Goal: Task Accomplishment & Management: Complete application form

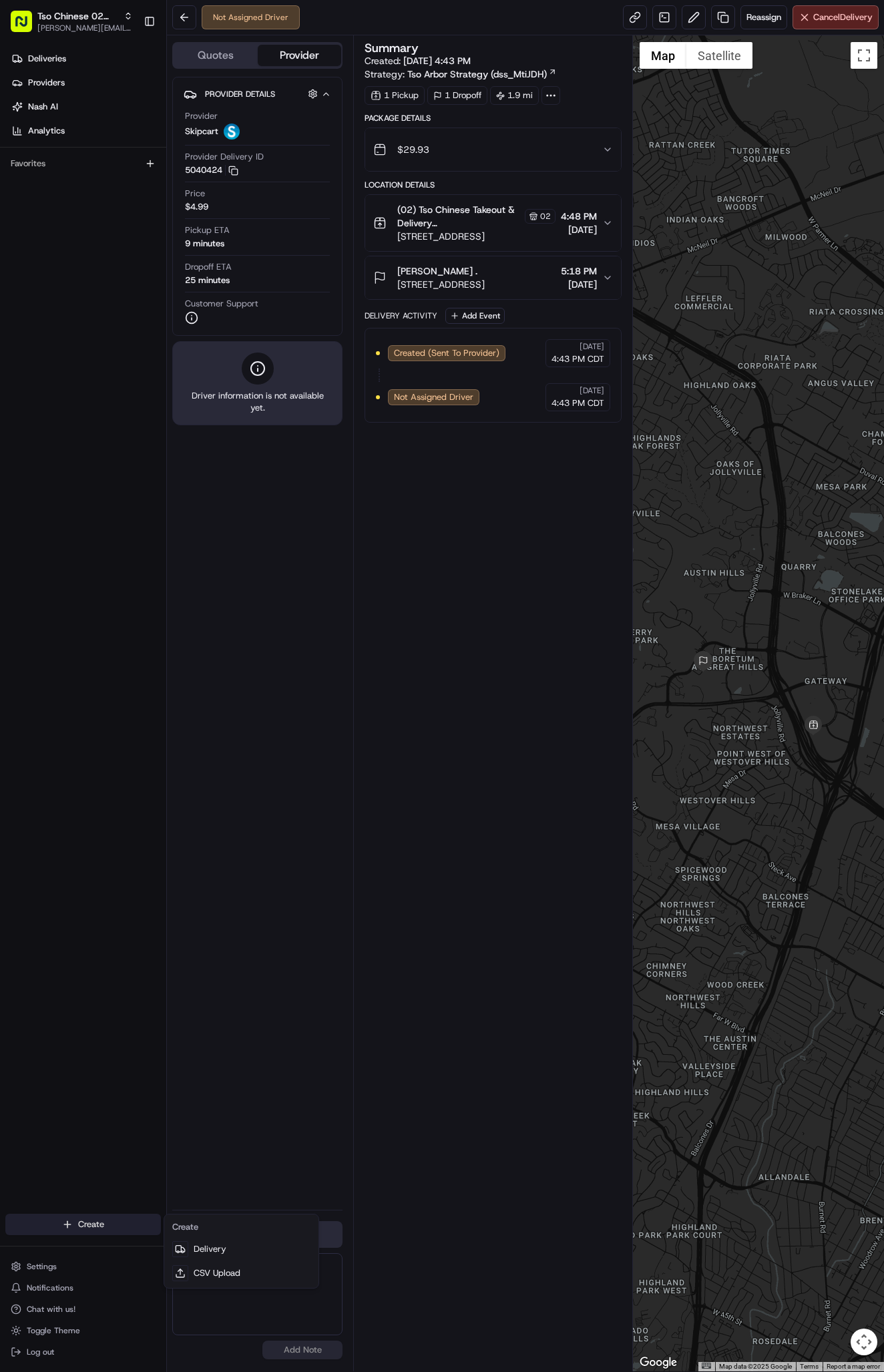
click at [106, 1232] on html "Tso Chinese 02 Arbor [PERSON_NAME][EMAIL_ADDRESS][DOMAIN_NAME] Toggle Sidebar D…" at bounding box center [442, 686] width 884 height 1372
click at [213, 1243] on link "Delivery" at bounding box center [241, 1250] width 149 height 24
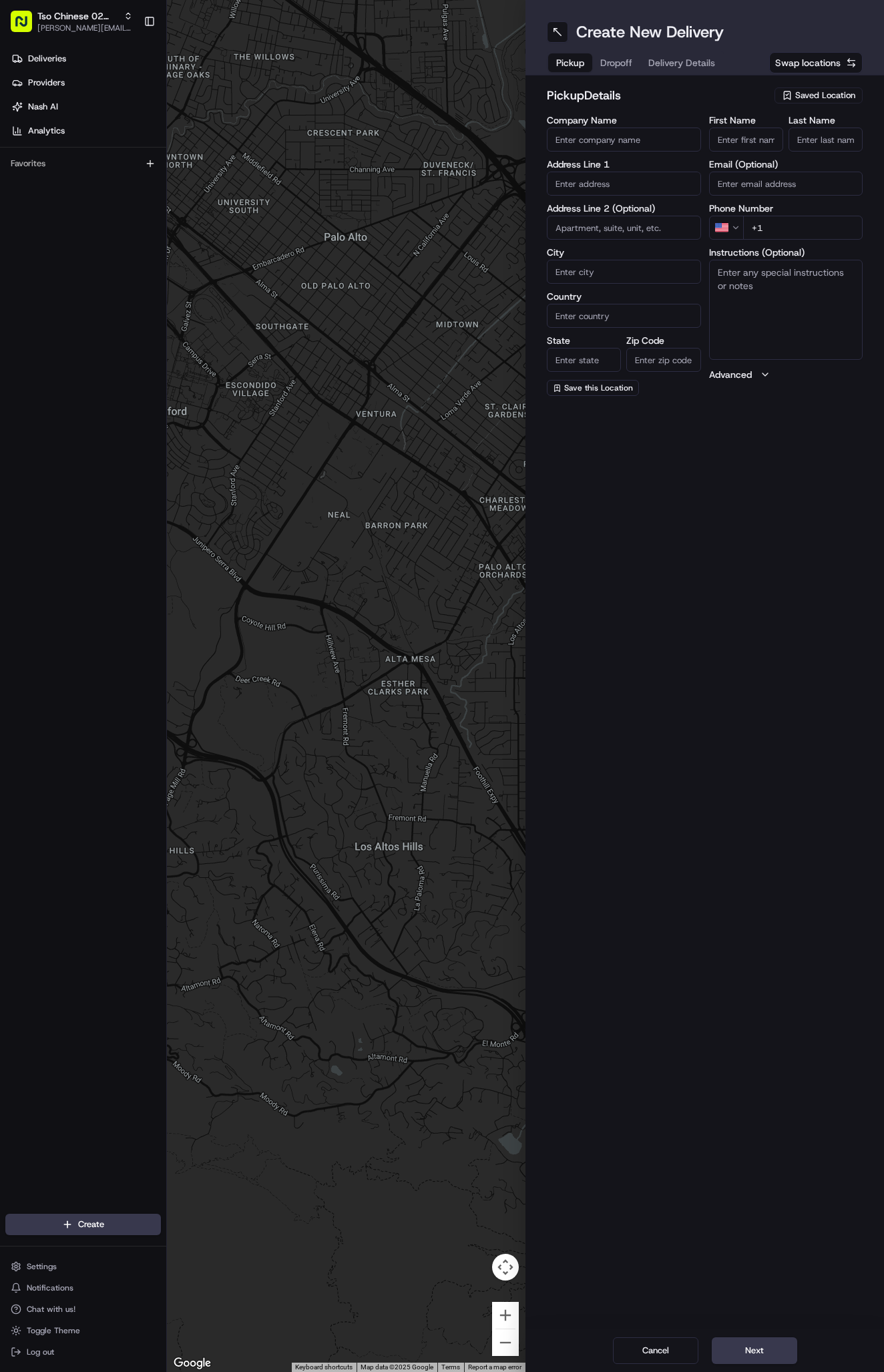
click at [821, 86] on button "Saved Location" at bounding box center [818, 95] width 88 height 19
click at [840, 145] on span "(02) Tso Chinese Takeout & Delivery [GEOGRAPHIC_DATA] (02)" at bounding box center [796, 151] width 164 height 24
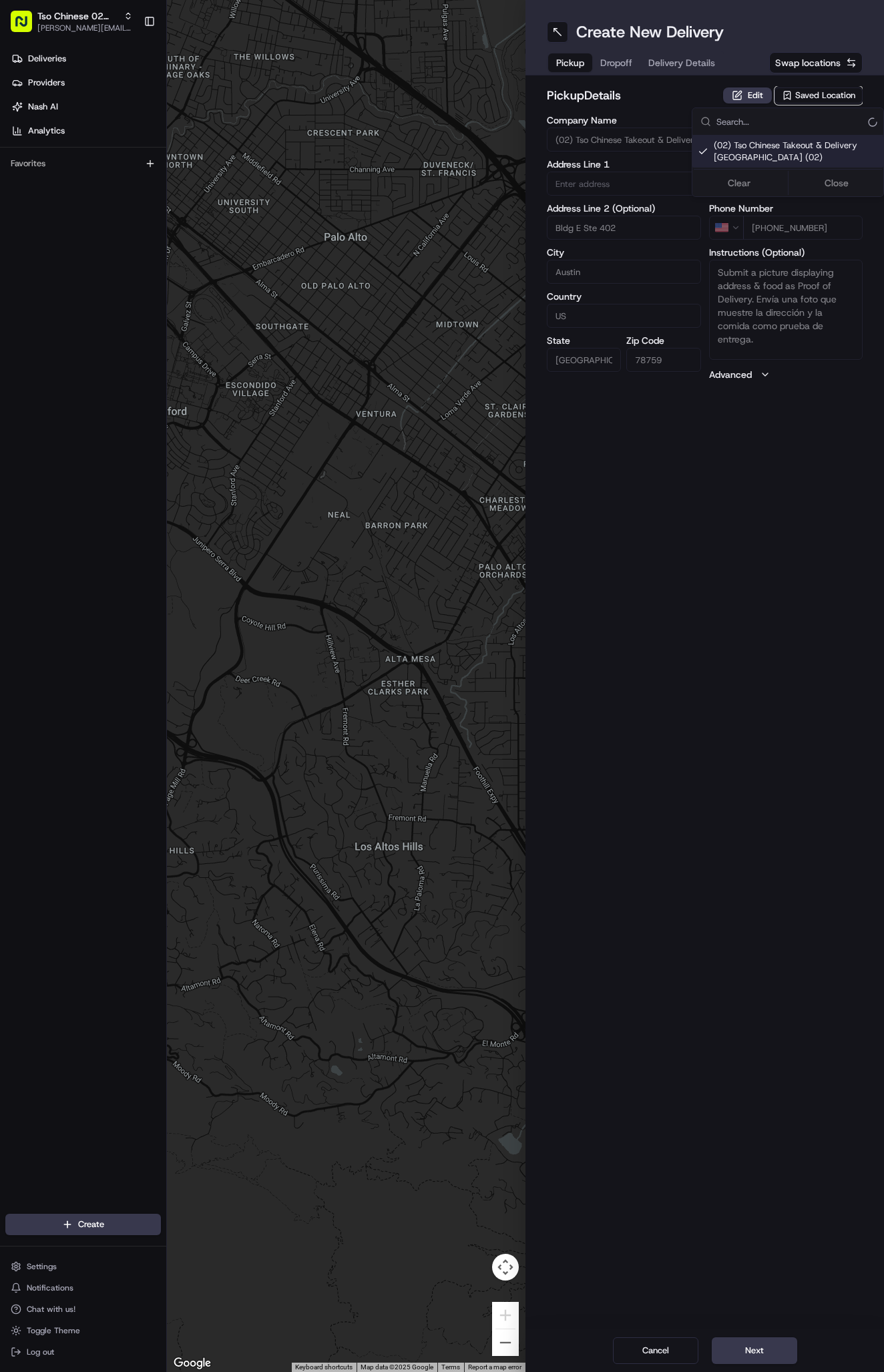
type input "(02) Tso Chinese Takeout & Delivery [GEOGRAPHIC_DATA]"
type input "Bldg E Ste 402"
type input "Austin"
type input "US"
type input "[GEOGRAPHIC_DATA]"
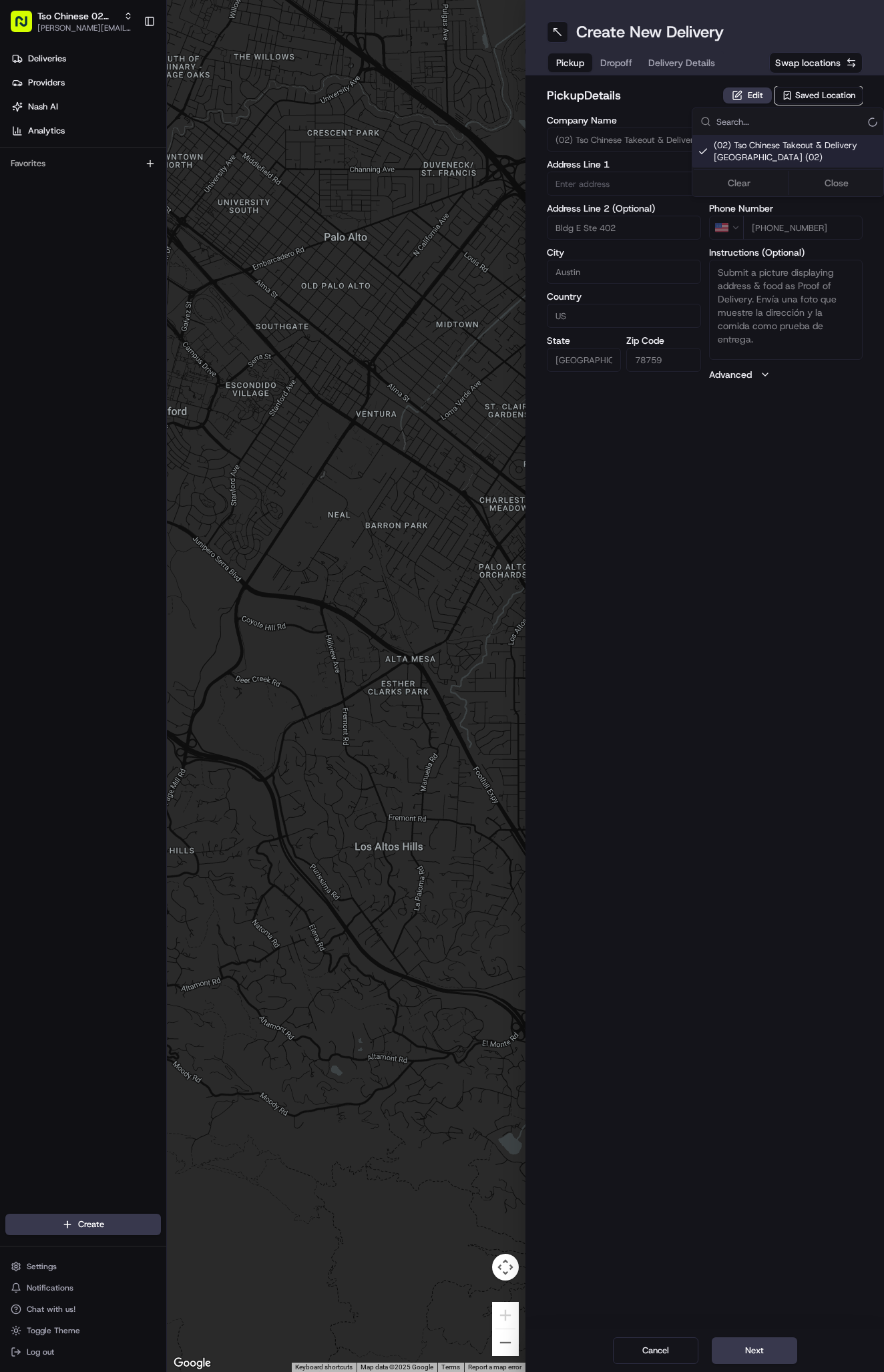
type input "78759"
type input "Tso Chinese"
type input "Arboretum Crossing Manager"
type input "[EMAIL_ADDRESS][DOMAIN_NAME]"
type input "[PHONE_NUMBER]"
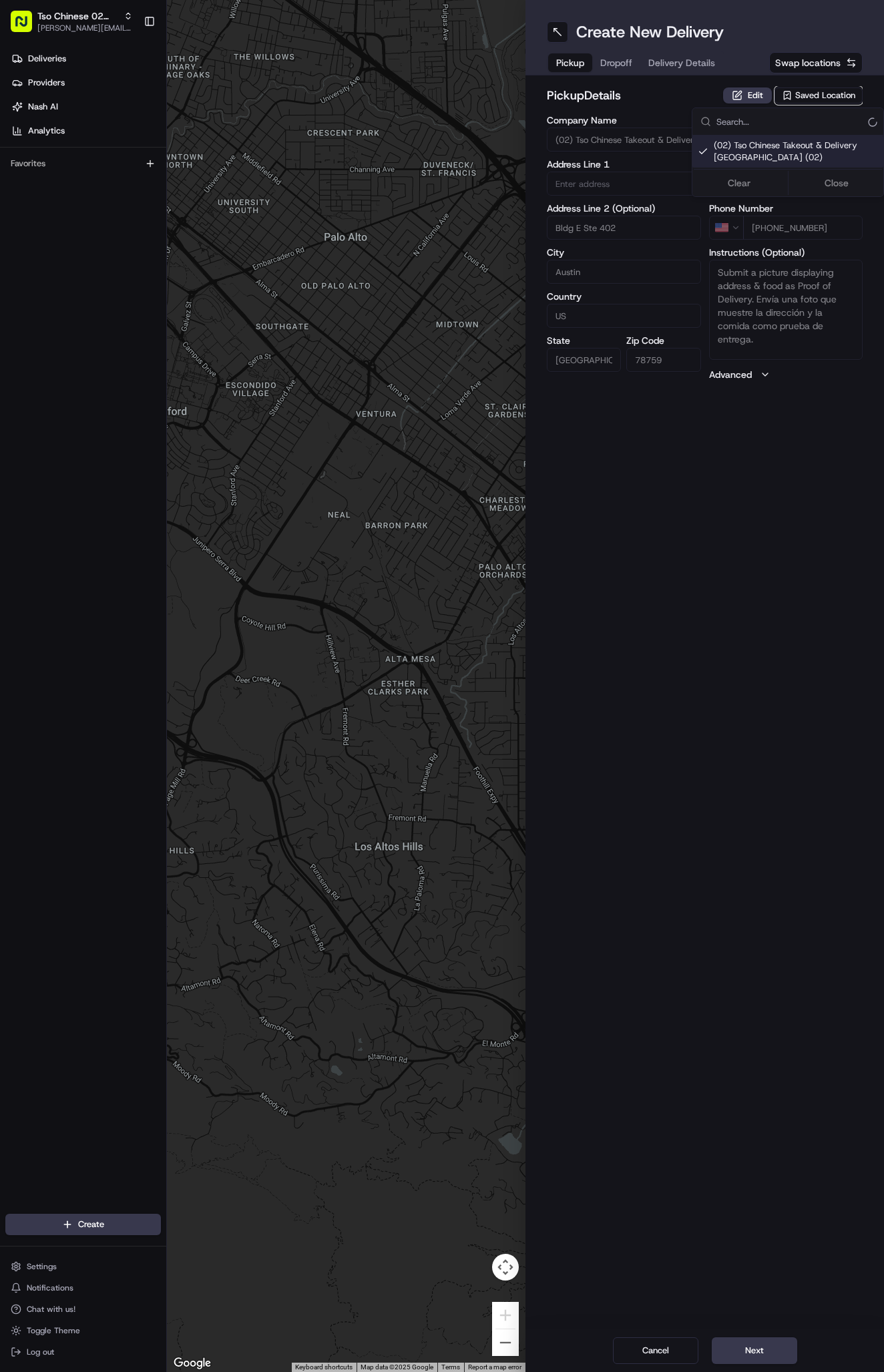
type textarea "Submit a picture displaying address & food as Proof of Delivery. Envía una foto…"
type input "[STREET_ADDRESS]"
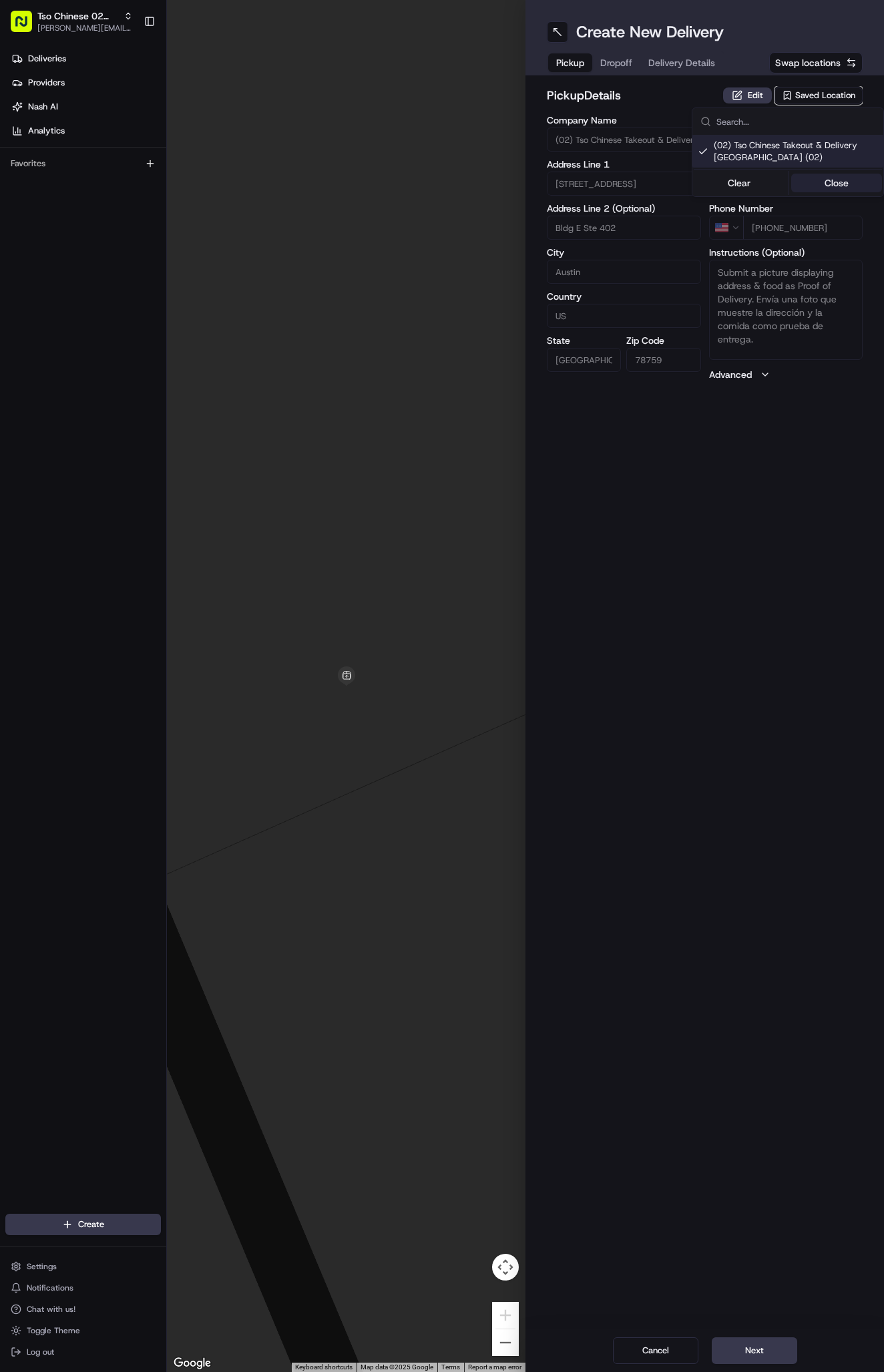
click at [837, 176] on button "Close" at bounding box center [837, 182] width 92 height 19
click at [681, 53] on button "Delivery Details" at bounding box center [682, 62] width 83 height 19
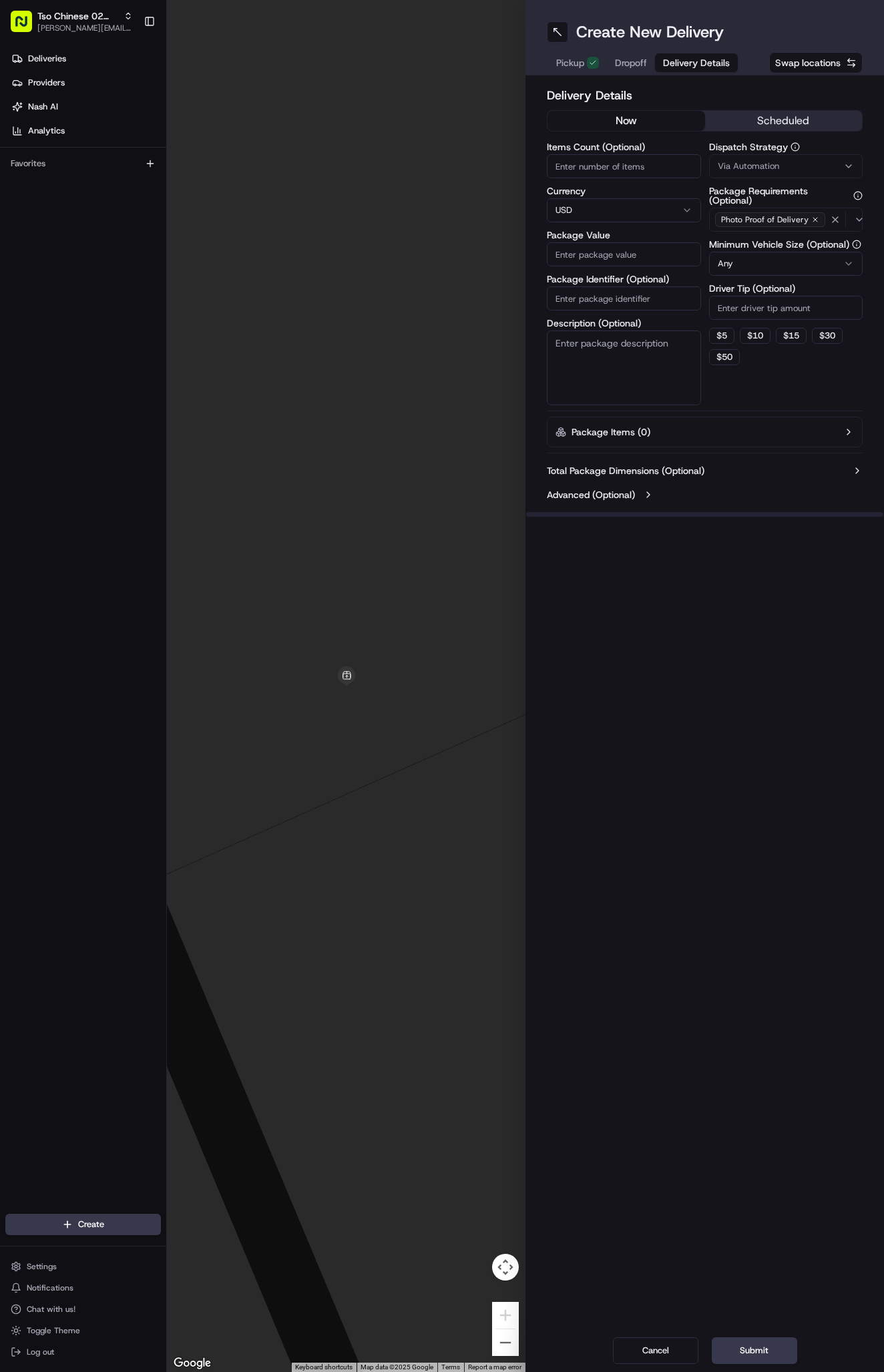
click at [768, 172] on span "Via Automation" at bounding box center [749, 166] width 61 height 12
click at [795, 234] on span "Tso Arbor Strategy" at bounding box center [796, 238] width 164 height 12
click at [826, 258] on button "Close" at bounding box center [837, 264] width 92 height 19
click at [763, 313] on input "Driver Tip (Optional)" at bounding box center [786, 308] width 154 height 24
type input "2"
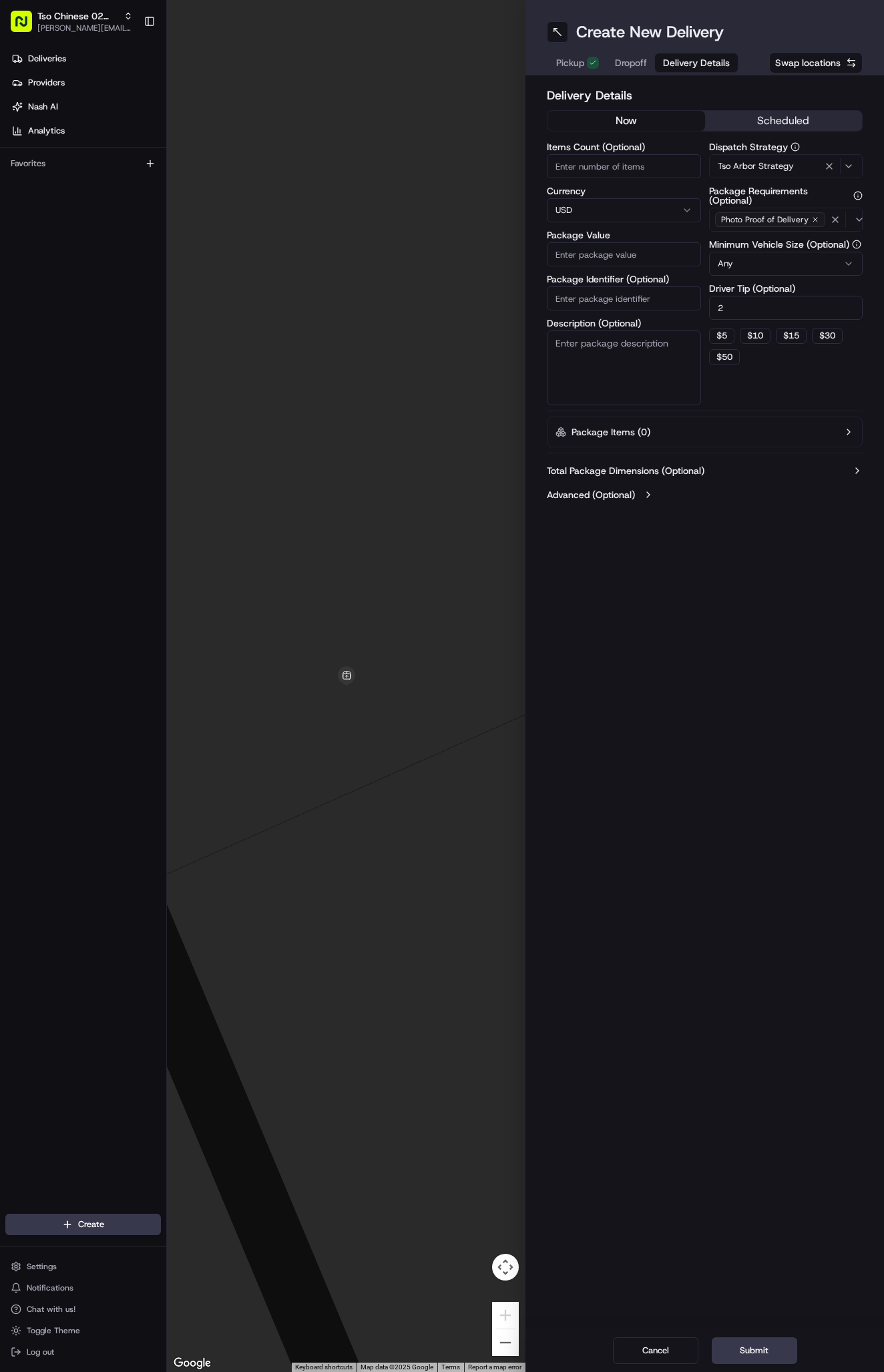
click at [612, 298] on input "Package Identifier (Optional)" at bounding box center [624, 299] width 154 height 24
paste input "#4MPKU2C"
type input "#4MPKU2C"
click at [616, 251] on input "Package Value" at bounding box center [624, 255] width 154 height 24
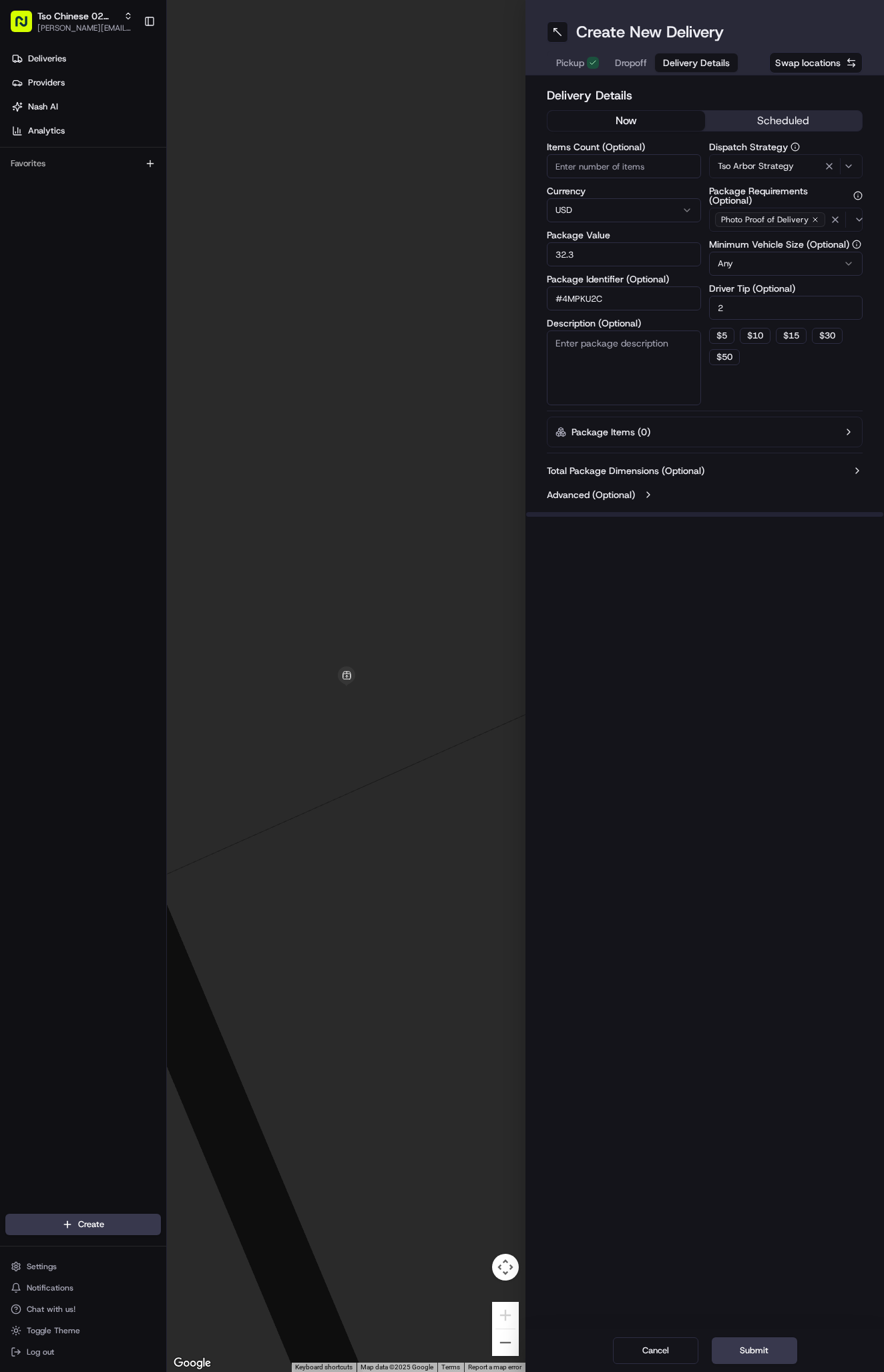
type input "32.31"
click at [631, 64] on span "Dropoff" at bounding box center [631, 63] width 32 height 14
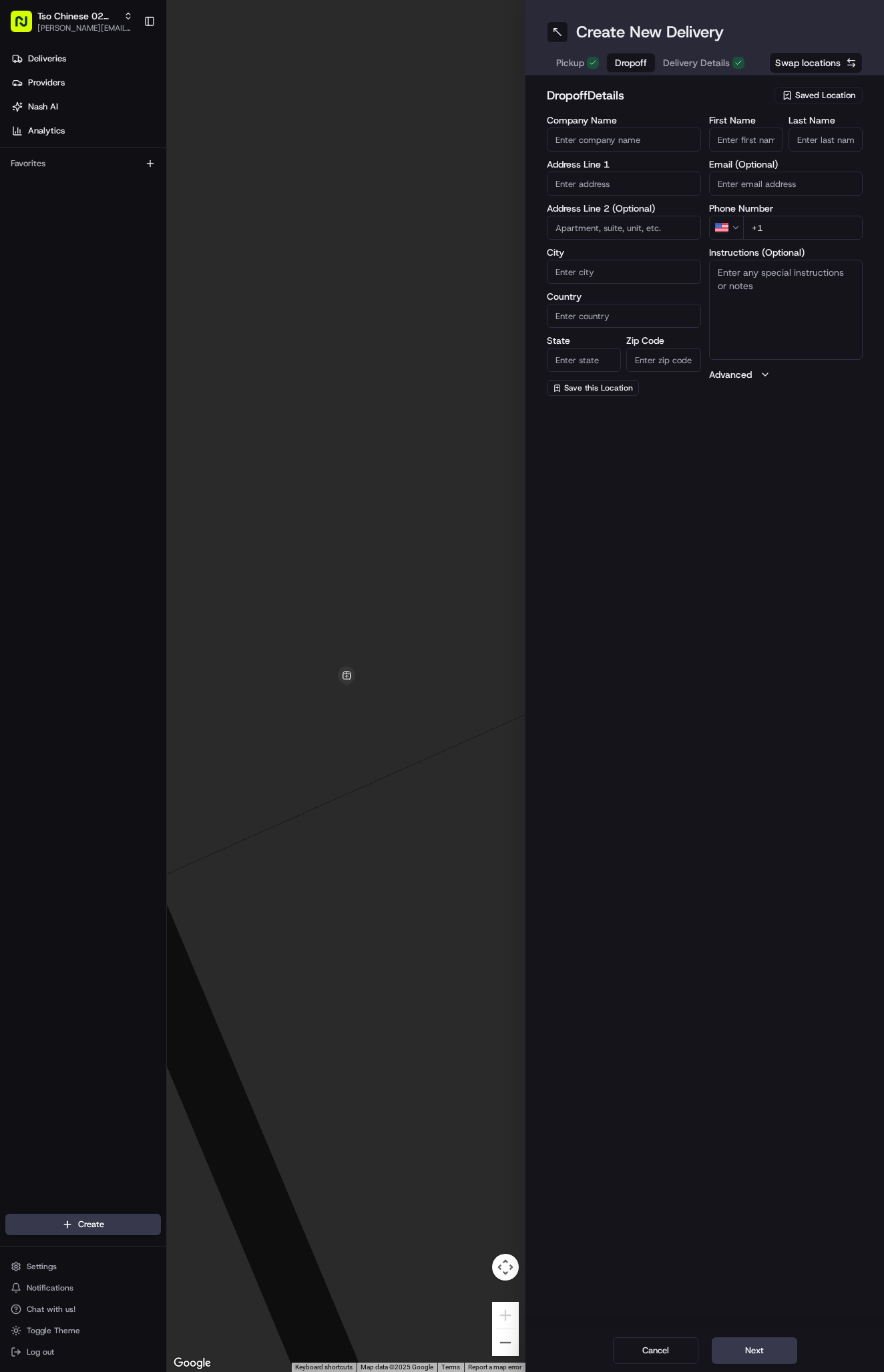
click at [740, 129] on input "First Name" at bounding box center [746, 139] width 74 height 24
paste input "[PERSON_NAME]"
type input "[PERSON_NAME]"
type input "."
click at [821, 228] on input "+1" at bounding box center [803, 228] width 120 height 24
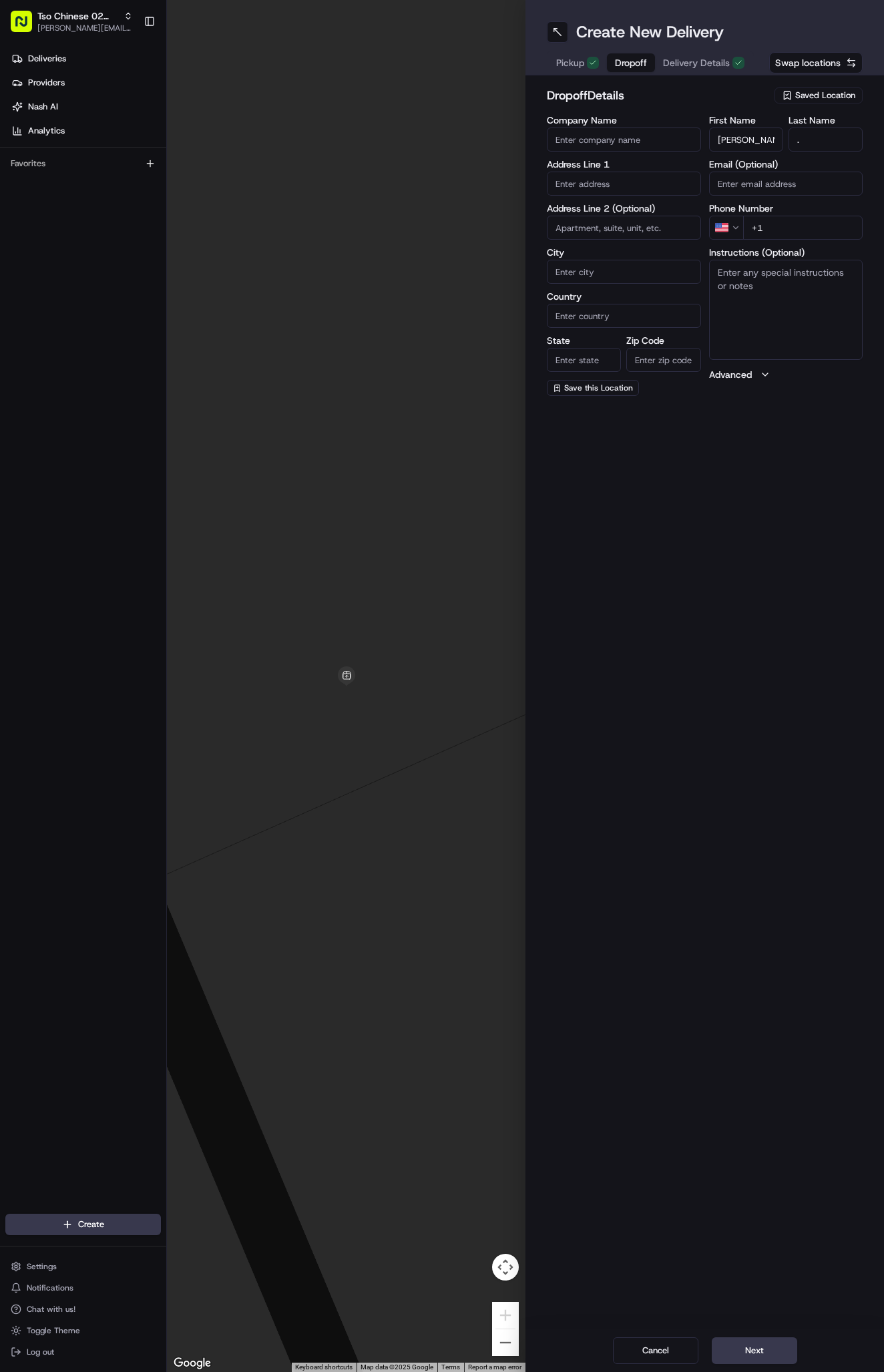
click at [798, 226] on input "+1" at bounding box center [803, 228] width 120 height 24
click at [787, 226] on input "+1" at bounding box center [803, 228] width 120 height 24
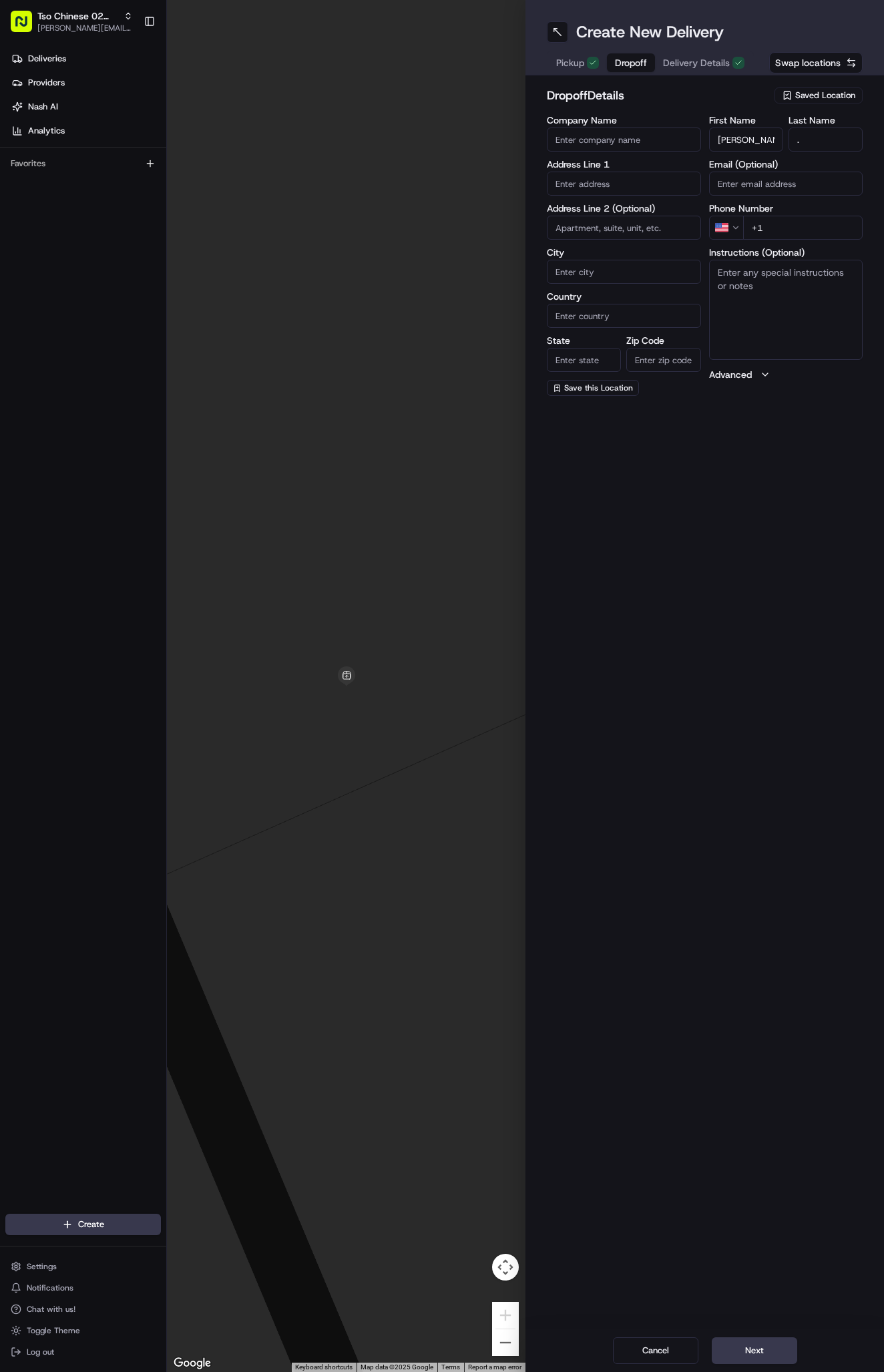
paste input "[PHONE_NUMBER]"
type input "[PHONE_NUMBER]"
click at [599, 180] on input "text" at bounding box center [624, 184] width 154 height 24
paste input "5213 Welcome Gln"
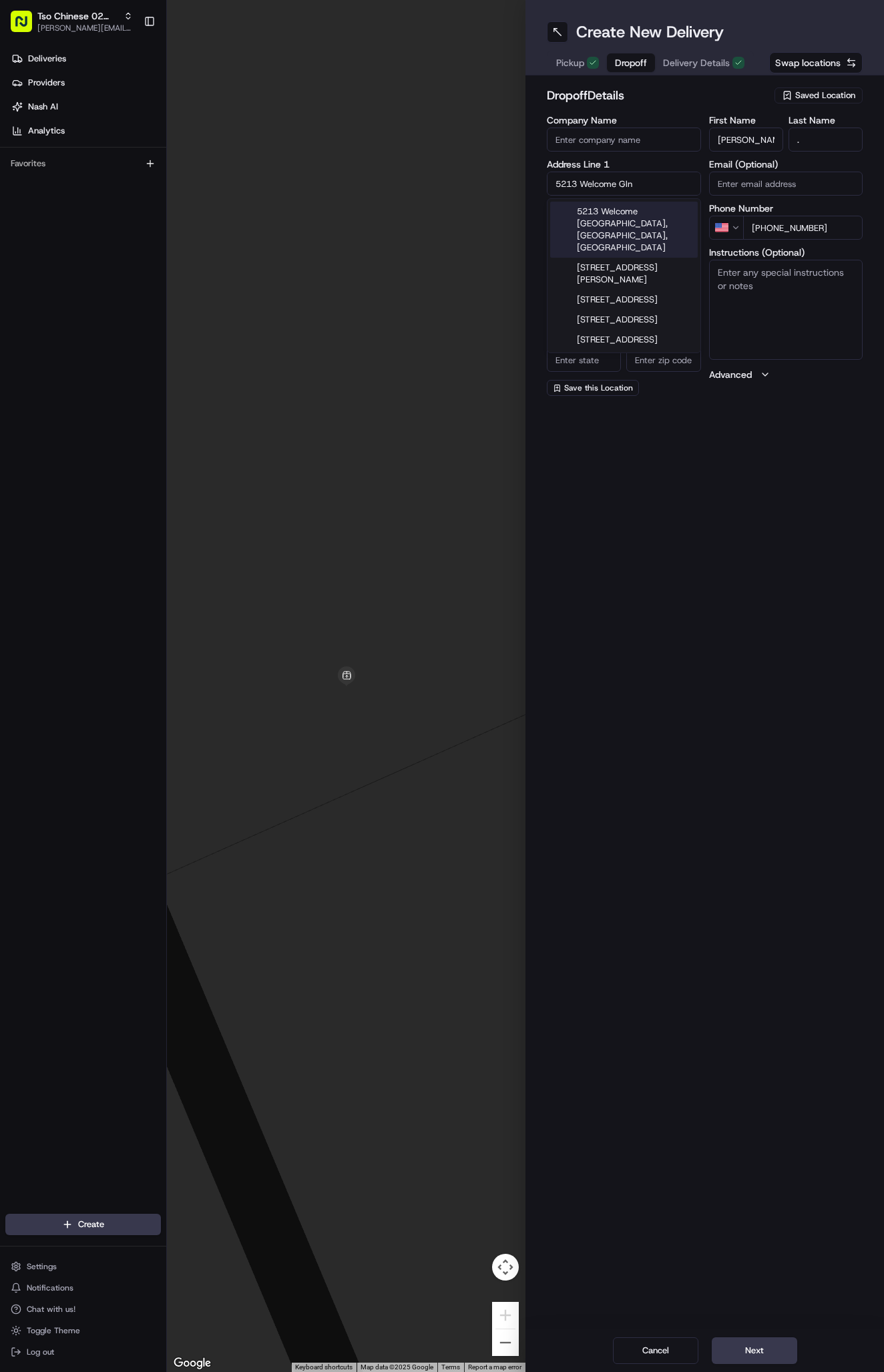
click at [625, 216] on div "5213 Welcome [GEOGRAPHIC_DATA], [GEOGRAPHIC_DATA], [GEOGRAPHIC_DATA]" at bounding box center [624, 230] width 147 height 56
type input "[STREET_ADDRESS][PERSON_NAME]"
type input "Austin"
type input "[GEOGRAPHIC_DATA]"
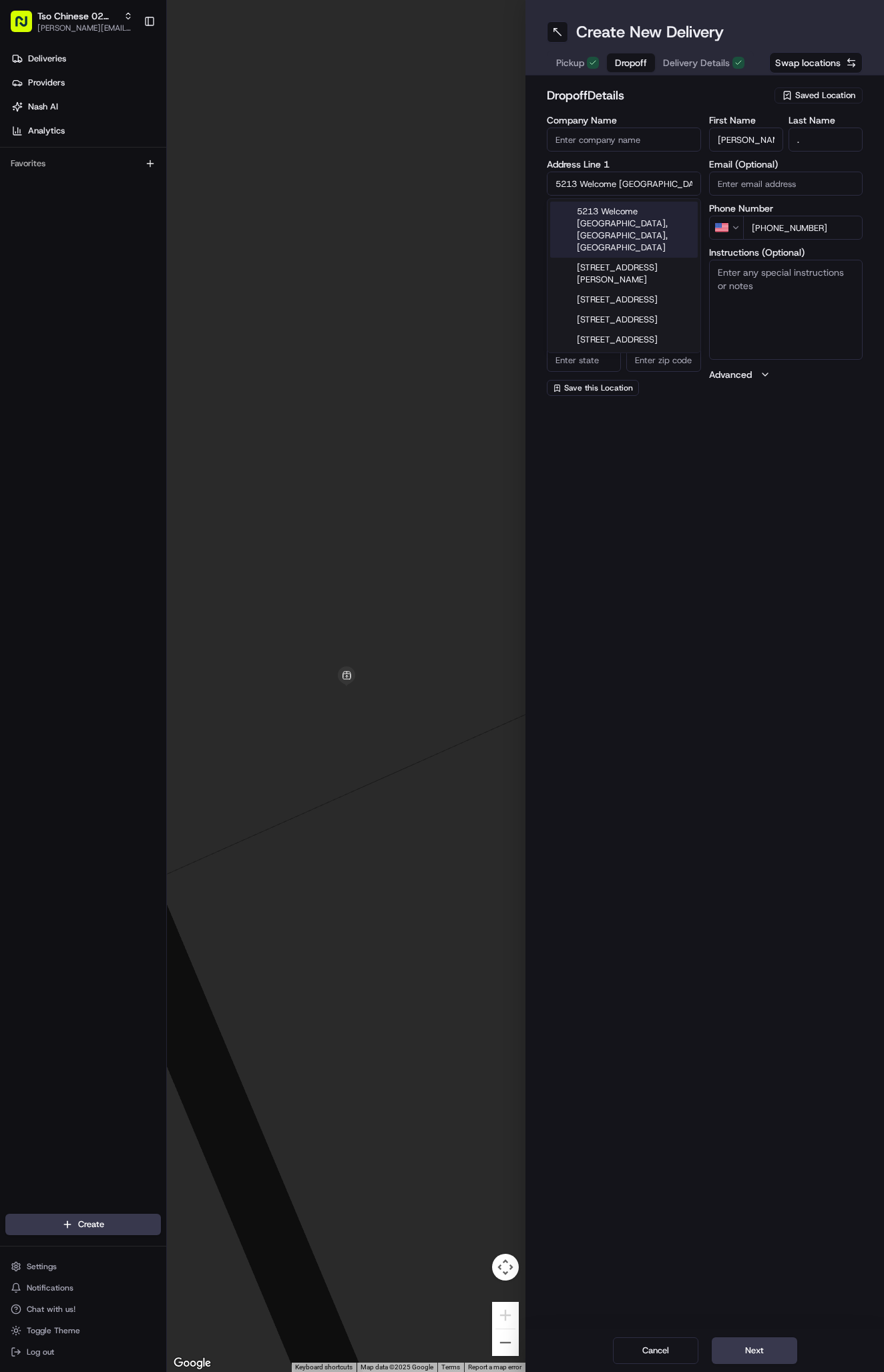
type input "78759"
type input "5213 Welcome [PERSON_NAME]"
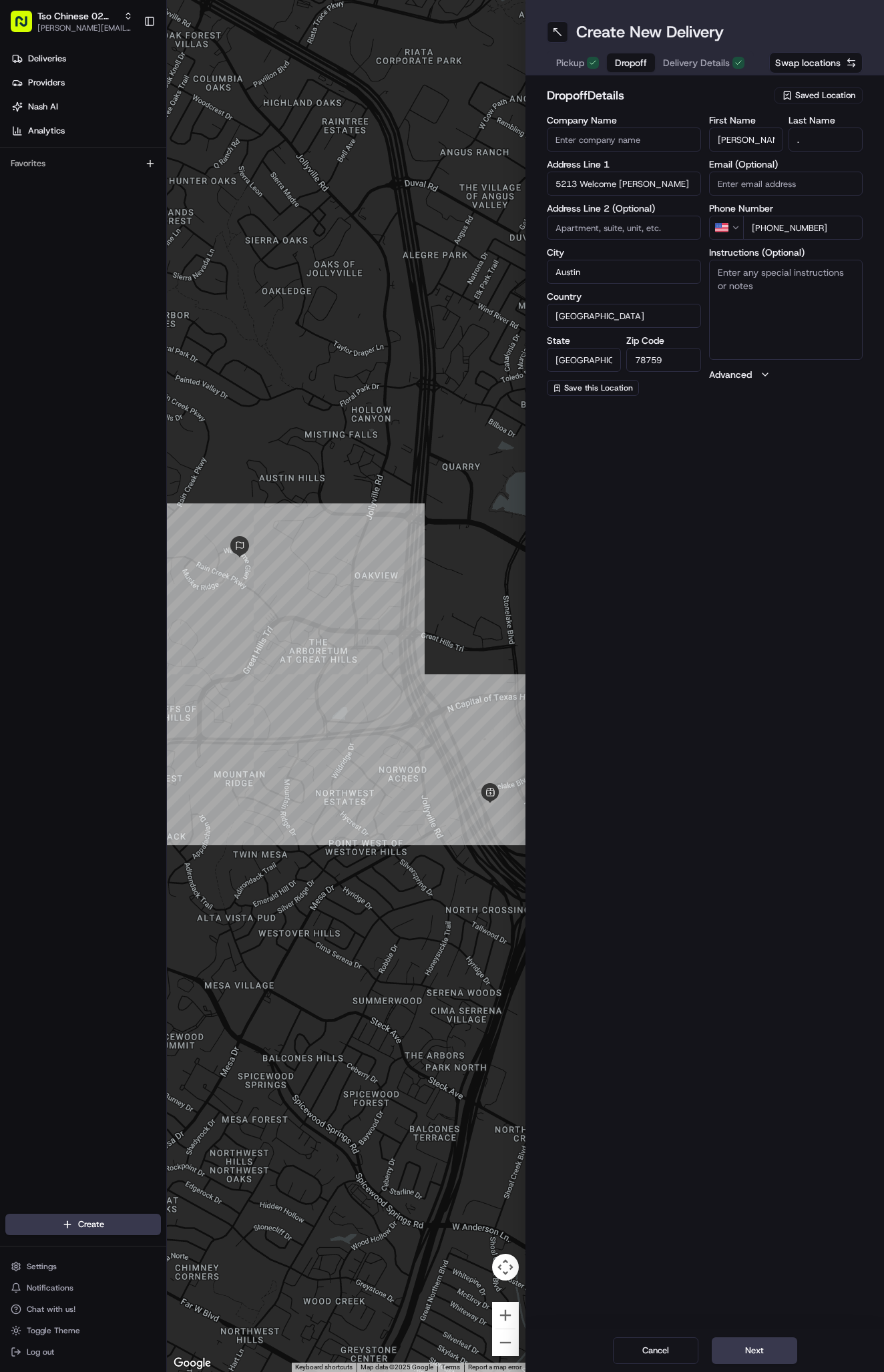
click at [745, 338] on textarea "Instructions (Optional)" at bounding box center [786, 309] width 154 height 100
paste textarea "Ring bell and leave food on doorstep"
type textarea "Ring bell and leave food on doorstep"
click at [759, 1333] on div "Cancel Next" at bounding box center [704, 1350] width 359 height 43
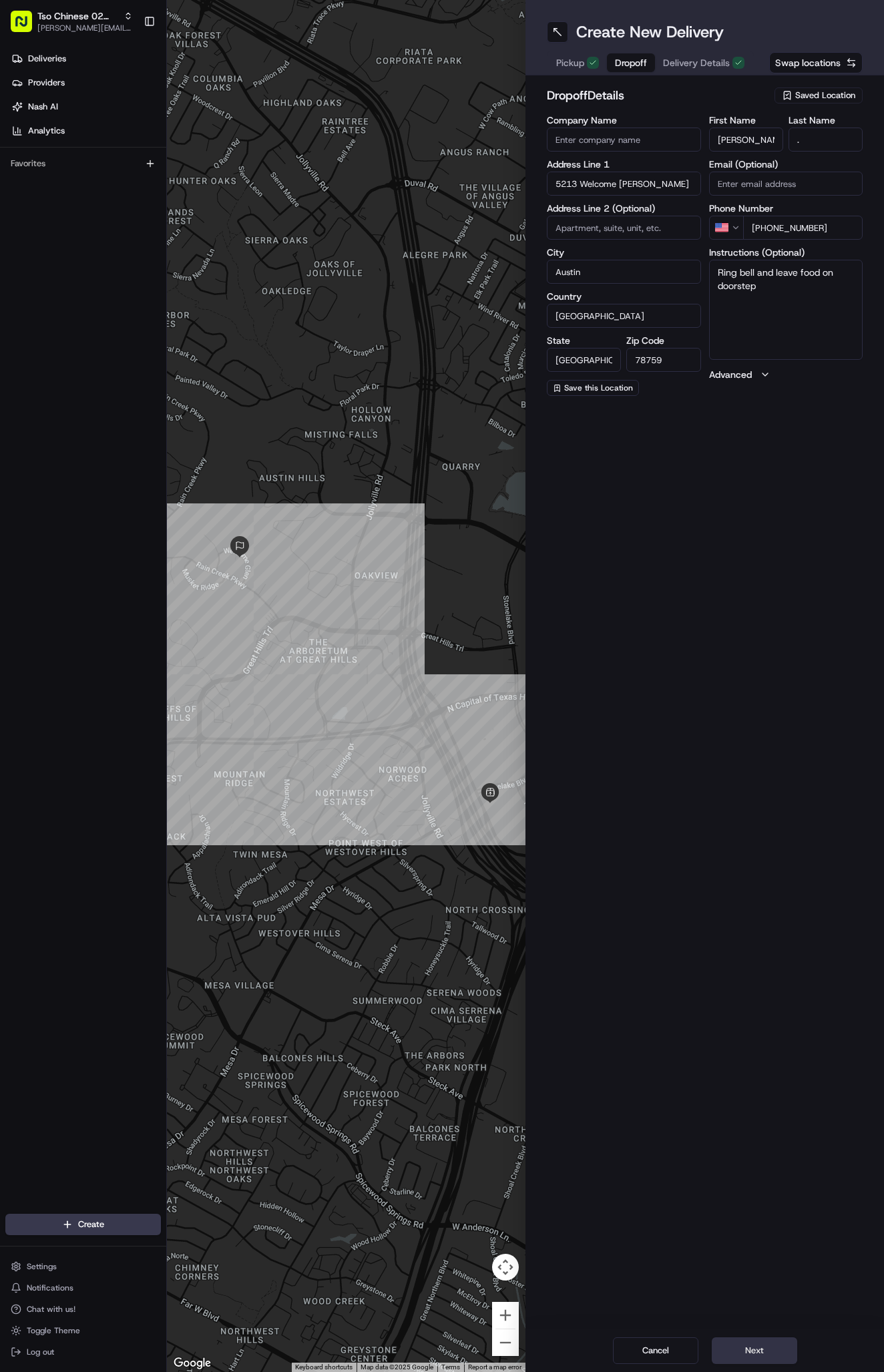
click at [758, 1337] on button "Next" at bounding box center [754, 1350] width 85 height 27
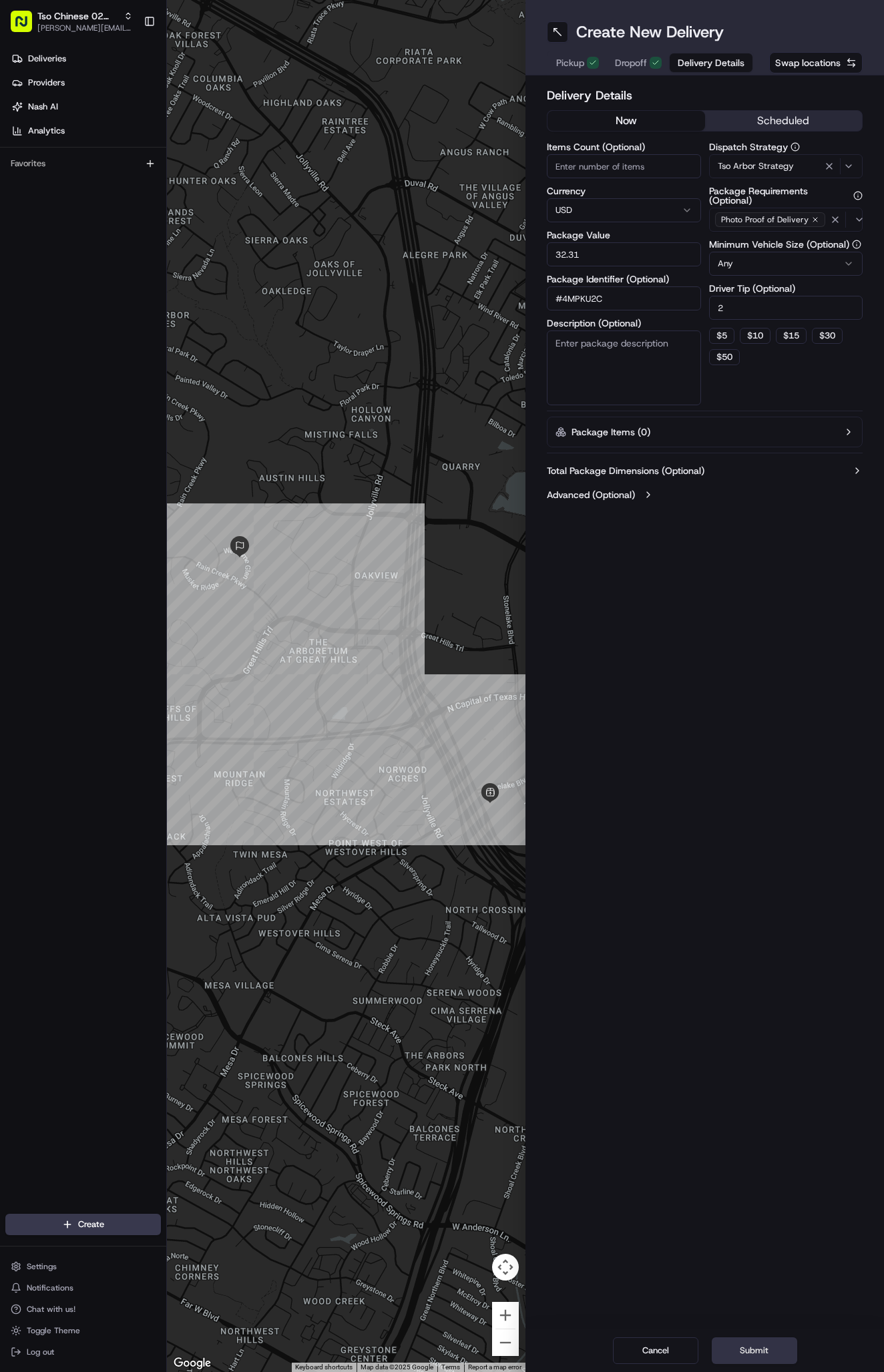
click at [758, 1337] on button "Submit" at bounding box center [754, 1350] width 85 height 27
click at [758, 1337] on div "Cancel Submit" at bounding box center [704, 1350] width 359 height 43
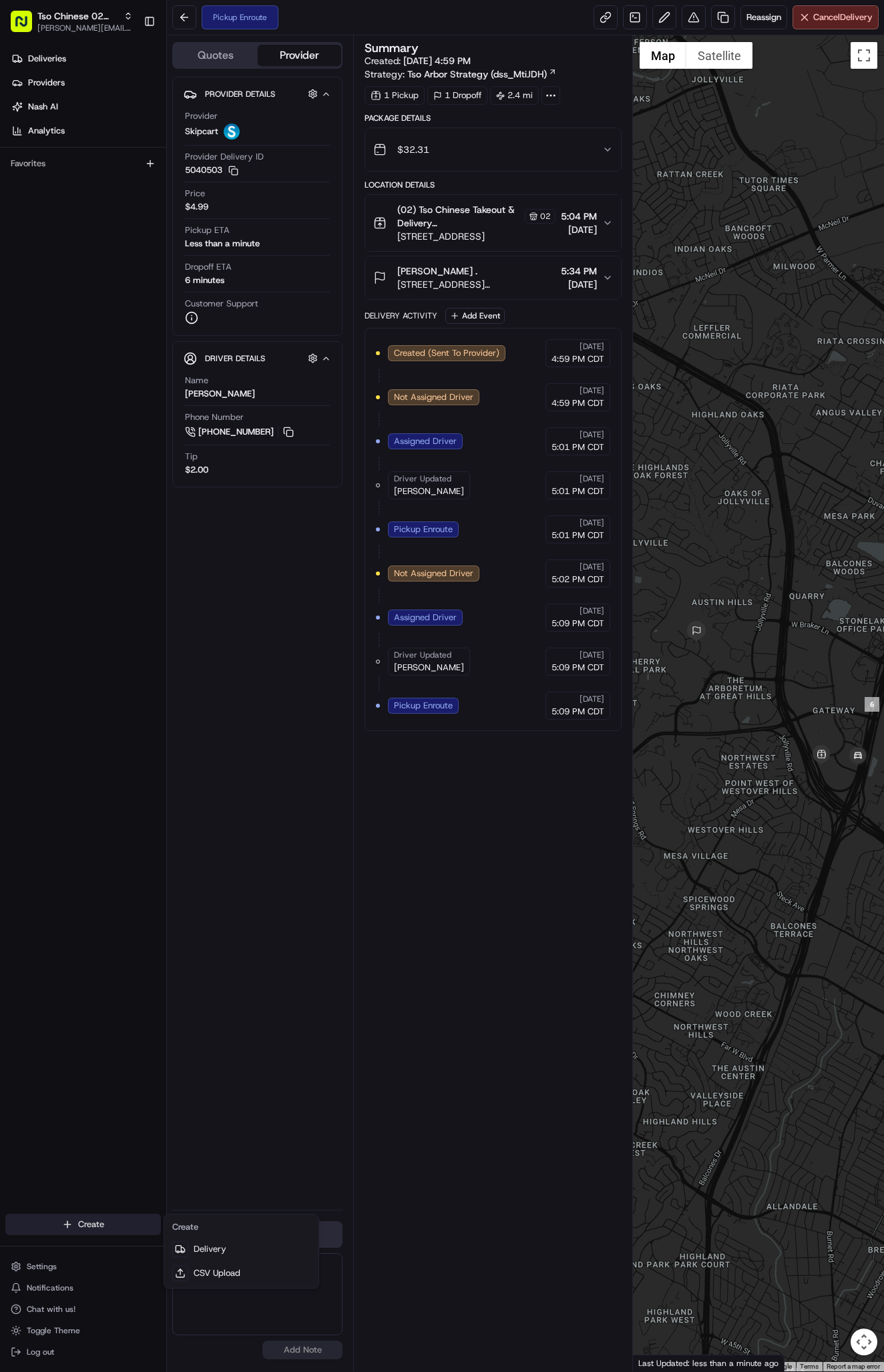
click at [126, 1228] on html "Tso Chinese 02 Arbor antonia@tsochinese.com Toggle Sidebar Deliveries Providers…" at bounding box center [442, 686] width 884 height 1372
click at [222, 1242] on link "Delivery" at bounding box center [241, 1250] width 149 height 24
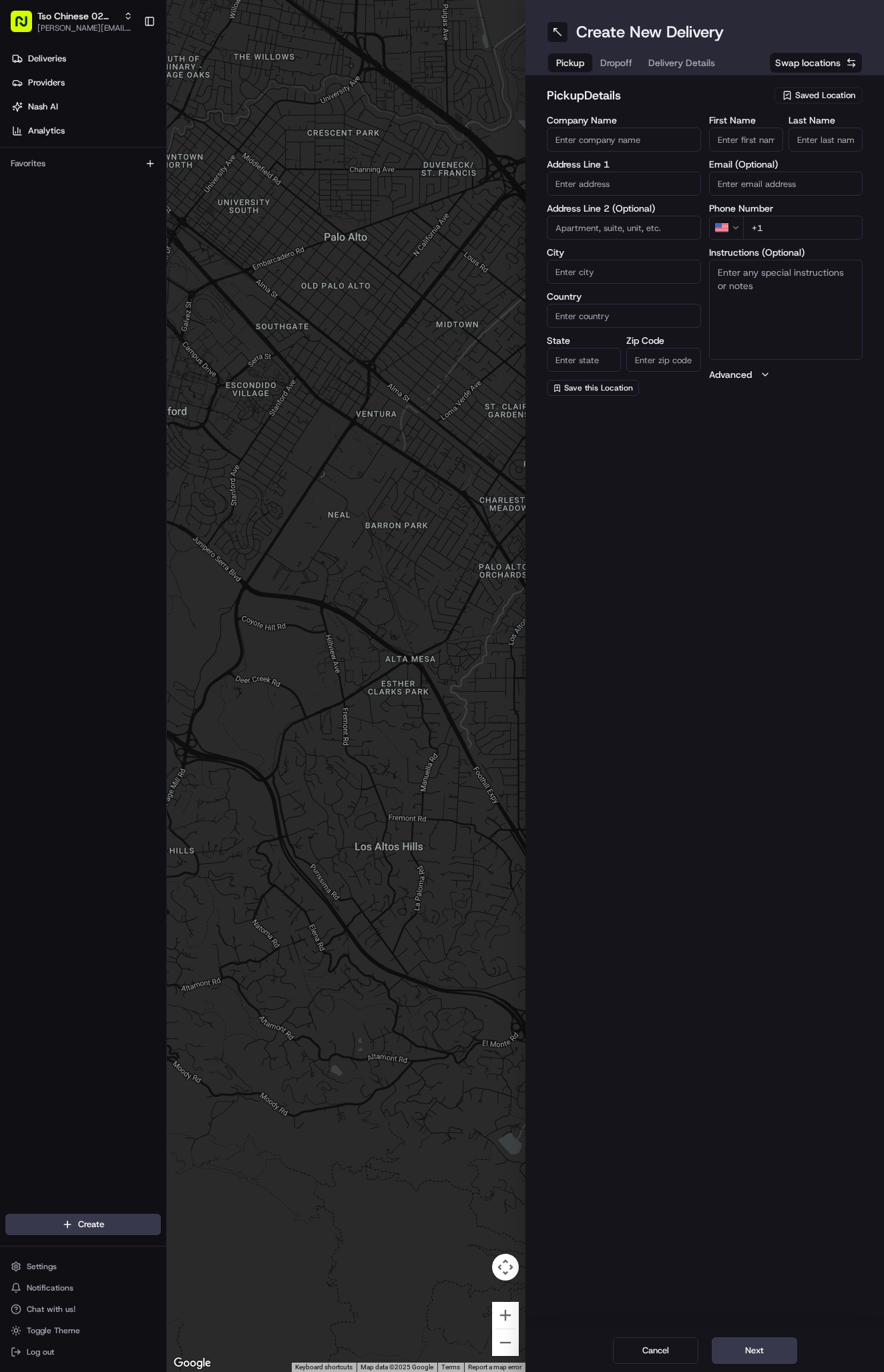
click at [818, 95] on span "Saved Location" at bounding box center [825, 95] width 60 height 12
click at [821, 147] on span "(02) Tso Chinese Takeout & Delivery [GEOGRAPHIC_DATA] (02)" at bounding box center [796, 151] width 164 height 24
type input "(02) Tso Chinese Takeout & Delivery [GEOGRAPHIC_DATA]"
type input "Bldg E Ste 402"
type input "Austin"
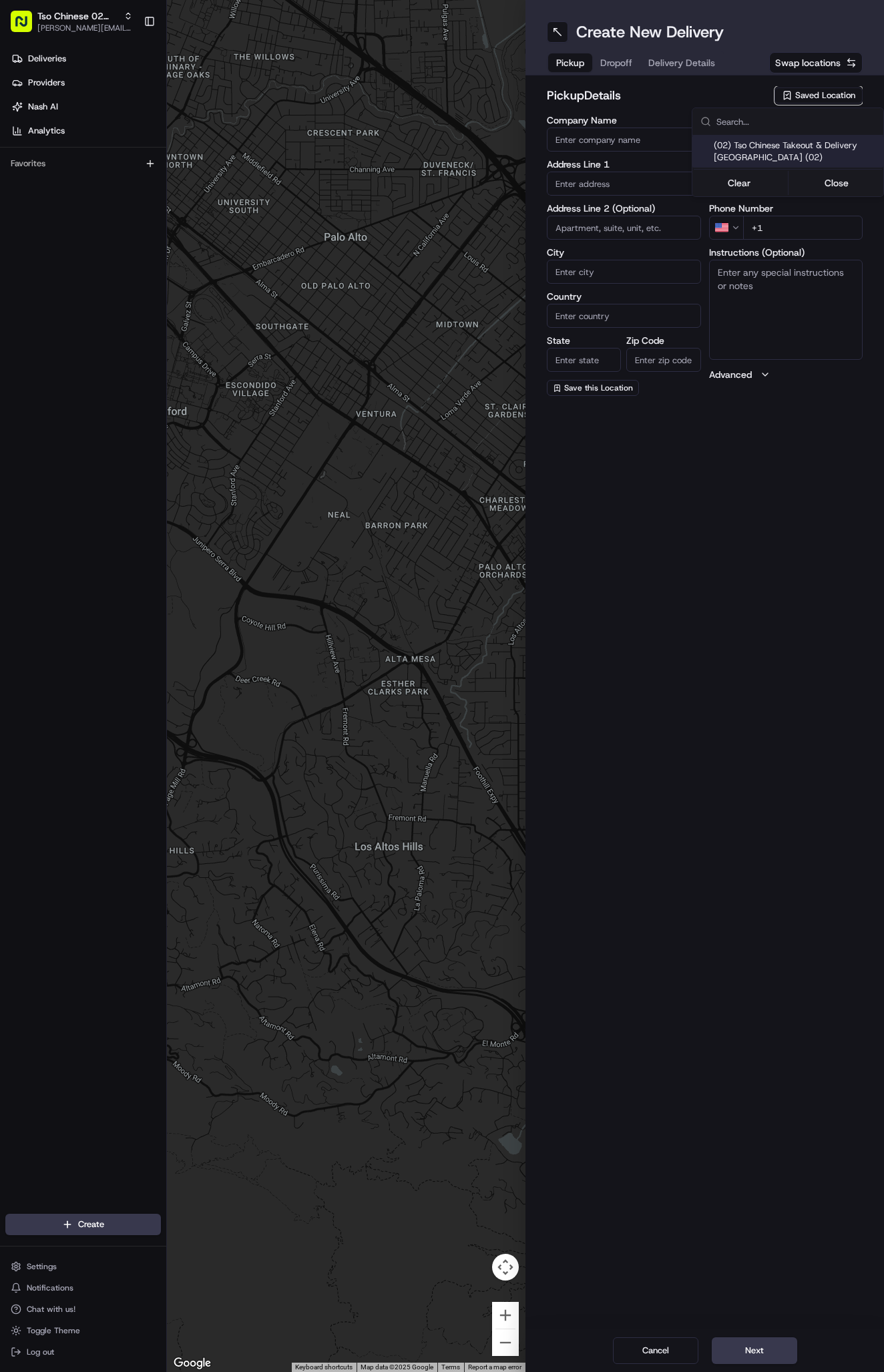
type input "US"
type input "[GEOGRAPHIC_DATA]"
type input "78759"
type input "Tso Chinese"
type input "Arboretum Crossing Manager"
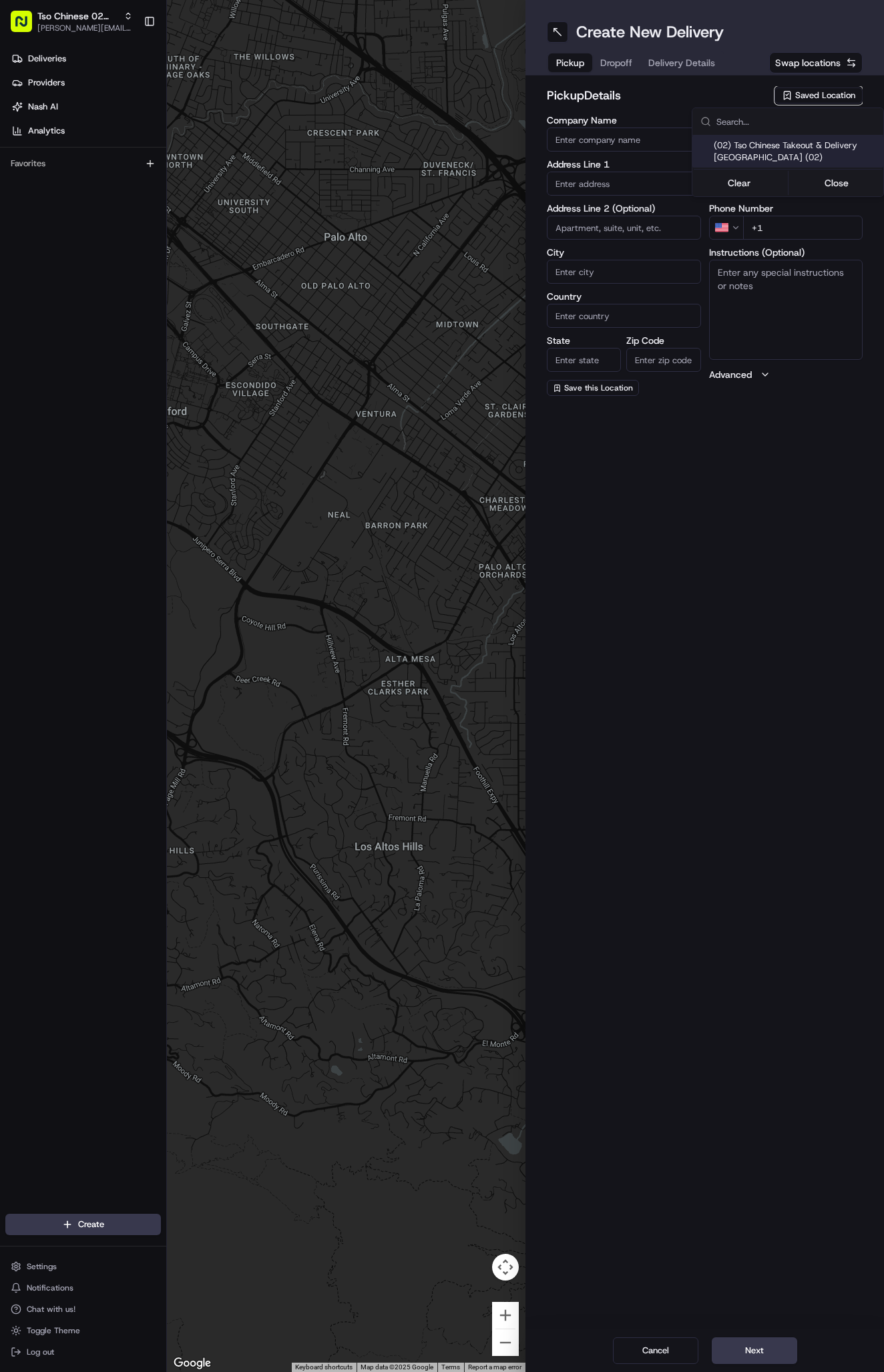
type input "[EMAIL_ADDRESS][DOMAIN_NAME]"
type input "[PHONE_NUMBER]"
type textarea "Submit a picture displaying address & food as Proof of Delivery. Envía una foto…"
type input "[STREET_ADDRESS]"
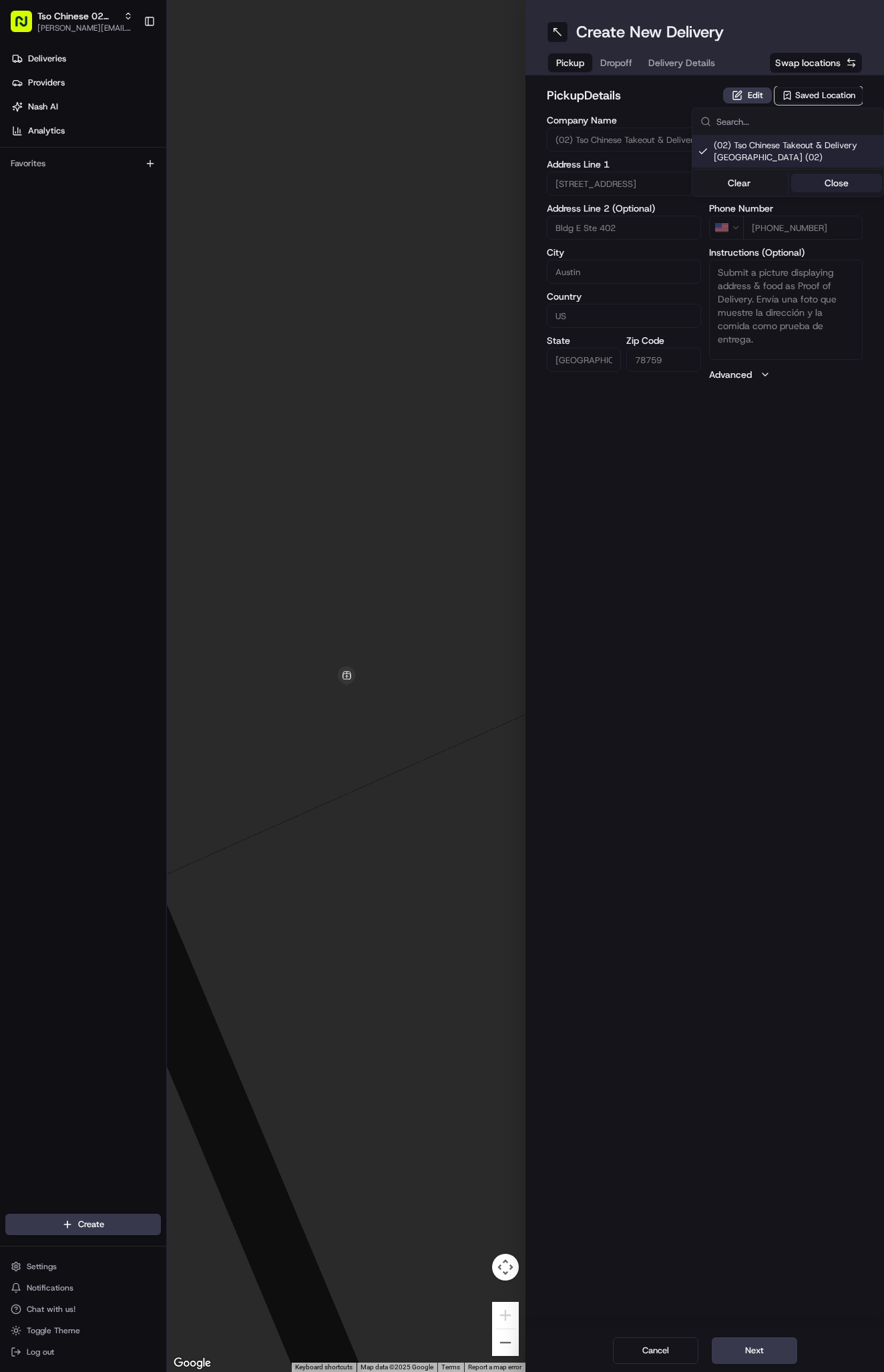
click at [832, 174] on button "Close" at bounding box center [837, 182] width 92 height 19
click at [667, 64] on span "Delivery Details" at bounding box center [682, 63] width 67 height 14
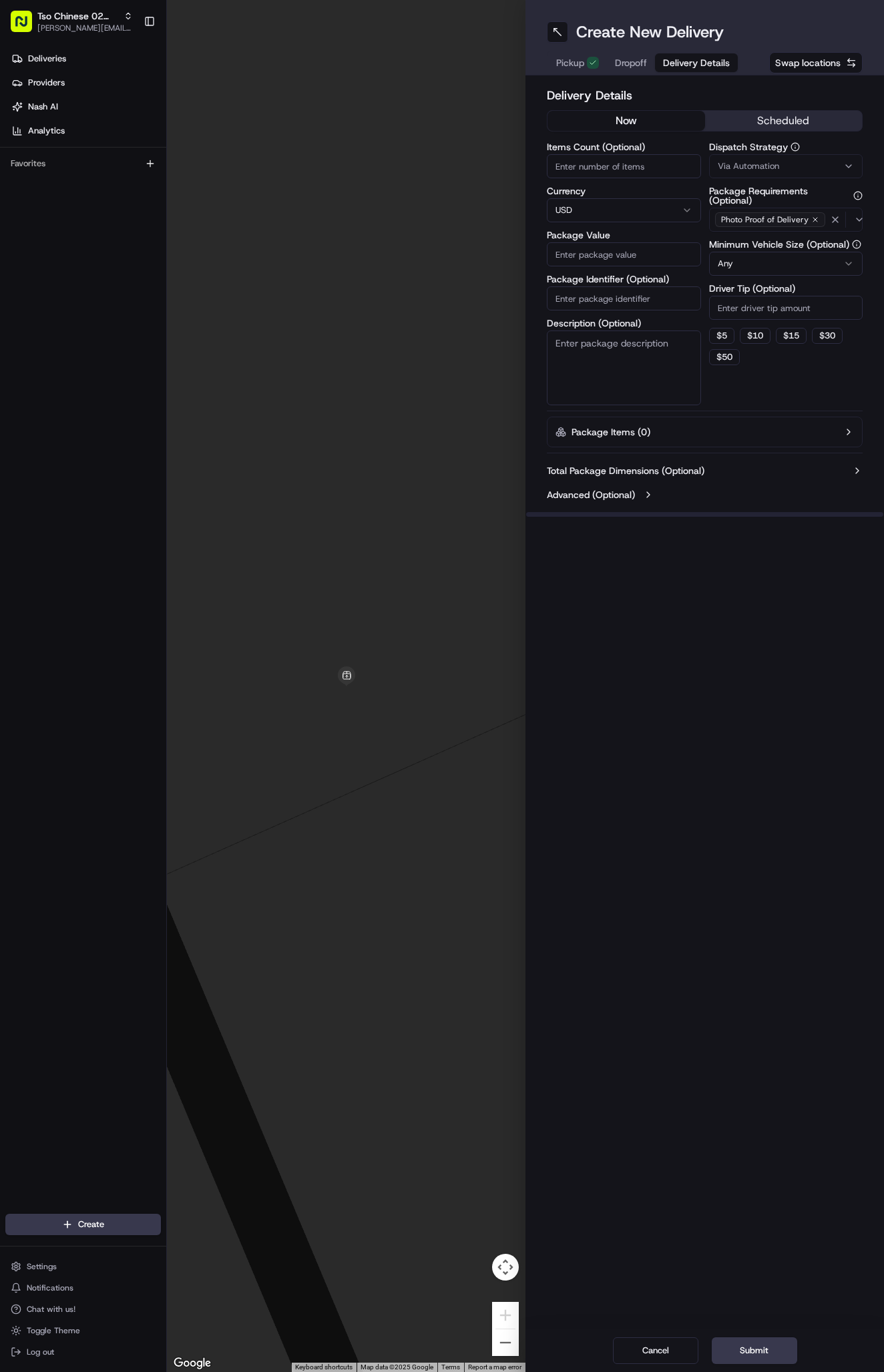
click at [740, 162] on span "Via Automation" at bounding box center [749, 166] width 61 height 12
click at [767, 235] on span "Tso Arbor Strategy" at bounding box center [796, 238] width 164 height 12
click at [821, 259] on button "Close" at bounding box center [837, 264] width 92 height 19
click at [749, 309] on input "Driver Tip (Optional)" at bounding box center [786, 308] width 154 height 24
type input "2"
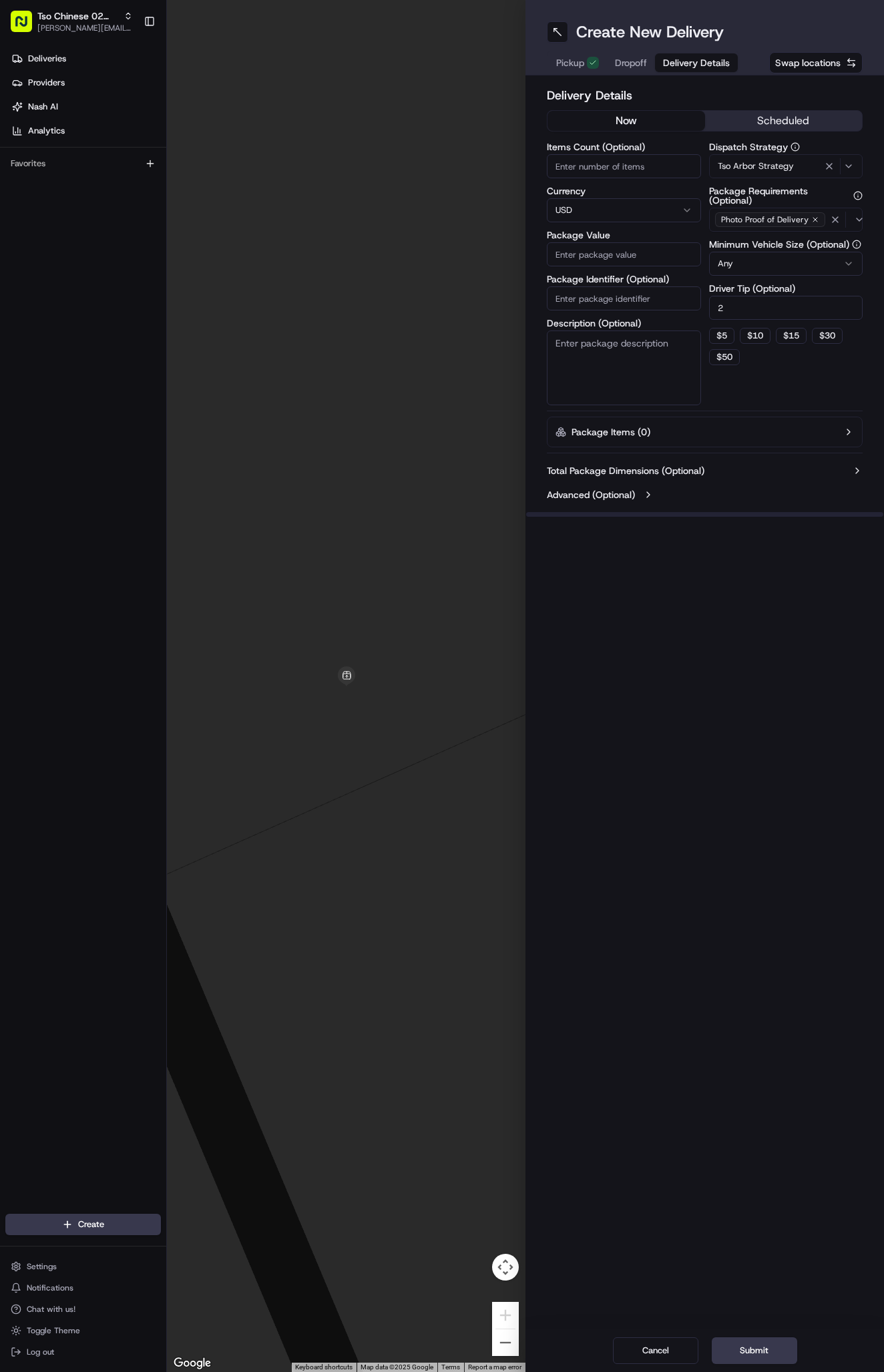
click at [648, 298] on input "Package Identifier (Optional)" at bounding box center [624, 299] width 154 height 24
click at [641, 299] on input "Package Identifier (Optional)" at bounding box center [624, 299] width 154 height 24
paste input "#3MAUN7S"
type input "#3MAUN7S"
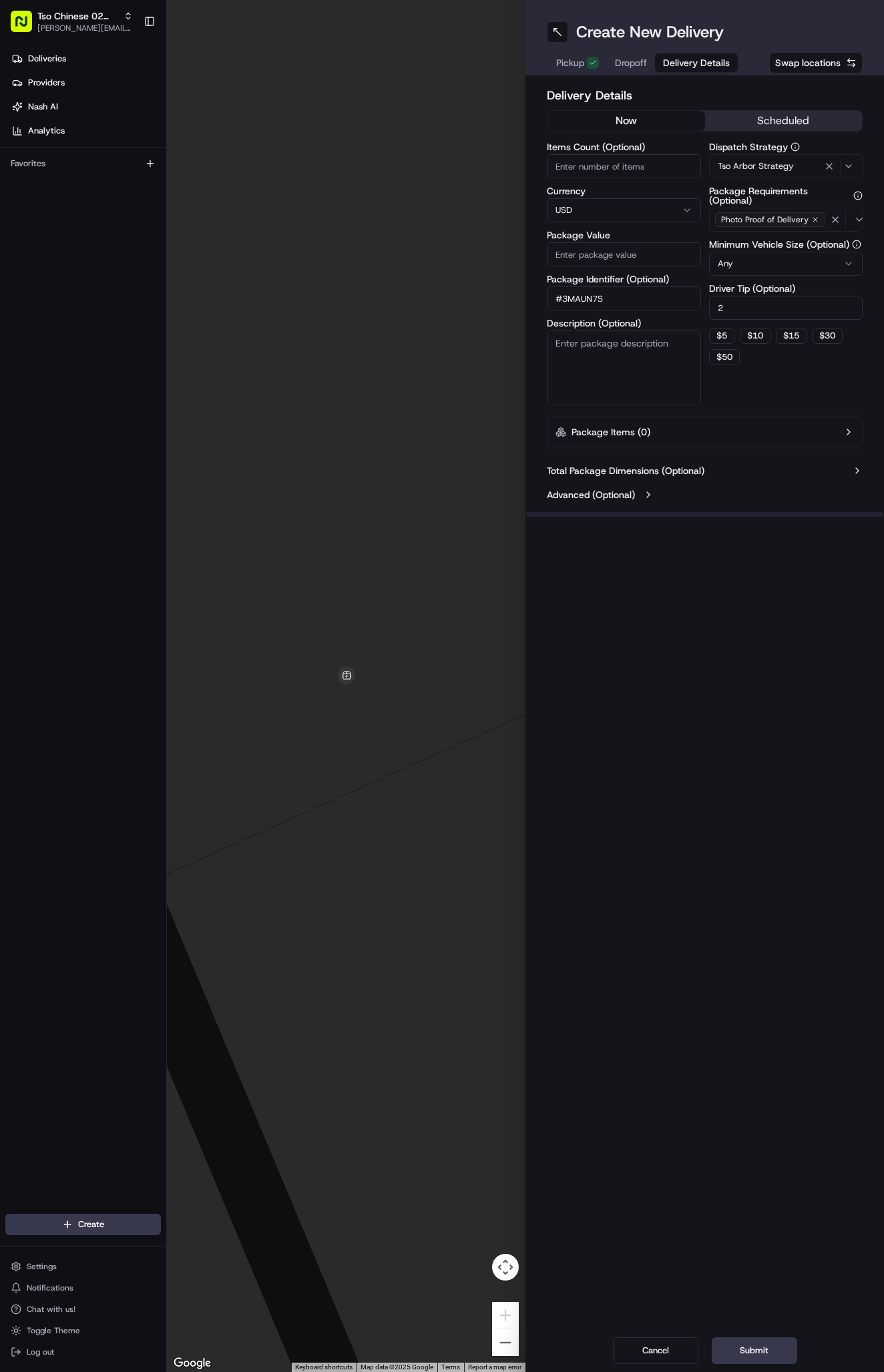
click at [634, 254] on input "Package Value" at bounding box center [624, 255] width 154 height 24
type input "35.61"
click at [632, 64] on span "Dropoff" at bounding box center [631, 63] width 32 height 14
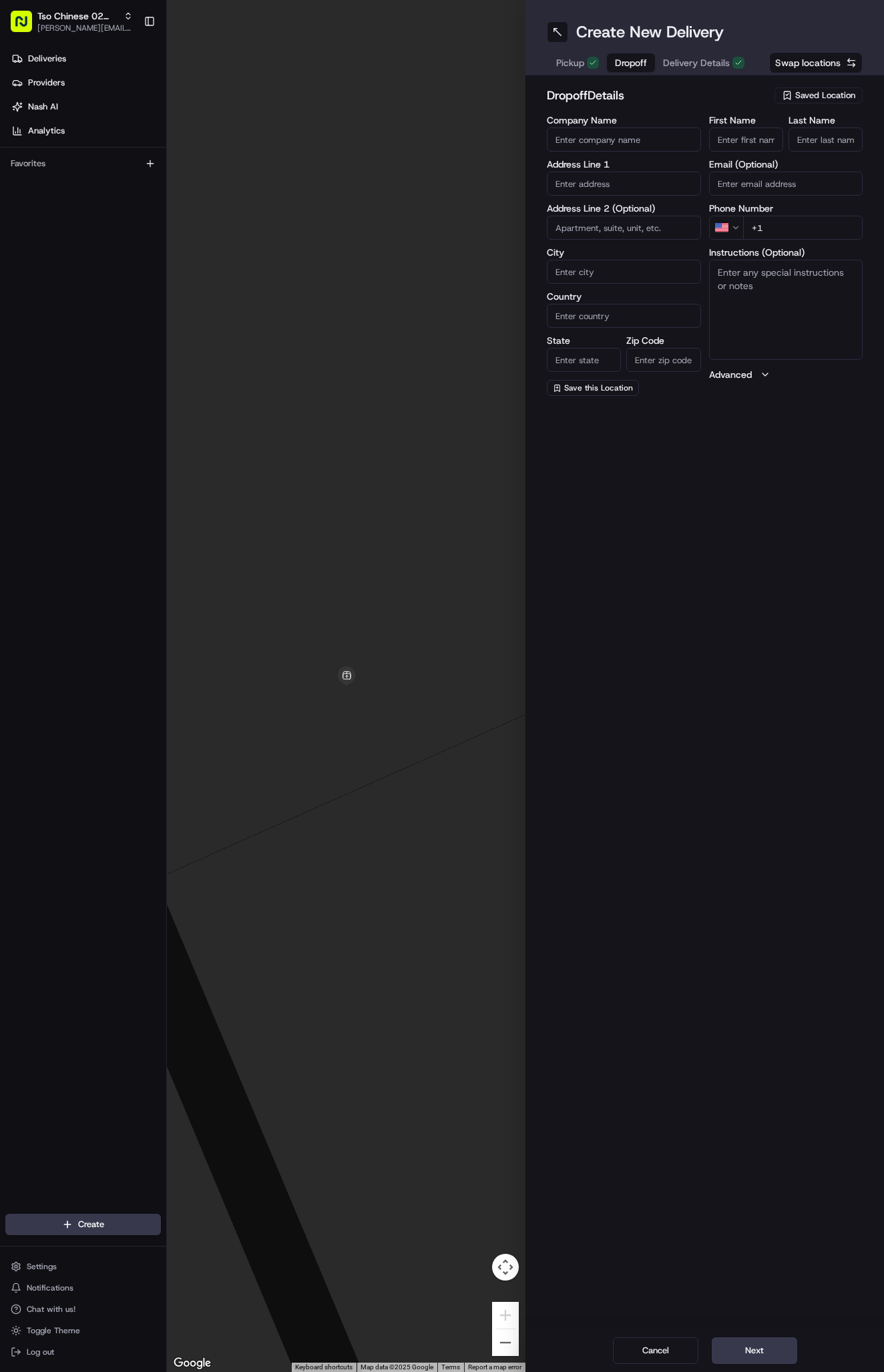
click at [739, 135] on input "First Name" at bounding box center [746, 139] width 74 height 24
paste input "Marianne Lynch"
type input "Marianne Lynch"
type input "."
click at [798, 222] on input "+1" at bounding box center [803, 228] width 120 height 24
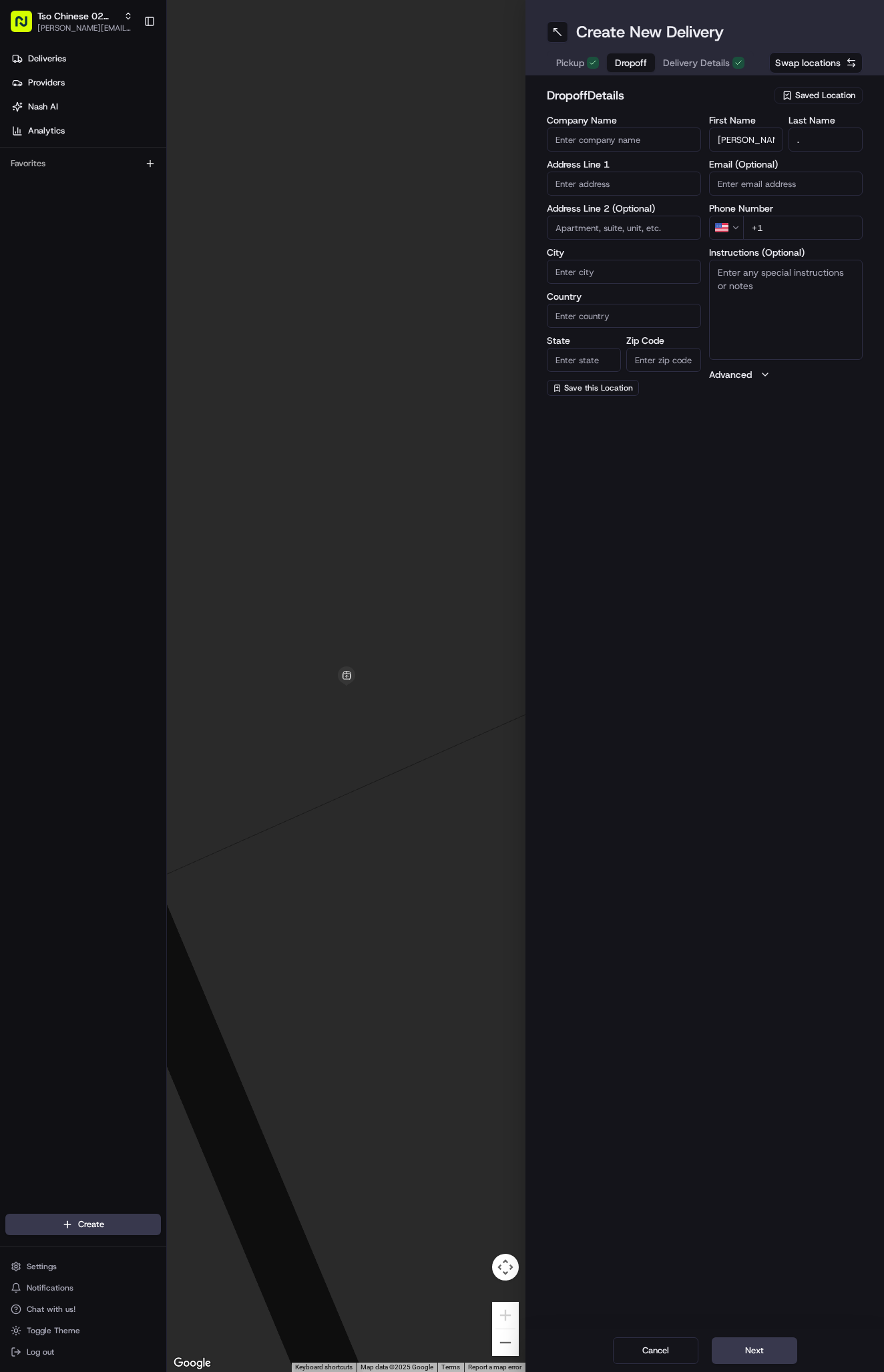
click at [792, 222] on input "+1" at bounding box center [803, 228] width 120 height 24
click at [774, 223] on input "+1" at bounding box center [803, 228] width 120 height 24
paste input "978 935 3134"
type input "+1 978 935 3134"
paste input "1103 Alden Dr"
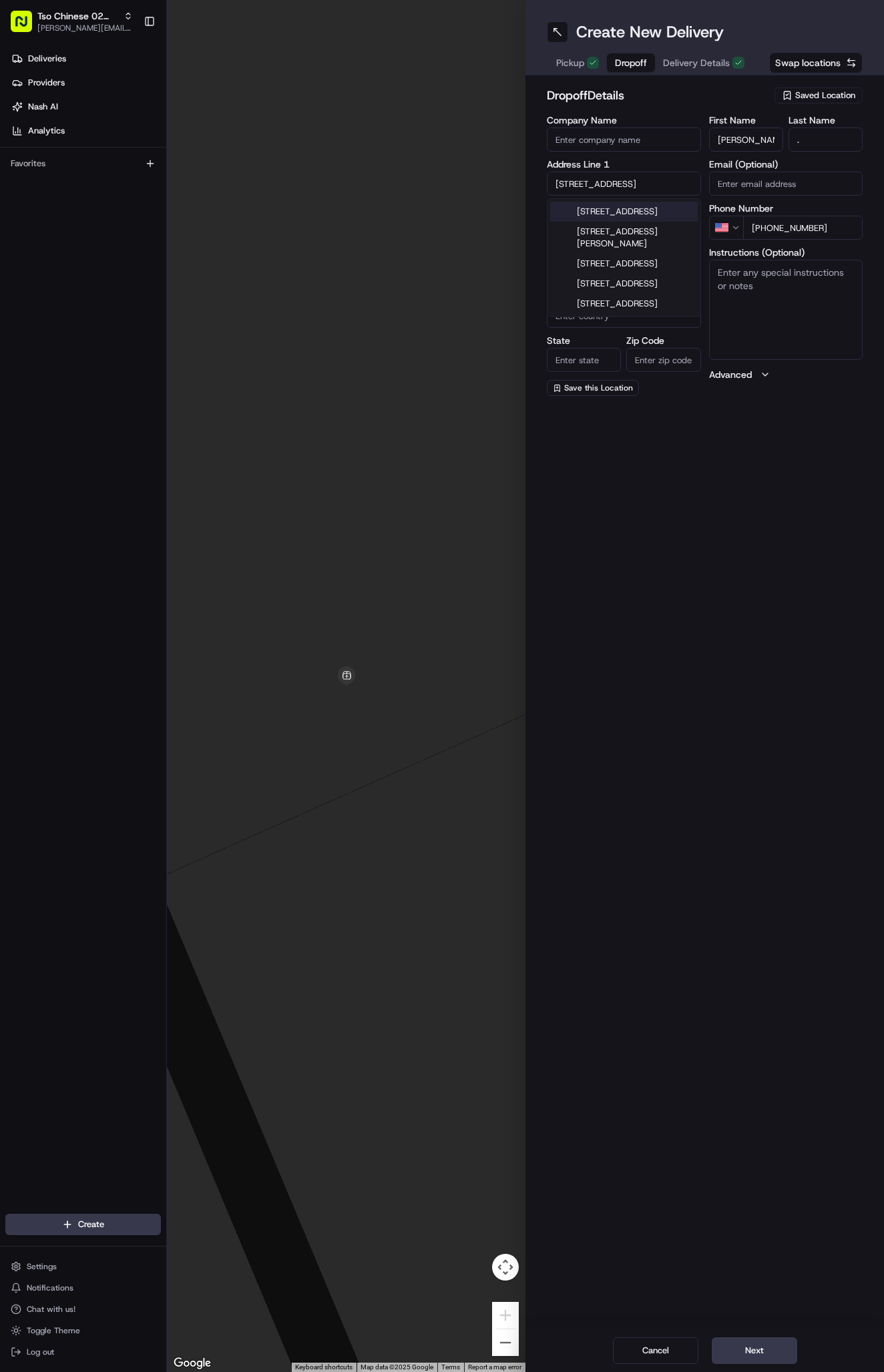
click at [649, 216] on div "1103 Alden Dr, Austin, TX" at bounding box center [624, 211] width 147 height 20
type input "1103 Alden Dr, Austin, TX 78758, USA"
type input "Austin"
type input "[GEOGRAPHIC_DATA]"
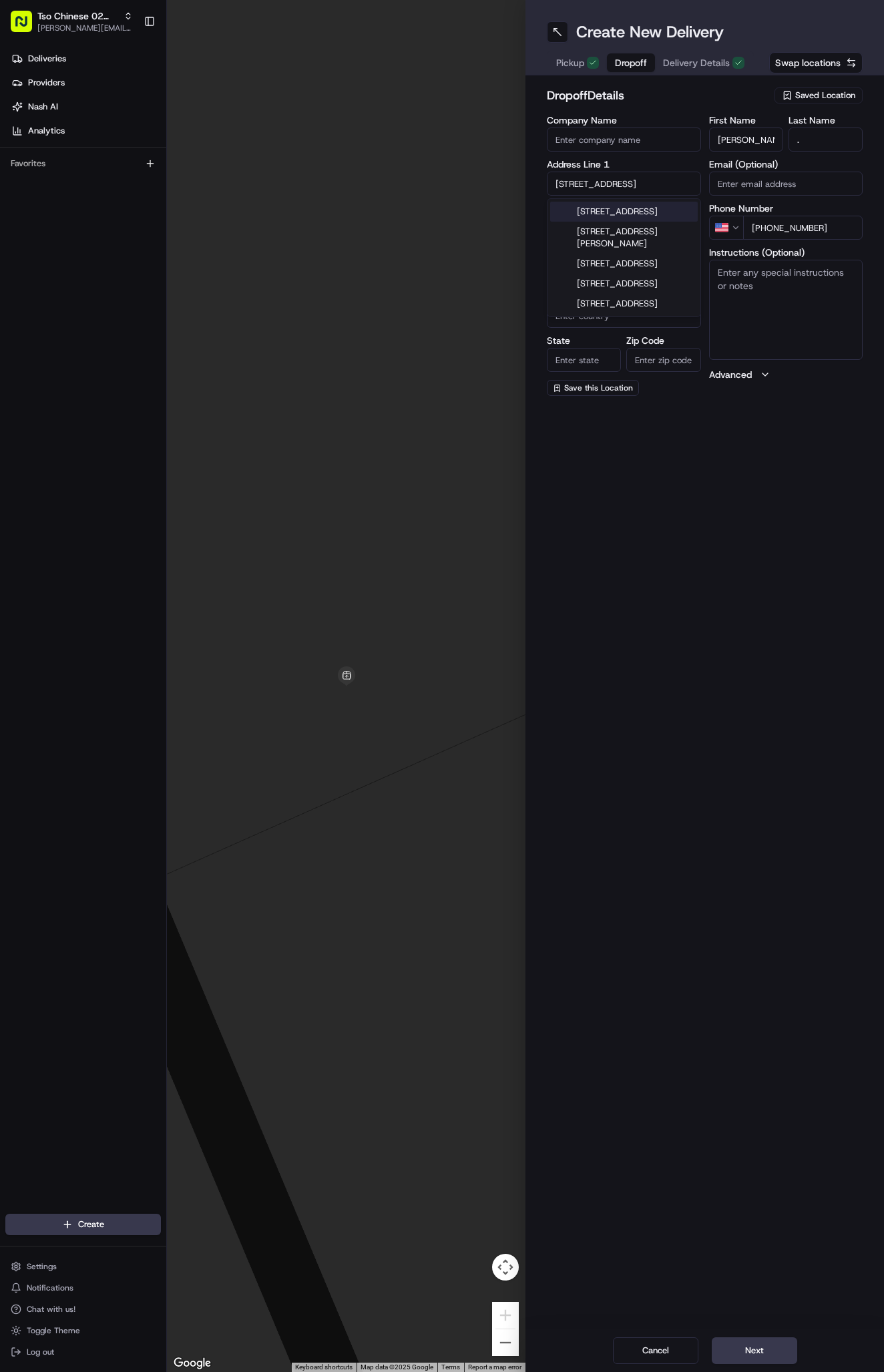
type input "78758"
type input "1103 Alden Drive"
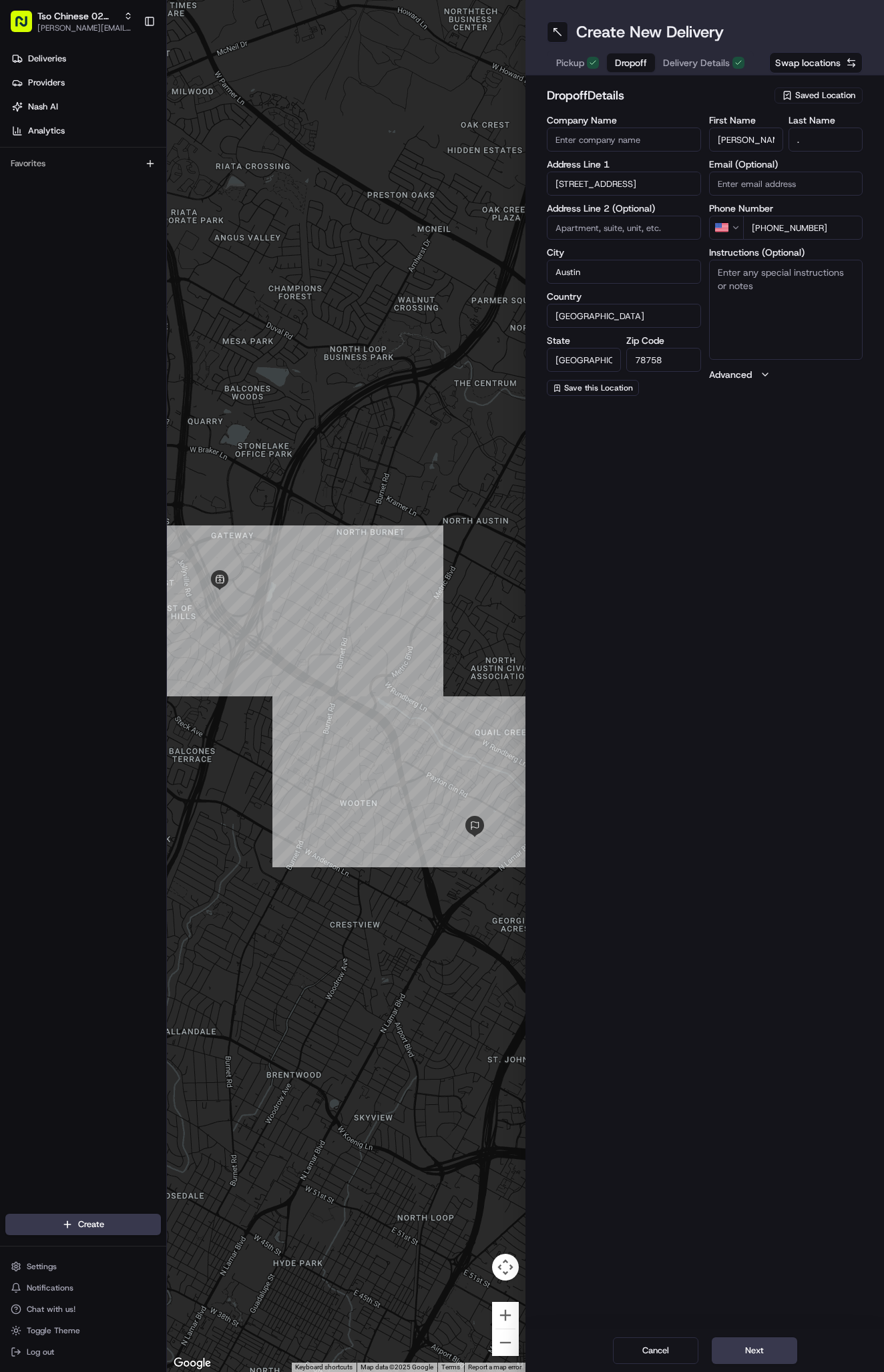
click at [688, 61] on span "Delivery Details" at bounding box center [696, 63] width 67 height 14
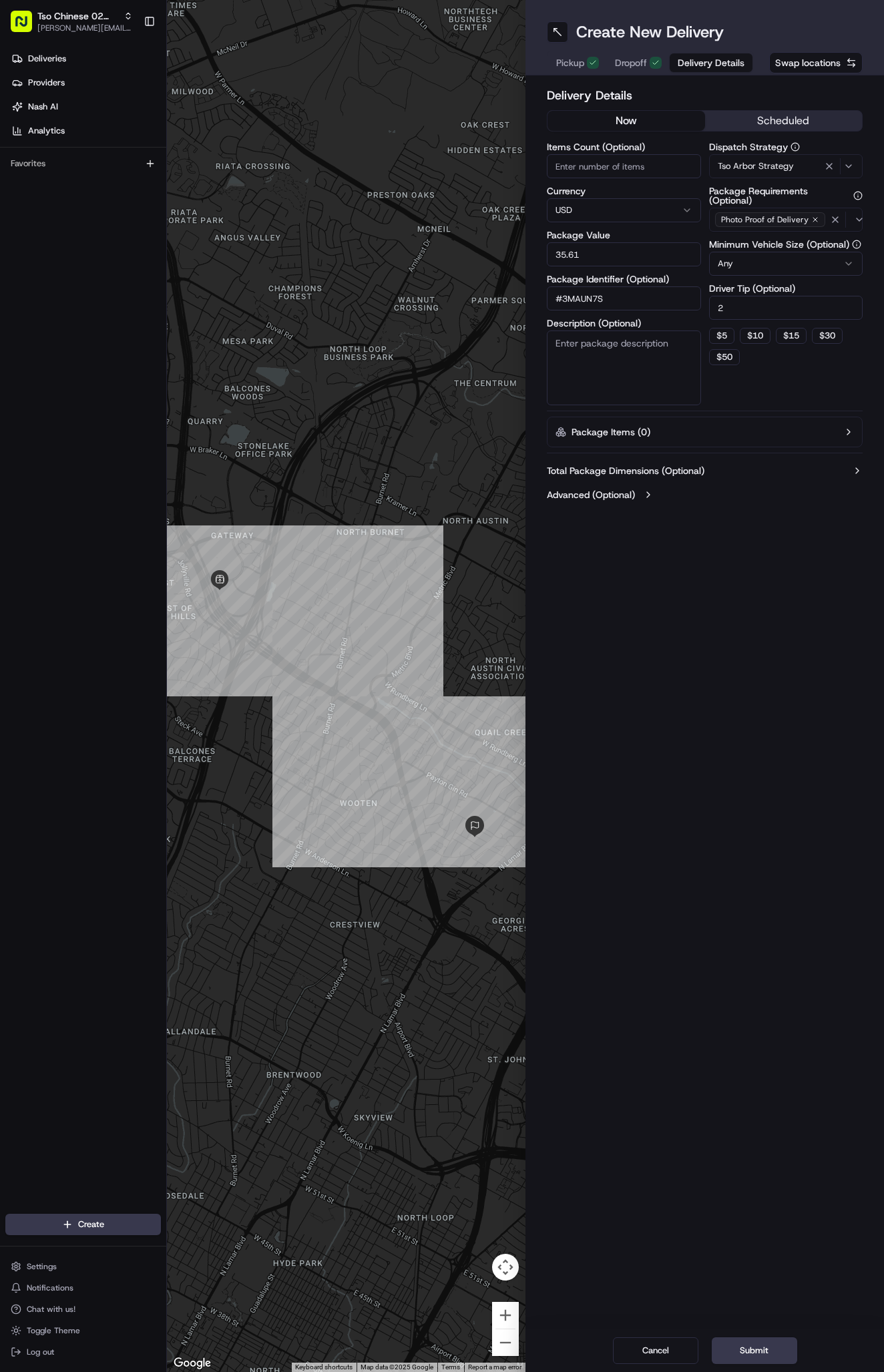
click at [633, 62] on span "Dropoff" at bounding box center [631, 63] width 32 height 14
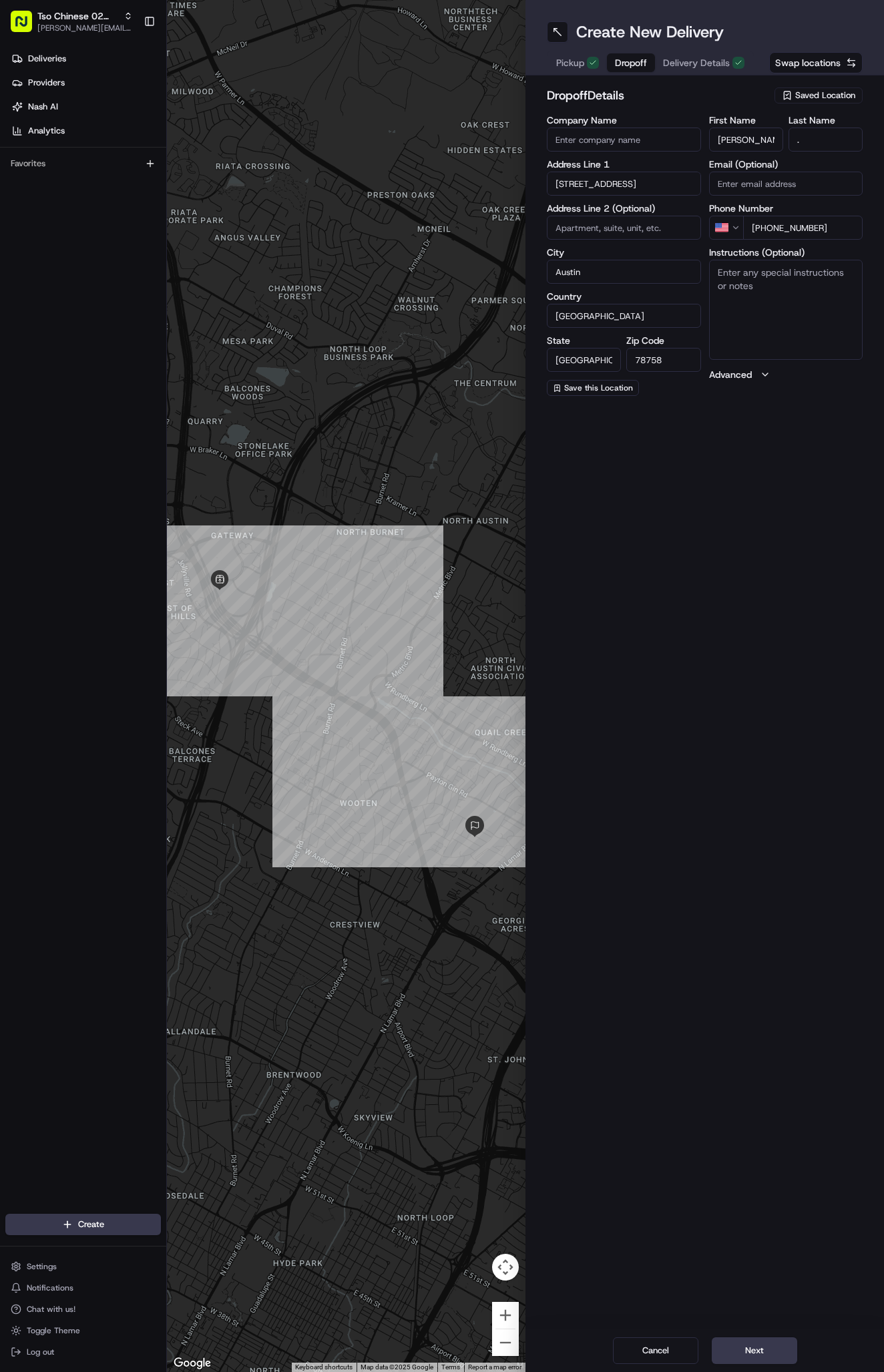
click at [750, 1355] on button "Next" at bounding box center [754, 1350] width 85 height 27
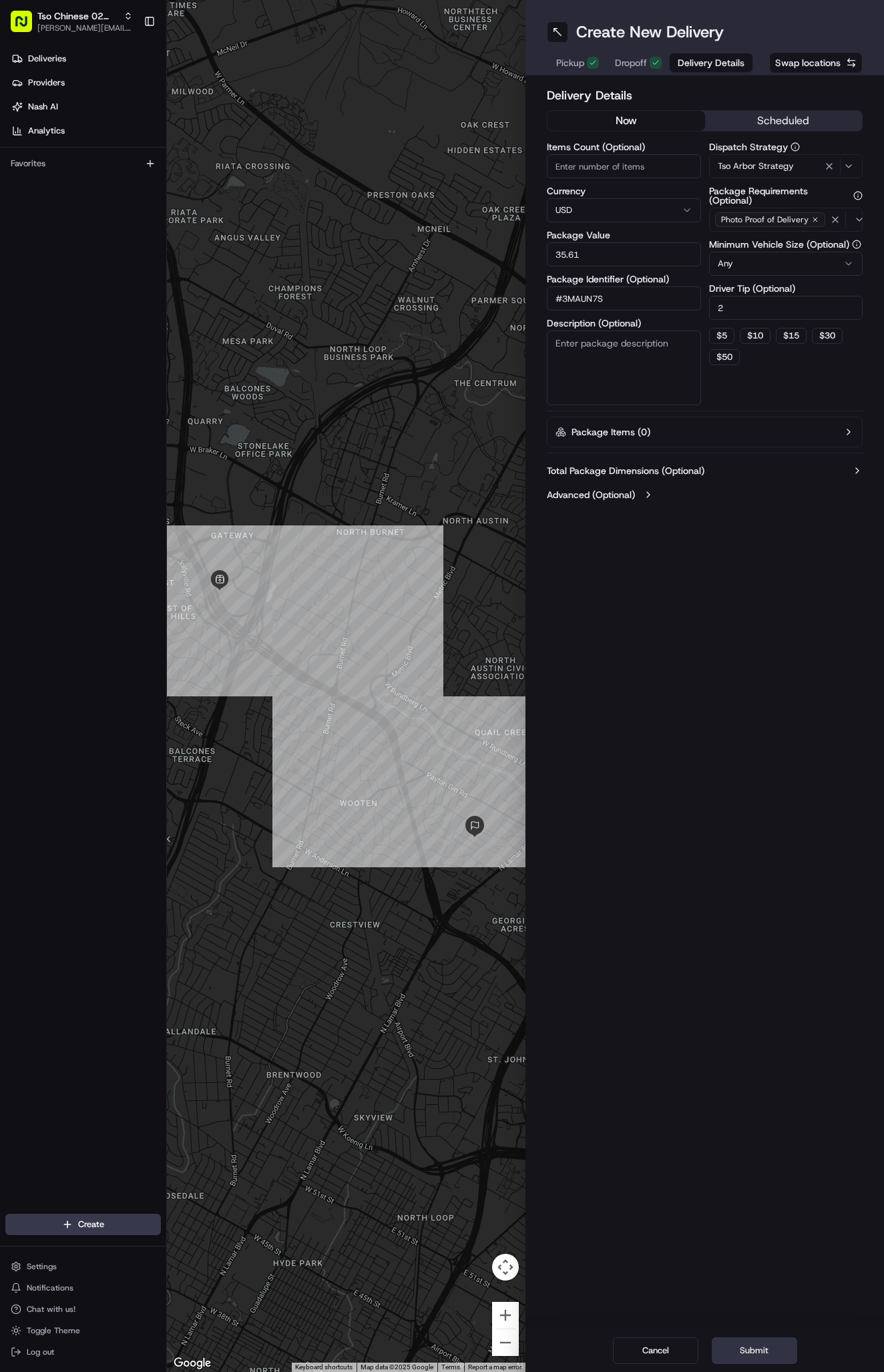
click at [750, 1353] on button "Submit" at bounding box center [754, 1350] width 85 height 27
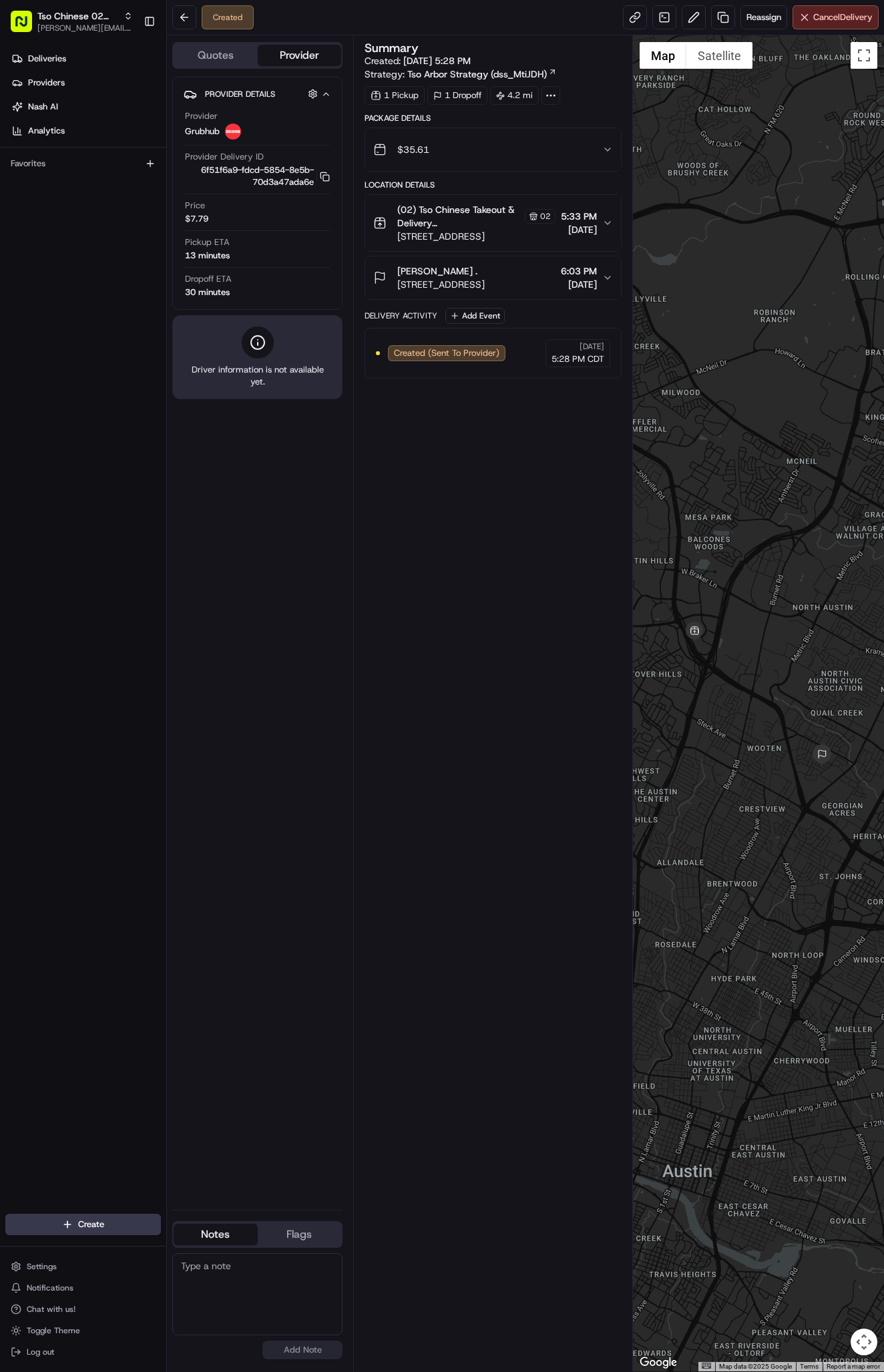
click at [255, 116] on div "Provider Grubhub" at bounding box center [258, 125] width 145 height 29
click at [329, 95] on icon "button" at bounding box center [326, 93] width 5 height 2
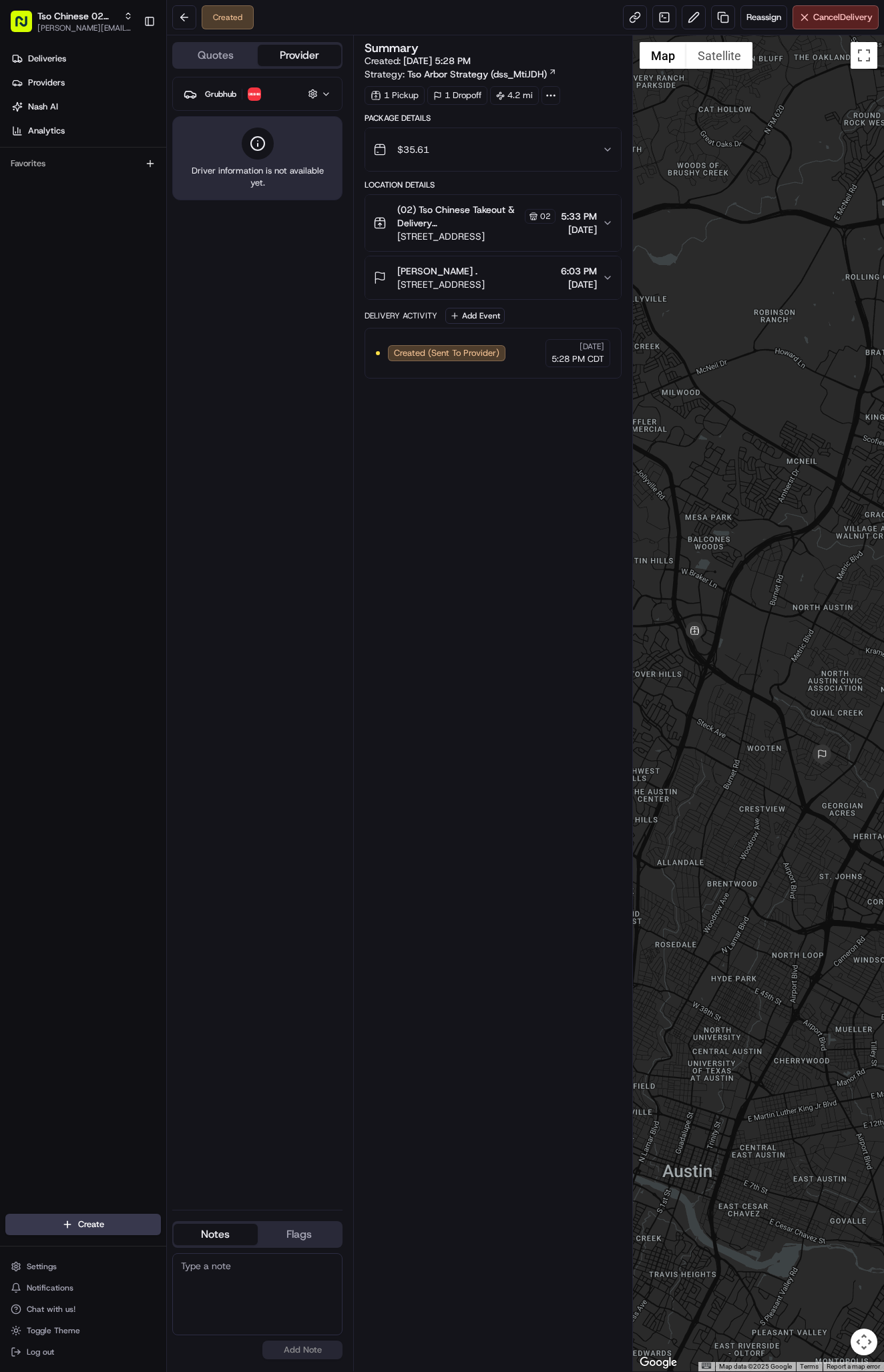
click at [329, 95] on icon "button" at bounding box center [326, 93] width 10 height 10
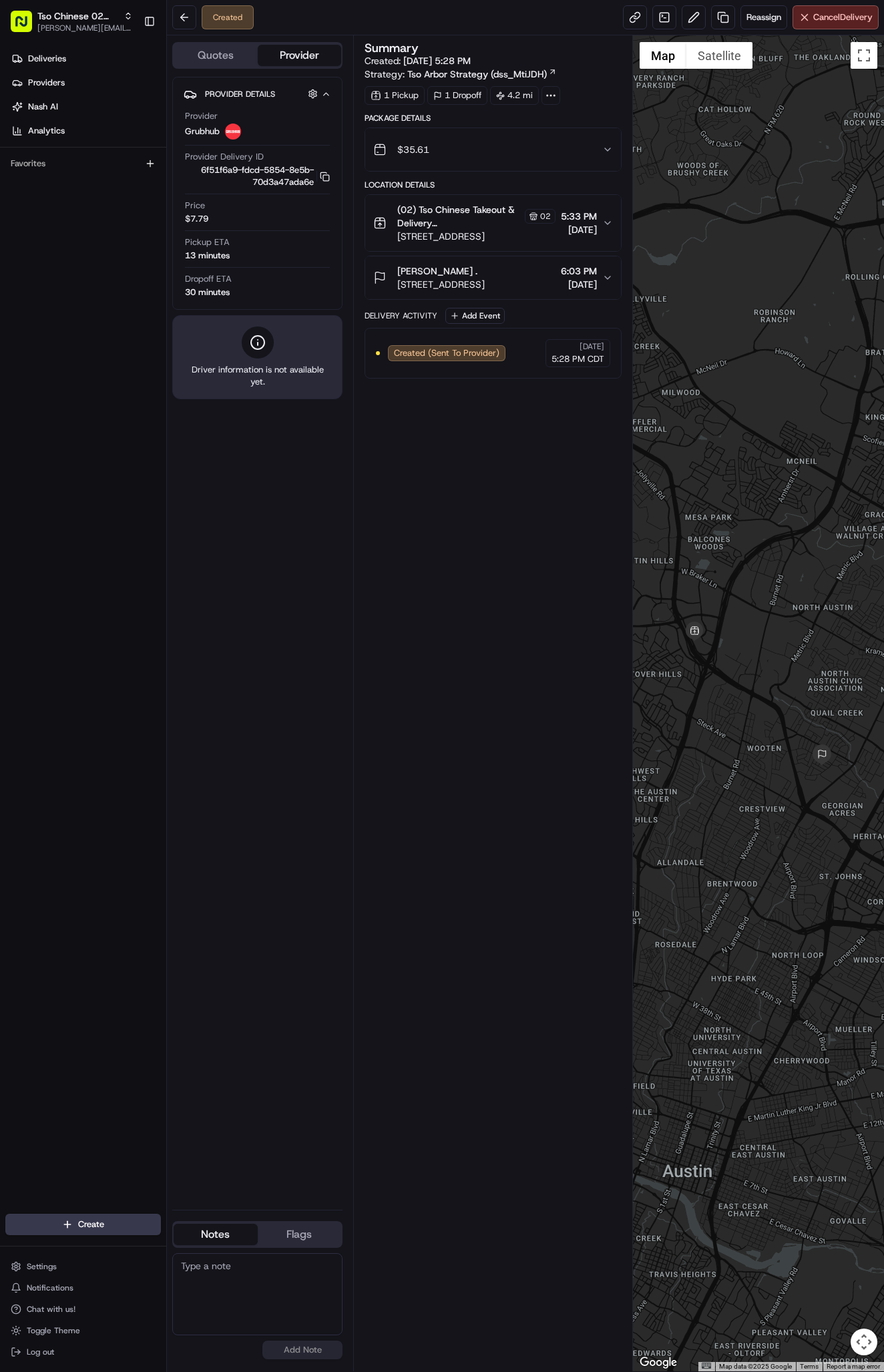
click at [233, 123] on img at bounding box center [233, 131] width 16 height 16
click at [95, 1241] on div "Create Settings Notifications Chat with us! Toggle Theme Log out" at bounding box center [83, 1287] width 166 height 169
click at [94, 1229] on html "Tso Chinese 02 Arbor antonia@tsochinese.com Toggle Sidebar Deliveries Providers…" at bounding box center [442, 686] width 884 height 1372
click at [205, 1242] on link "Delivery" at bounding box center [241, 1250] width 149 height 24
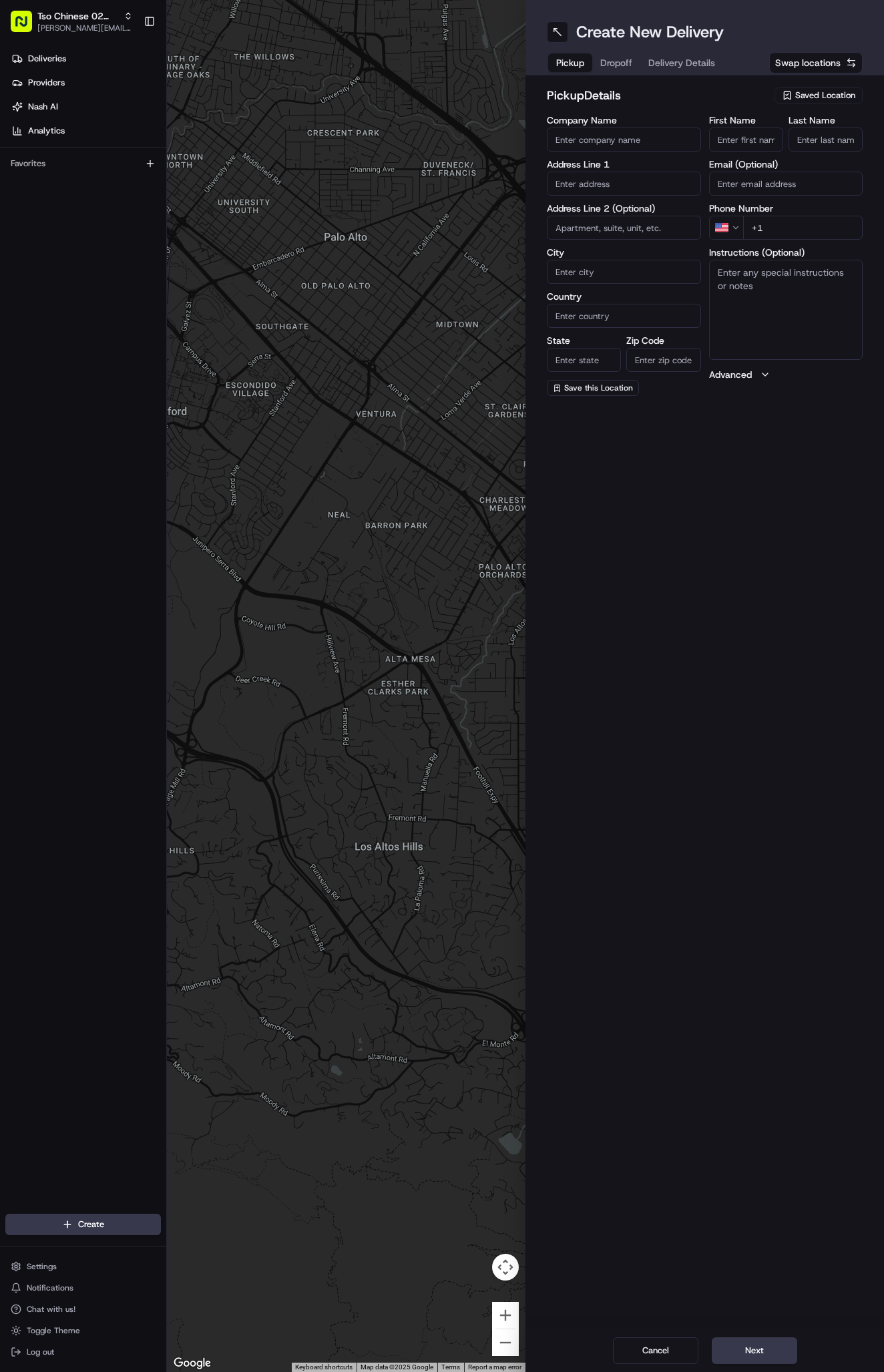
click at [819, 92] on span "Saved Location" at bounding box center [825, 95] width 60 height 12
click at [830, 150] on span "(02) Tso Chinese Takeout & Delivery [GEOGRAPHIC_DATA] (02)" at bounding box center [796, 151] width 164 height 24
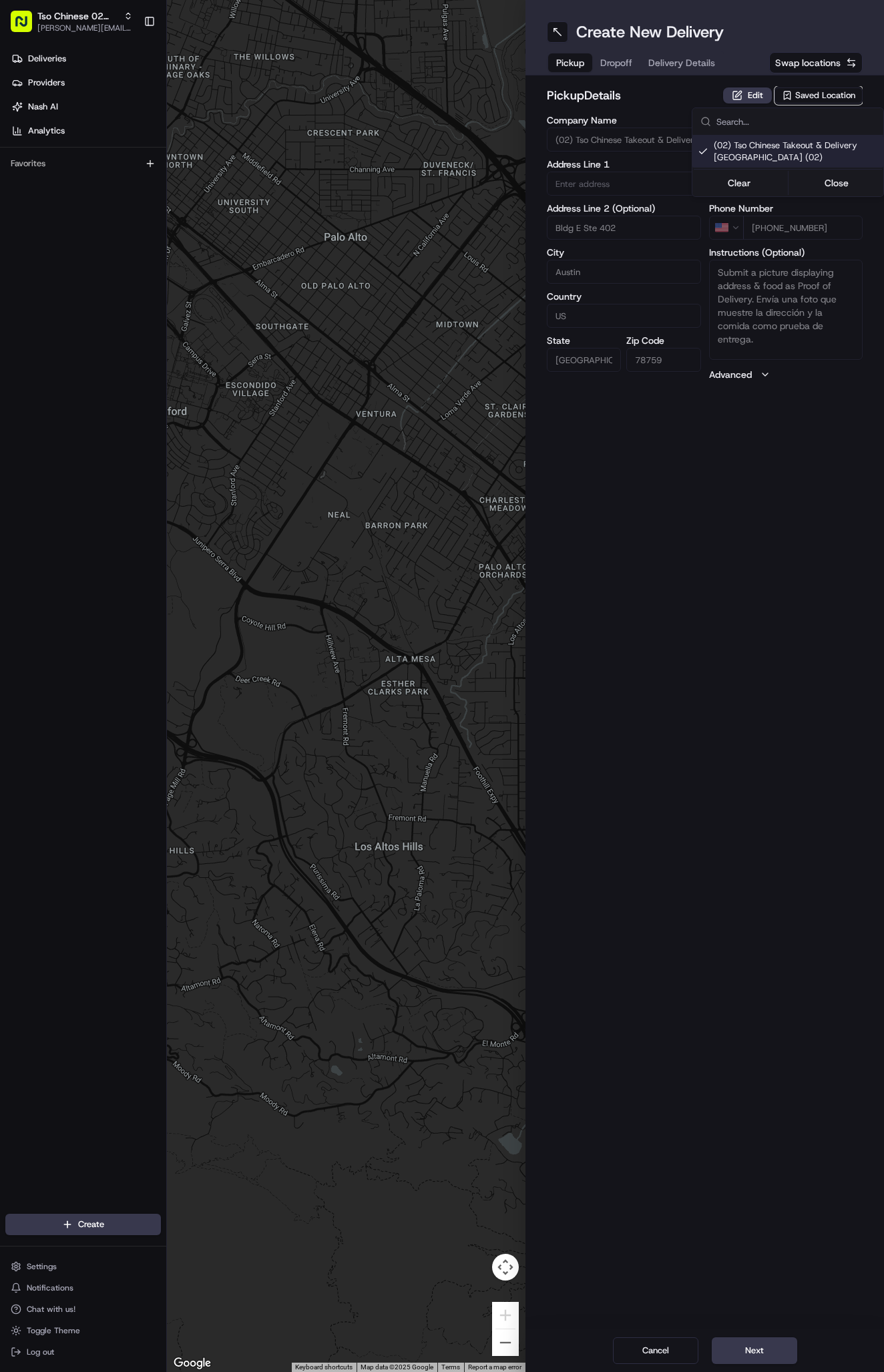
type input "(02) Tso Chinese Takeout & Delivery [GEOGRAPHIC_DATA]"
type input "Bldg E Ste 402"
type input "Austin"
type input "US"
type input "[GEOGRAPHIC_DATA]"
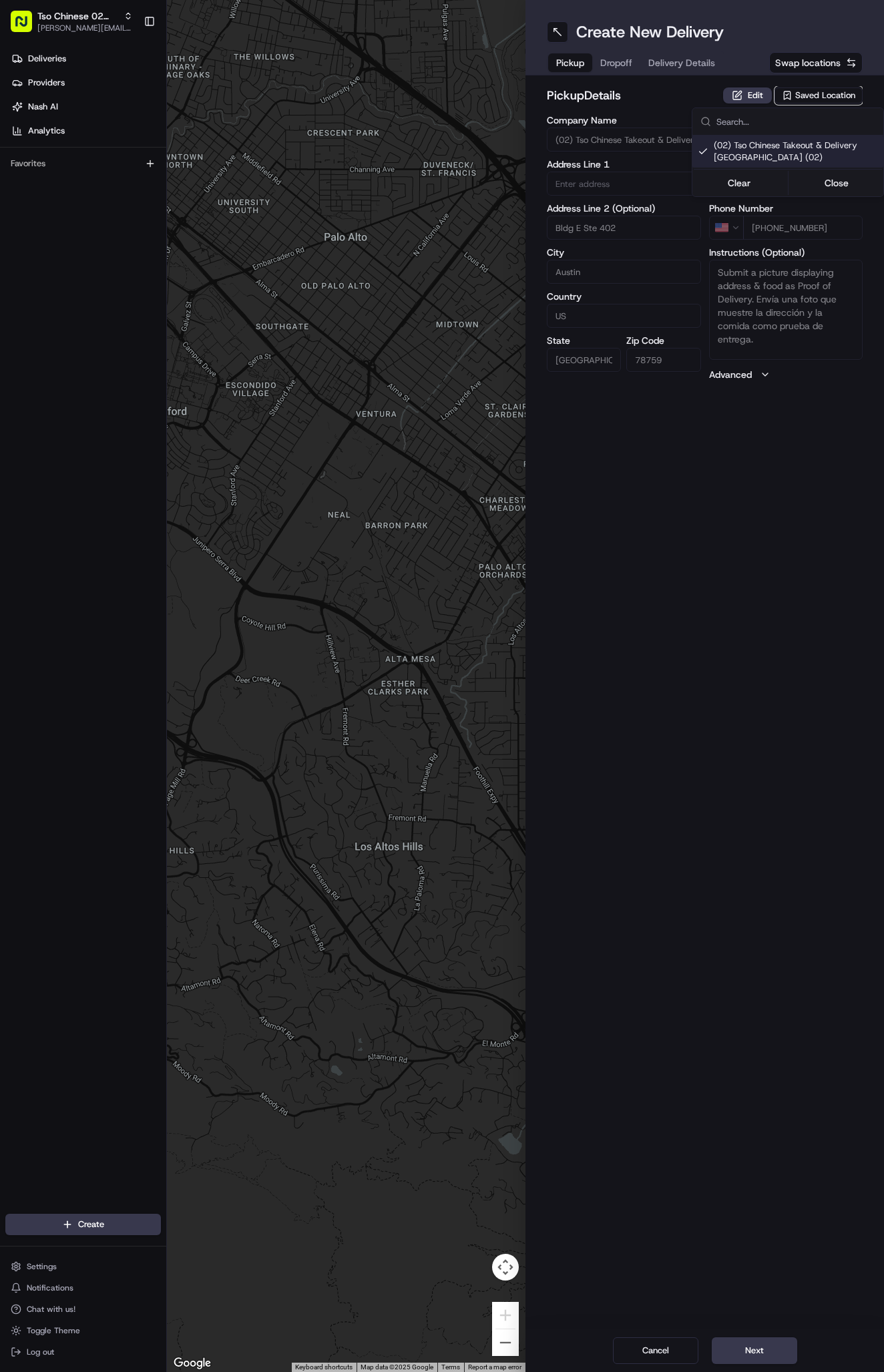
type input "78759"
type input "Tso Chinese"
type input "Arboretum Crossing Manager"
type input "[EMAIL_ADDRESS][DOMAIN_NAME]"
type input "[PHONE_NUMBER]"
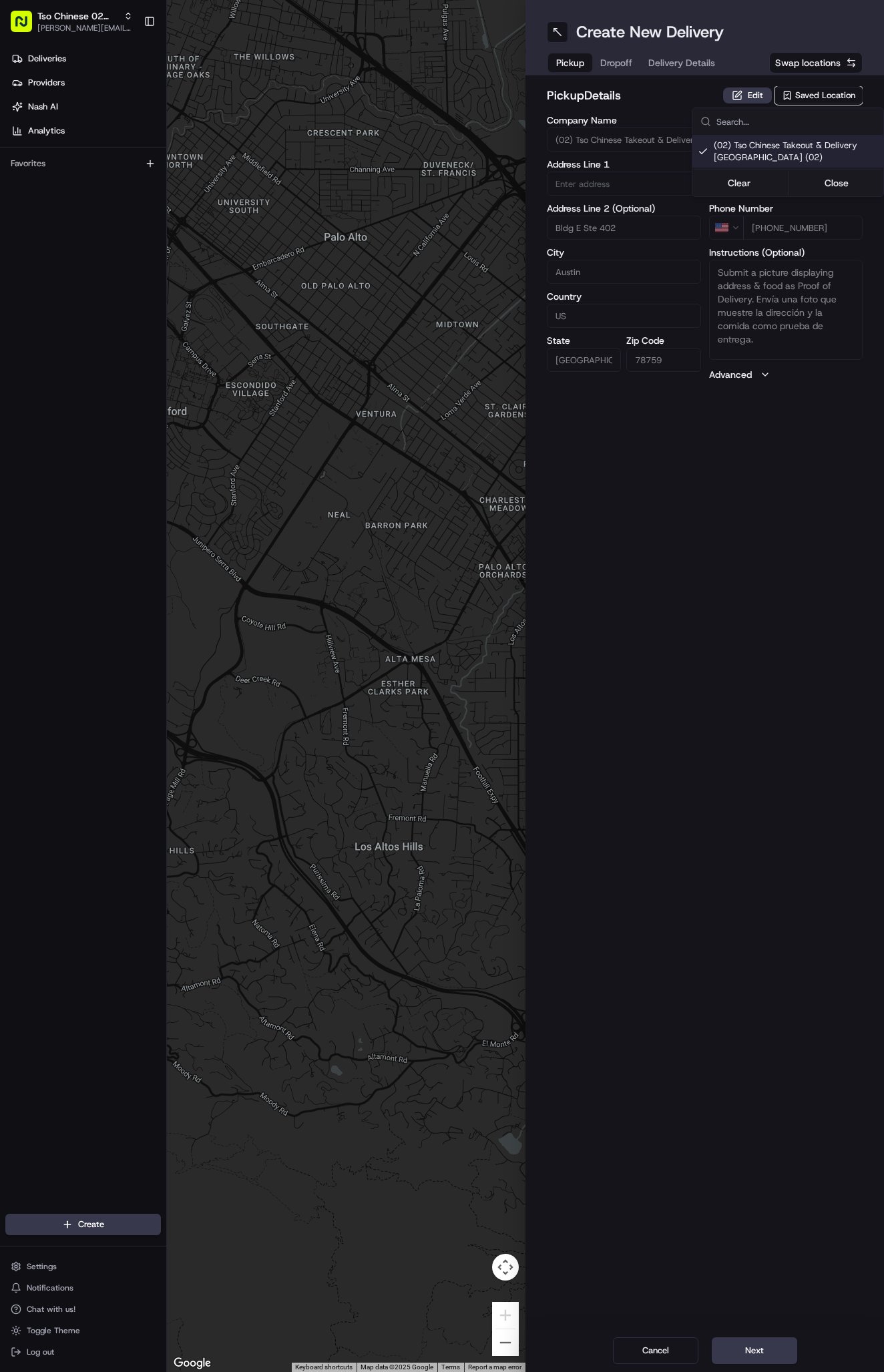
type textarea "Submit a picture displaying address & food as Proof of Delivery. Envía una foto…"
type input "[STREET_ADDRESS]"
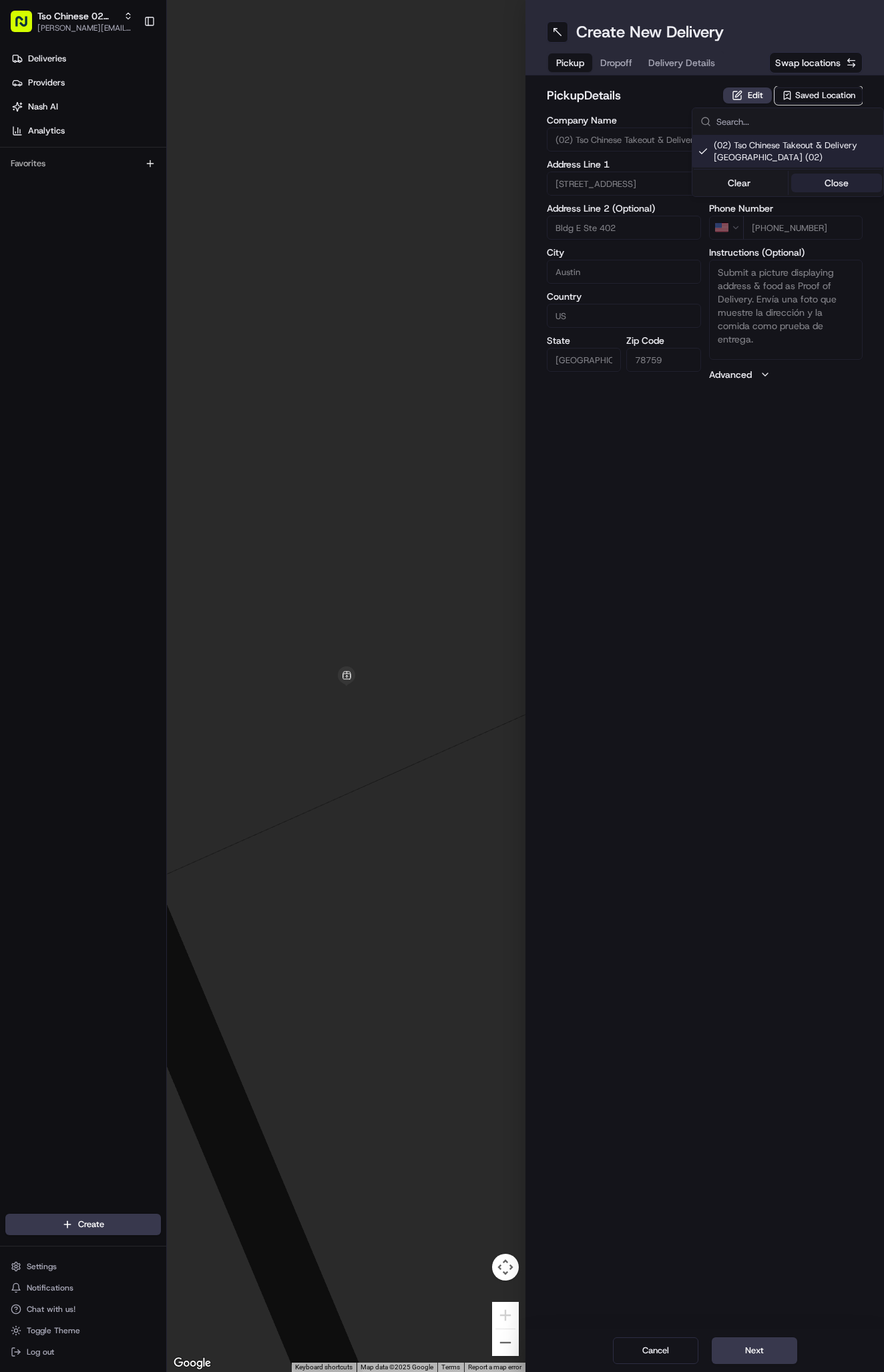
click at [836, 185] on button "Close" at bounding box center [837, 182] width 92 height 19
click at [695, 60] on span "Delivery Details" at bounding box center [682, 63] width 67 height 14
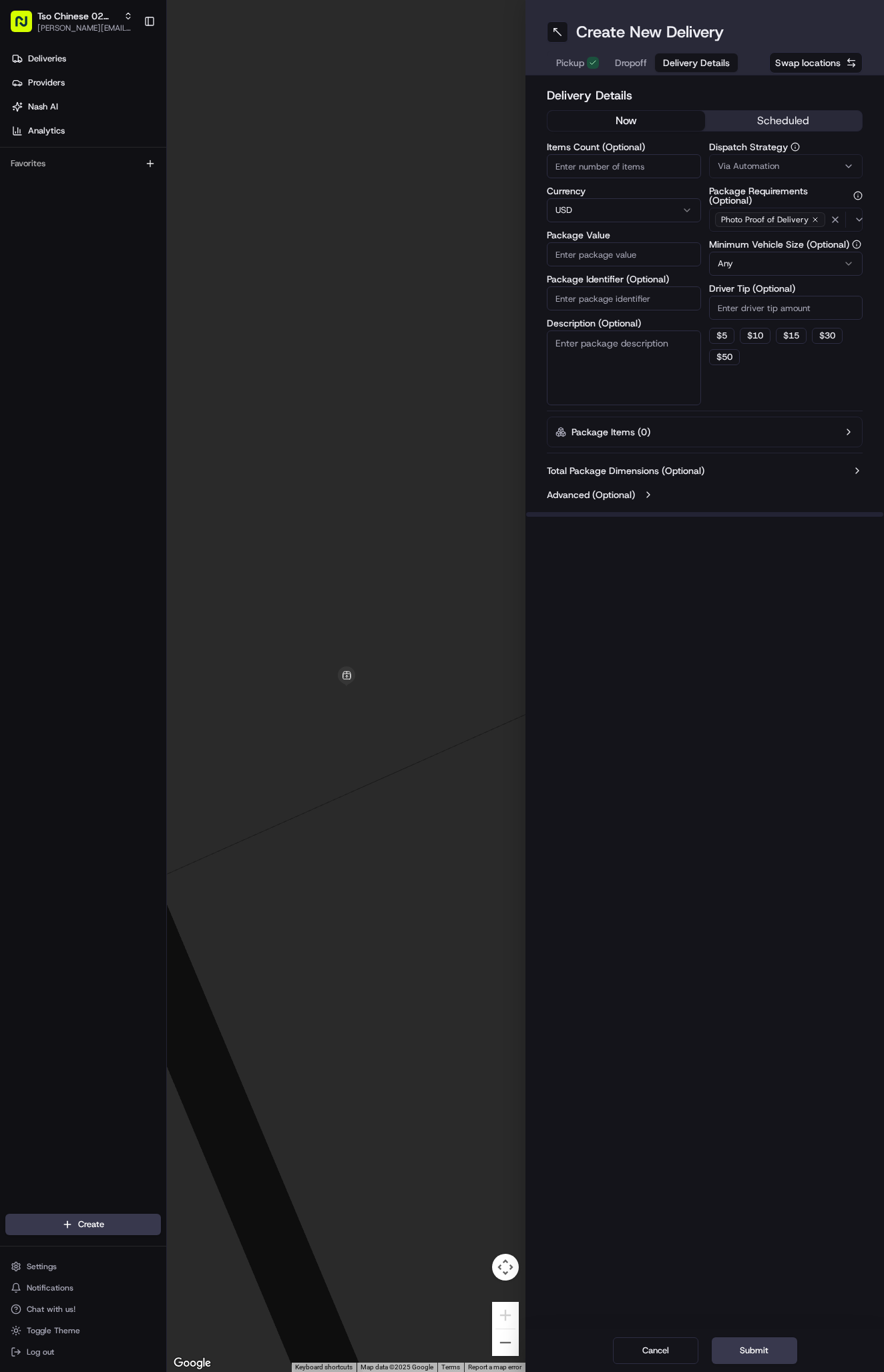
click at [791, 160] on div "Via Automation" at bounding box center [786, 166] width 147 height 12
click at [807, 235] on span "Tso Arbor Strategy" at bounding box center [796, 238] width 164 height 12
click at [837, 255] on button "Close" at bounding box center [837, 264] width 92 height 19
click at [766, 311] on input "Driver Tip (Optional)" at bounding box center [786, 308] width 154 height 24
type input "2"
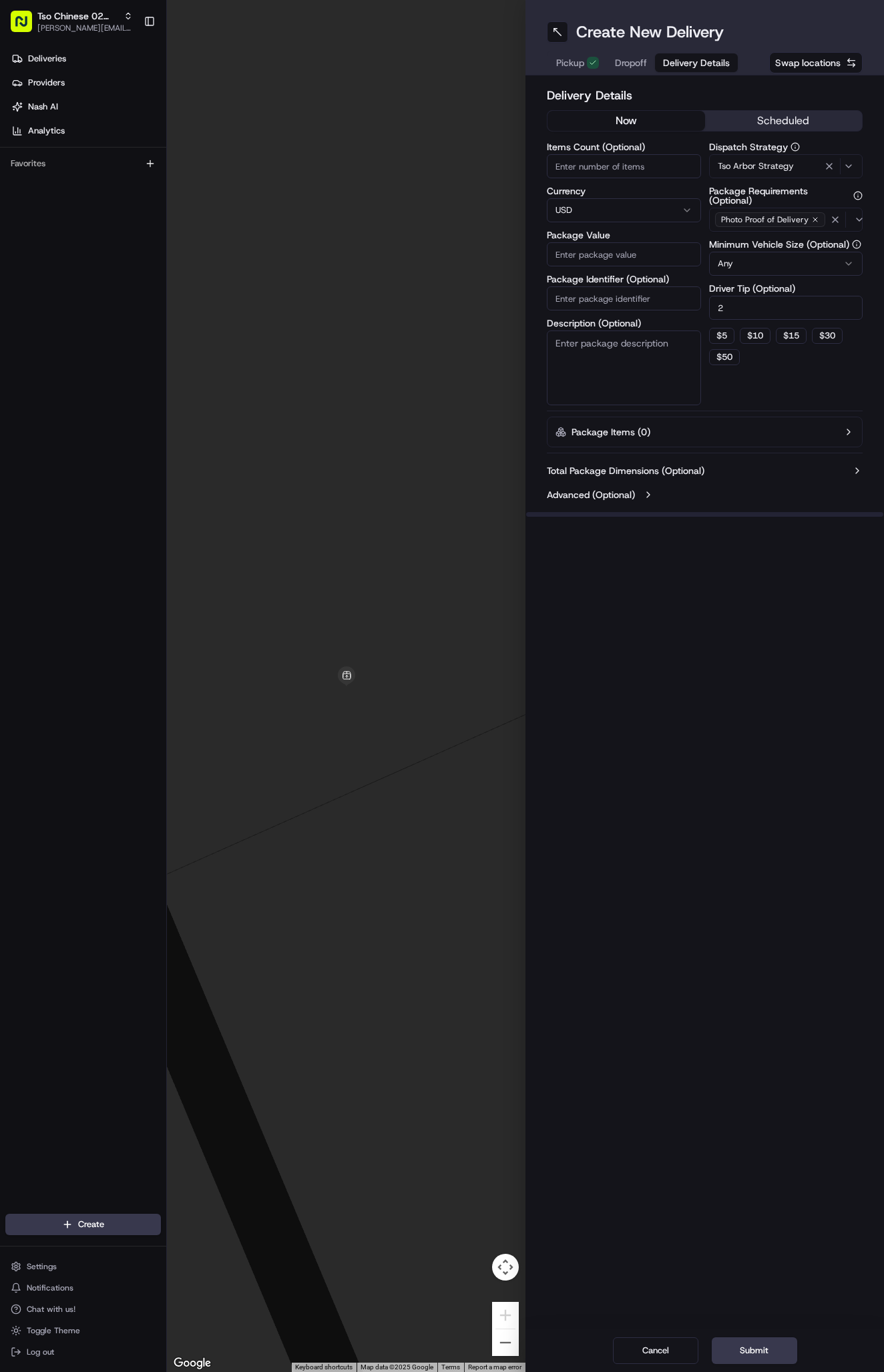
click at [646, 293] on input "Package Identifier (Optional)" at bounding box center [624, 299] width 154 height 24
click at [638, 292] on input "Package Identifier (Optional)" at bounding box center [624, 299] width 154 height 24
paste input "#NQSELAN"
type input "#NQSELAN"
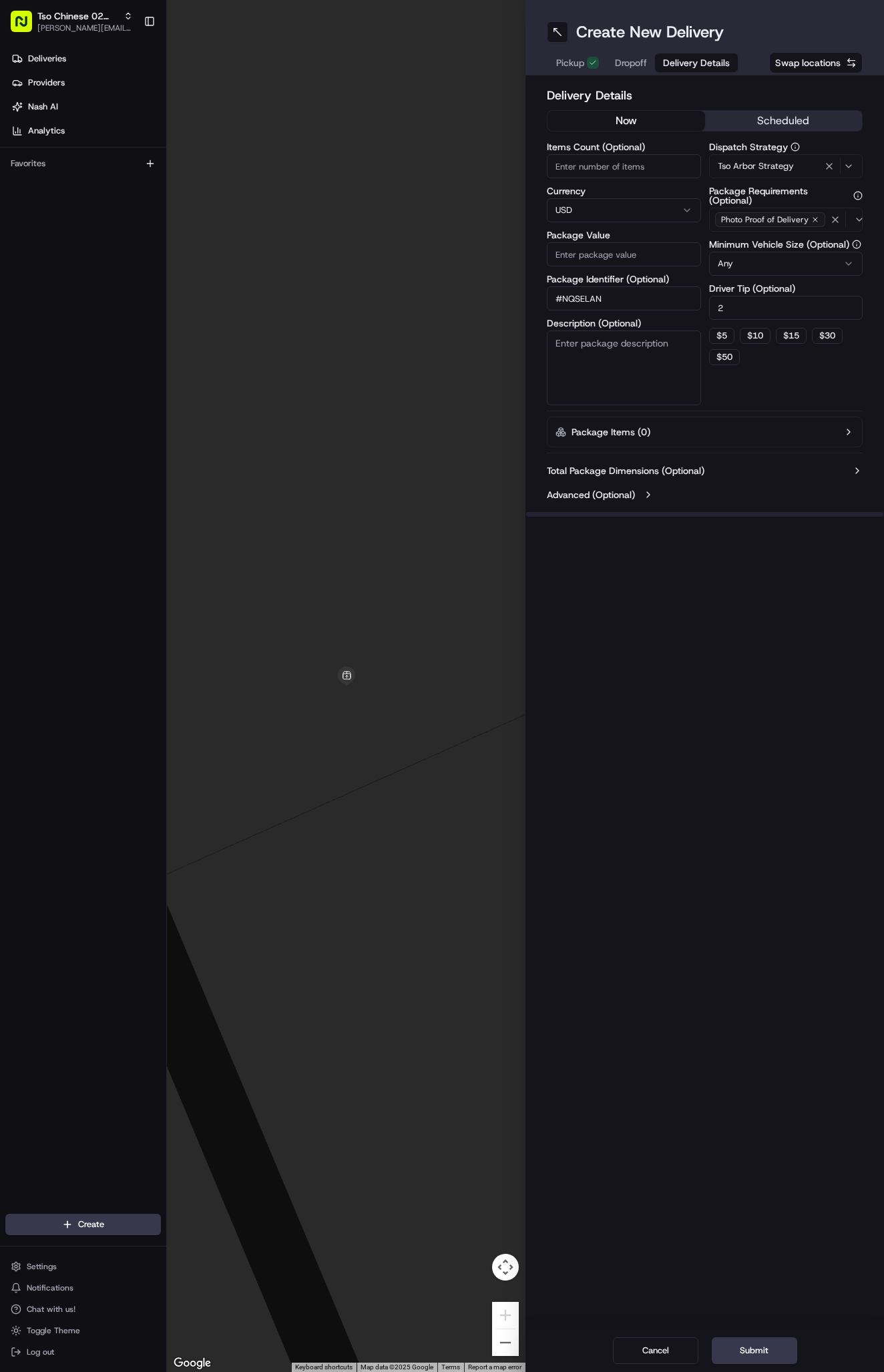
click at [645, 256] on input "Package Value" at bounding box center [624, 255] width 154 height 24
type input "30.15"
click at [633, 67] on span "Dropoff" at bounding box center [631, 63] width 32 height 14
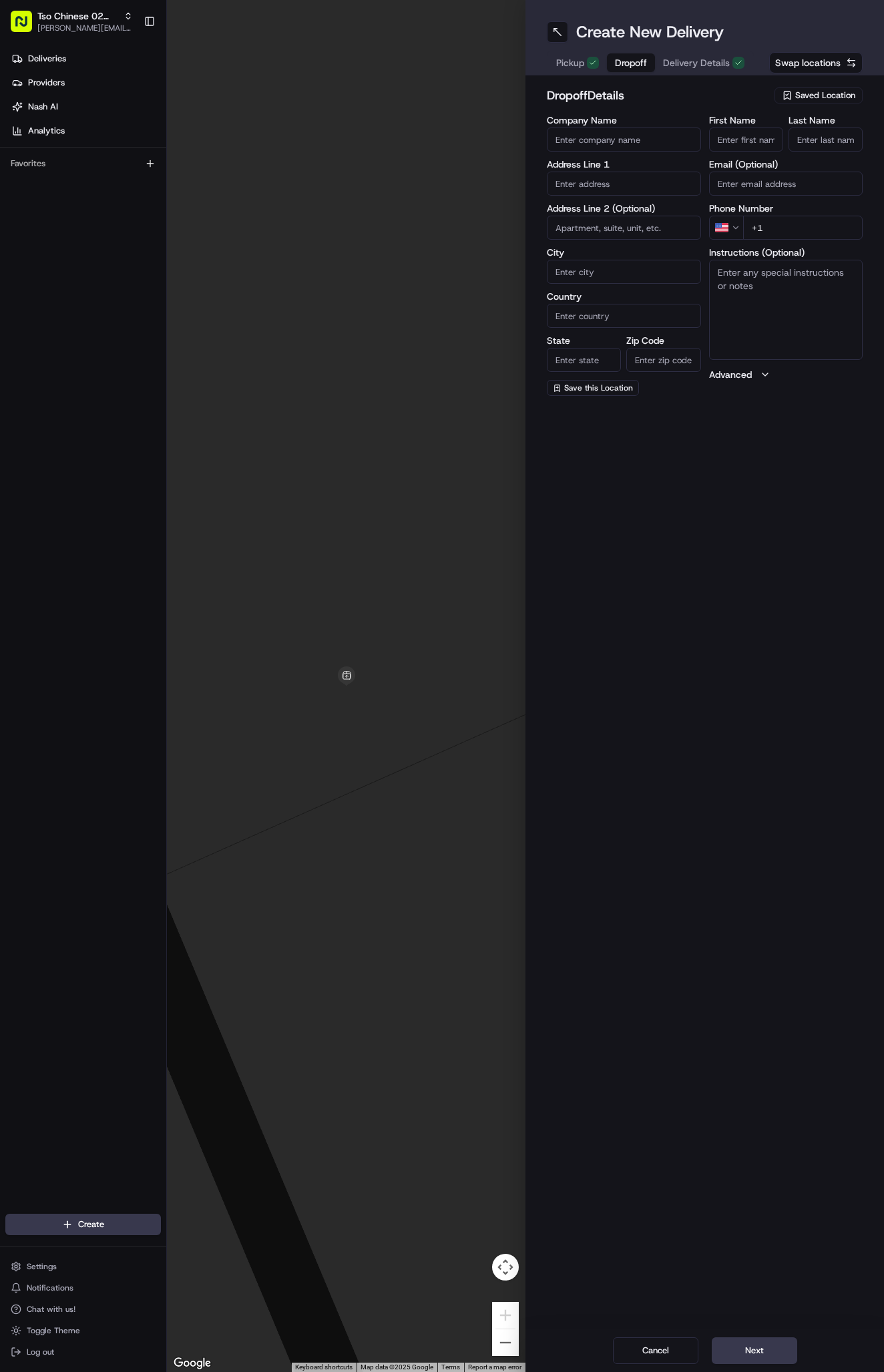
click at [738, 139] on input "First Name" at bounding box center [746, 139] width 74 height 24
paste input "Antoinette Verdone"
type input "Antoinette Verdone"
click at [816, 139] on input "." at bounding box center [826, 139] width 74 height 24
type input "."
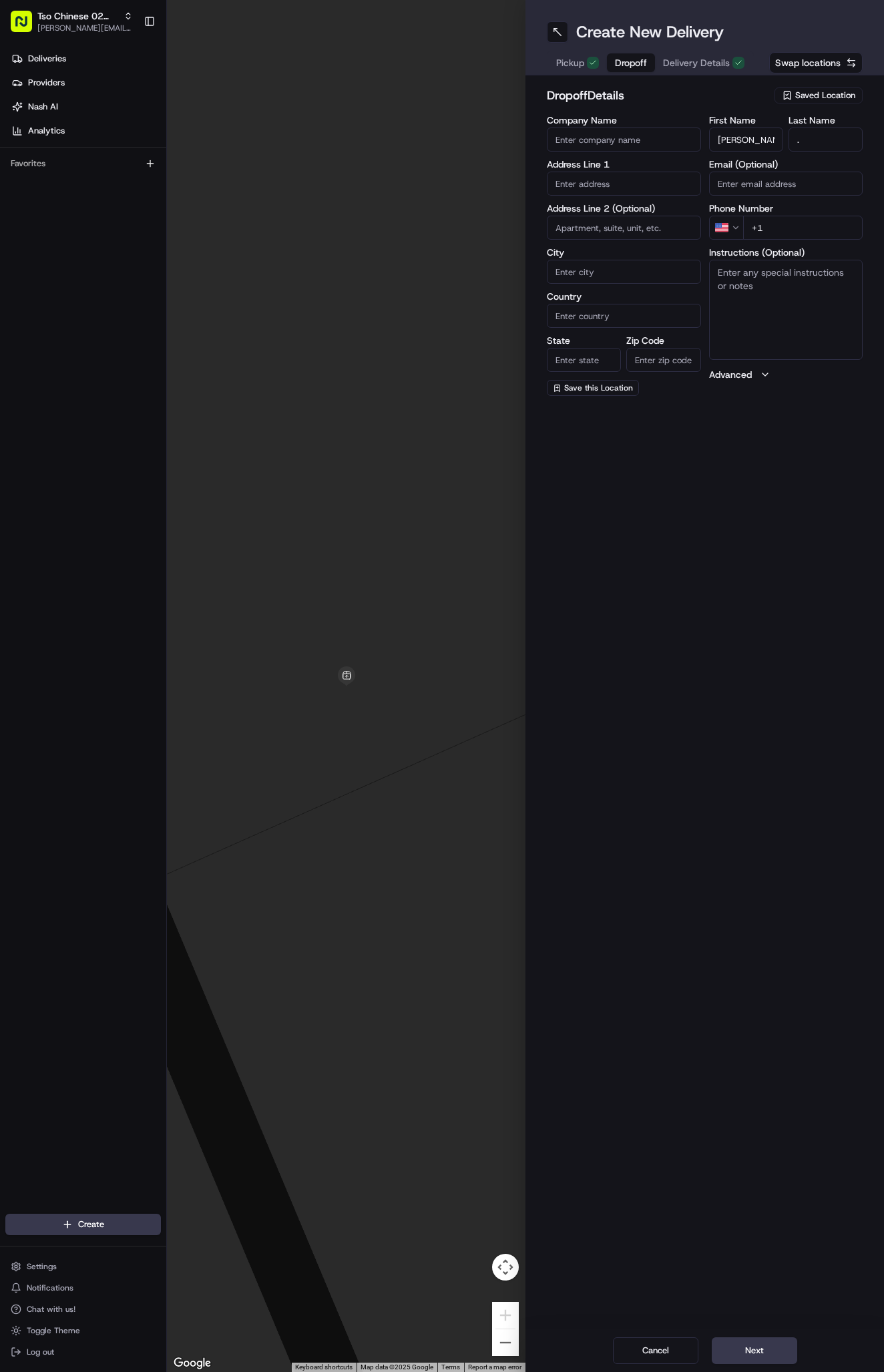
click at [789, 238] on input "+1" at bounding box center [803, 228] width 120 height 24
paste input "512 661 4481"
type input "+1 512 661 4481"
paste input "1501 Holstein Drive"
click at [611, 215] on div "1501 Holstein Drive, Austin, TX" at bounding box center [624, 211] width 147 height 20
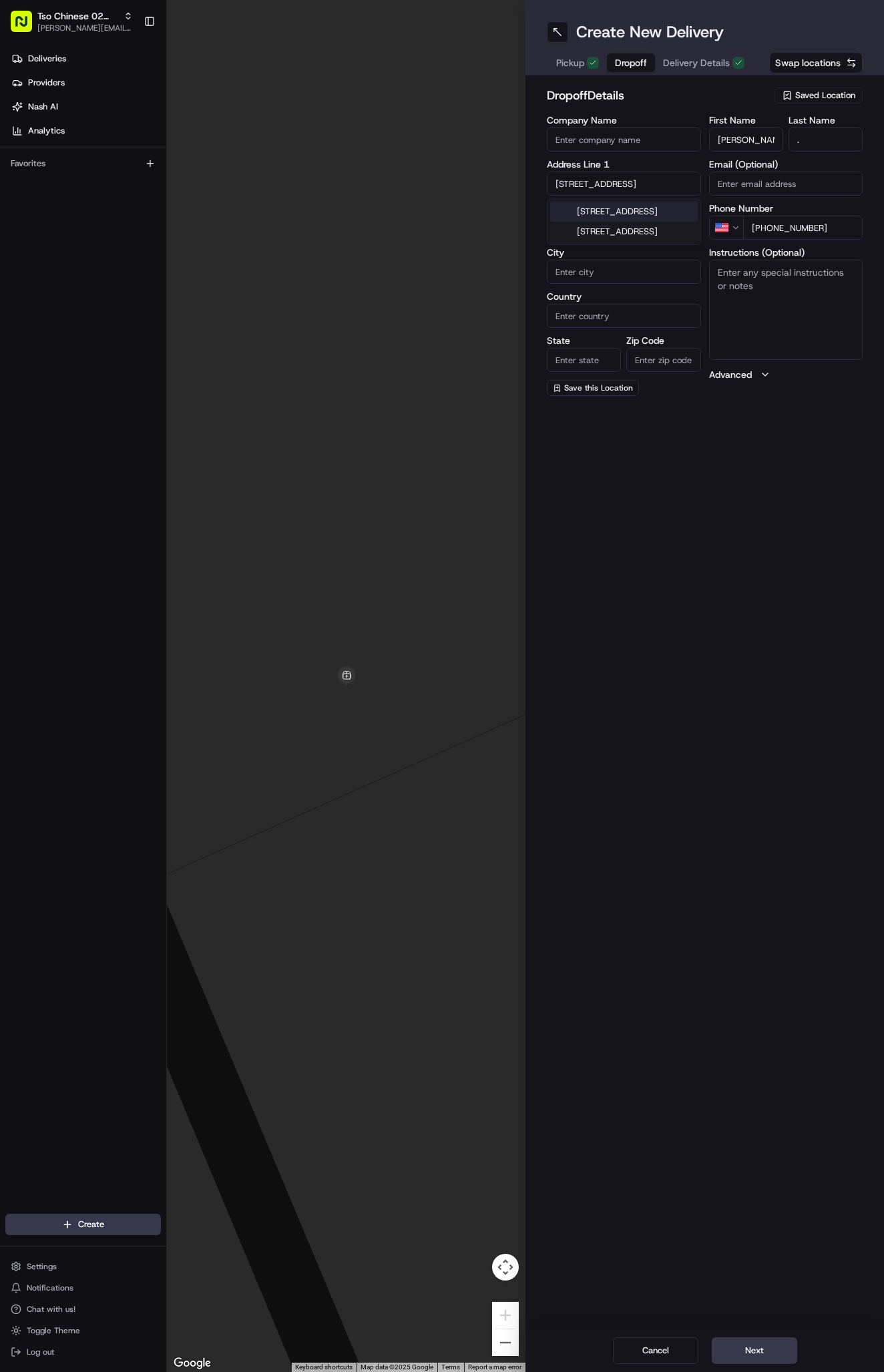
type input "1501 Holstein Dr, Austin, TX 78758, USA"
type input "Austin"
type input "[GEOGRAPHIC_DATA]"
type input "78758"
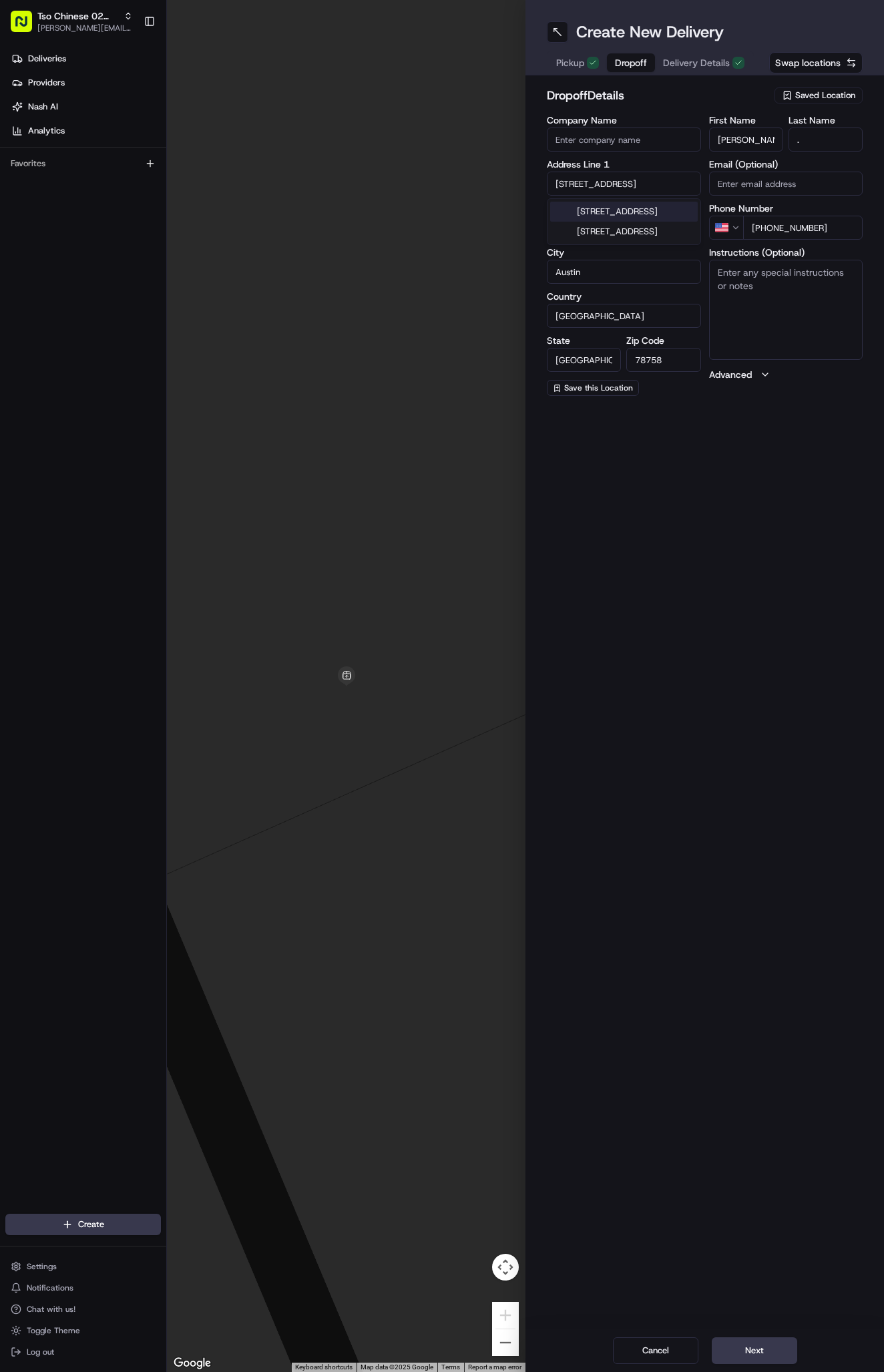
type input "1501 Holstein Drive"
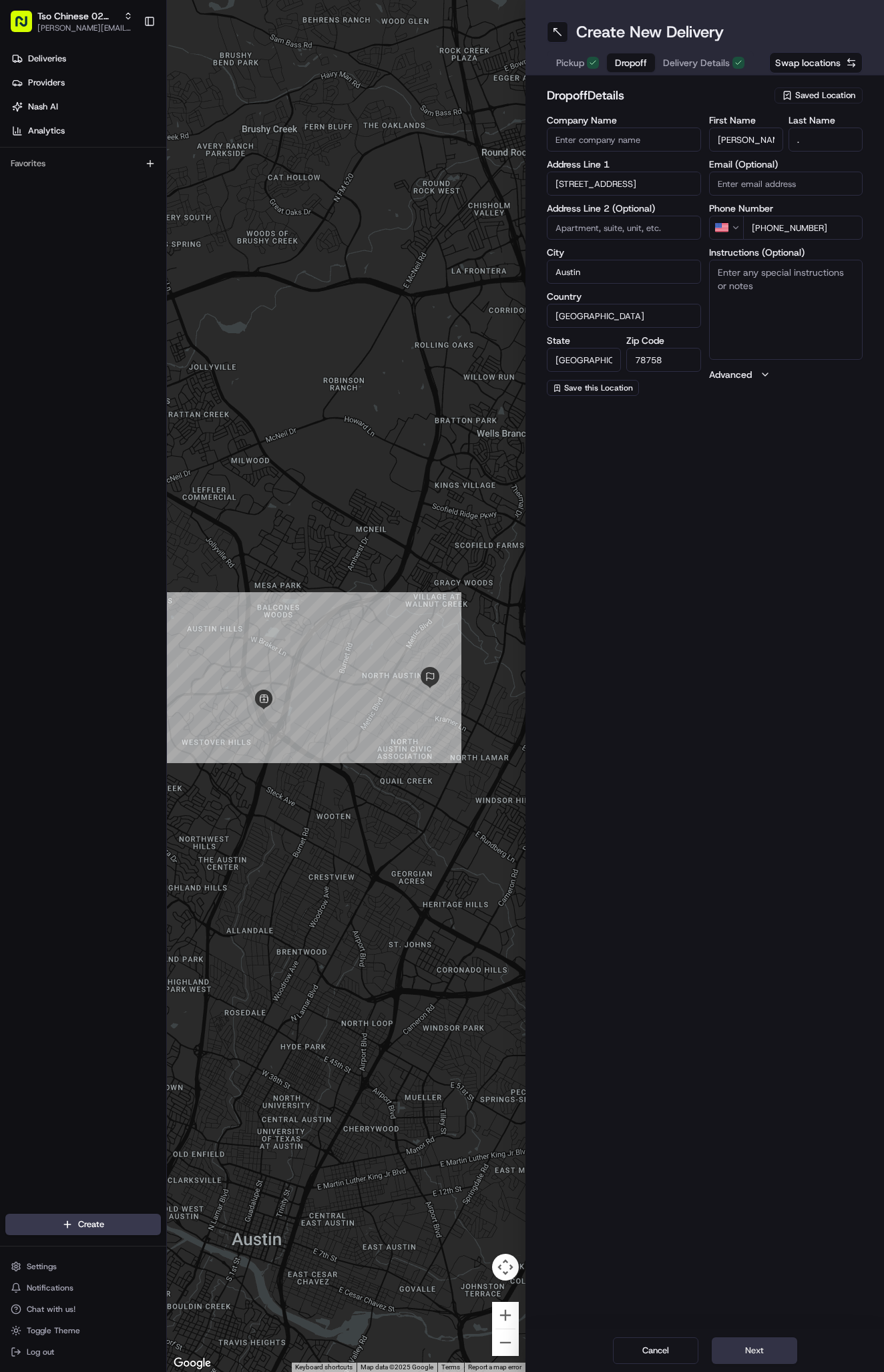
click at [776, 1341] on button "Next" at bounding box center [754, 1350] width 85 height 27
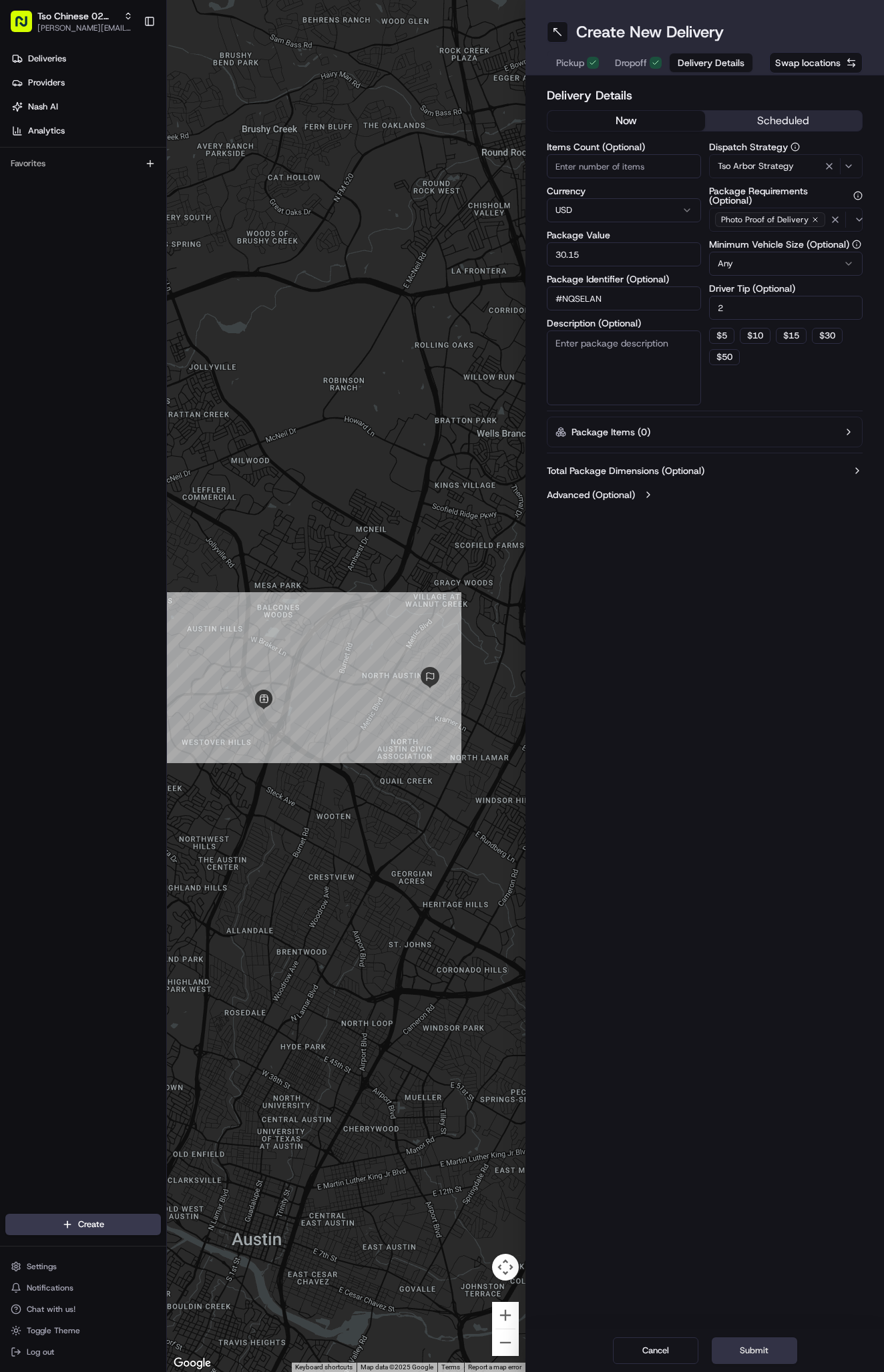
click at [776, 1341] on button "Submit" at bounding box center [754, 1350] width 85 height 27
click at [776, 1341] on div "Cancel Submit" at bounding box center [704, 1350] width 359 height 43
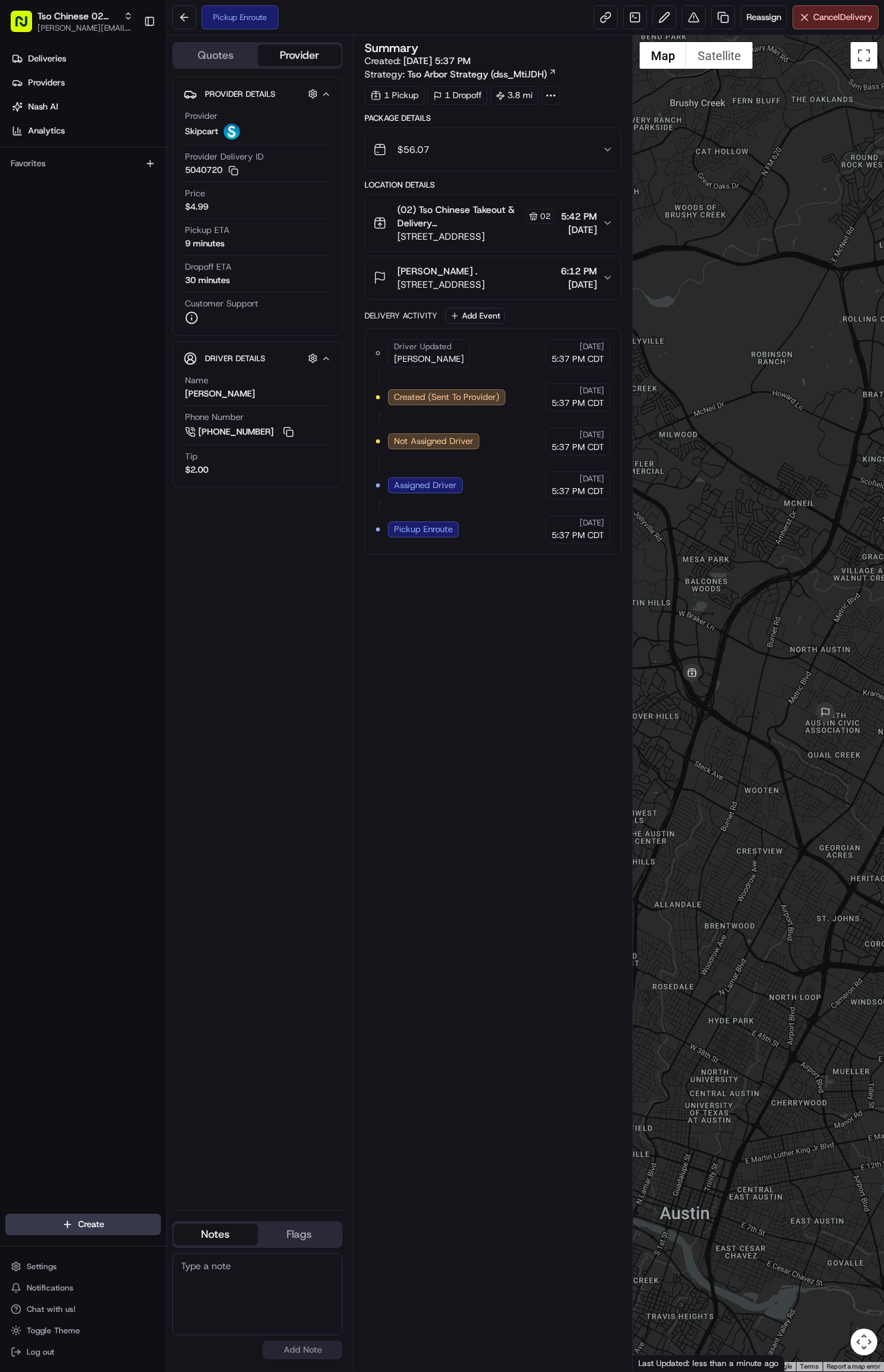
click at [344, 2] on div "Pickup Enroute Reassign Cancel Delivery" at bounding box center [525, 18] width 717 height 35
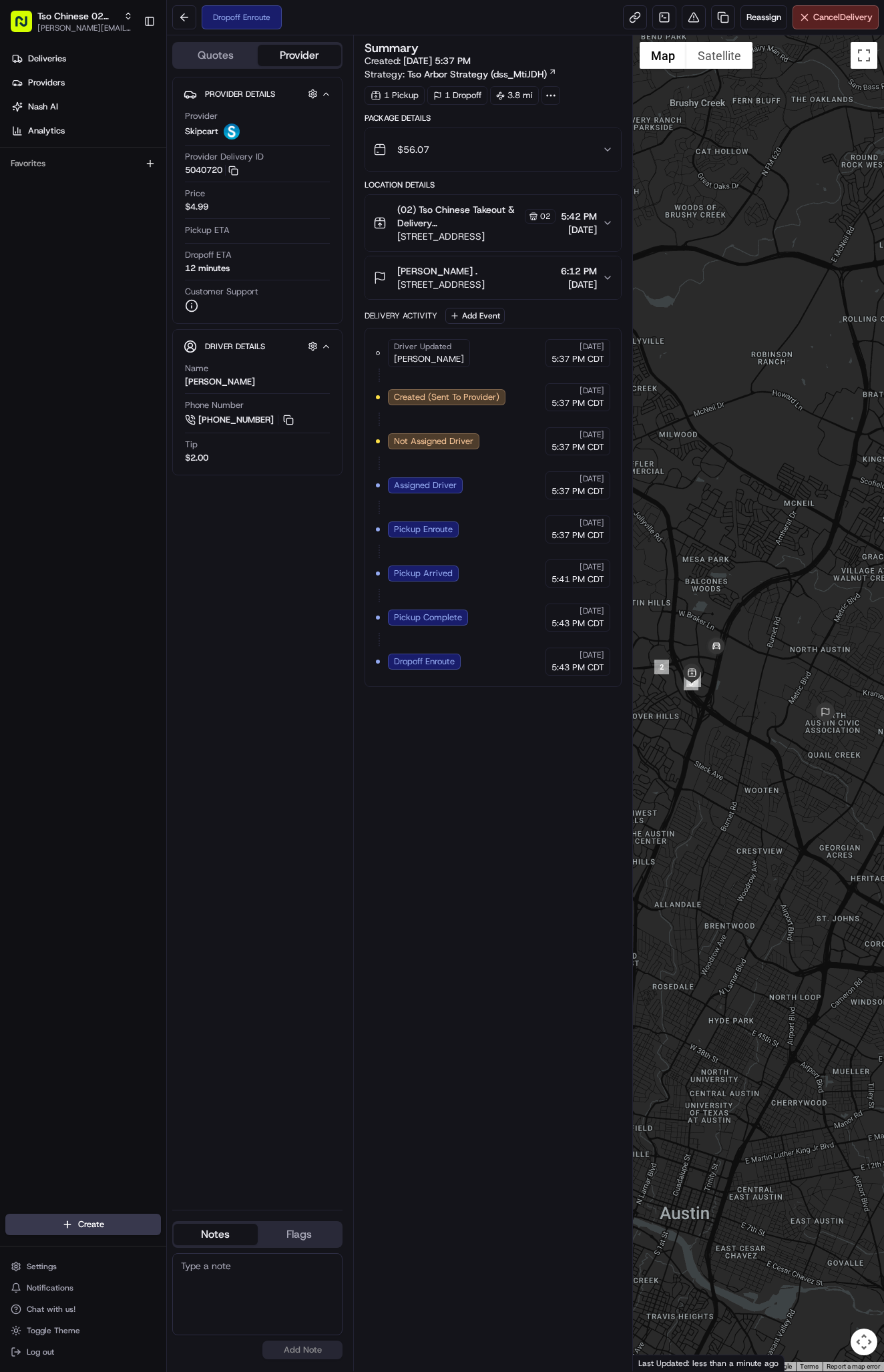
click at [375, 276] on icon "button" at bounding box center [380, 277] width 14 height 14
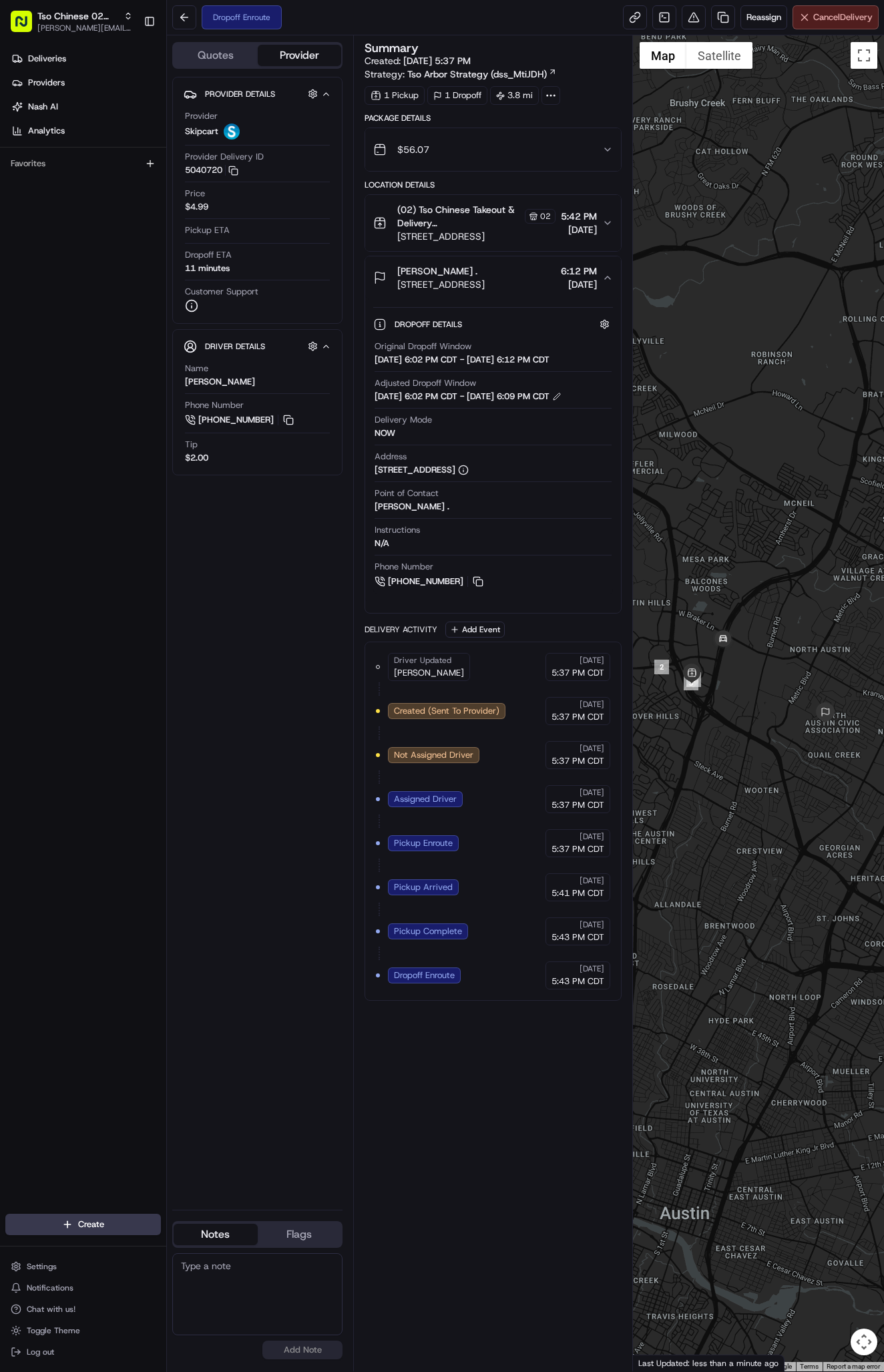
click at [108, 1214] on html "Tso Chinese 02 Arbor antonia@tsochinese.com Toggle Sidebar Deliveries Providers…" at bounding box center [442, 686] width 884 height 1372
click at [112, 1217] on html "Tso Chinese 02 Arbor antonia@tsochinese.com Toggle Sidebar Deliveries Providers…" at bounding box center [442, 686] width 884 height 1372
click at [220, 1241] on link "Delivery" at bounding box center [241, 1250] width 149 height 24
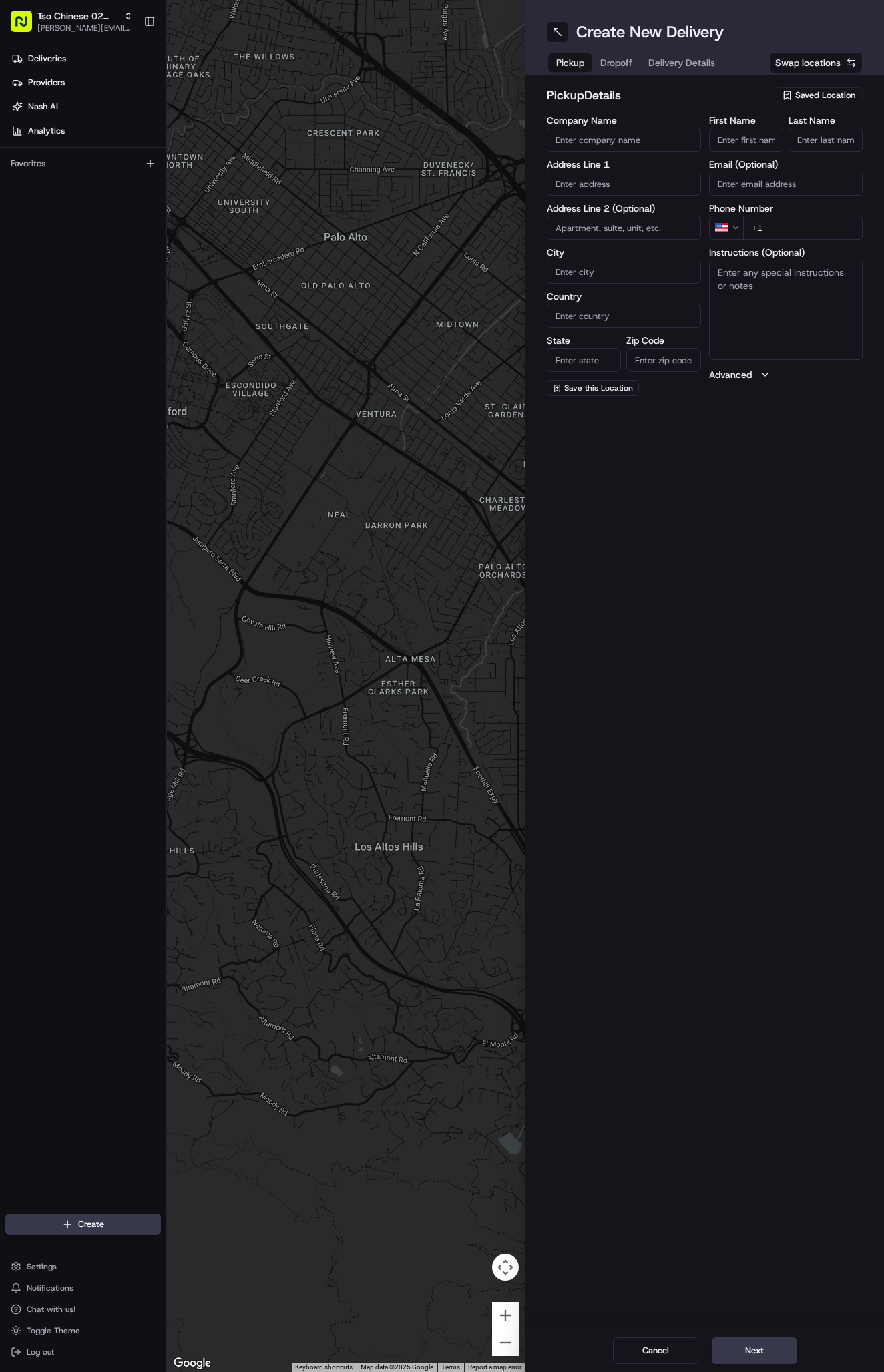
click at [825, 96] on span "Saved Location" at bounding box center [825, 95] width 60 height 12
click at [823, 145] on span "(02) Tso Chinese Takeout & Delivery [GEOGRAPHIC_DATA] (02)" at bounding box center [796, 151] width 164 height 24
type input "(02) Tso Chinese Takeout & Delivery [GEOGRAPHIC_DATA]"
type input "Bldg E Ste 402"
type input "Austin"
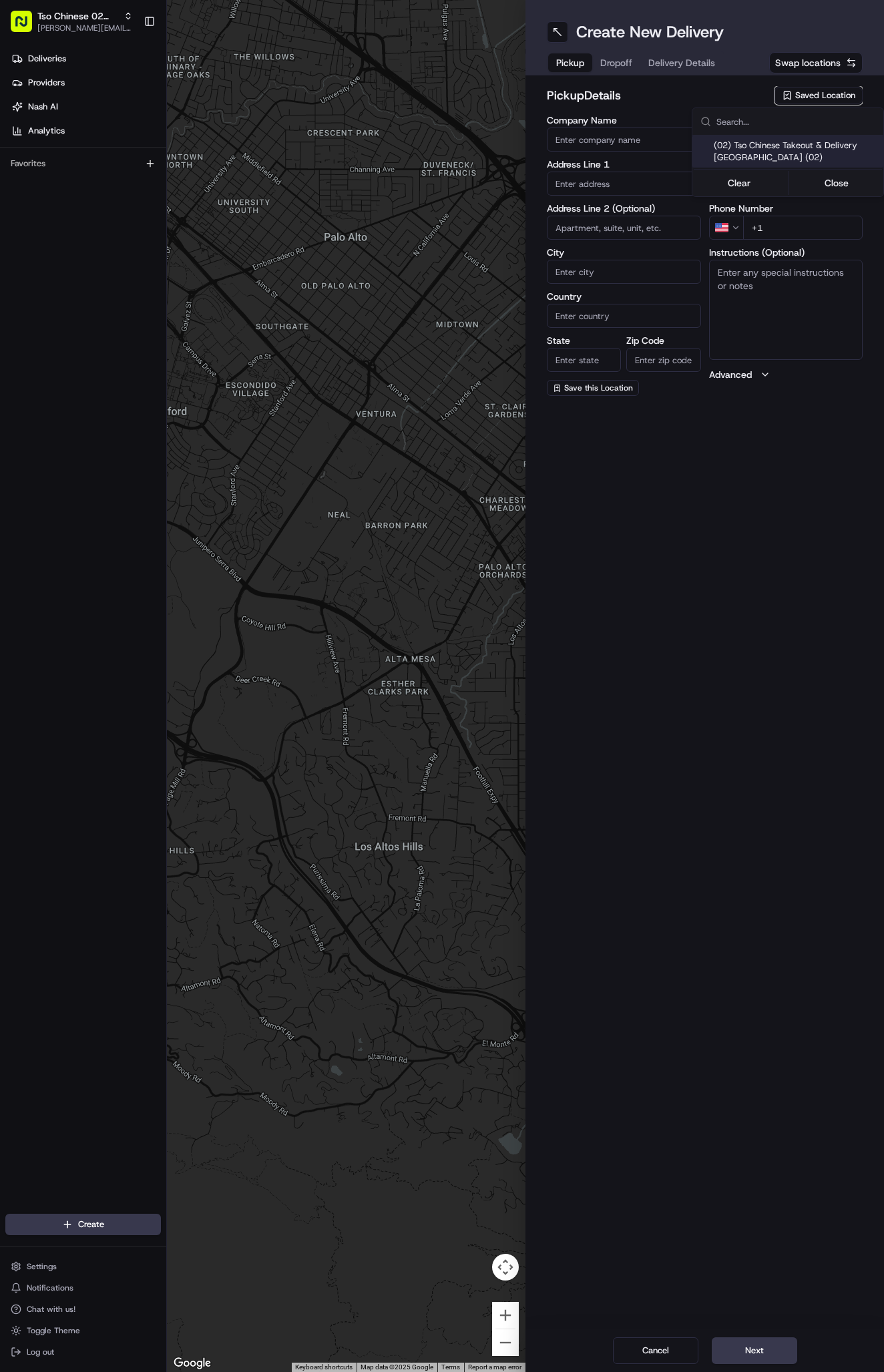
type input "US"
type input "[GEOGRAPHIC_DATA]"
type input "78759"
type input "Tso Chinese"
type input "Arboretum Crossing Manager"
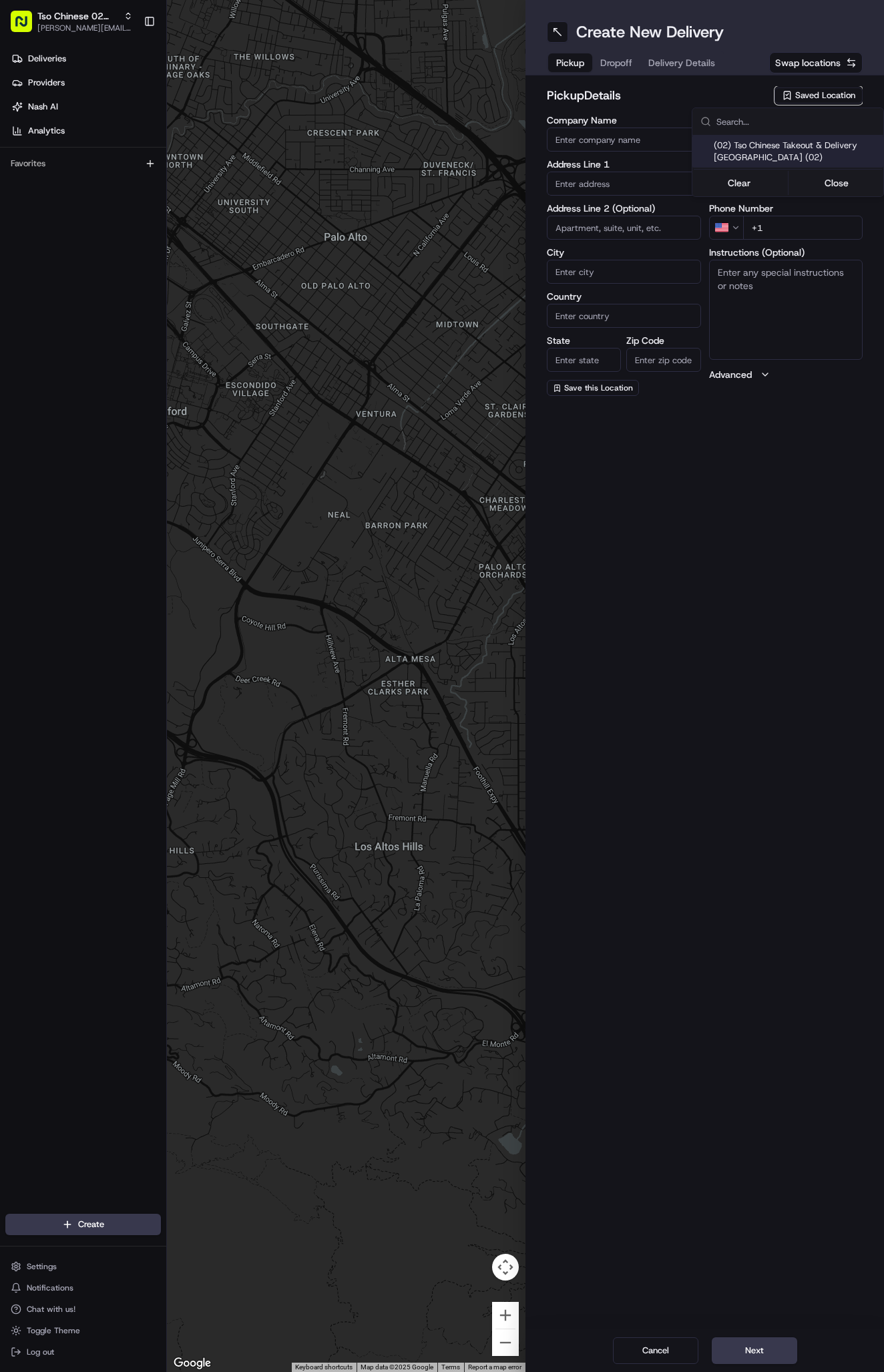
type input "[EMAIL_ADDRESS][DOMAIN_NAME]"
type input "[PHONE_NUMBER]"
type textarea "Submit a picture displaying address & food as Proof of Delivery. Envía una foto…"
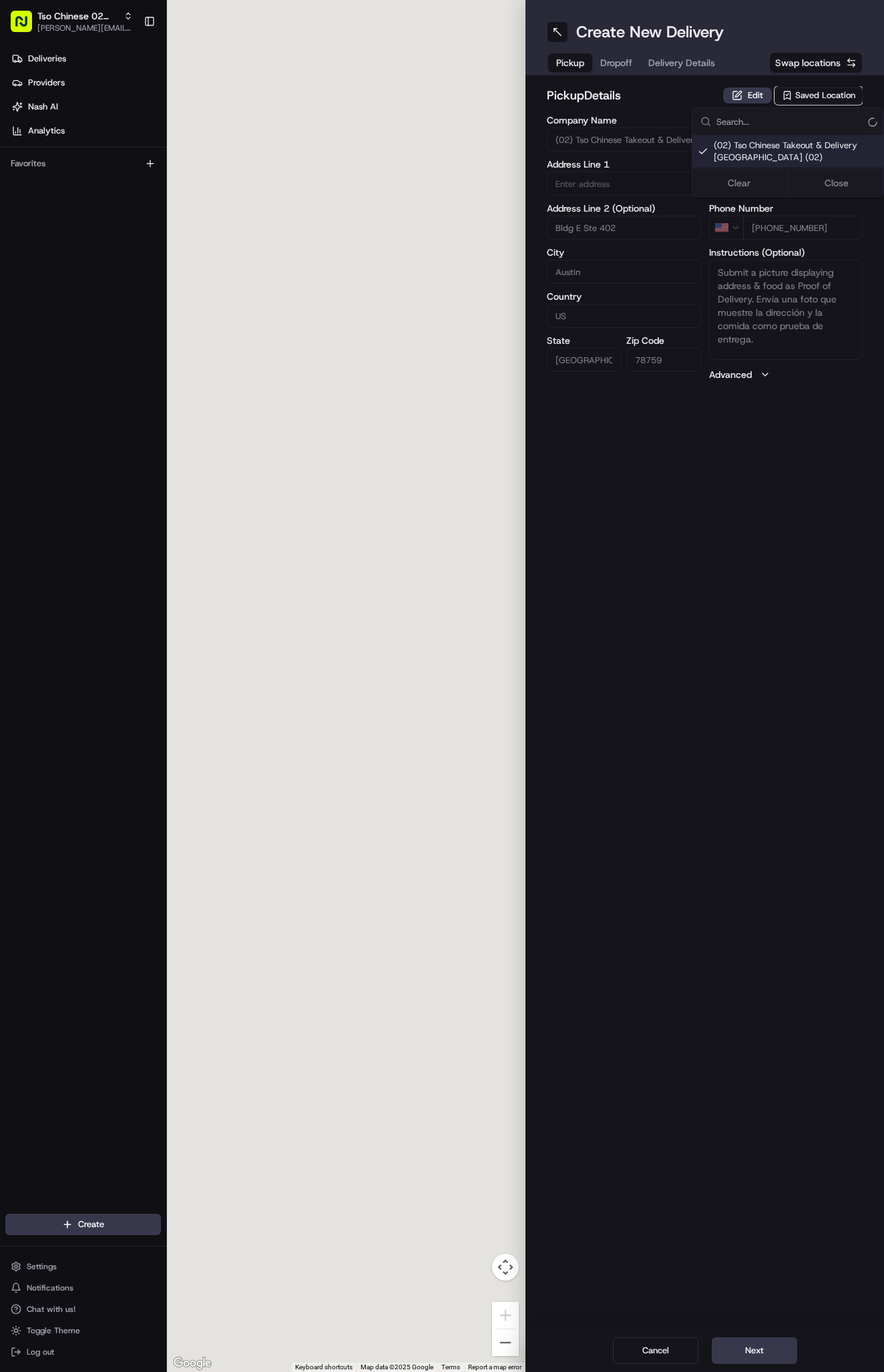
type input "[STREET_ADDRESS]"
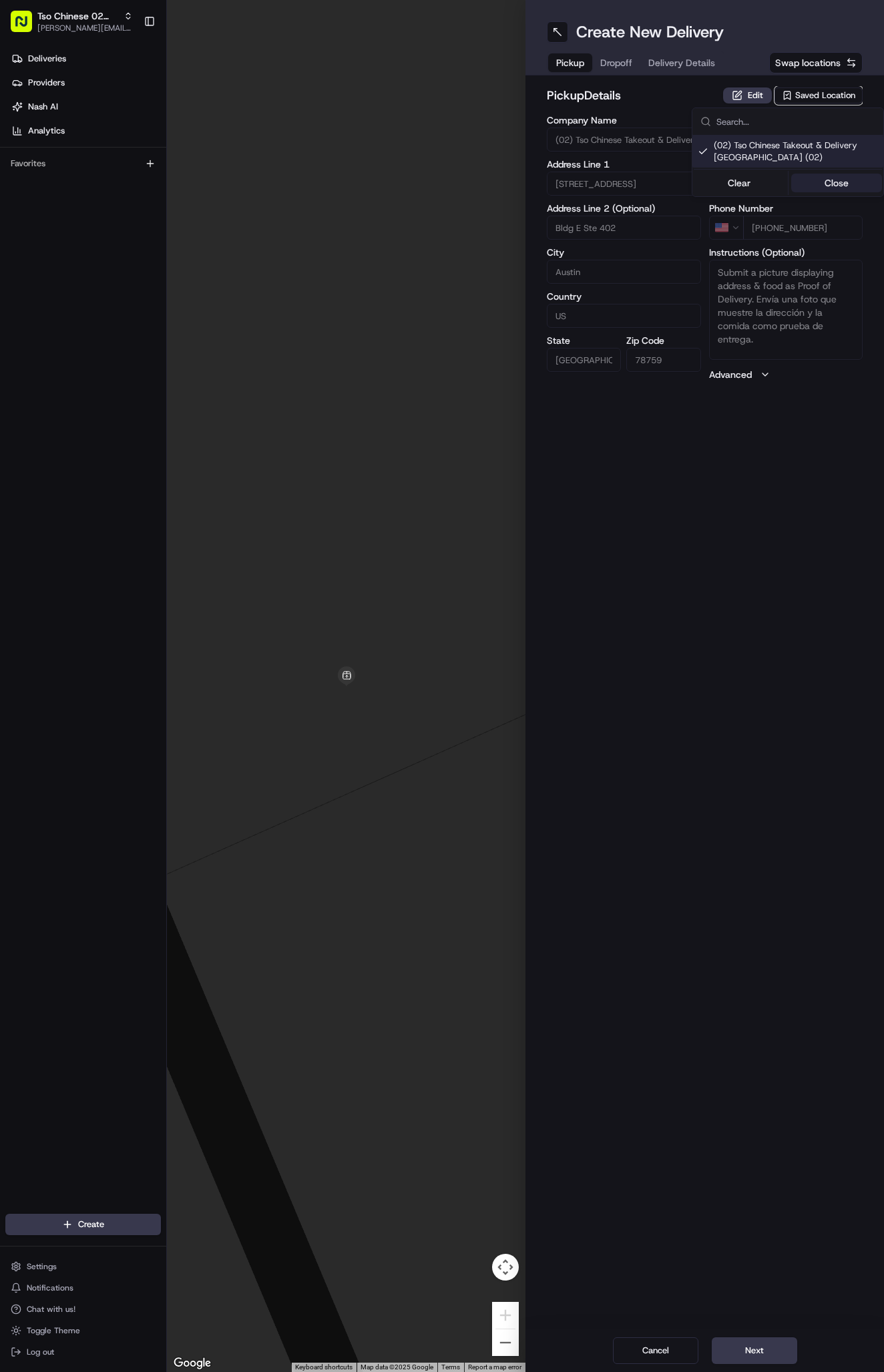
click at [834, 179] on button "Close" at bounding box center [837, 182] width 92 height 19
click at [682, 64] on span "Delivery Details" at bounding box center [682, 63] width 67 height 14
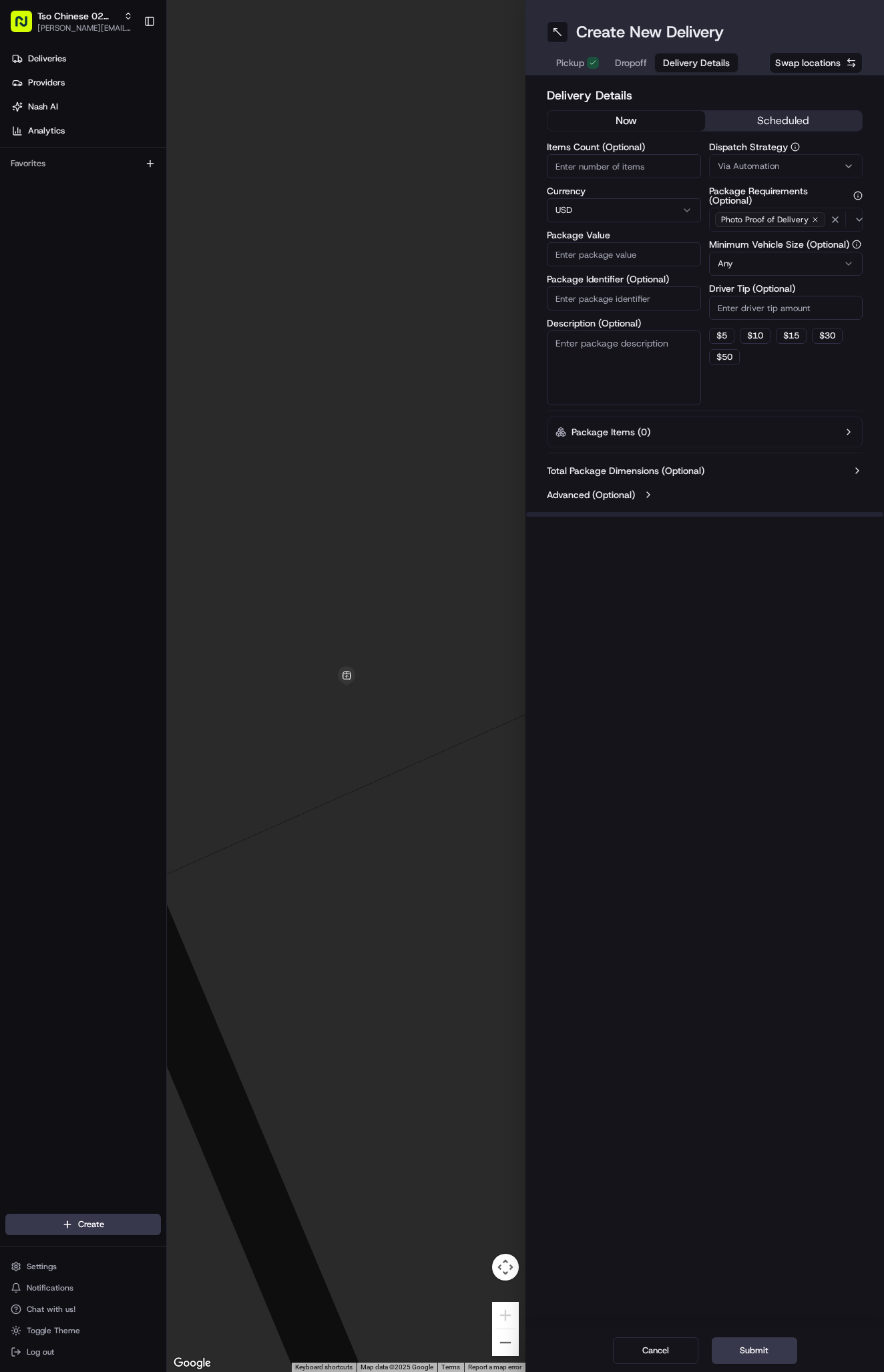
click at [759, 154] on div "Dispatch Strategy Via Automation" at bounding box center [786, 160] width 154 height 36
click at [759, 160] on button "Via Automation" at bounding box center [786, 166] width 154 height 24
click at [755, 233] on span "Tso Arbor Strategy" at bounding box center [796, 238] width 164 height 12
click at [832, 259] on button "Close" at bounding box center [837, 264] width 92 height 19
click at [766, 311] on input "Driver Tip (Optional)" at bounding box center [786, 308] width 154 height 24
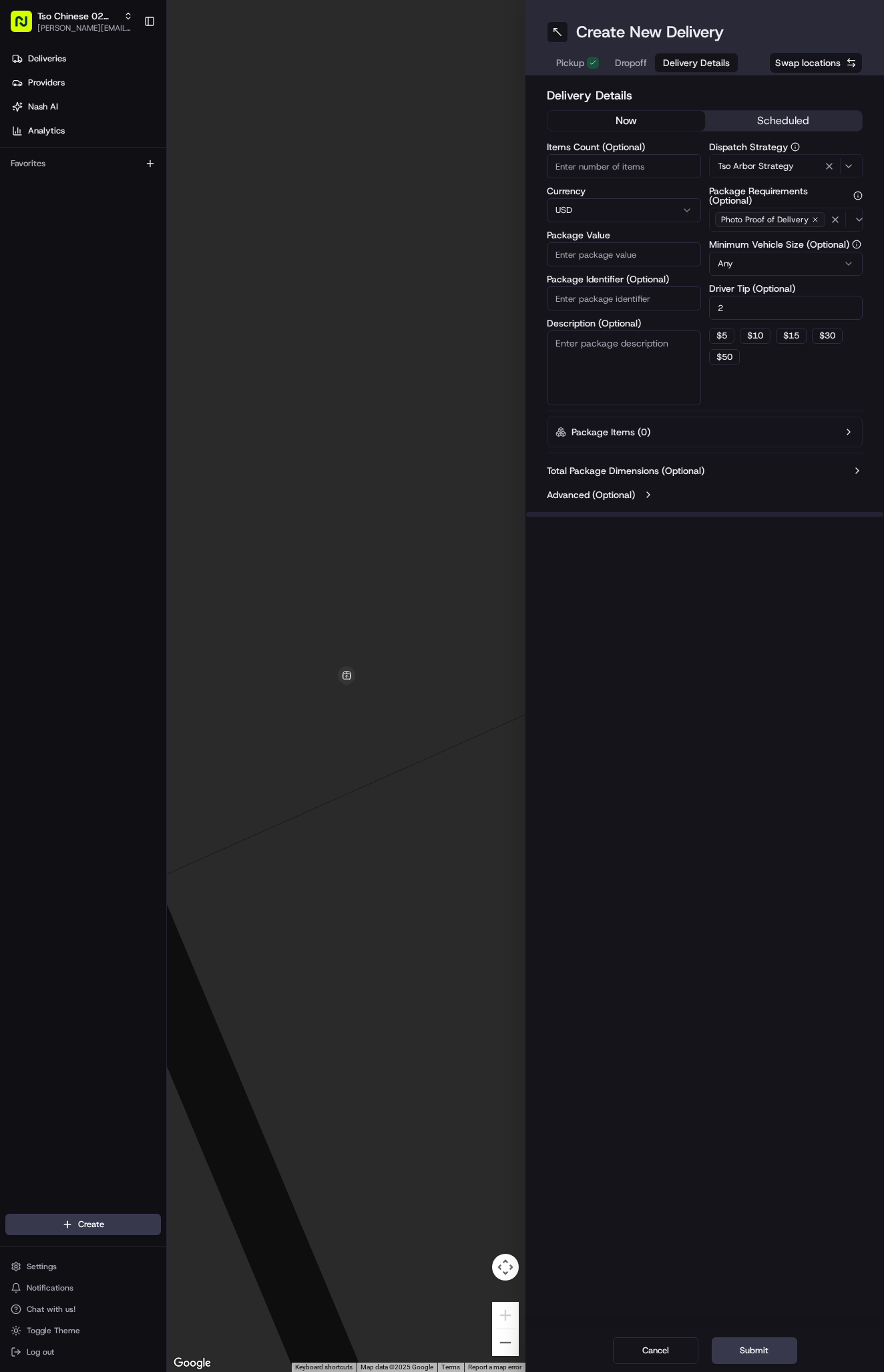
type input "2"
click at [634, 298] on input "Package Identifier (Optional)" at bounding box center [624, 299] width 154 height 24
paste input "#79B6CC2"
type input "#79B6CC2"
click at [633, 259] on input "Package Value" at bounding box center [624, 255] width 154 height 24
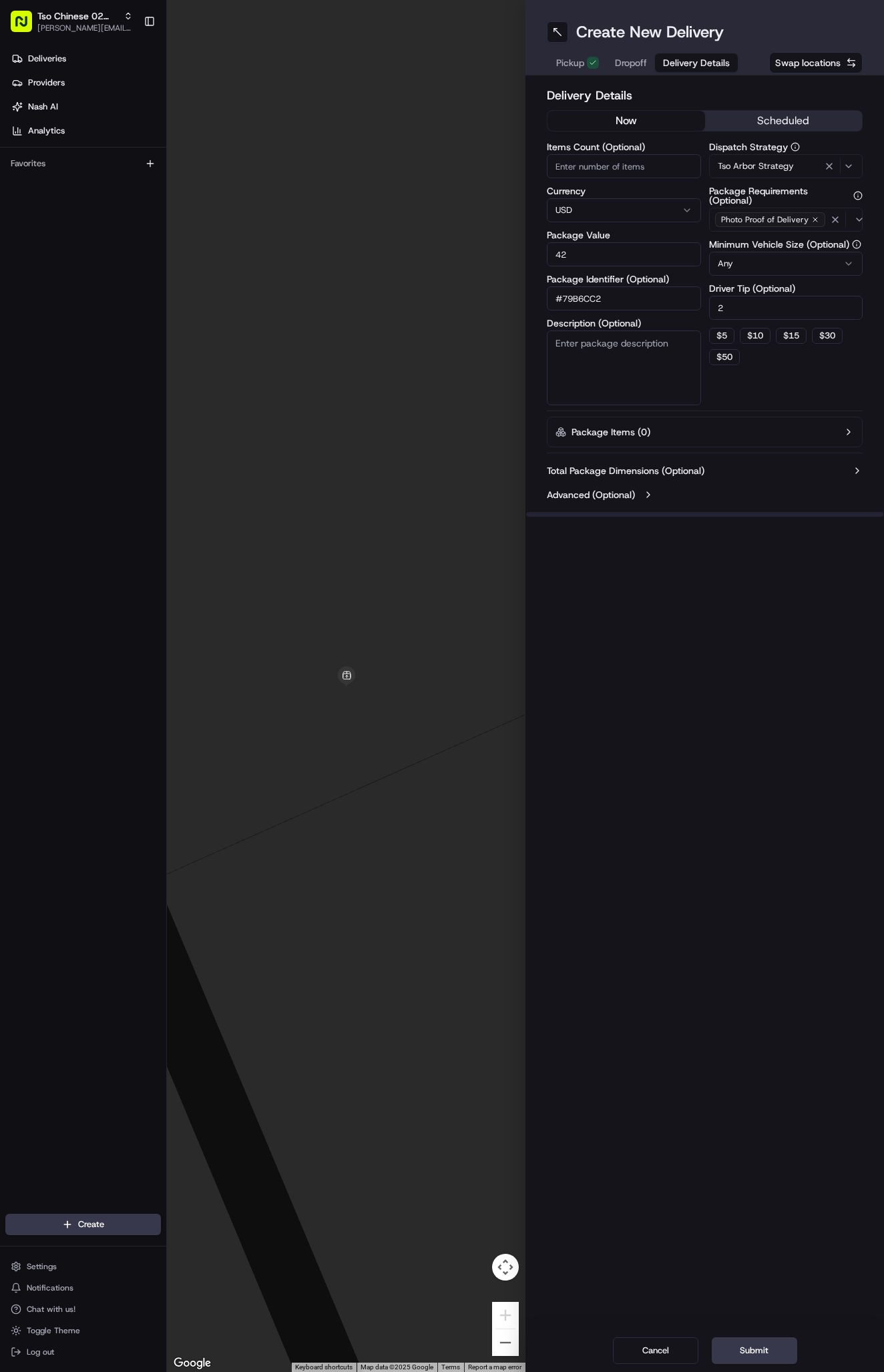
type input "42.6"
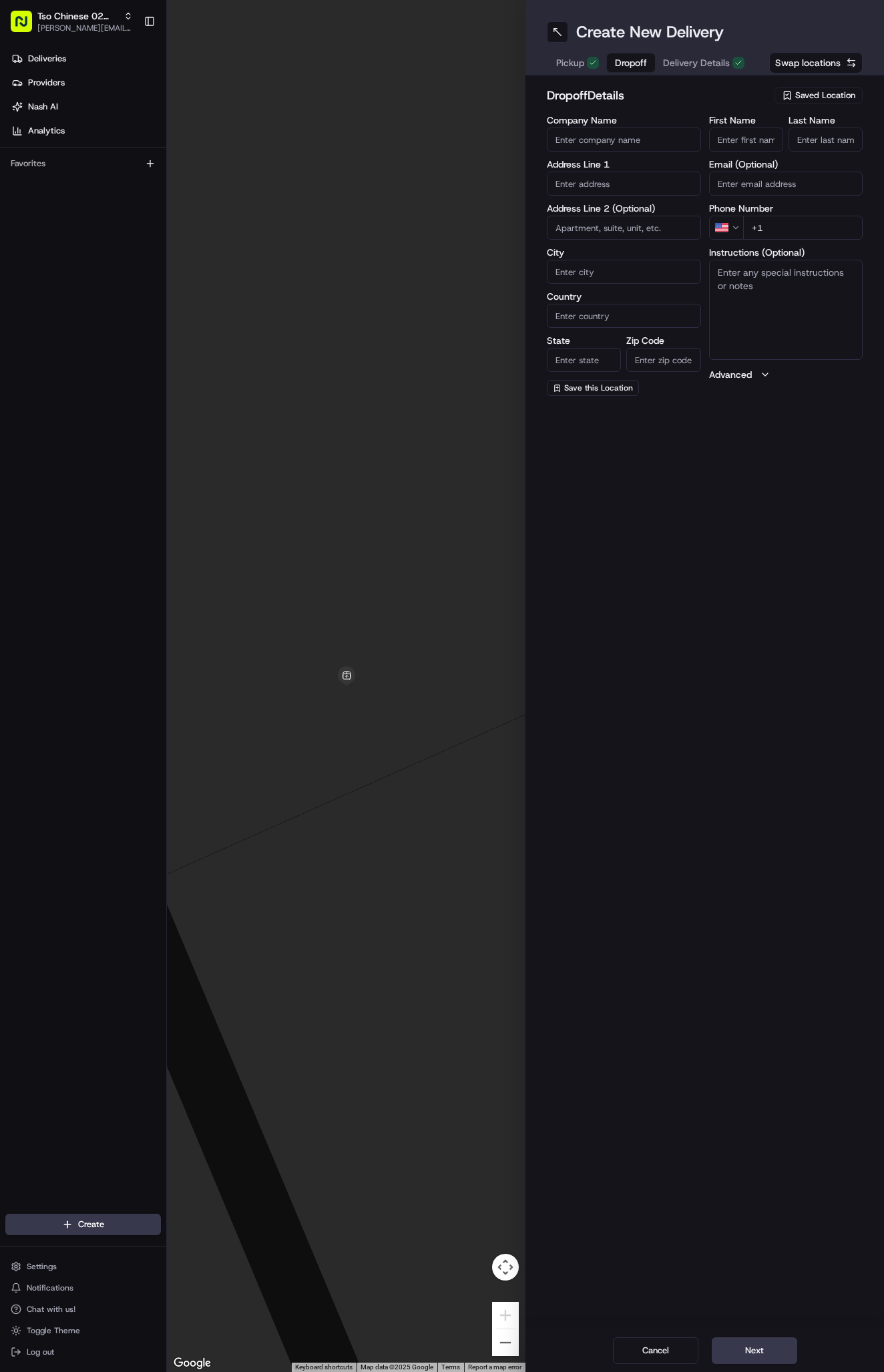
click at [632, 56] on button "Dropoff" at bounding box center [631, 62] width 48 height 19
paste input "Kendall Hollick"
type input "Kendall Hollick"
type input "."
click at [813, 229] on input "+1" at bounding box center [803, 228] width 120 height 24
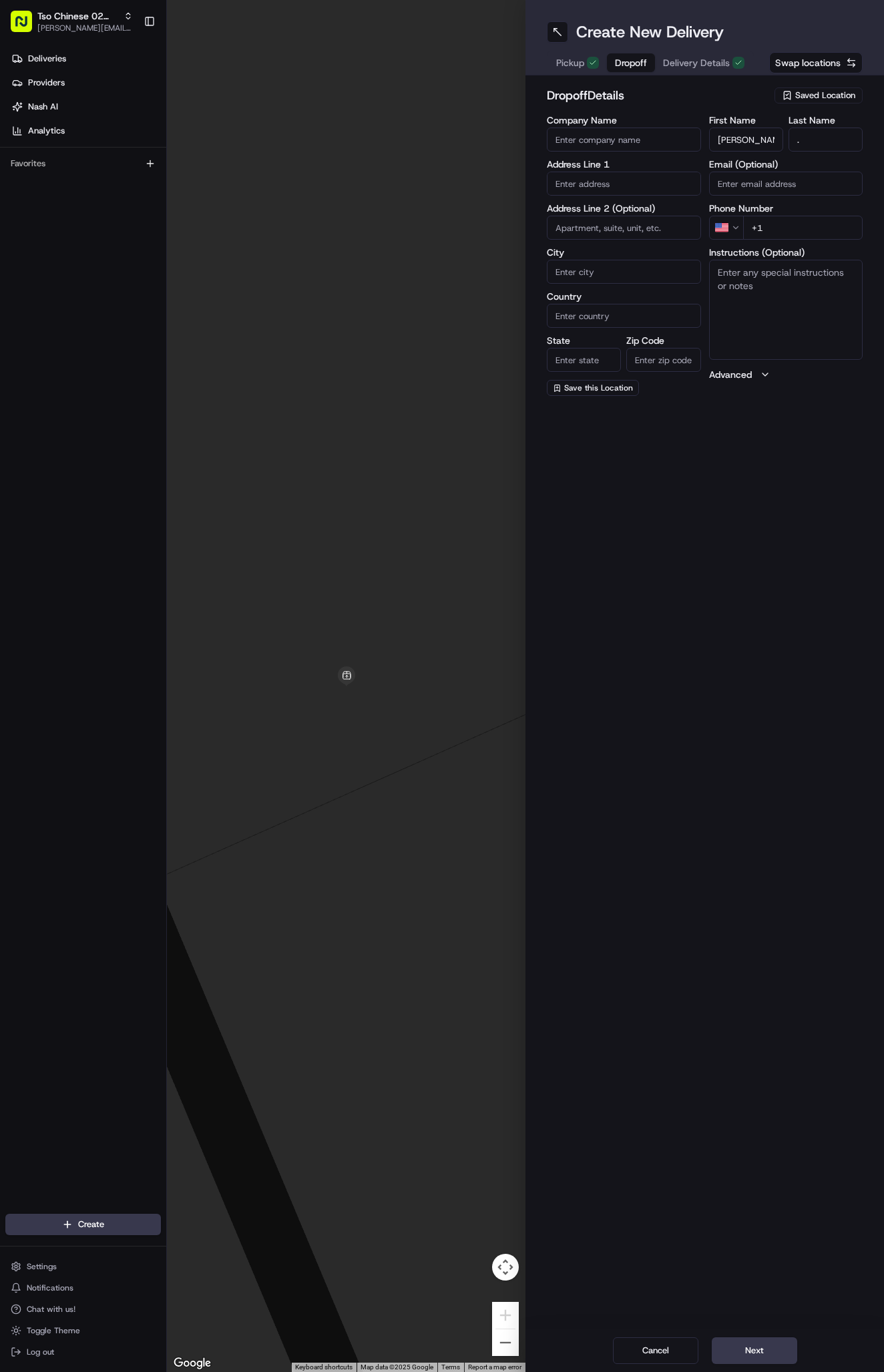
click at [807, 226] on input "+1" at bounding box center [803, 228] width 120 height 24
paste input "210 323 5374"
type input "+1 210 323 5374"
paste input "8719 Silverhill Lane"
click at [658, 209] on div "8719 Silverhill Lane, Austin, TX" at bounding box center [624, 211] width 147 height 20
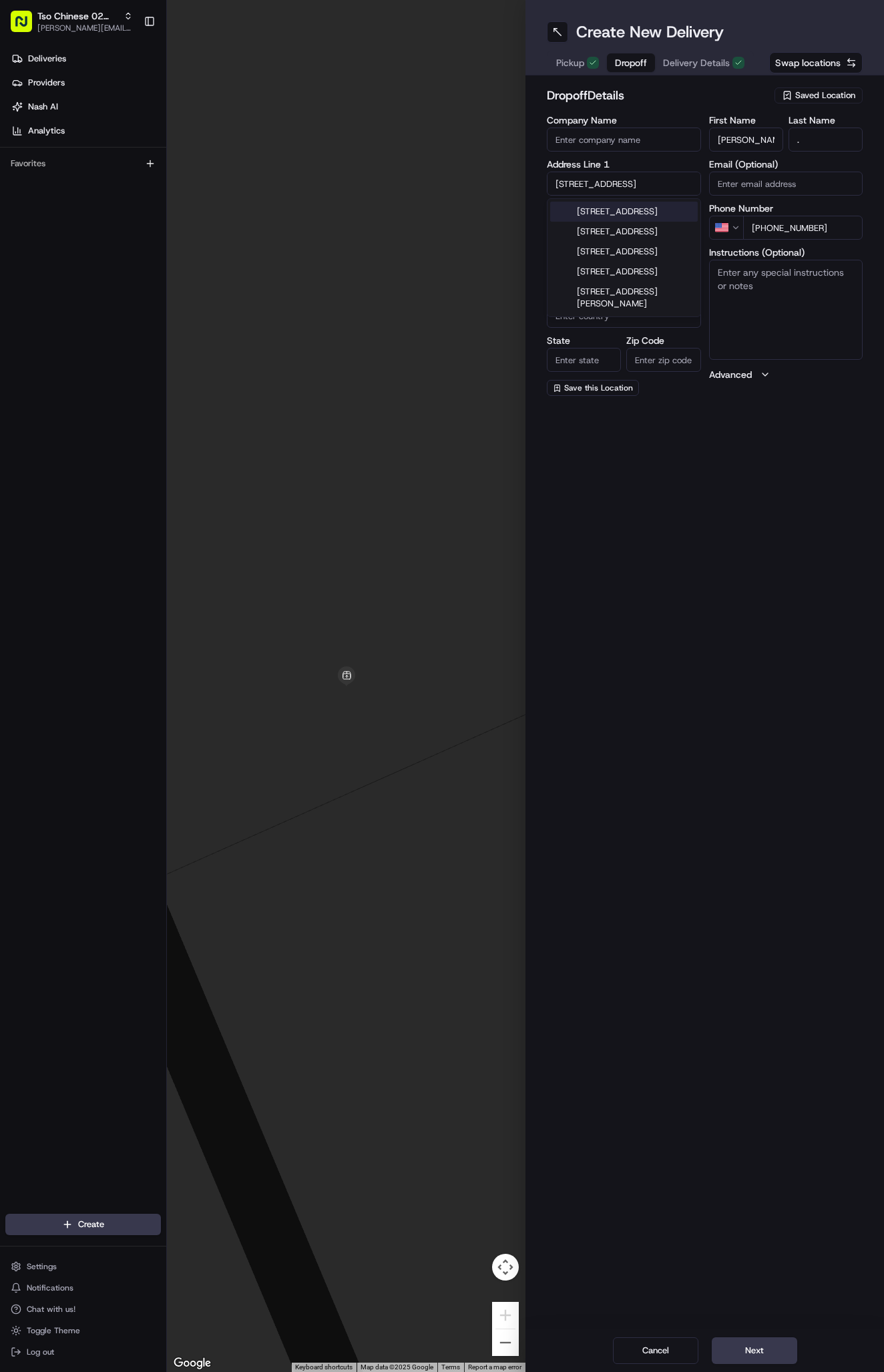
type input "8719 Silverhill Ln, Austin, TX 78759, USA"
type input "Austin"
type input "[GEOGRAPHIC_DATA]"
type input "78759"
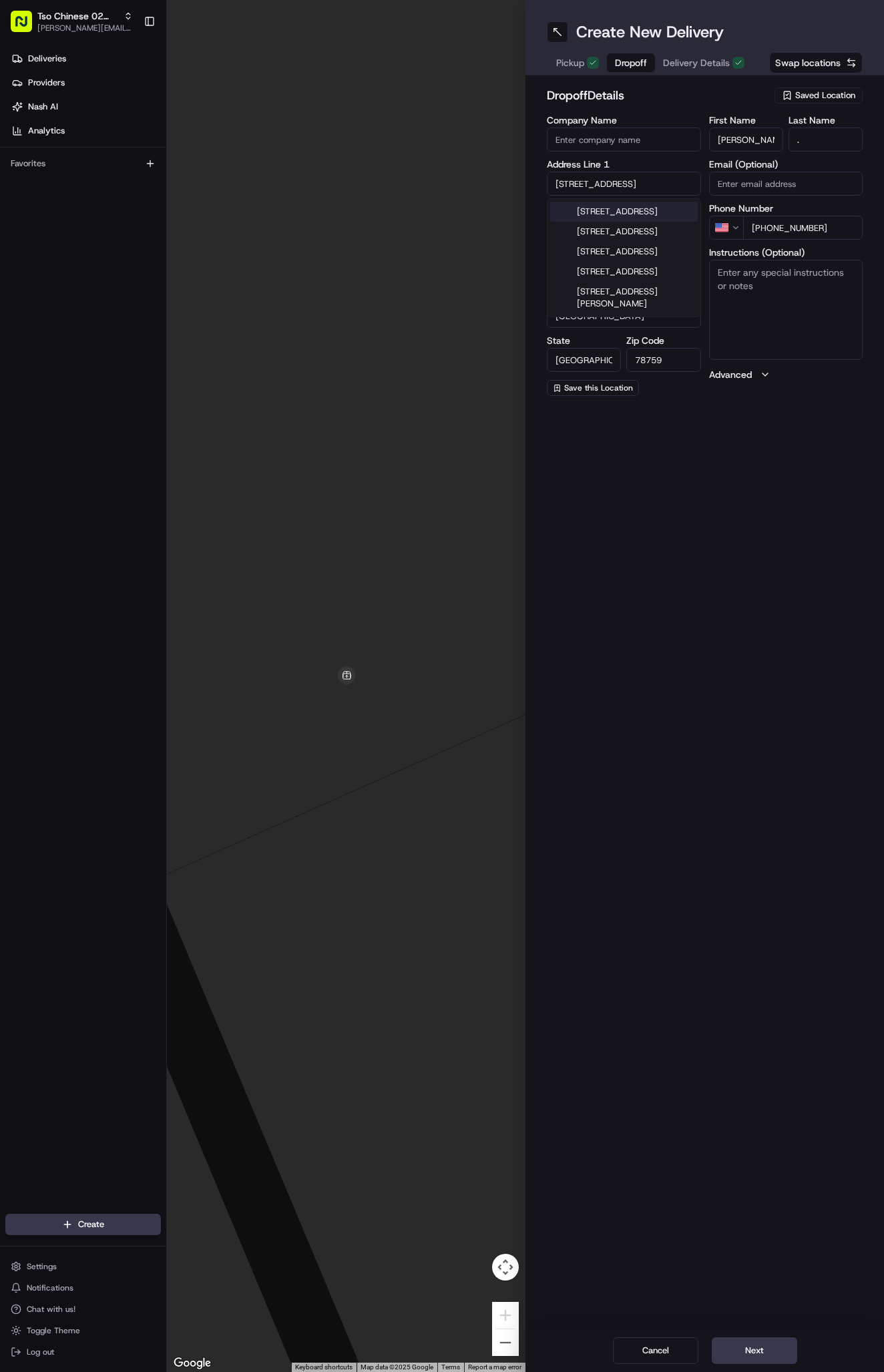
type input "8719 Silverhill Lane"
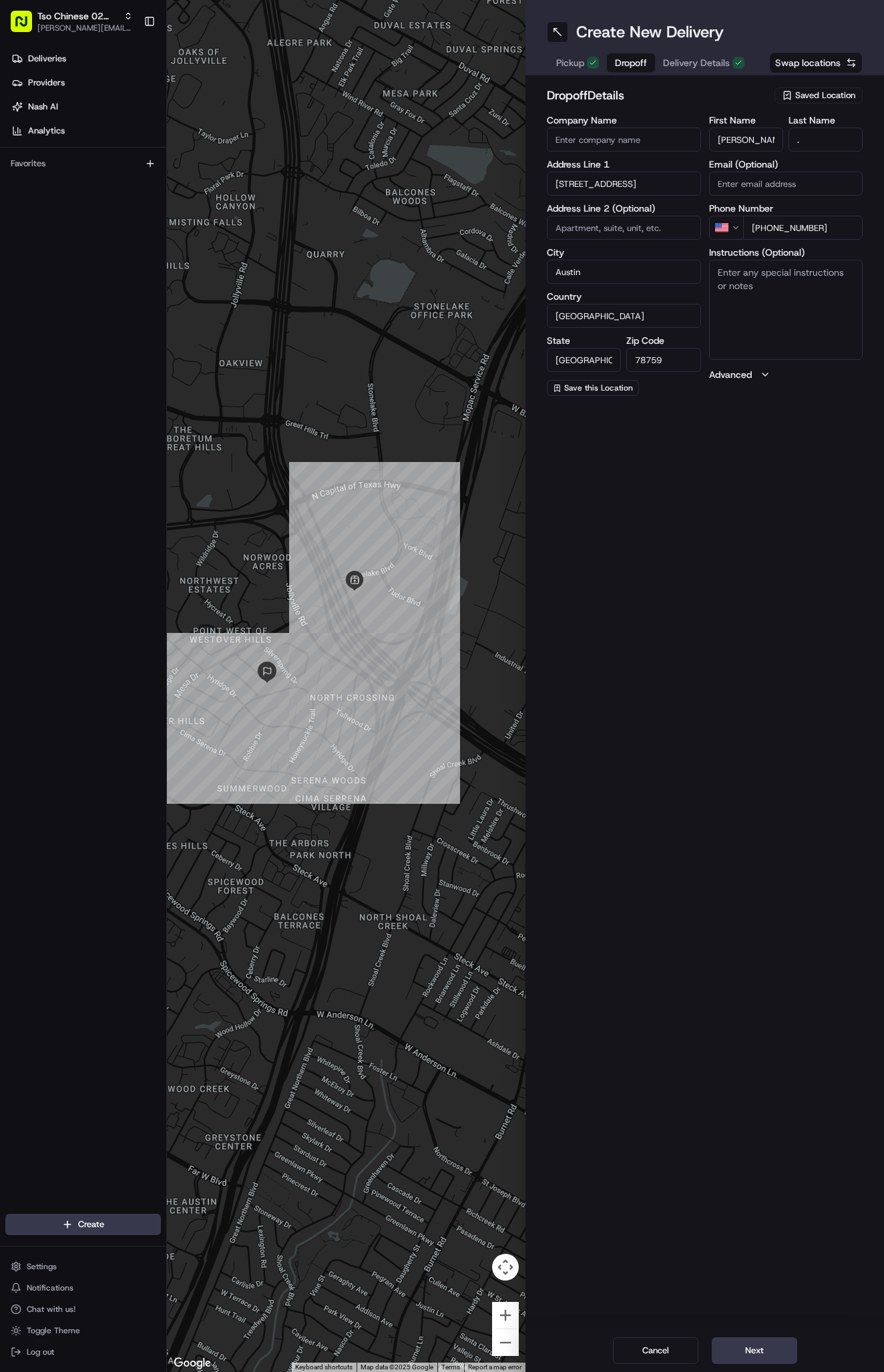
click at [790, 282] on textarea "Instructions (Optional)" at bounding box center [786, 309] width 154 height 100
paste textarea "Please leave on bench at door- didn't need to ring doorbell."
type textarea "Please leave on bench at door- didn't need to ring doorbell."
click at [747, 1349] on button "Next" at bounding box center [754, 1350] width 85 height 27
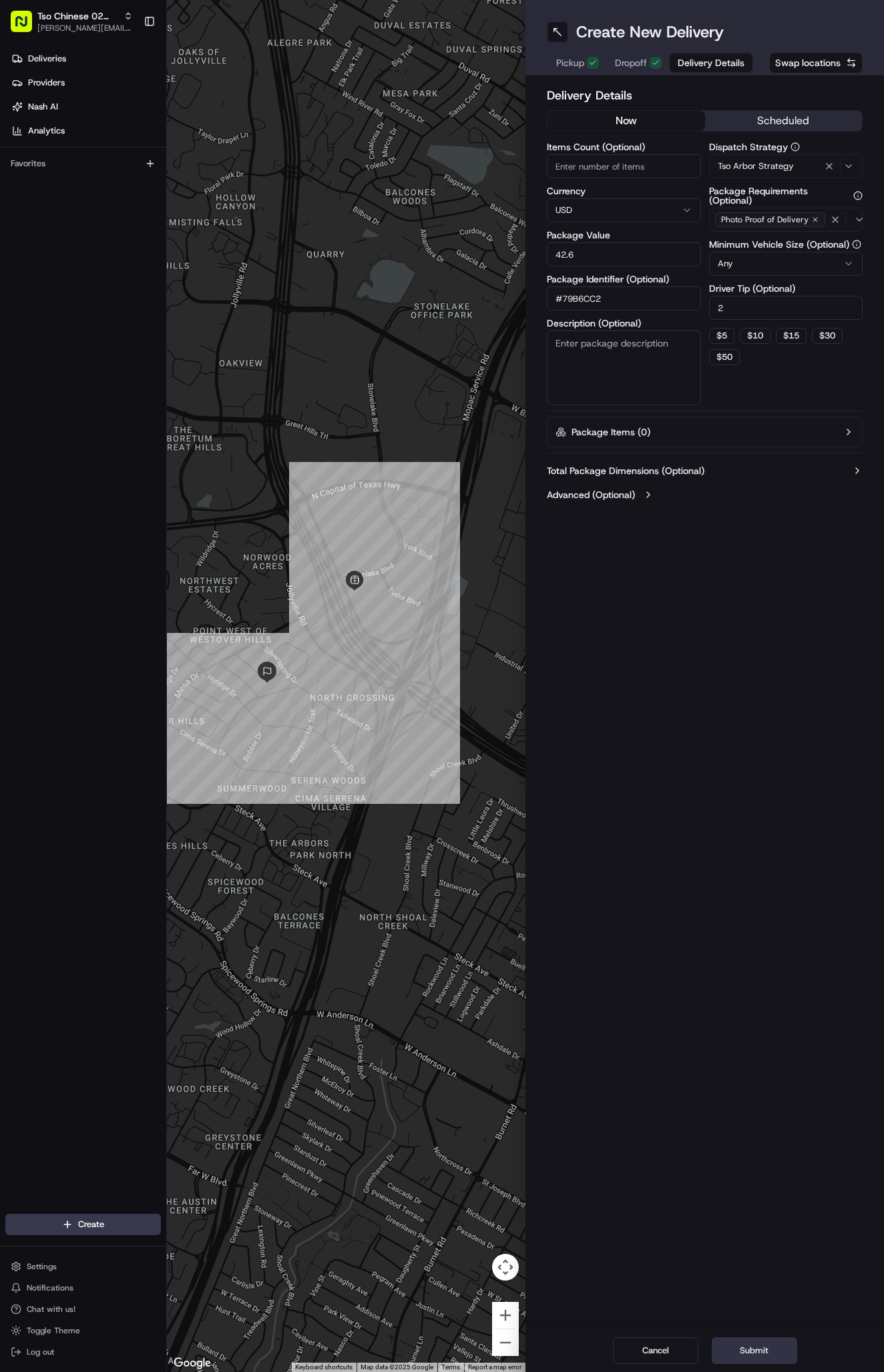
click at [747, 1349] on button "Submit" at bounding box center [754, 1350] width 85 height 27
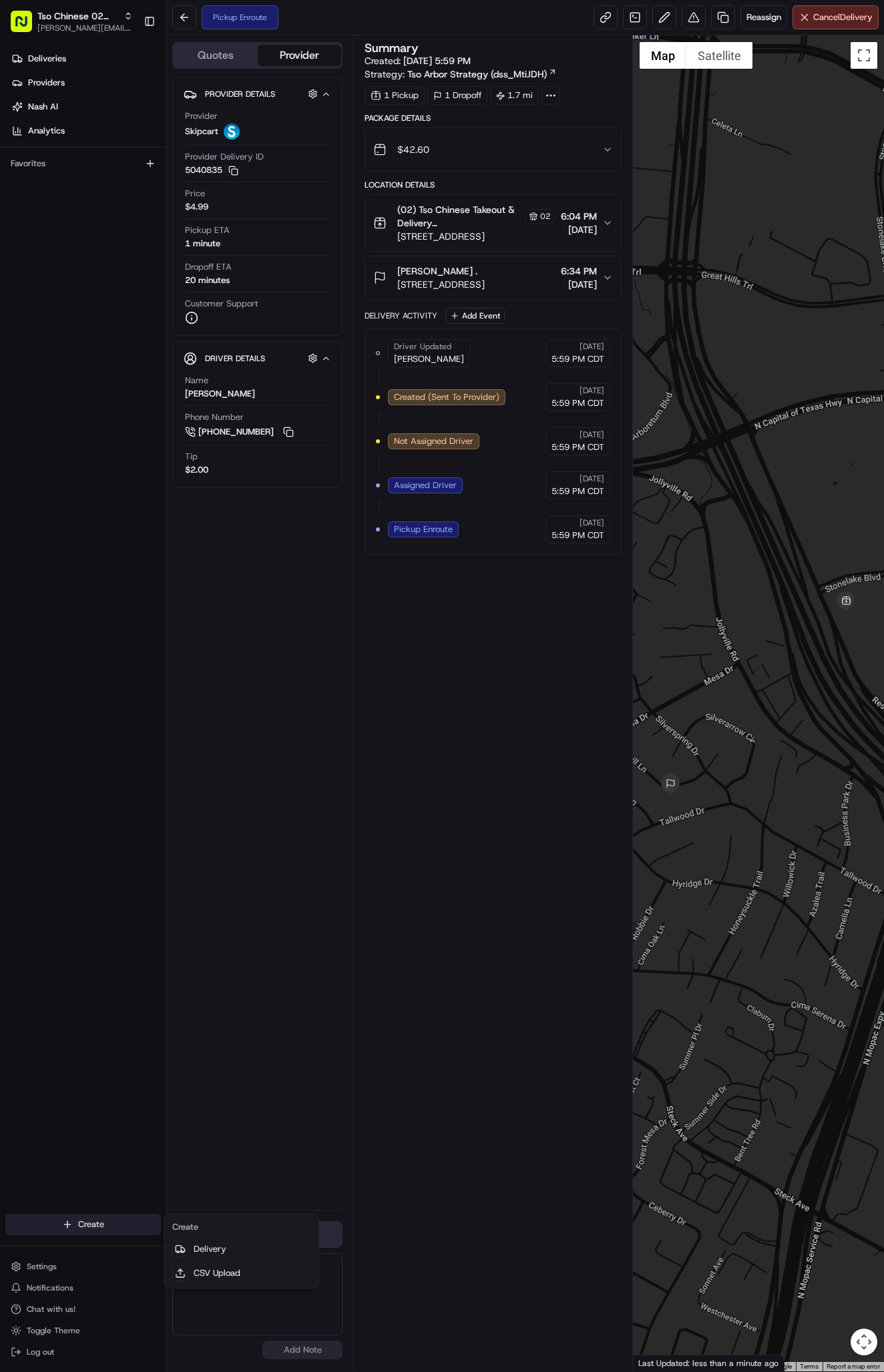
click at [105, 1217] on html "Tso Chinese 02 Arbor antonia@tsochinese.com Toggle Sidebar Deliveries Providers…" at bounding box center [442, 686] width 884 height 1372
click at [199, 1247] on link "Delivery" at bounding box center [241, 1250] width 149 height 24
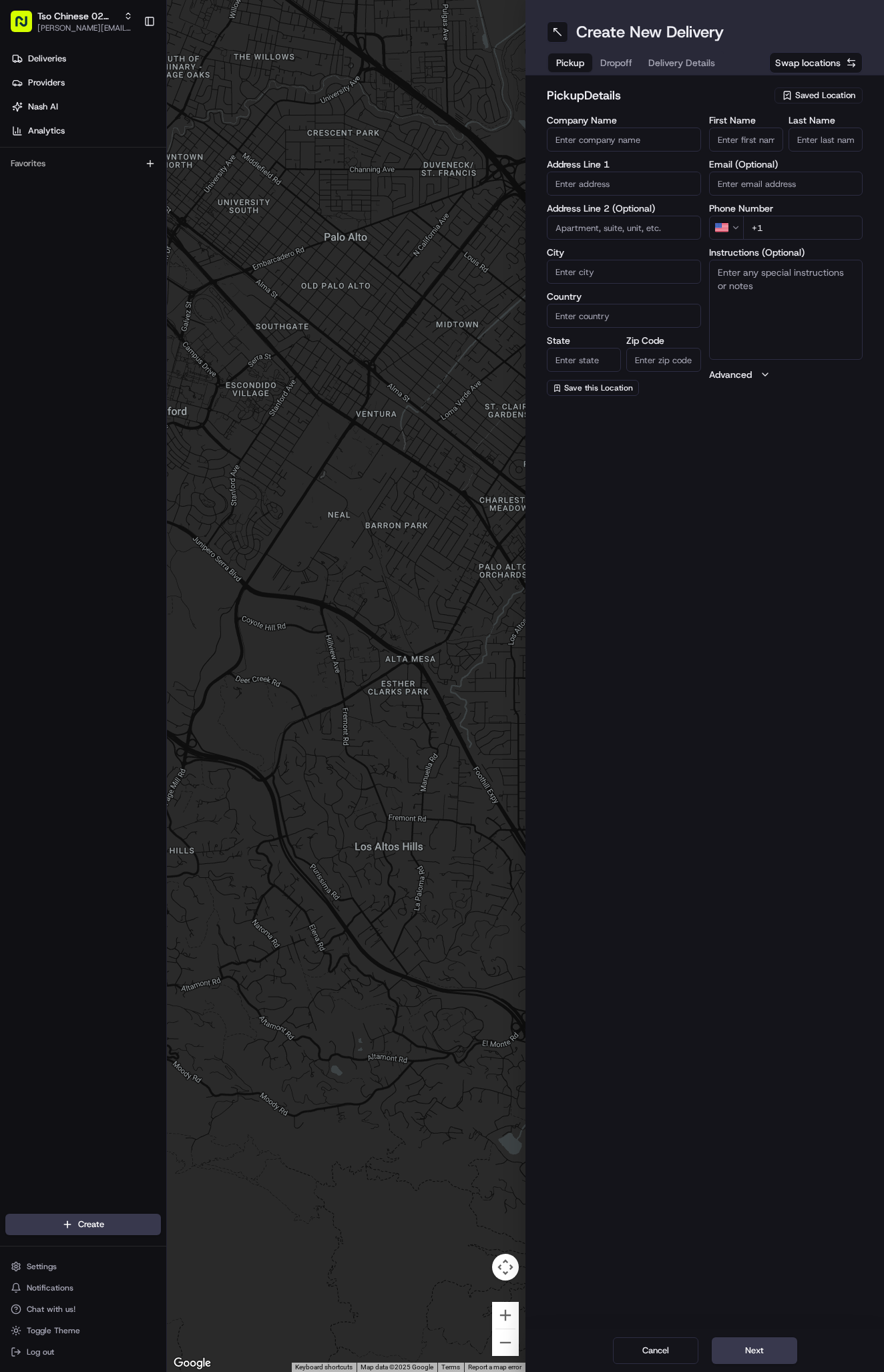
click at [819, 92] on span "Saved Location" at bounding box center [825, 95] width 60 height 12
click at [824, 156] on span "(02) Tso Chinese Takeout & Delivery [GEOGRAPHIC_DATA] (02)" at bounding box center [796, 151] width 164 height 24
type input "(02) Tso Chinese Takeout & Delivery [GEOGRAPHIC_DATA]"
type input "Bldg E Ste 402"
type input "Austin"
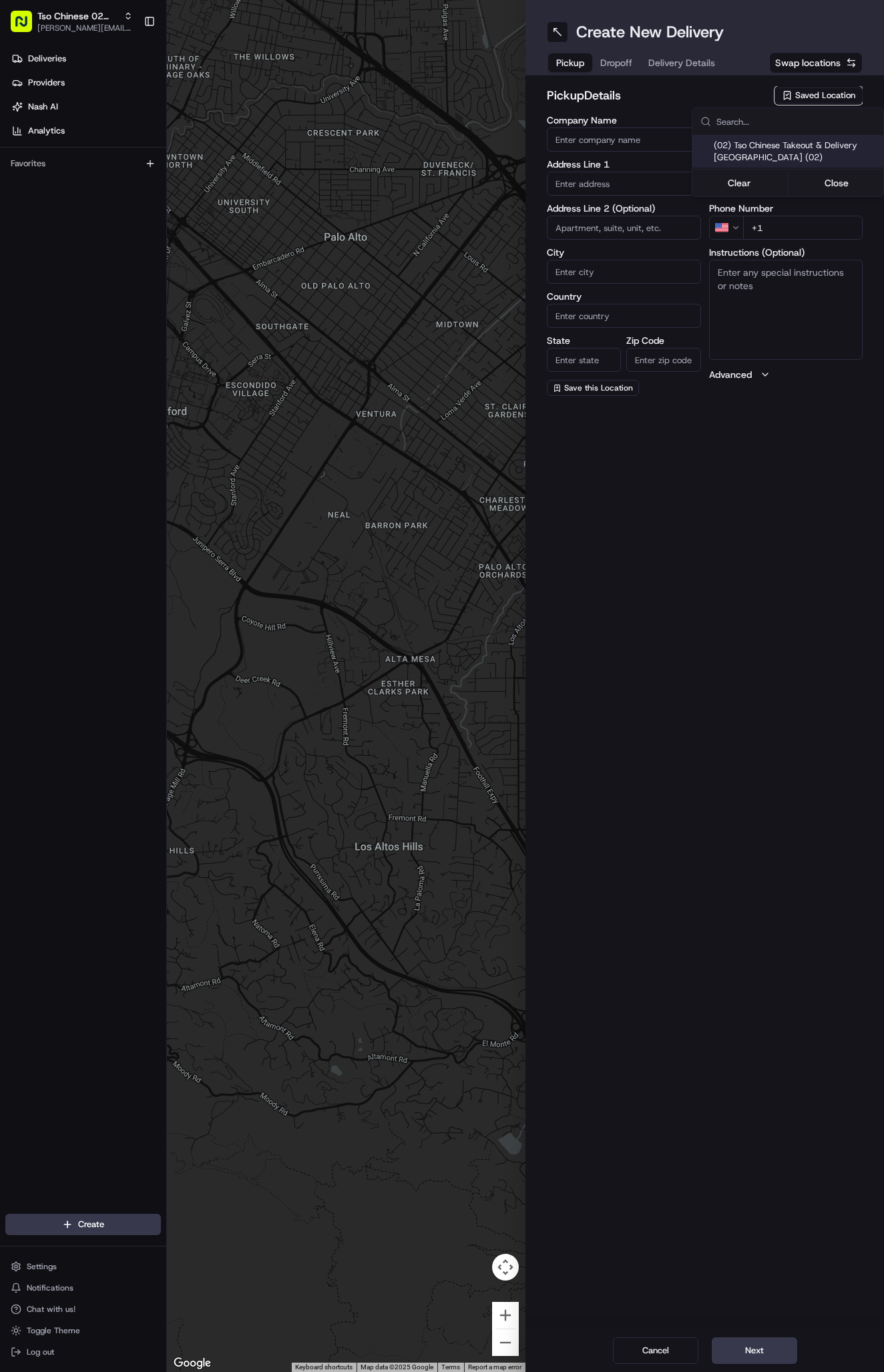
type input "US"
type input "[GEOGRAPHIC_DATA]"
type input "78759"
type input "Tso Chinese"
type input "Arboretum Crossing Manager"
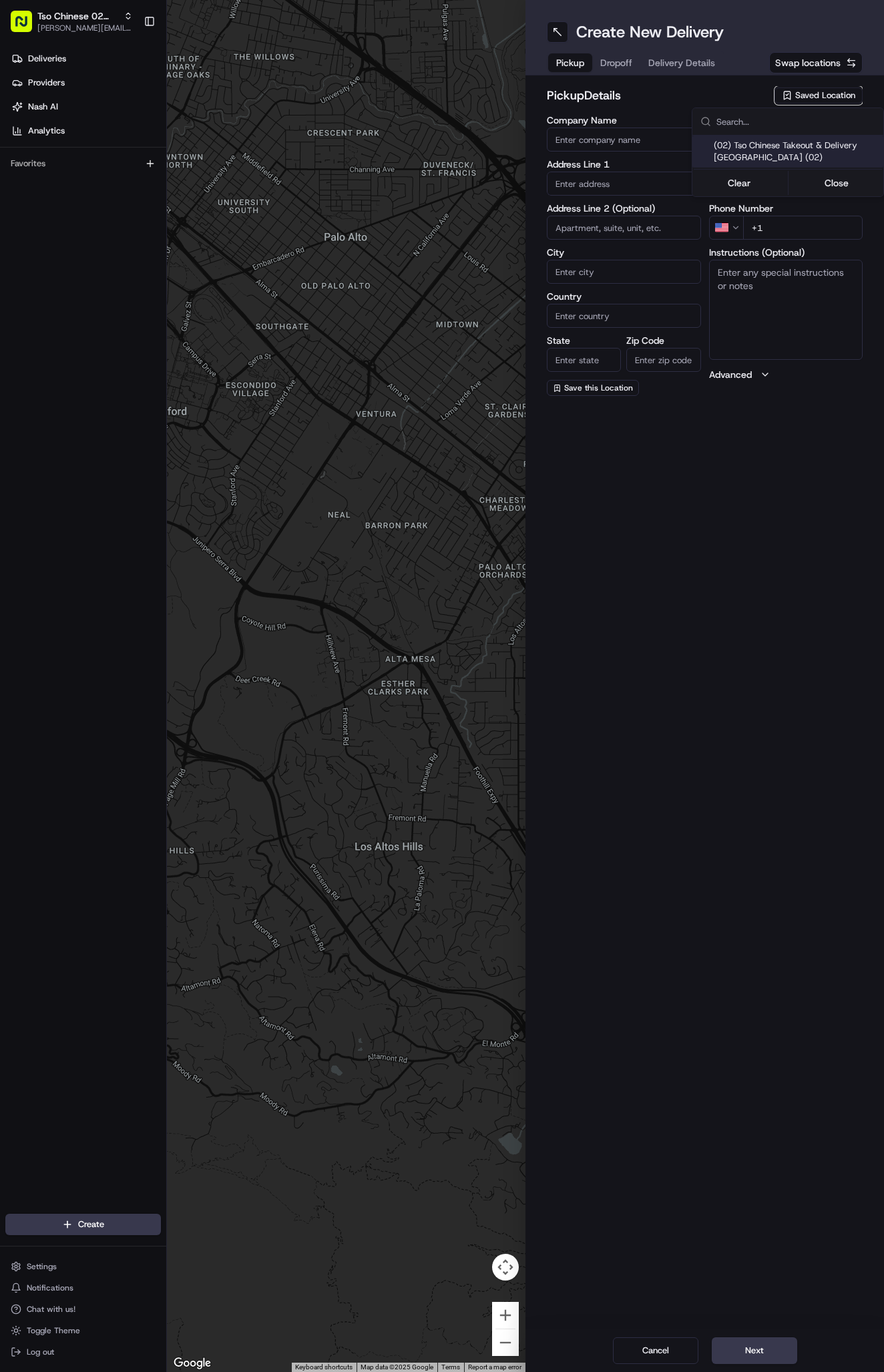
type input "[EMAIL_ADDRESS][DOMAIN_NAME]"
type input "[PHONE_NUMBER]"
type textarea "Submit a picture displaying address & food as Proof of Delivery. Envía una foto…"
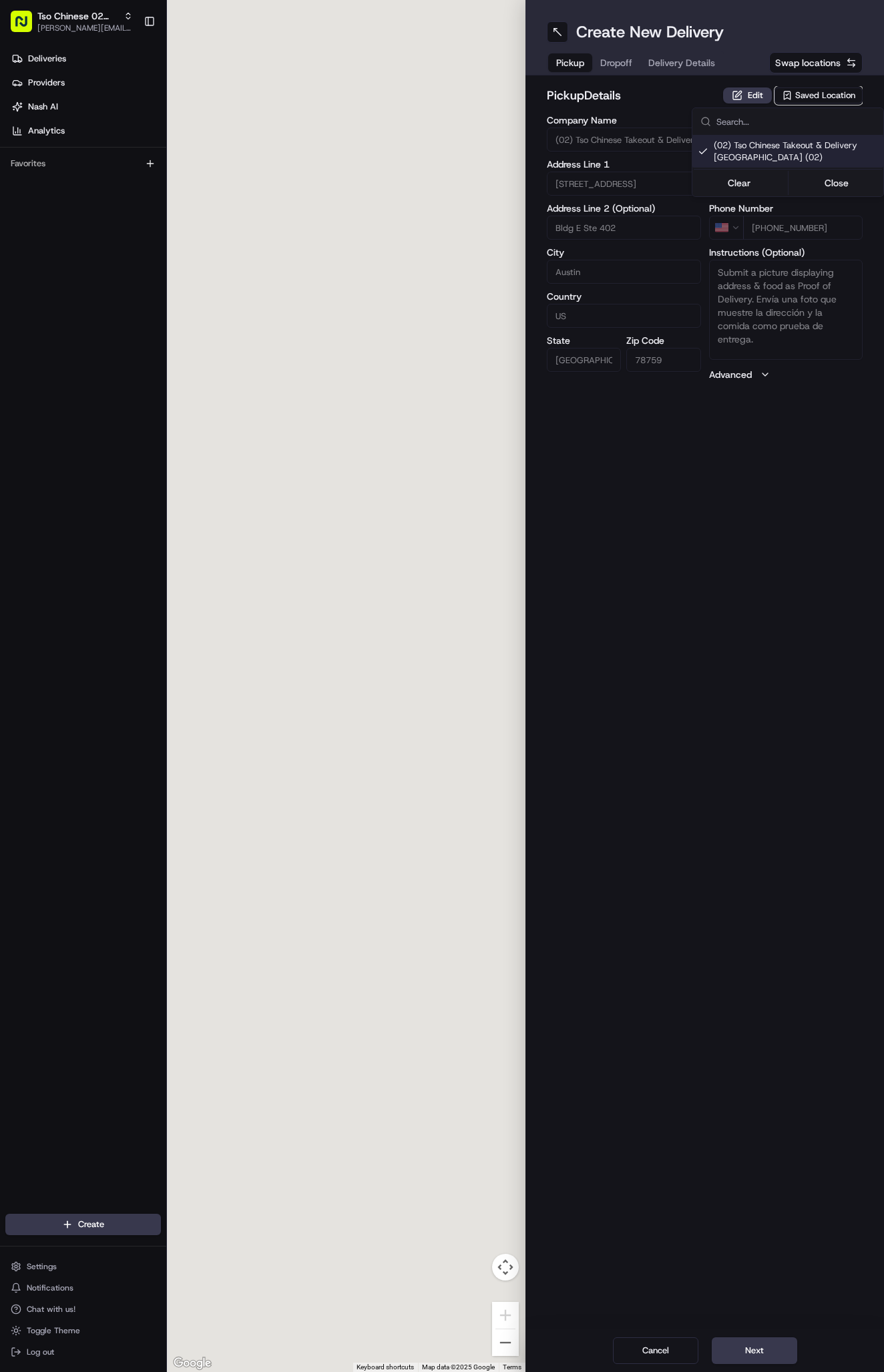
type input "[STREET_ADDRESS]"
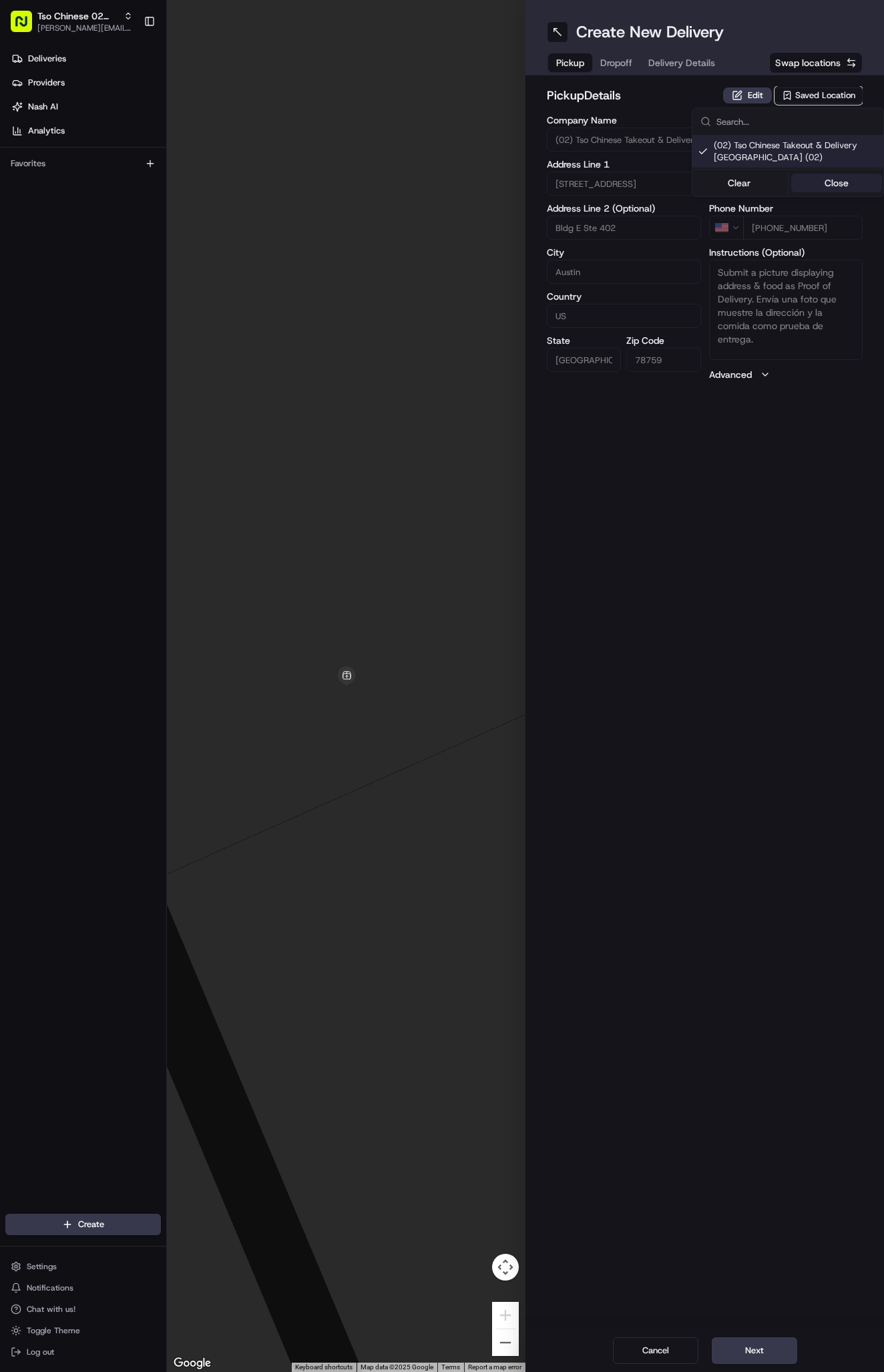
click at [827, 177] on button "Close" at bounding box center [837, 182] width 92 height 19
click at [699, 60] on span "Delivery Details" at bounding box center [682, 63] width 67 height 14
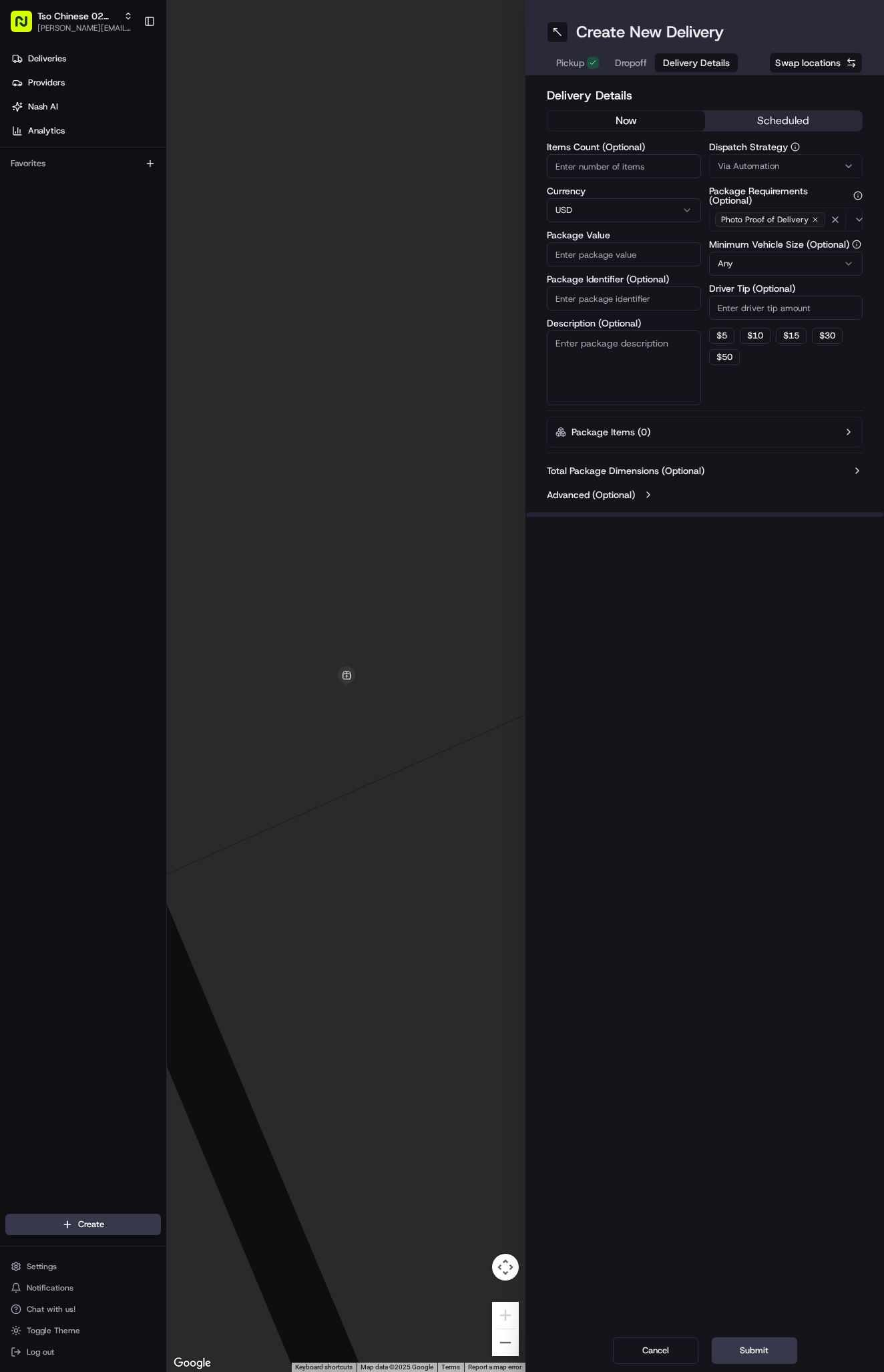
click at [737, 168] on span "Via Automation" at bounding box center [749, 166] width 61 height 12
click at [753, 234] on span "Tso Arbor Strategy" at bounding box center [796, 238] width 164 height 12
click at [809, 258] on button "Close" at bounding box center [837, 264] width 92 height 19
click at [741, 313] on input "Driver Tip (Optional)" at bounding box center [786, 308] width 154 height 24
type input "2"
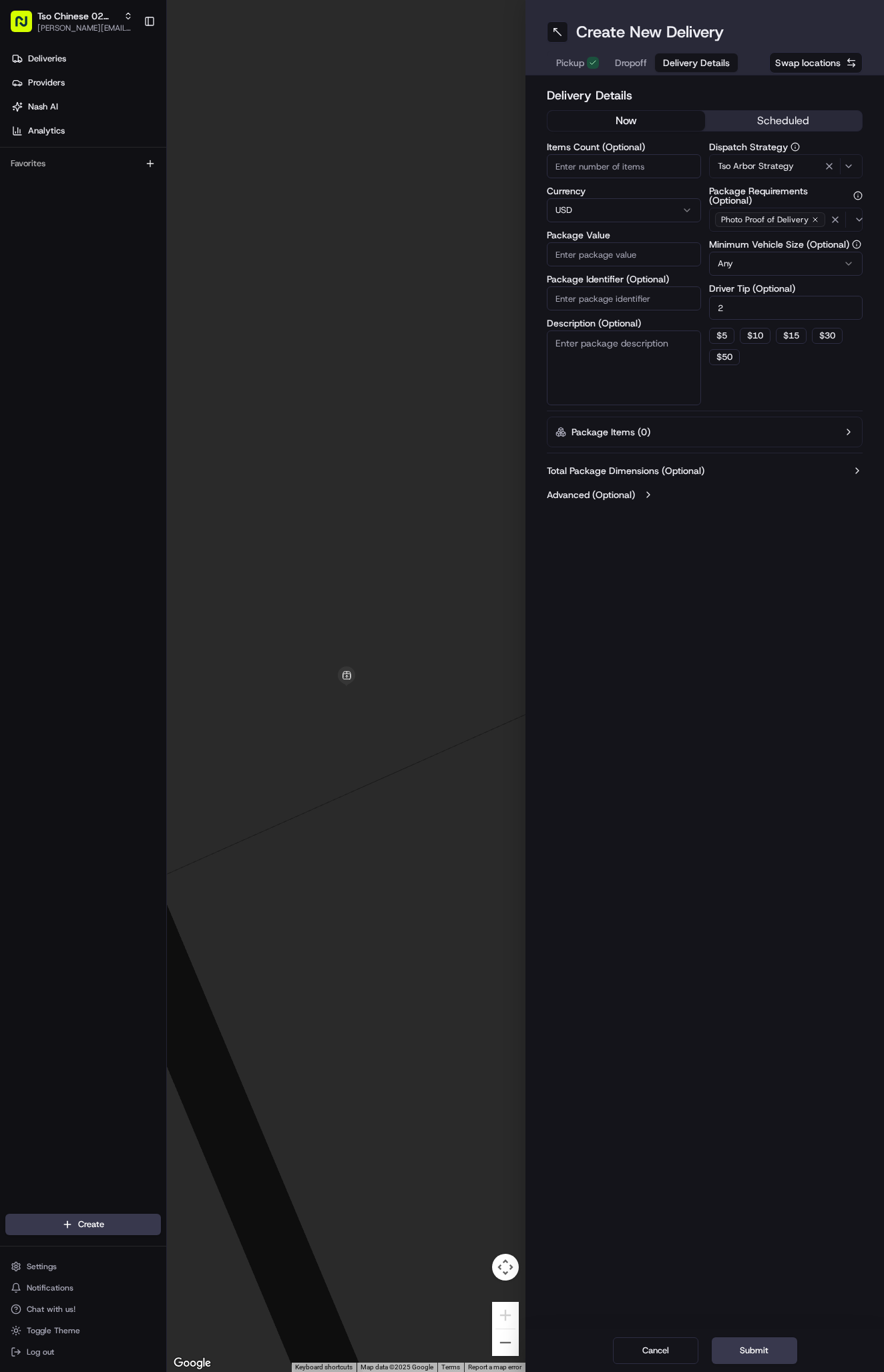
click at [618, 292] on input "Package Identifier (Optional)" at bounding box center [624, 299] width 154 height 24
paste input "#OIG17HP"
type input "#OIG17HP"
click at [616, 247] on input "Package Value" at bounding box center [624, 255] width 154 height 24
type input "37.78"
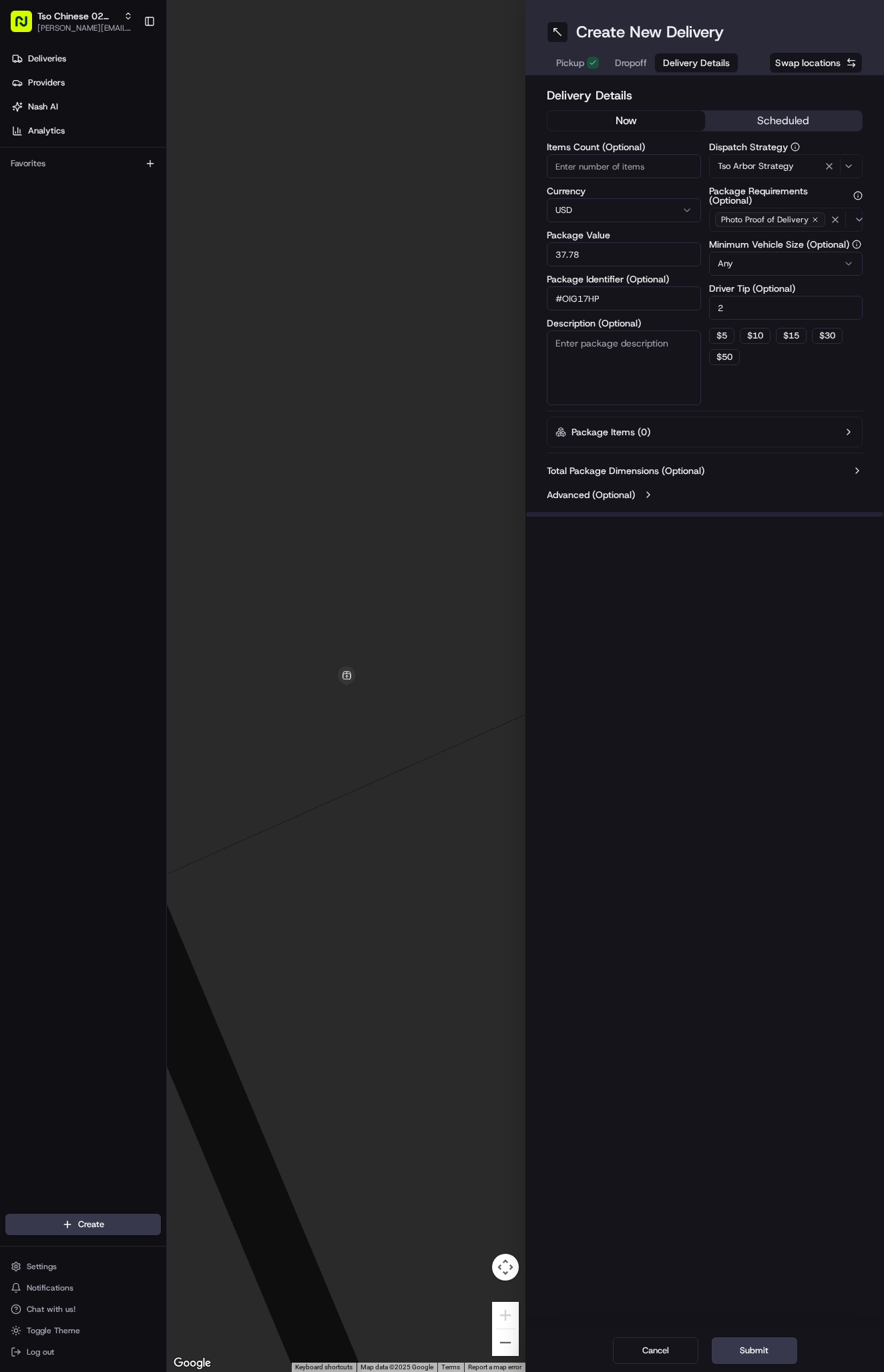
click at [630, 61] on span "Dropoff" at bounding box center [631, 63] width 32 height 14
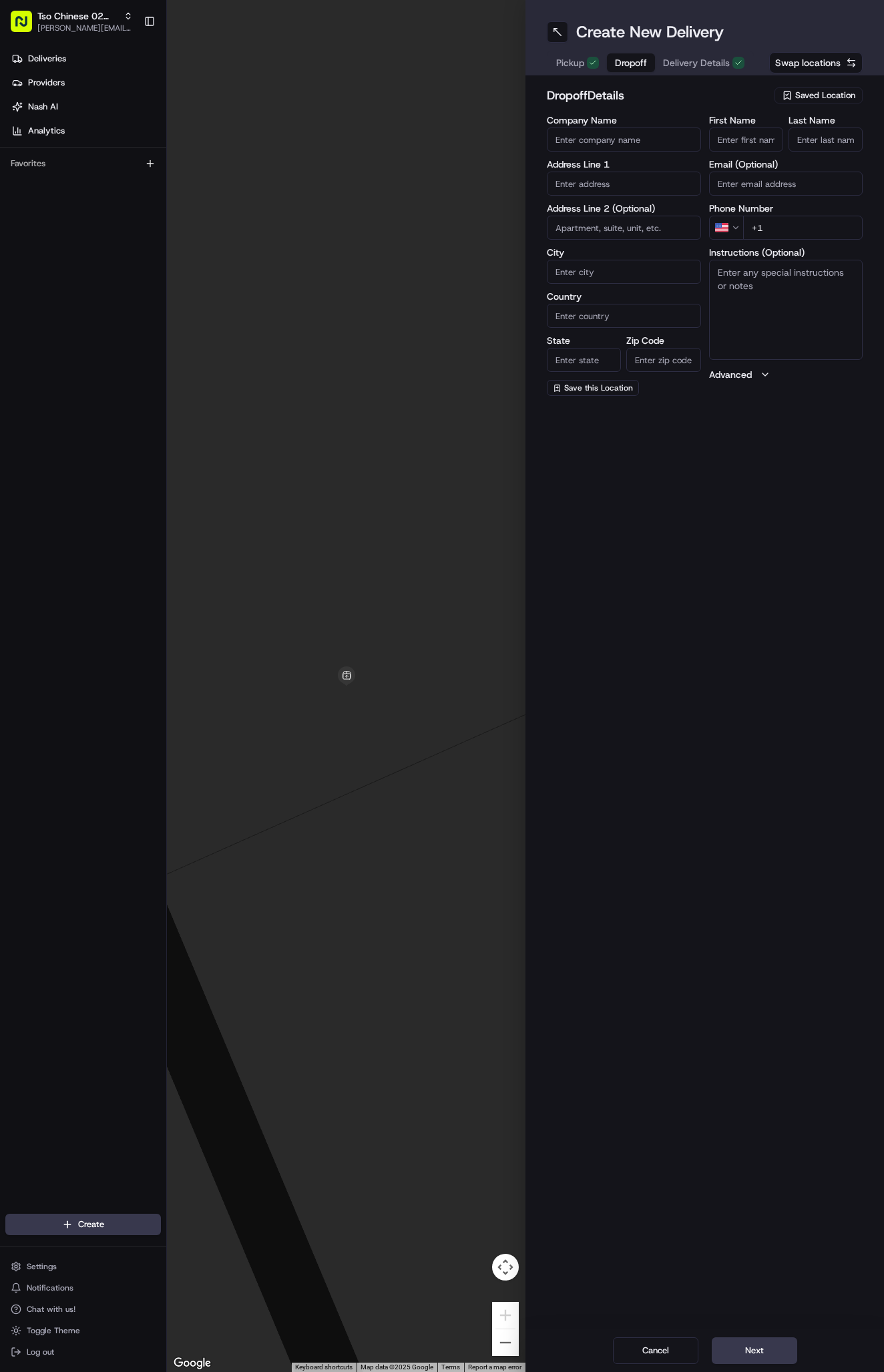
click at [752, 135] on input "First Name" at bounding box center [746, 139] width 74 height 24
paste input "William Harbeson"
type input "William Harbeson"
type input "."
paste input "737 203 2332"
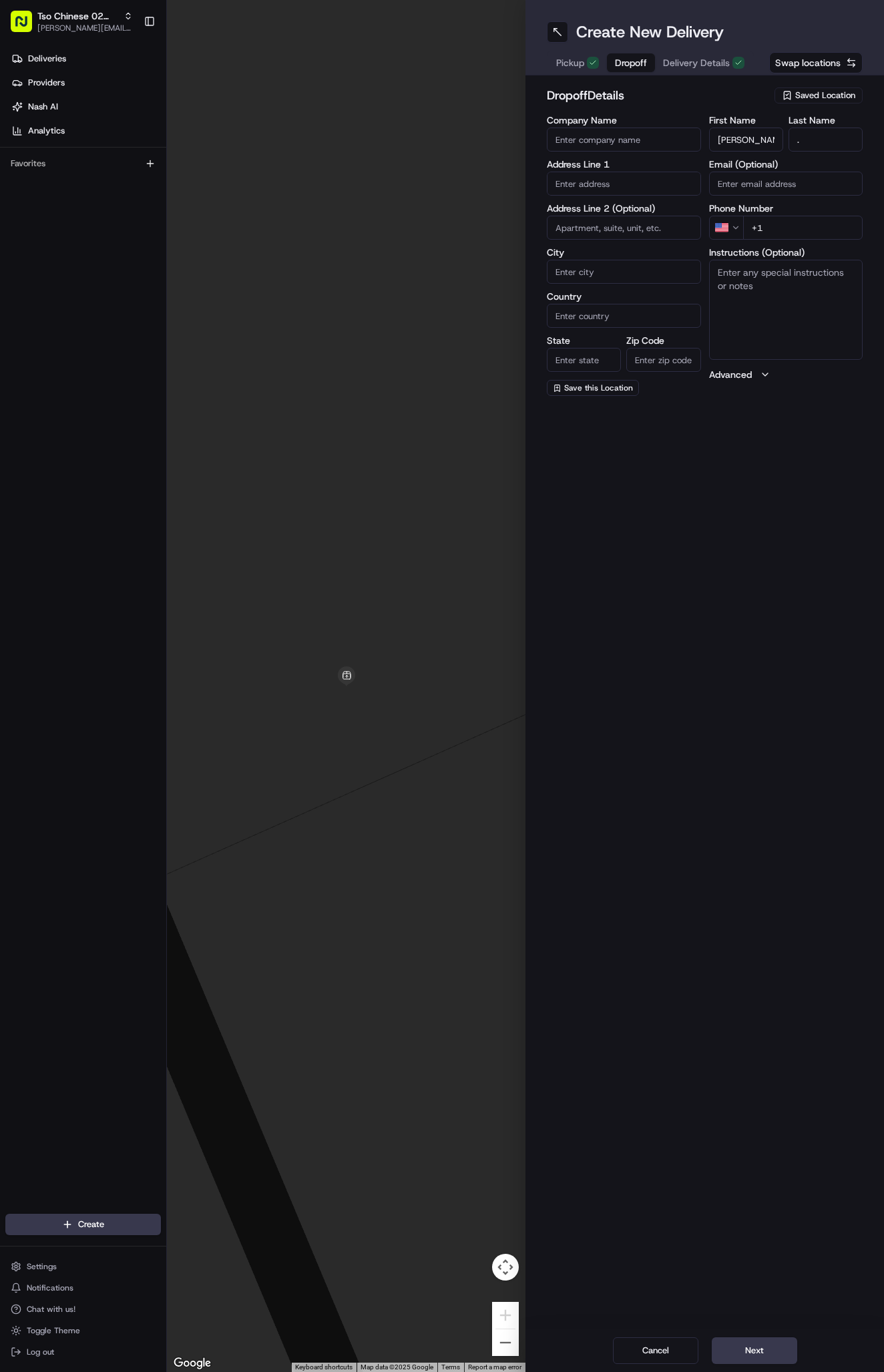
type input "+1 737 203 2332"
click at [611, 176] on input "text" at bounding box center [624, 184] width 154 height 24
paste input "1213 Payne Ave"
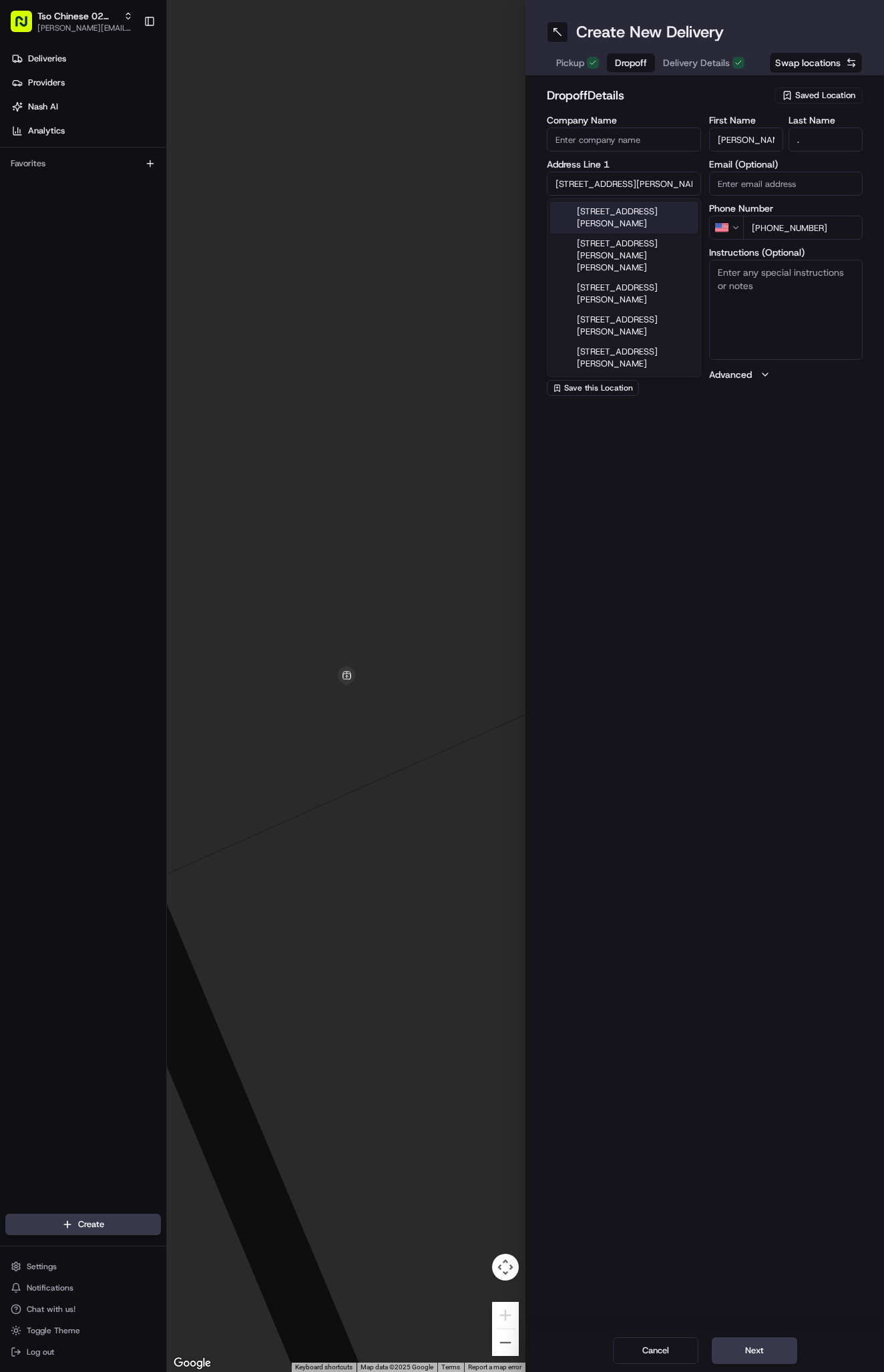
click at [641, 214] on div "1213 Payne Avenue, Austin, TX" at bounding box center [624, 218] width 147 height 32
type input "1213 Payne Ave, Austin, TX 78757, USA"
type input "Austin"
type input "[GEOGRAPHIC_DATA]"
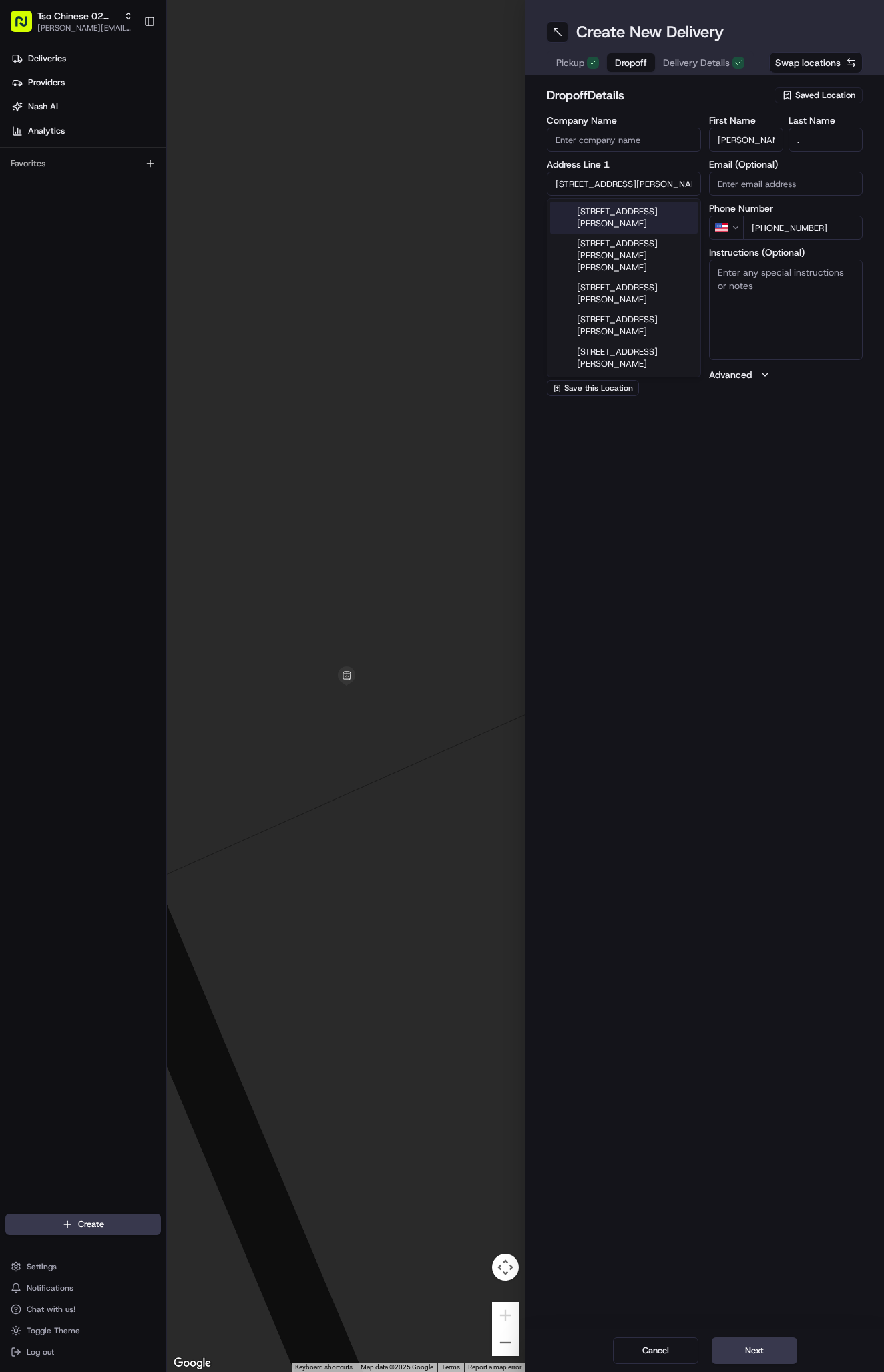
type input "78757"
type input "1213 Payne Avenue"
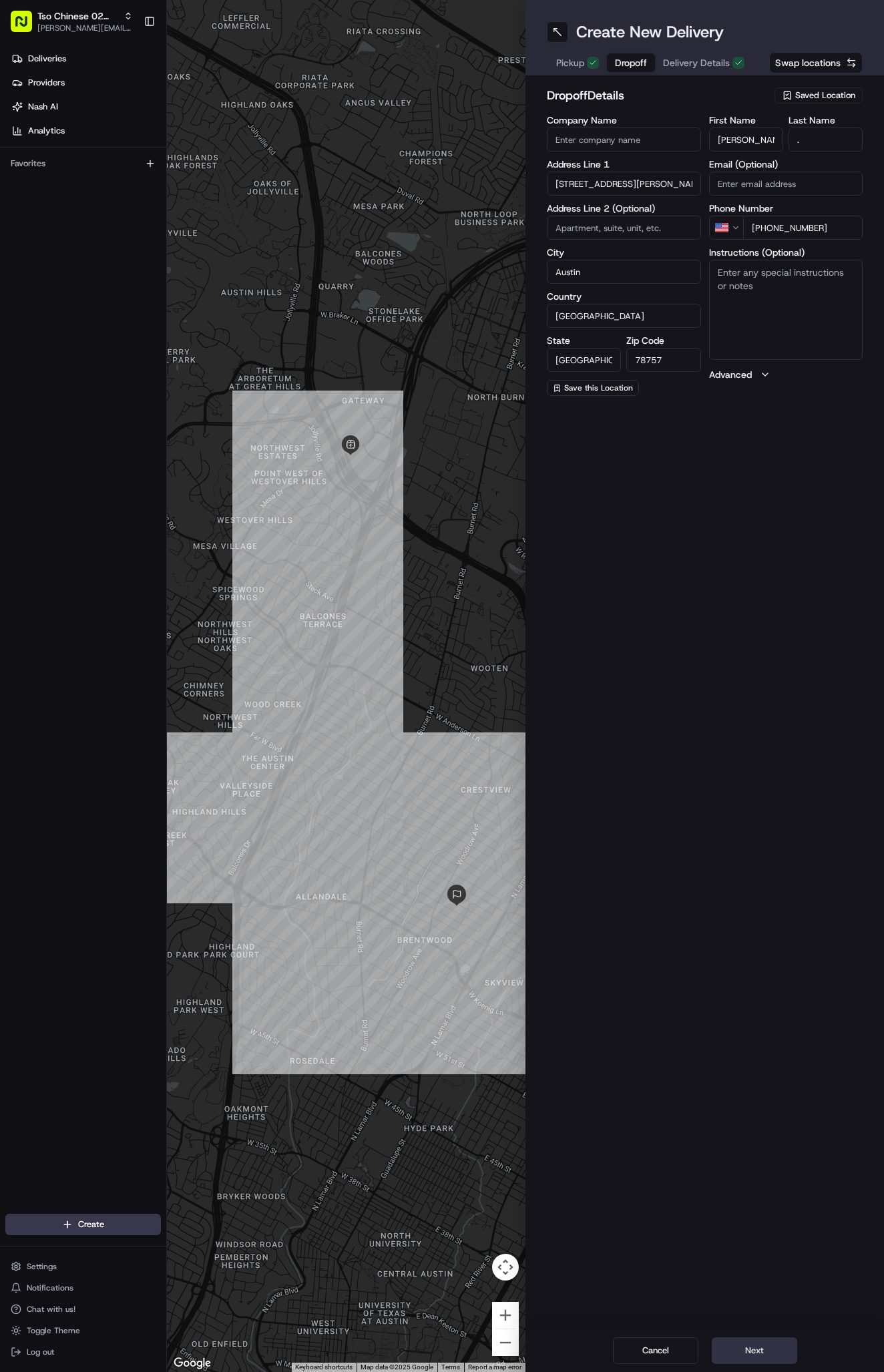
click at [760, 1343] on button "Next" at bounding box center [754, 1350] width 85 height 27
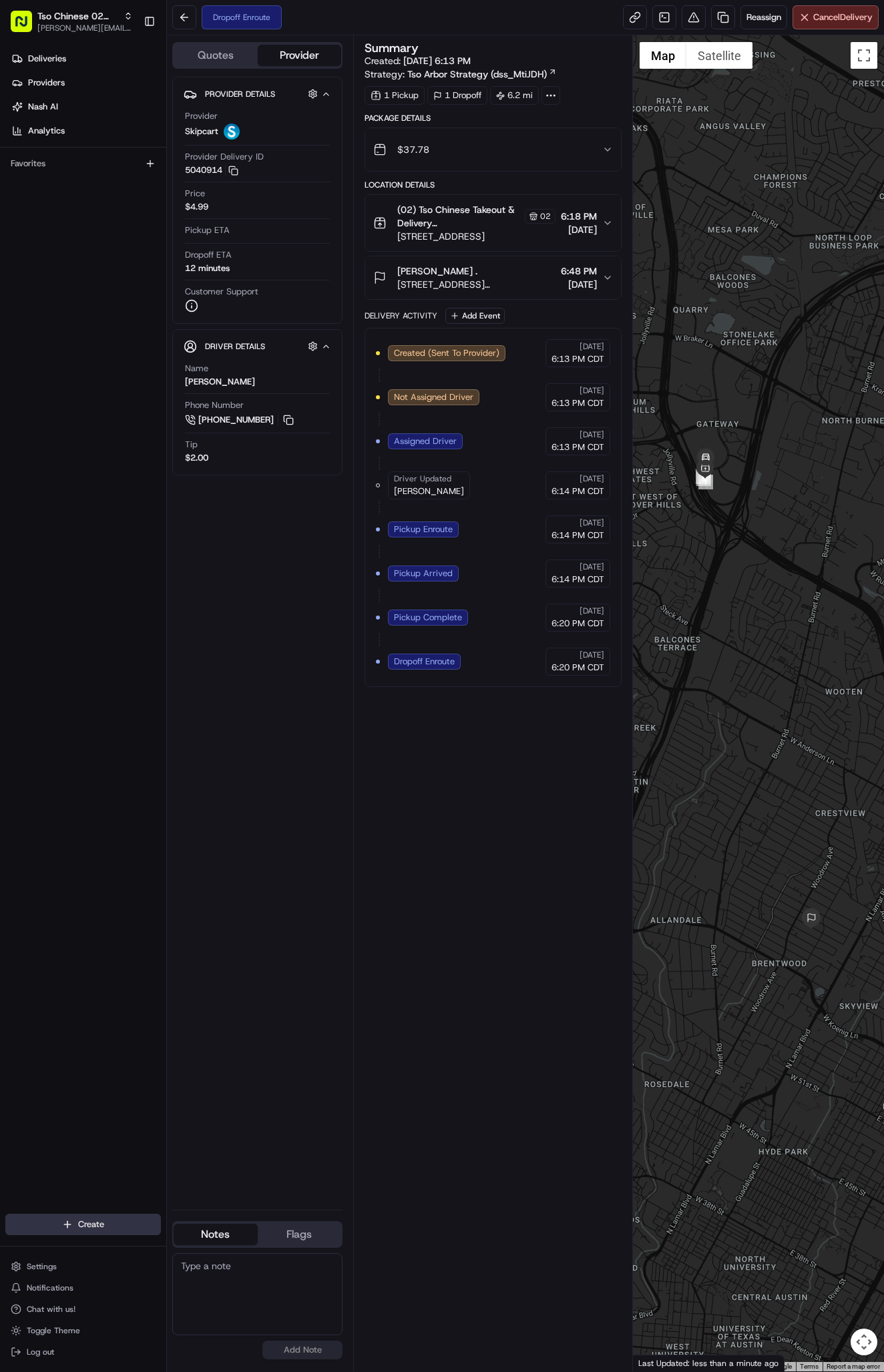
click at [80, 1222] on html "Tso Chinese 02 Arbor antonia@tsochinese.com Toggle Sidebar Deliveries Providers…" at bounding box center [442, 686] width 884 height 1372
click at [209, 1258] on link "Delivery" at bounding box center [241, 1250] width 149 height 24
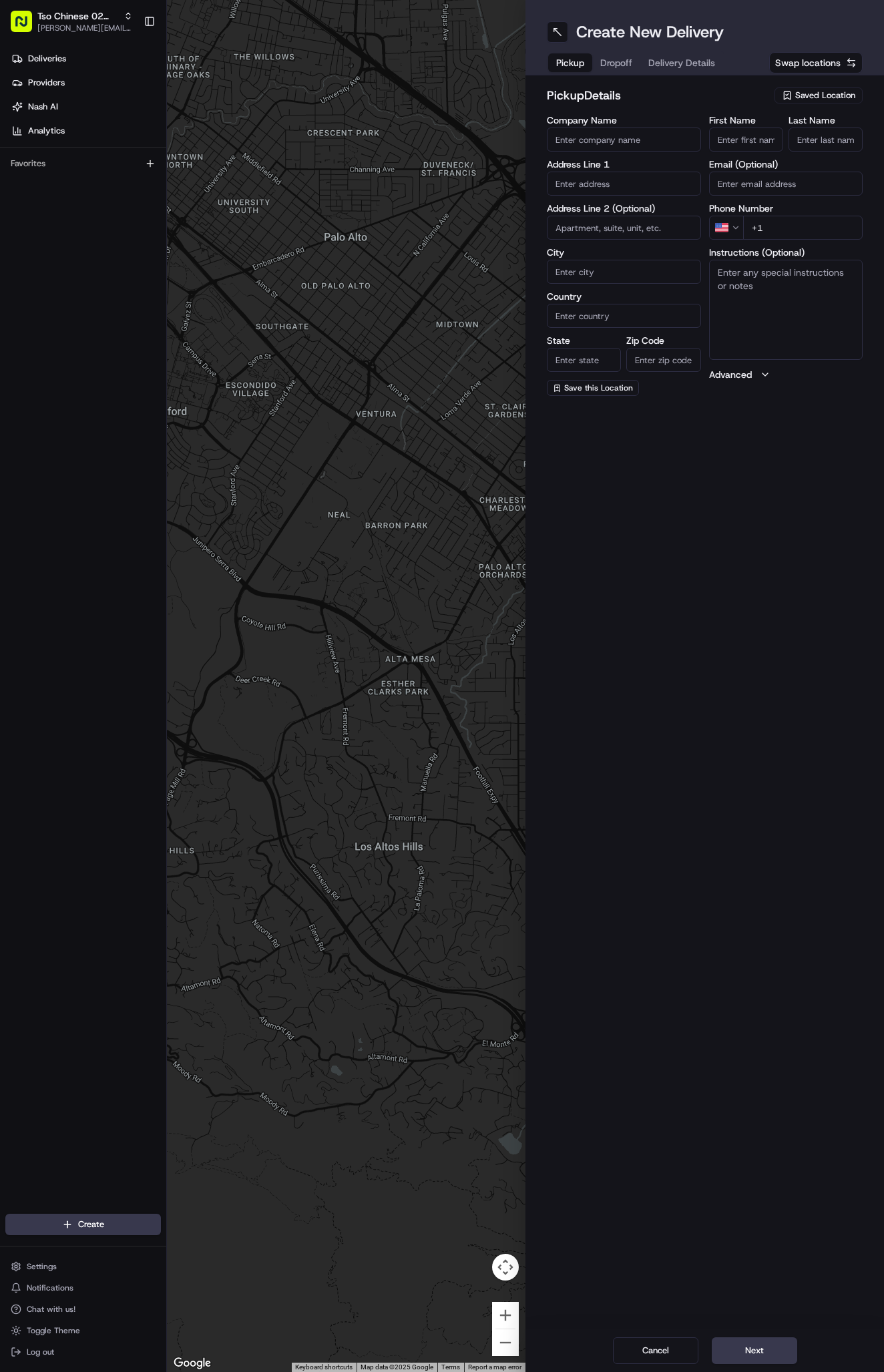
click at [810, 97] on span "Saved Location" at bounding box center [825, 95] width 60 height 12
click at [817, 142] on span "(02) Tso Chinese Takeout & Delivery [GEOGRAPHIC_DATA] (02)" at bounding box center [796, 151] width 164 height 24
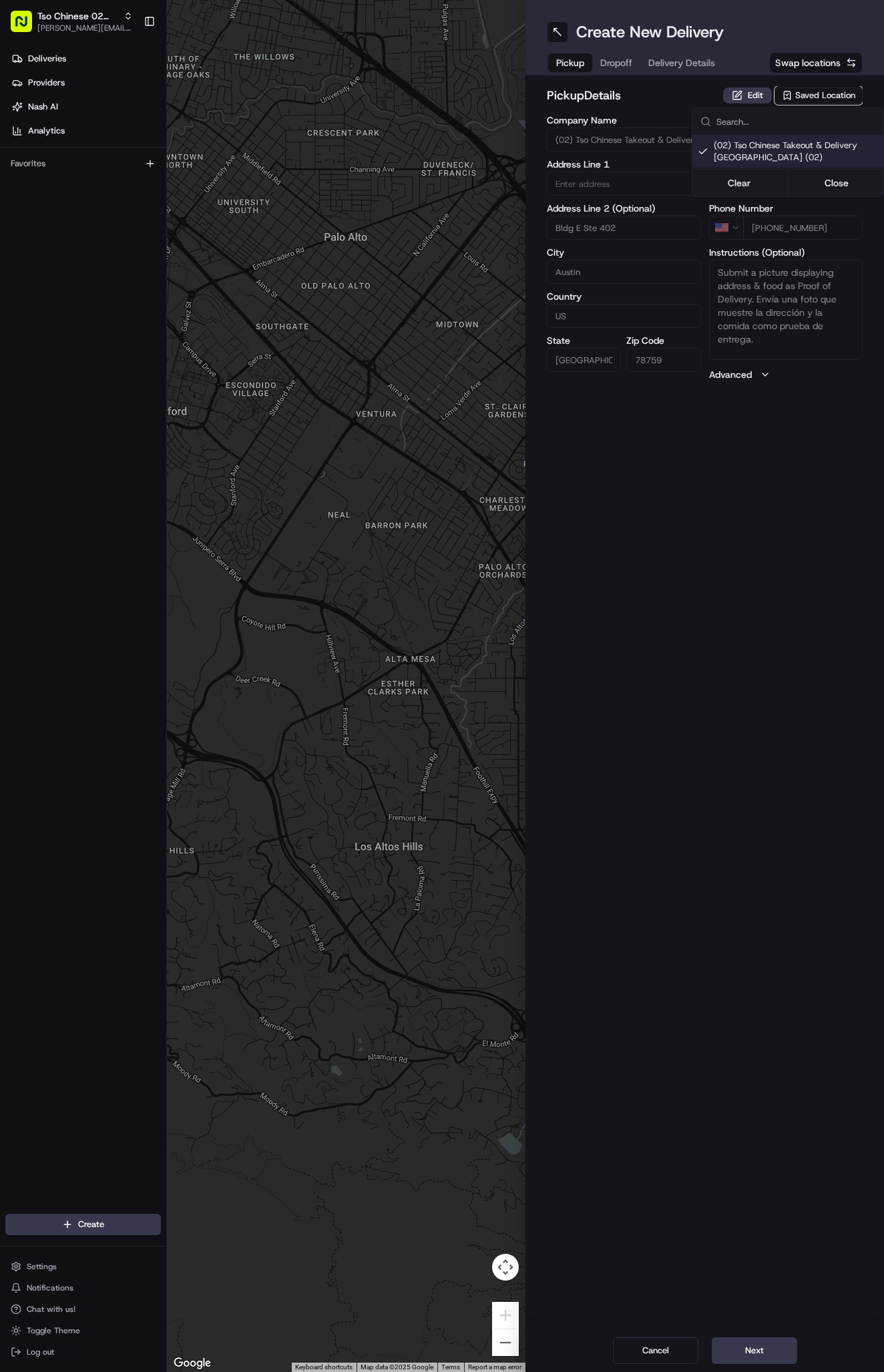
type input "(02) Tso Chinese Takeout & Delivery [GEOGRAPHIC_DATA]"
type input "Bldg E Ste 402"
type input "Austin"
type input "US"
type input "[GEOGRAPHIC_DATA]"
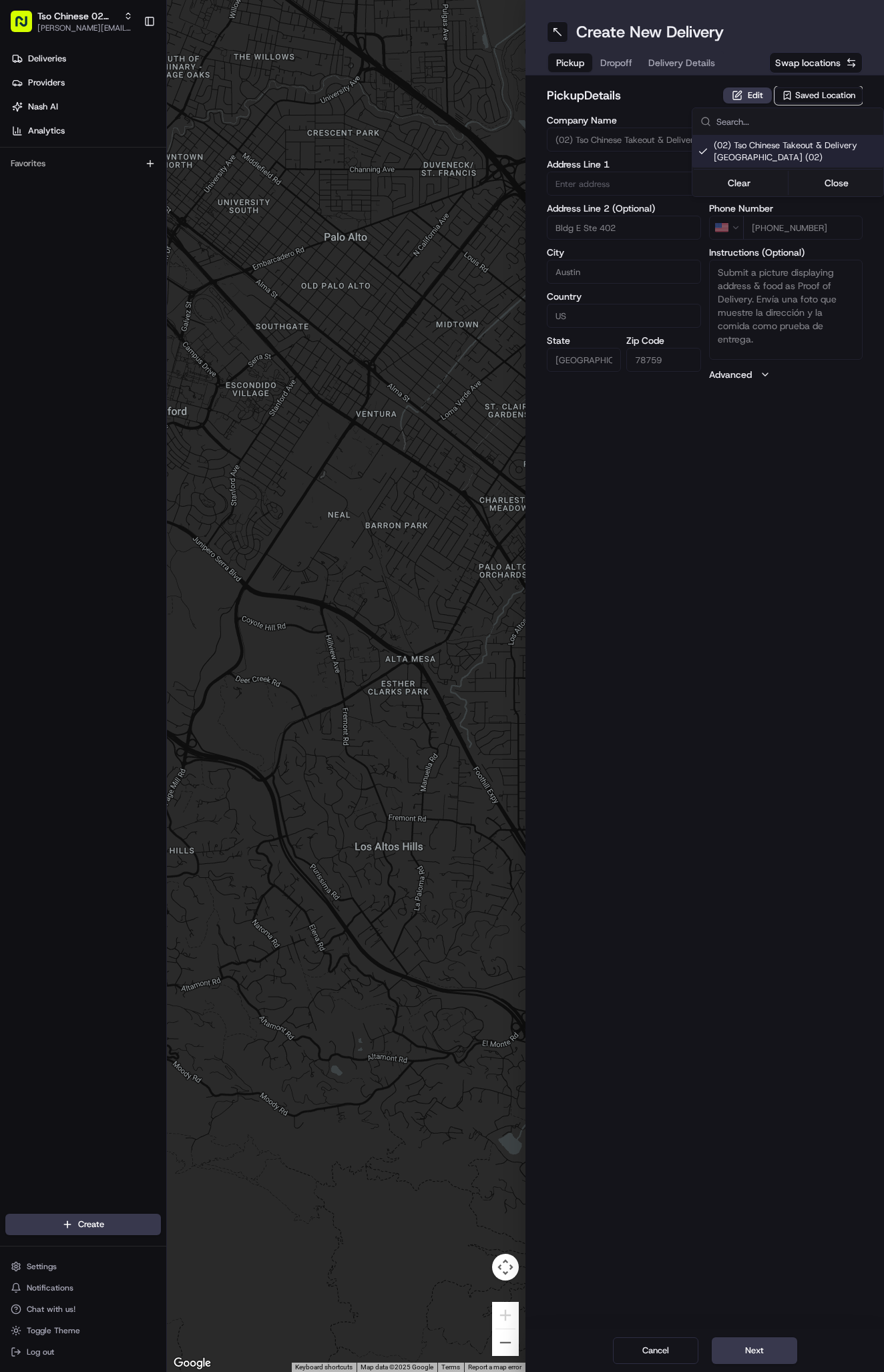
type input "78759"
type input "Tso Chinese"
type input "Arboretum Crossing Manager"
type input "[EMAIL_ADDRESS][DOMAIN_NAME]"
type input "[PHONE_NUMBER]"
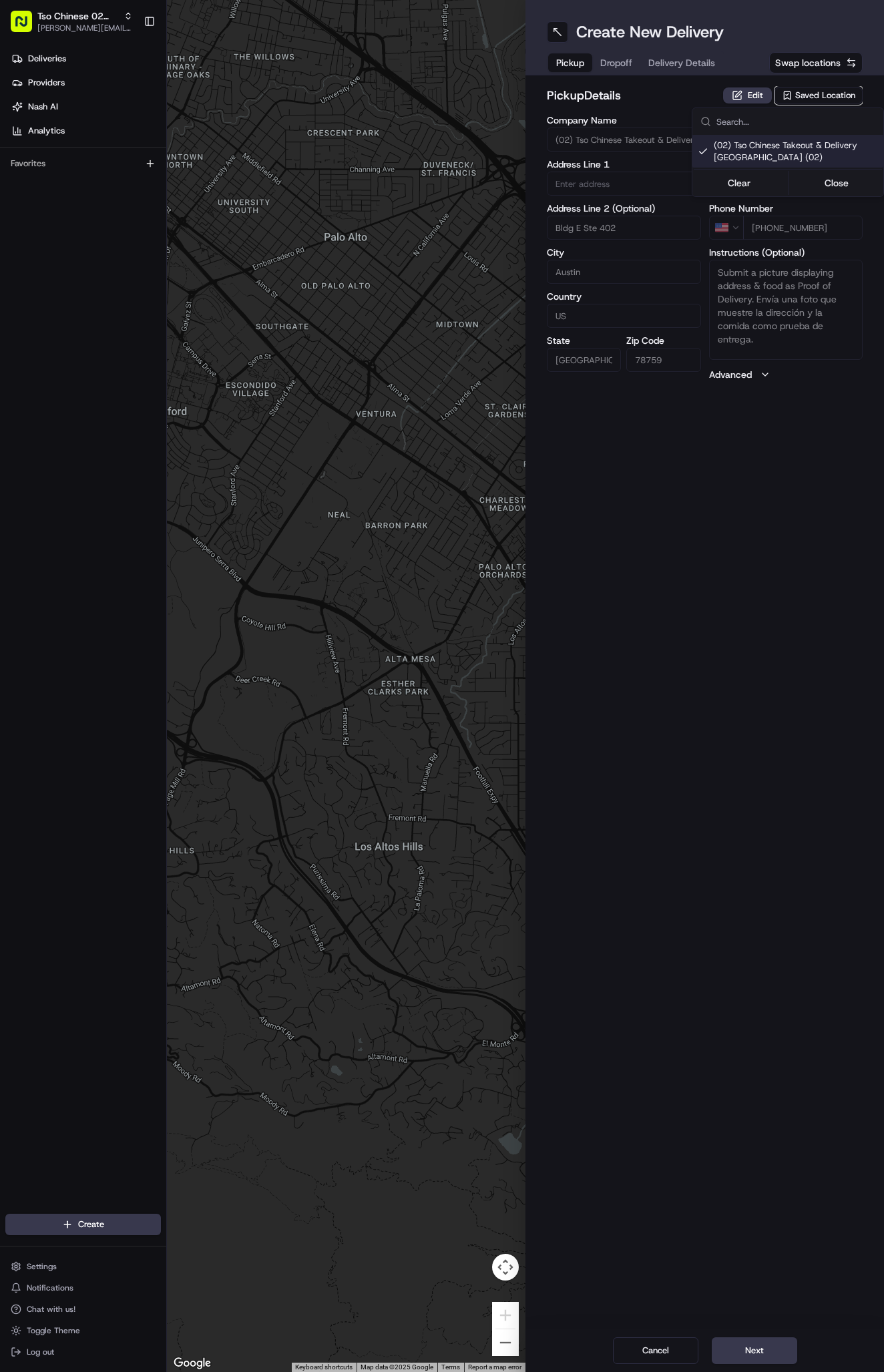
type textarea "Submit a picture displaying address & food as Proof of Delivery. Envía una foto…"
type input "[STREET_ADDRESS]"
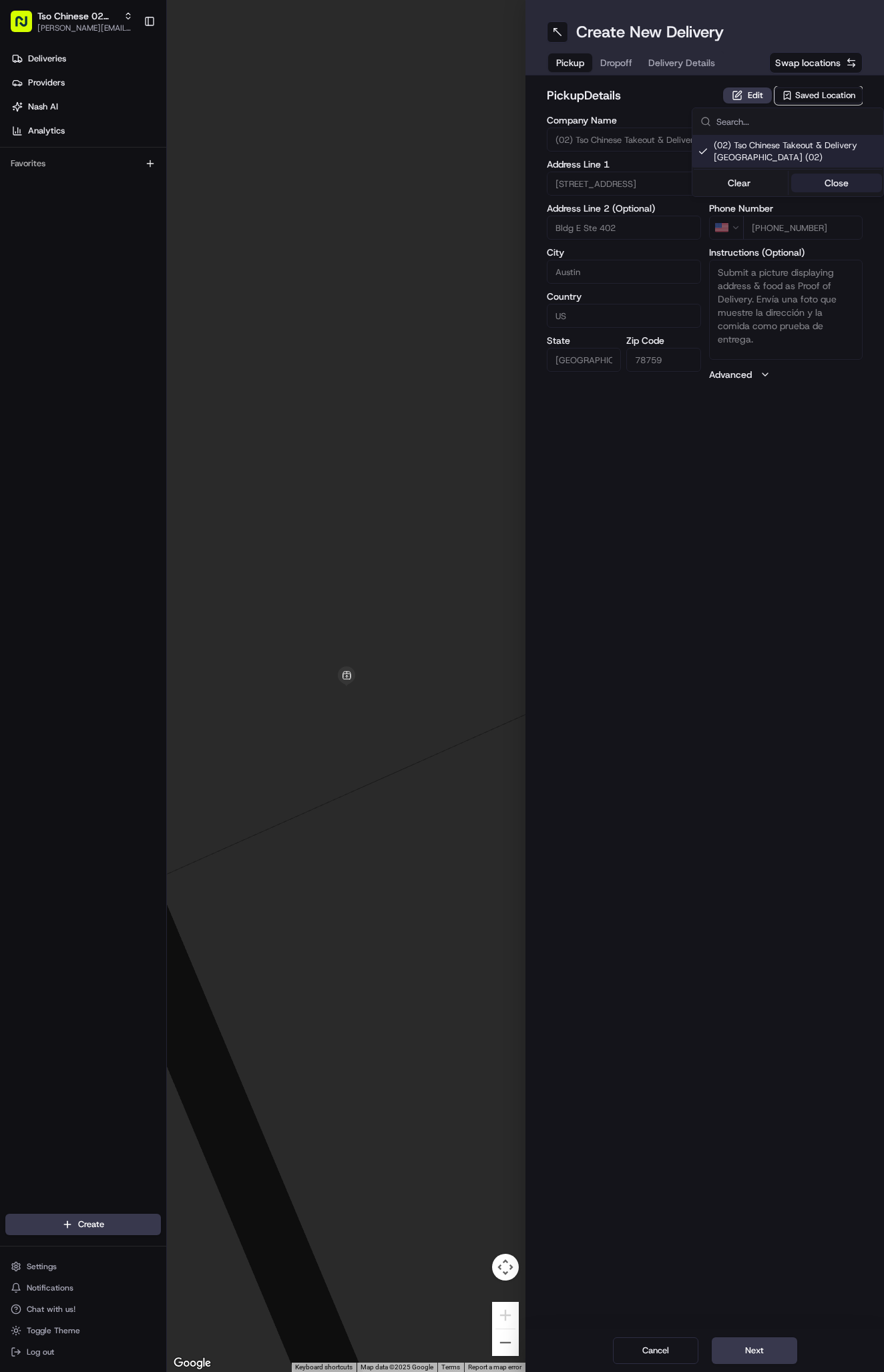
click at [829, 177] on button "Close" at bounding box center [837, 182] width 92 height 19
click at [691, 64] on span "Delivery Details" at bounding box center [682, 63] width 67 height 14
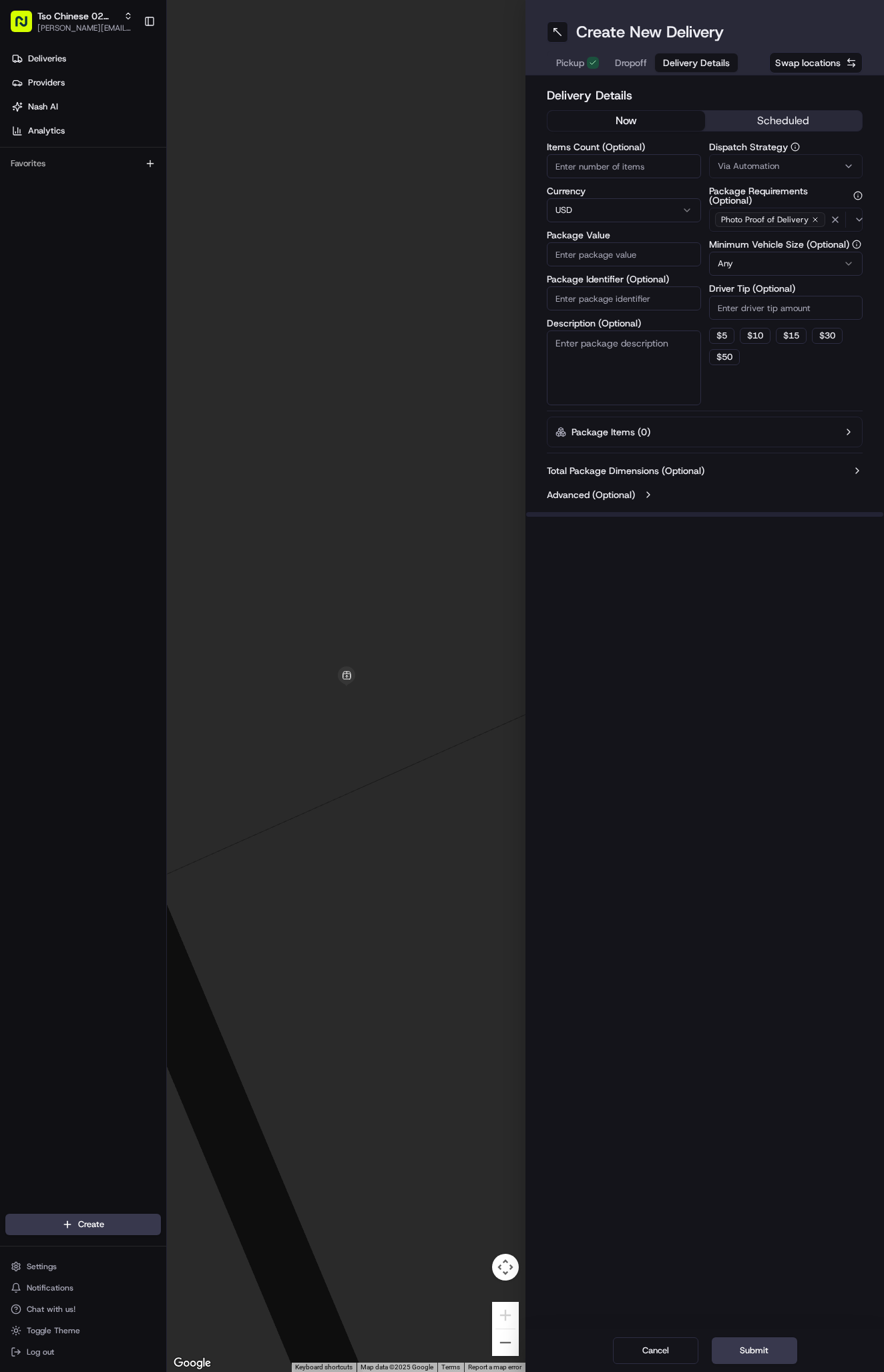
click at [736, 166] on span "Via Automation" at bounding box center [749, 166] width 61 height 12
click at [770, 236] on span "Tso Arbor Strategy" at bounding box center [796, 238] width 164 height 12
click at [831, 257] on button "Close" at bounding box center [837, 264] width 92 height 19
click at [741, 313] on input "Driver Tip (Optional)" at bounding box center [786, 308] width 154 height 24
type input "2"
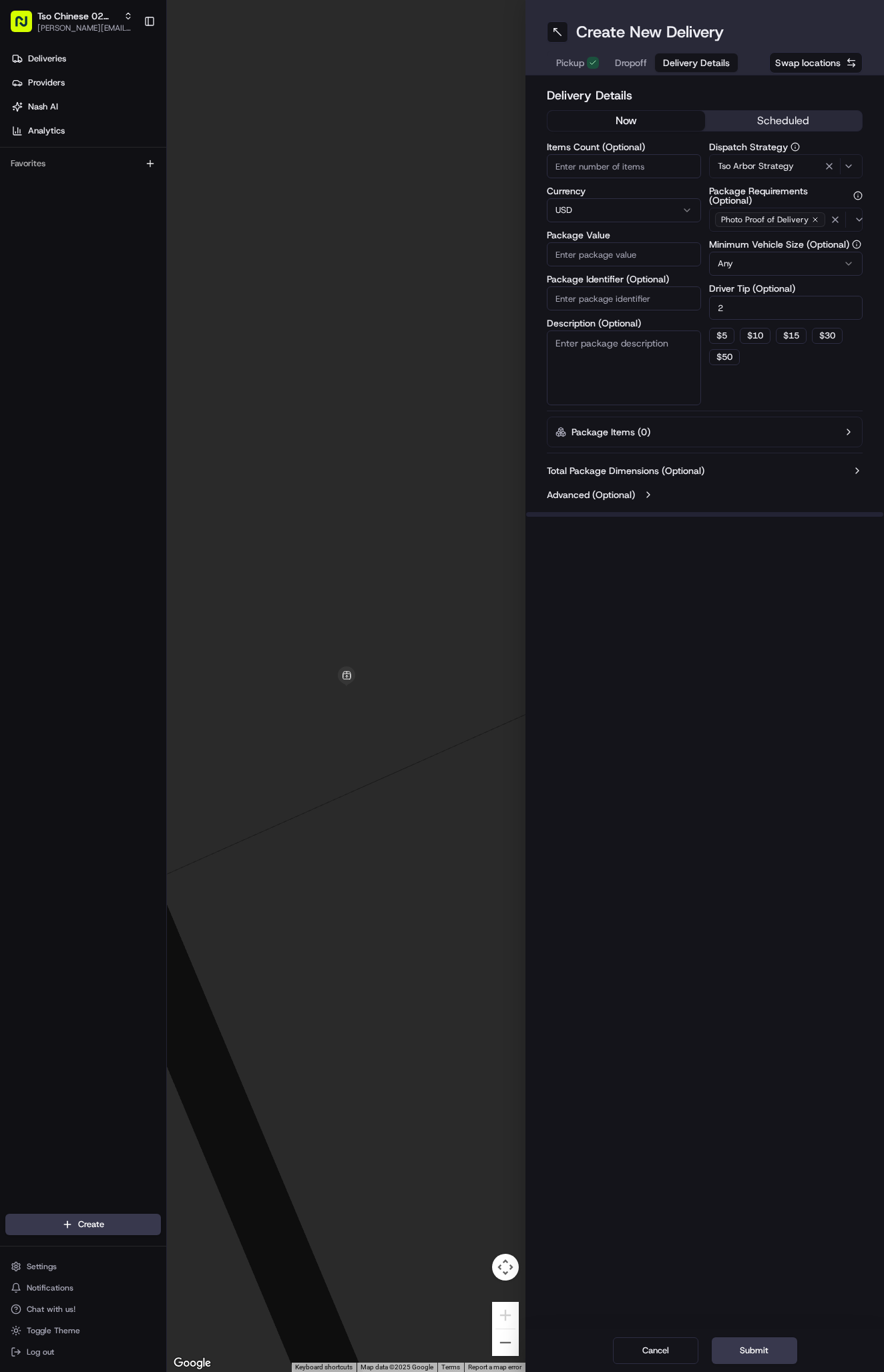
click at [650, 298] on input "Package Identifier (Optional)" at bounding box center [624, 299] width 154 height 24
click at [571, 297] on input "Package Identifier (Optional)" at bounding box center [624, 299] width 154 height 24
paste input "#L8SI9L0"
type input "#L8SI9L0"
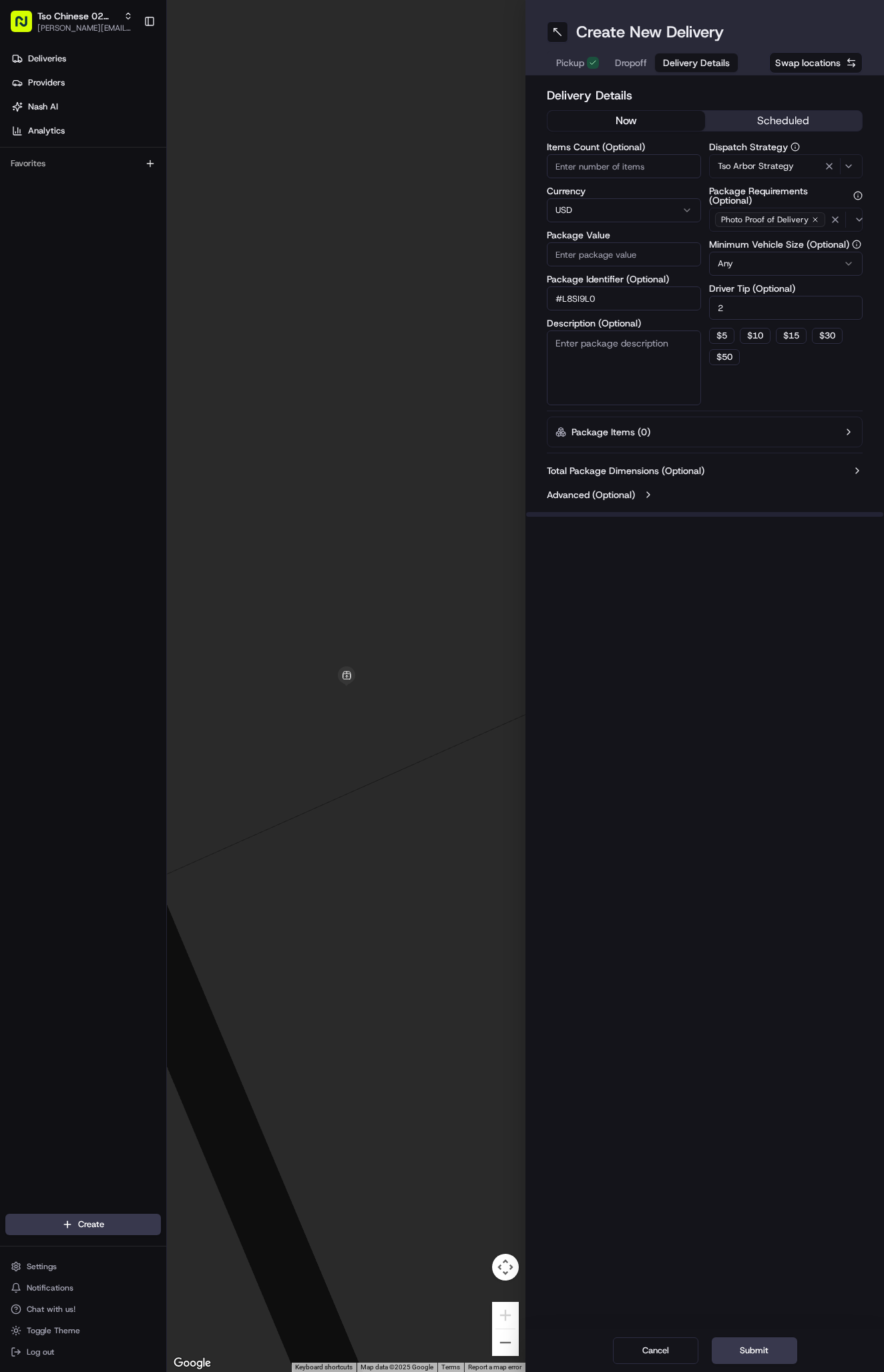
click at [612, 259] on input "Package Value" at bounding box center [624, 255] width 154 height 24
type input "36.64"
click at [627, 64] on span "Dropoff" at bounding box center [631, 63] width 32 height 14
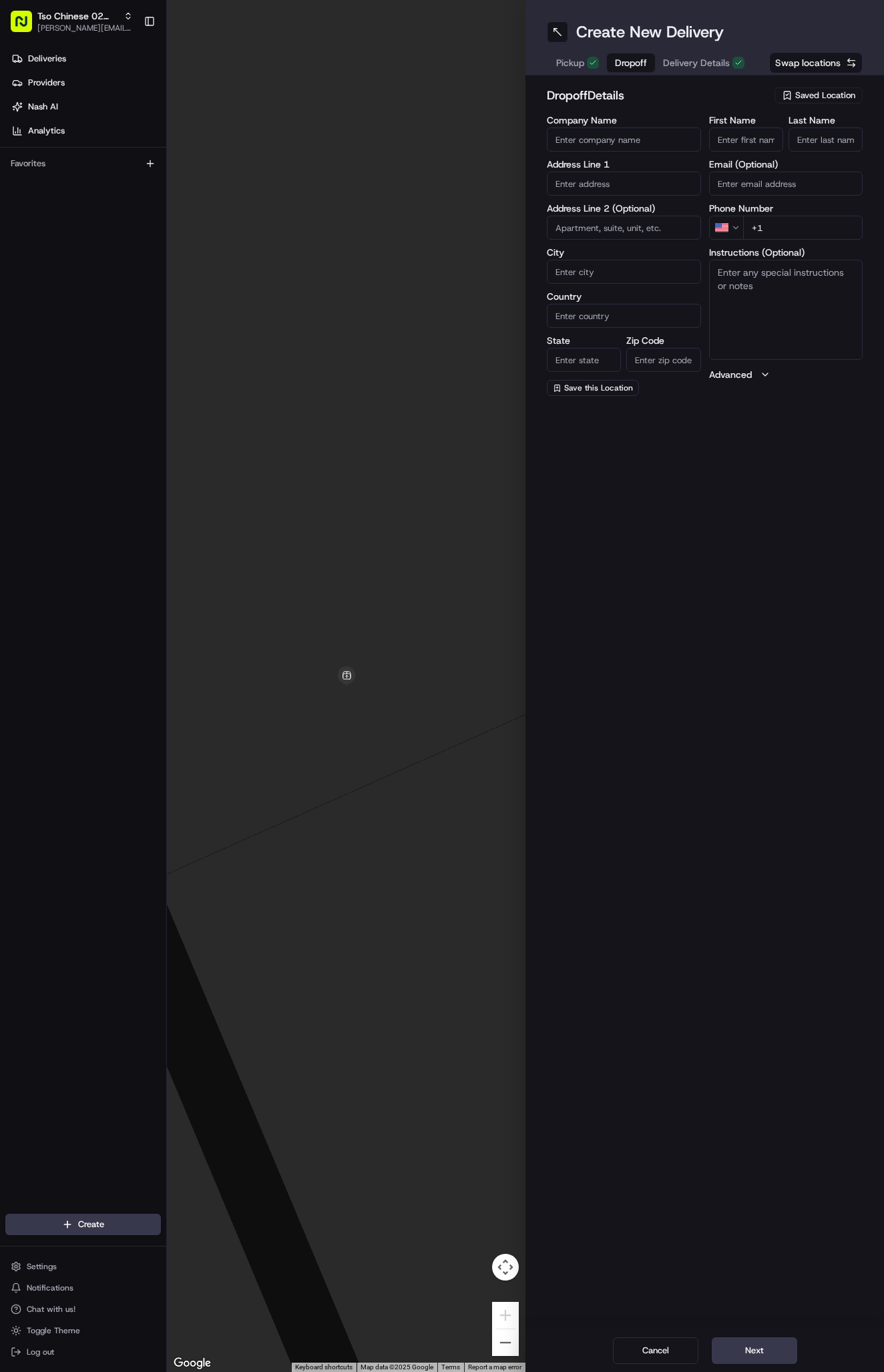
click at [739, 151] on div "First Name Last Name Email (Optional) Phone Number US +1 Instructions (Optional…" at bounding box center [786, 255] width 154 height 280
paste input "Celeste King"
type input "Celeste King"
type input "."
paste input "512 284 4340"
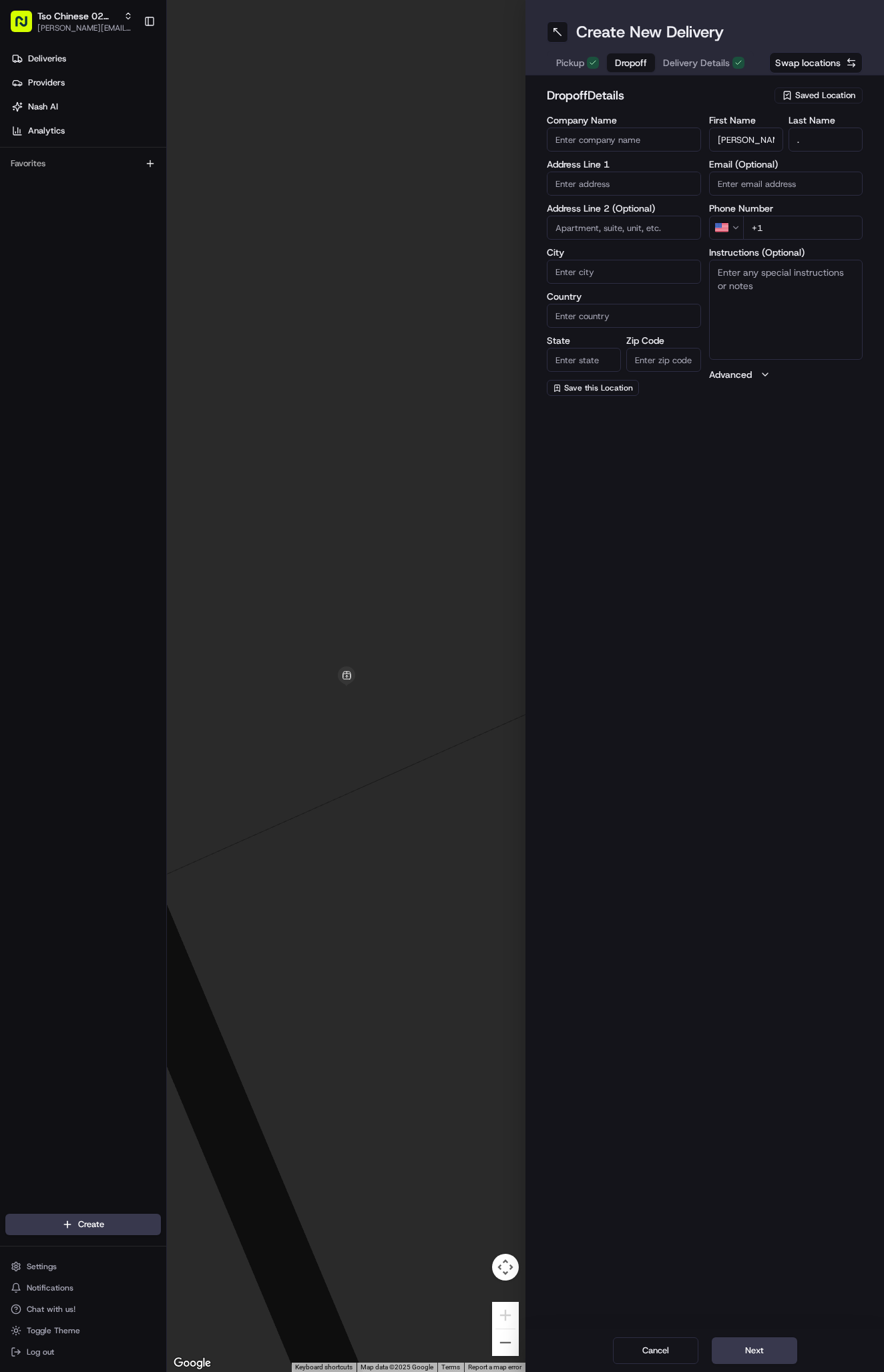
type input "+1 512 284 4340"
paste input "11917 Snow Finch Rd"
click at [669, 213] on div "11917 Snow Finch Rd, Austin, TX" at bounding box center [624, 218] width 147 height 32
type input "11917 Snow Finch Rd, Austin, TX 78758, USA"
type input "Austin"
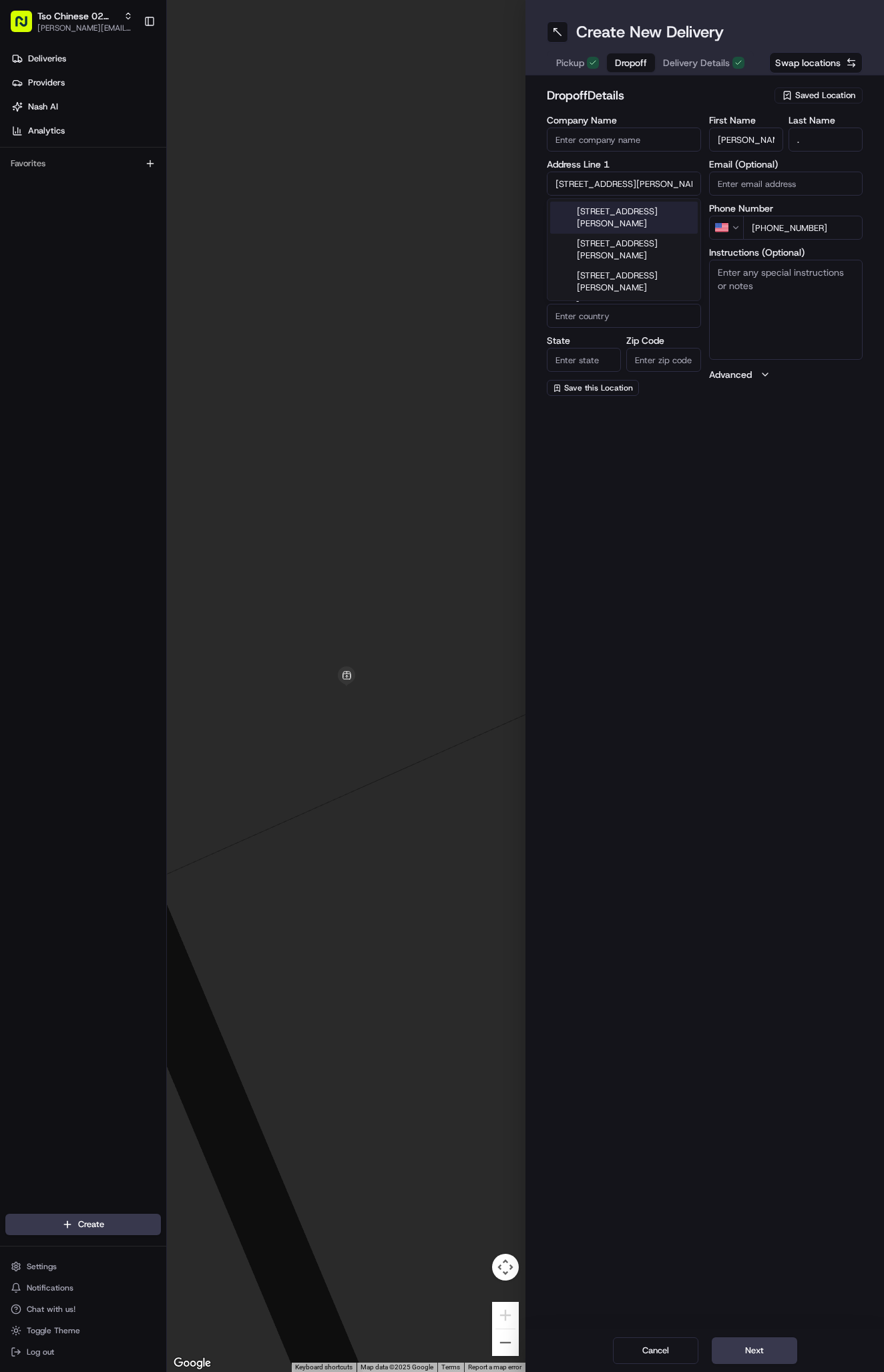
type input "[GEOGRAPHIC_DATA]"
type input "78758"
type input "11917 Snow Finch Road"
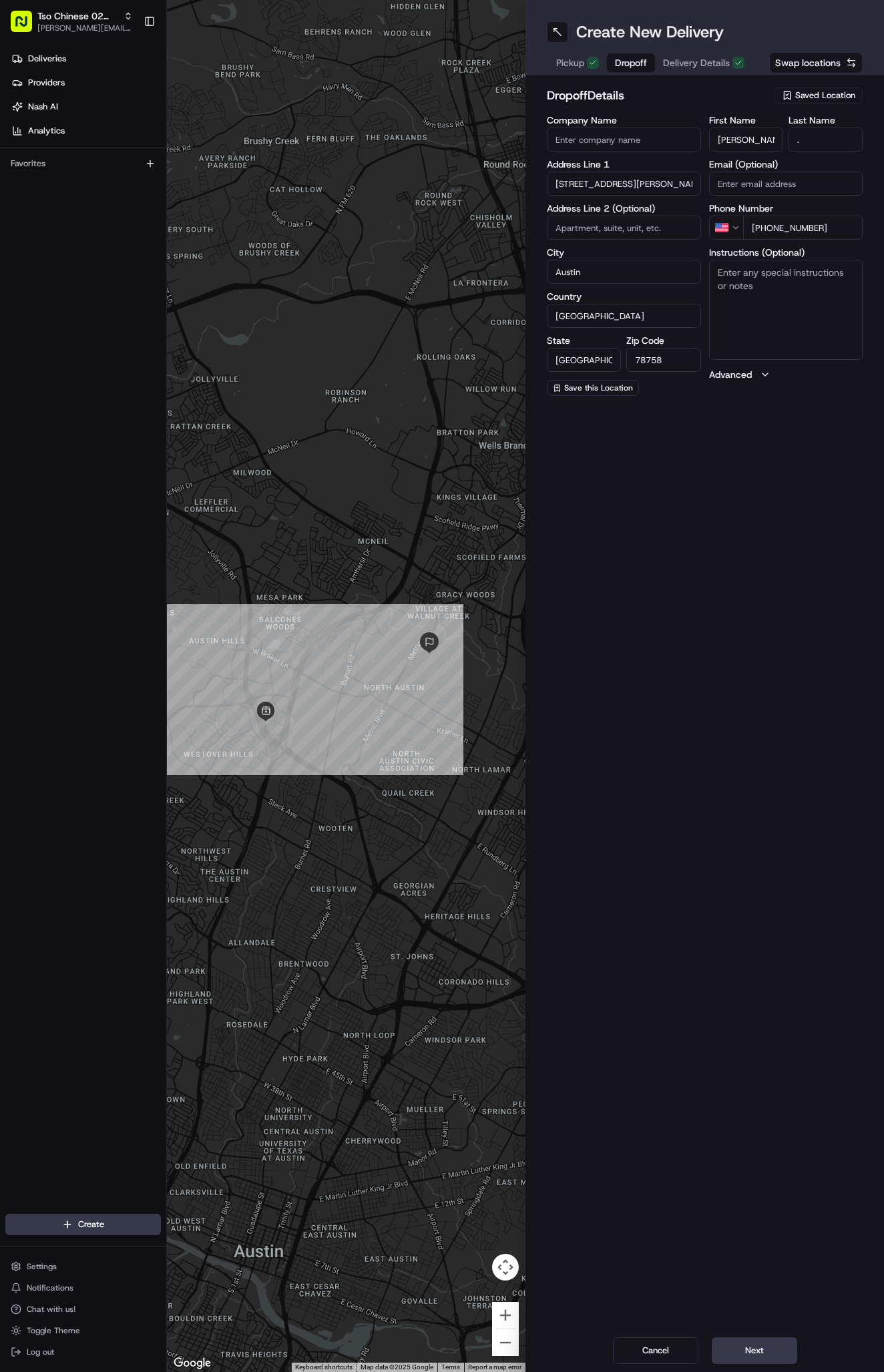
click at [690, 64] on span "Delivery Details" at bounding box center [696, 63] width 67 height 14
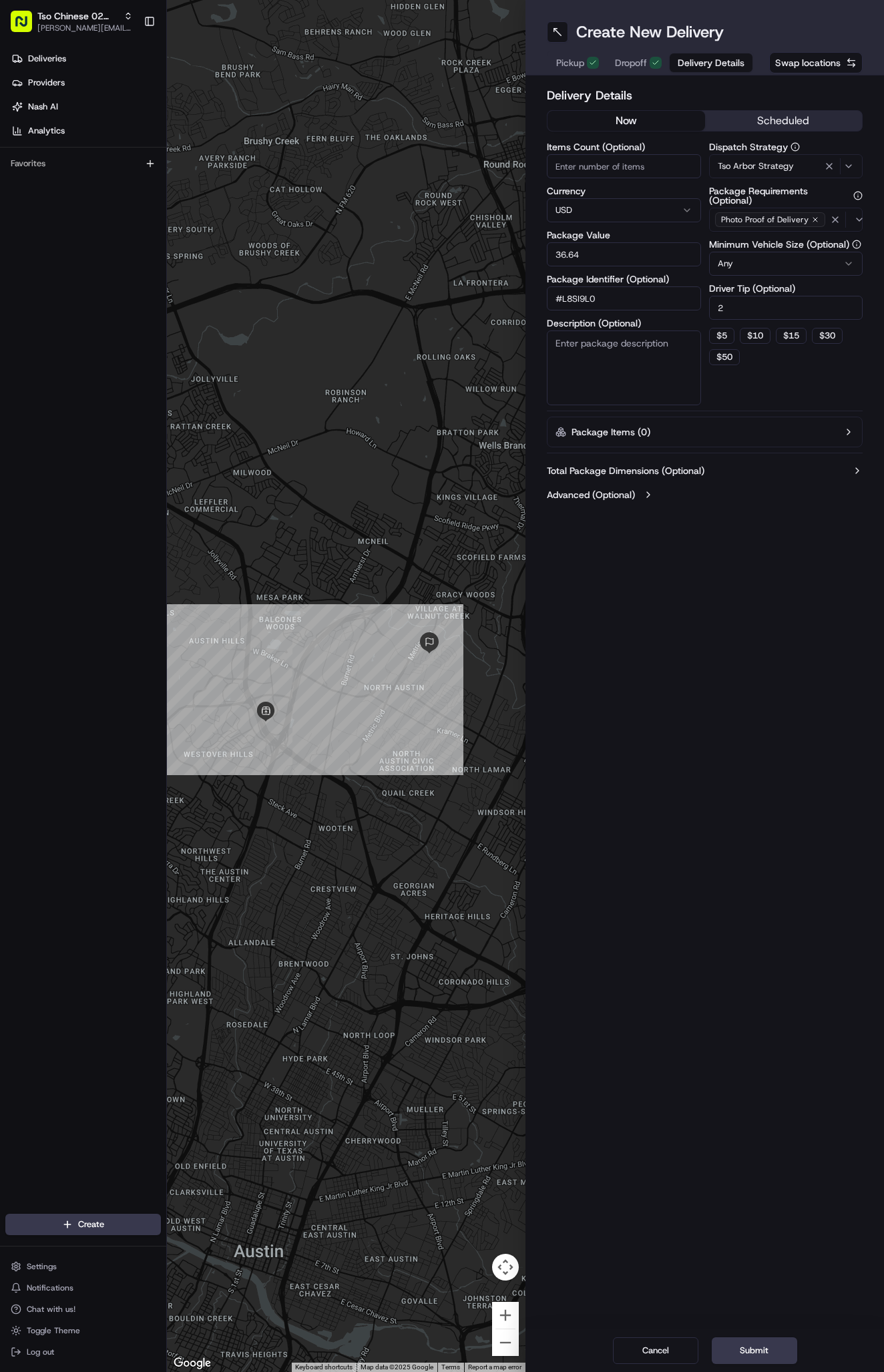
click at [617, 63] on span "Dropoff" at bounding box center [631, 63] width 32 height 14
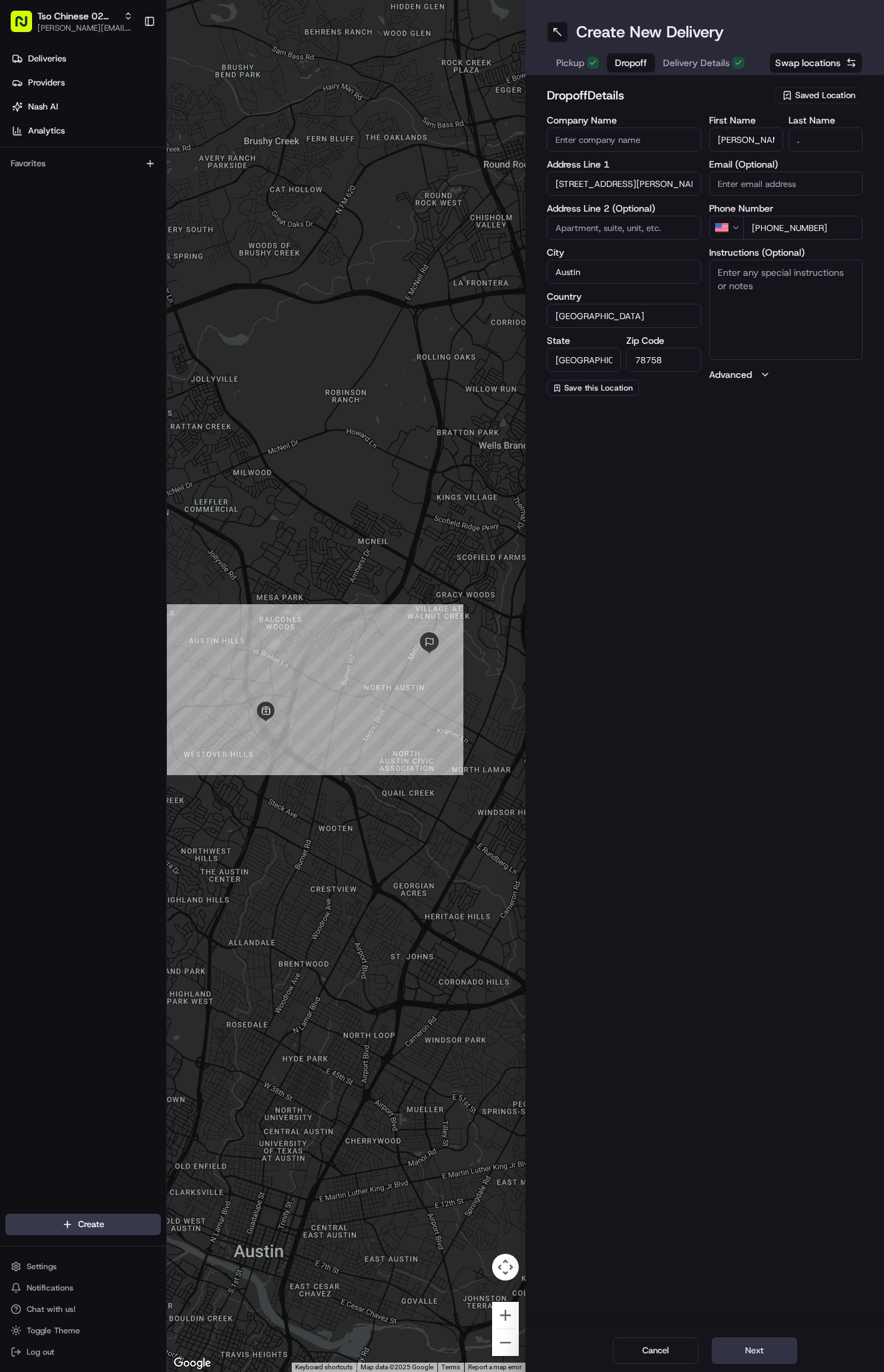
click at [760, 1357] on button "Next" at bounding box center [754, 1350] width 85 height 27
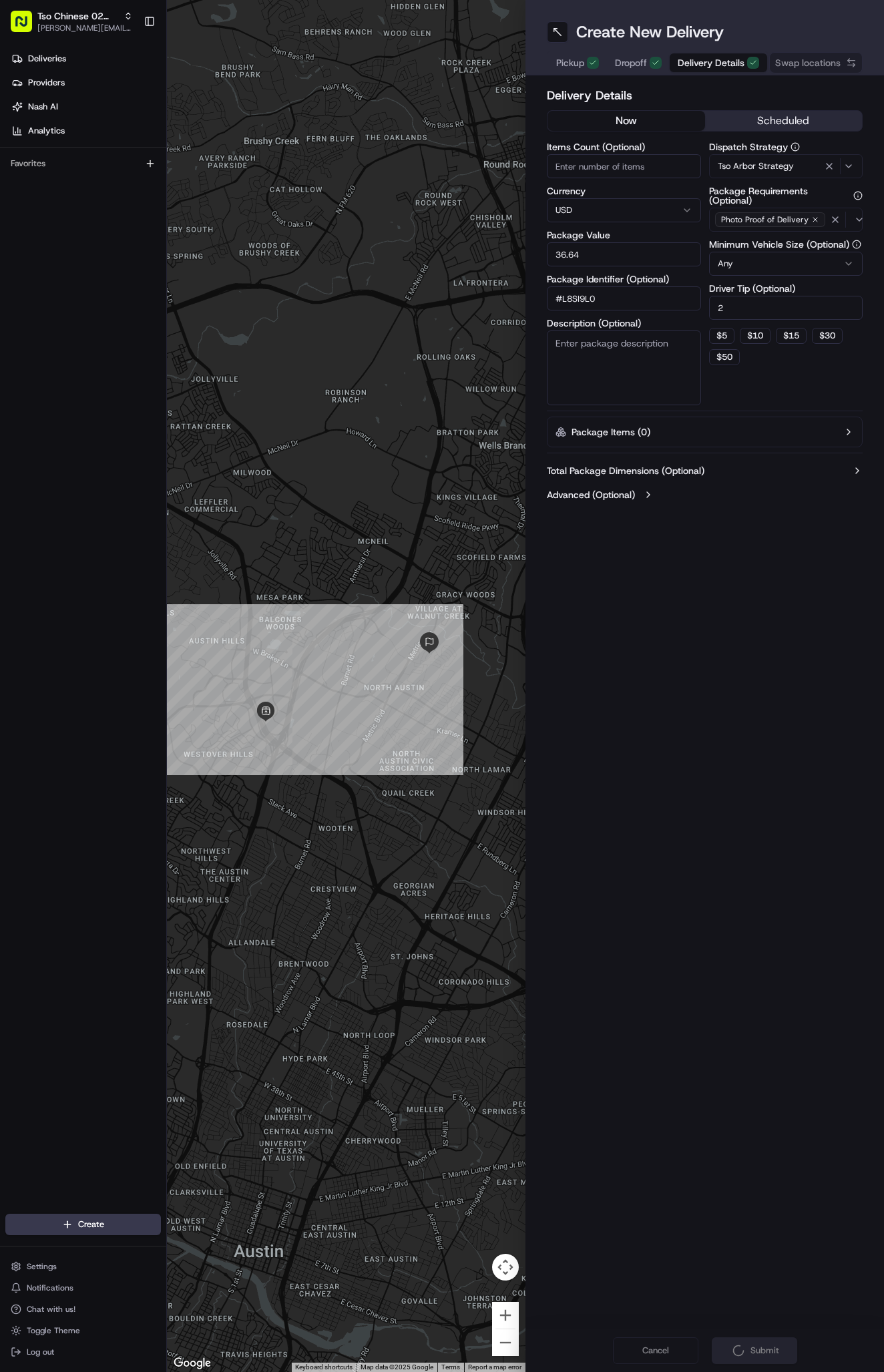
click at [760, 1357] on div "Cancel Submit" at bounding box center [704, 1350] width 359 height 43
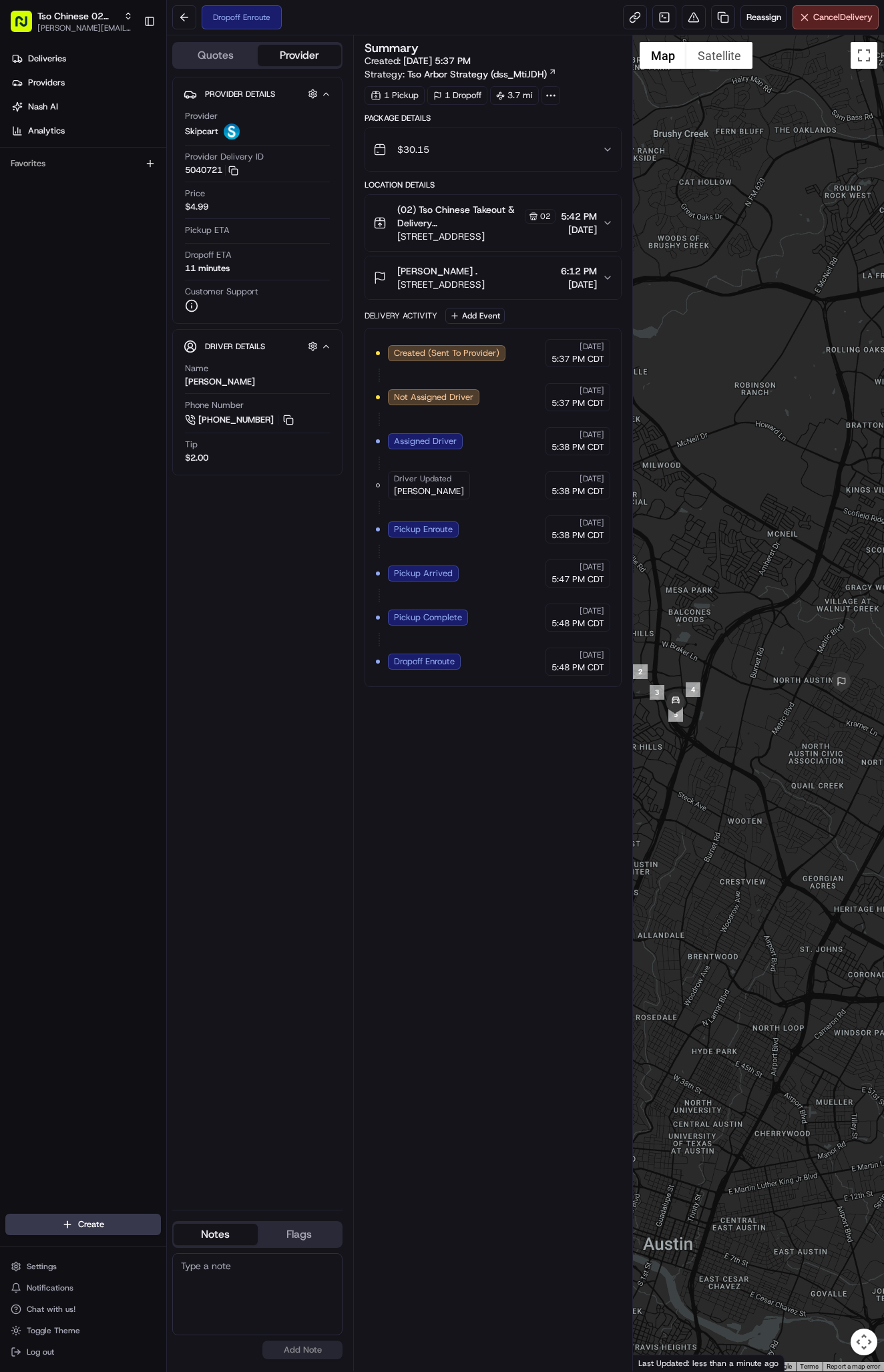
click at [118, 1237] on div "Create" at bounding box center [83, 1225] width 166 height 32
click at [115, 1225] on html "Tso Chinese 02 Arbor antonia@tsochinese.com Toggle Sidebar Deliveries Providers…" at bounding box center [442, 686] width 884 height 1372
click at [197, 1246] on link "Delivery" at bounding box center [241, 1250] width 149 height 24
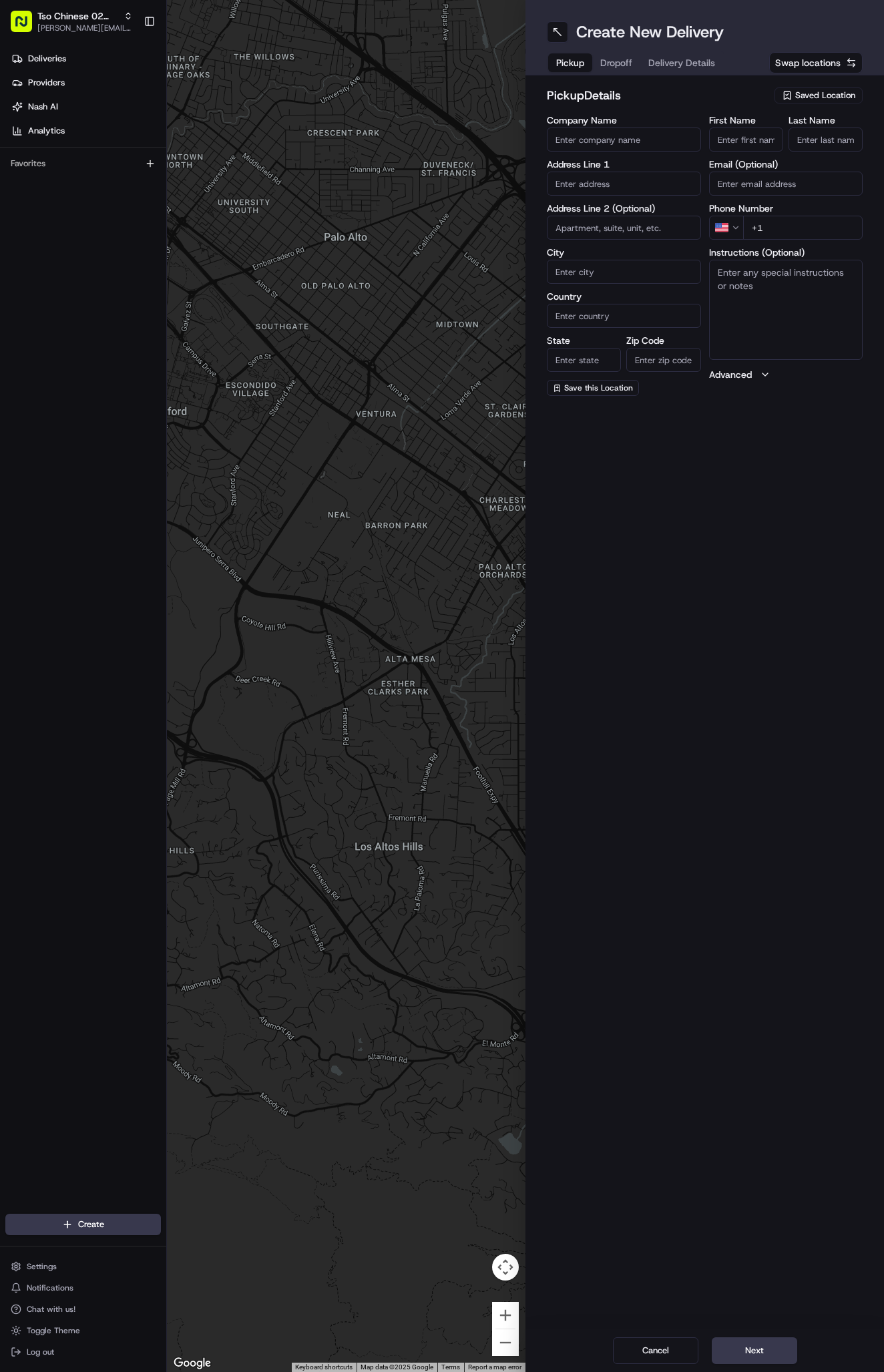
click at [817, 92] on span "Saved Location" at bounding box center [825, 95] width 60 height 12
click at [828, 151] on span "(02) Tso Chinese Takeout & Delivery [GEOGRAPHIC_DATA] (02)" at bounding box center [796, 151] width 164 height 24
type input "(02) Tso Chinese Takeout & Delivery [GEOGRAPHIC_DATA]"
type input "Bldg E Ste 402"
type input "Austin"
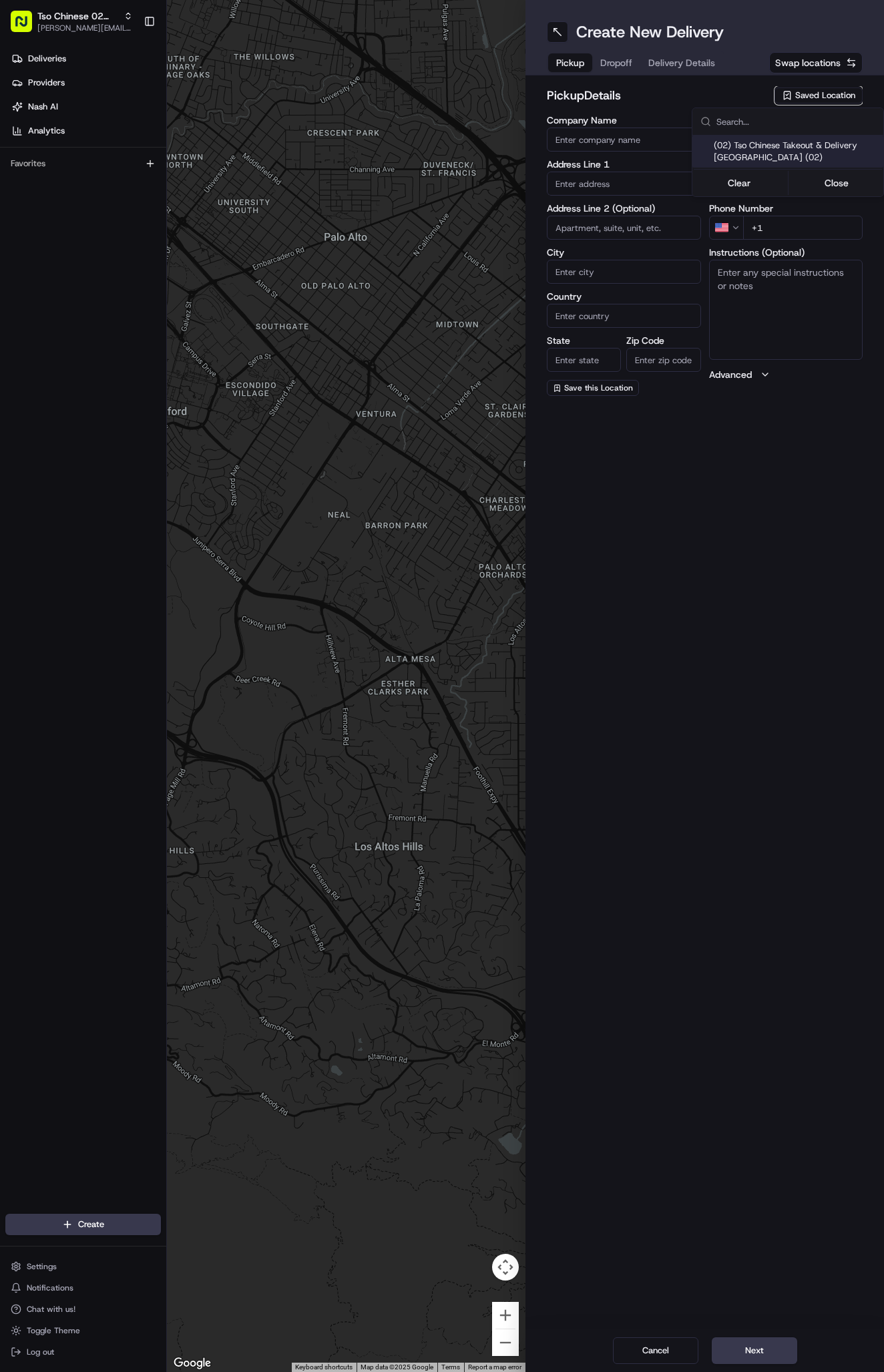
type input "US"
type input "[GEOGRAPHIC_DATA]"
type input "78759"
type input "Tso Chinese"
type input "Arboretum Crossing Manager"
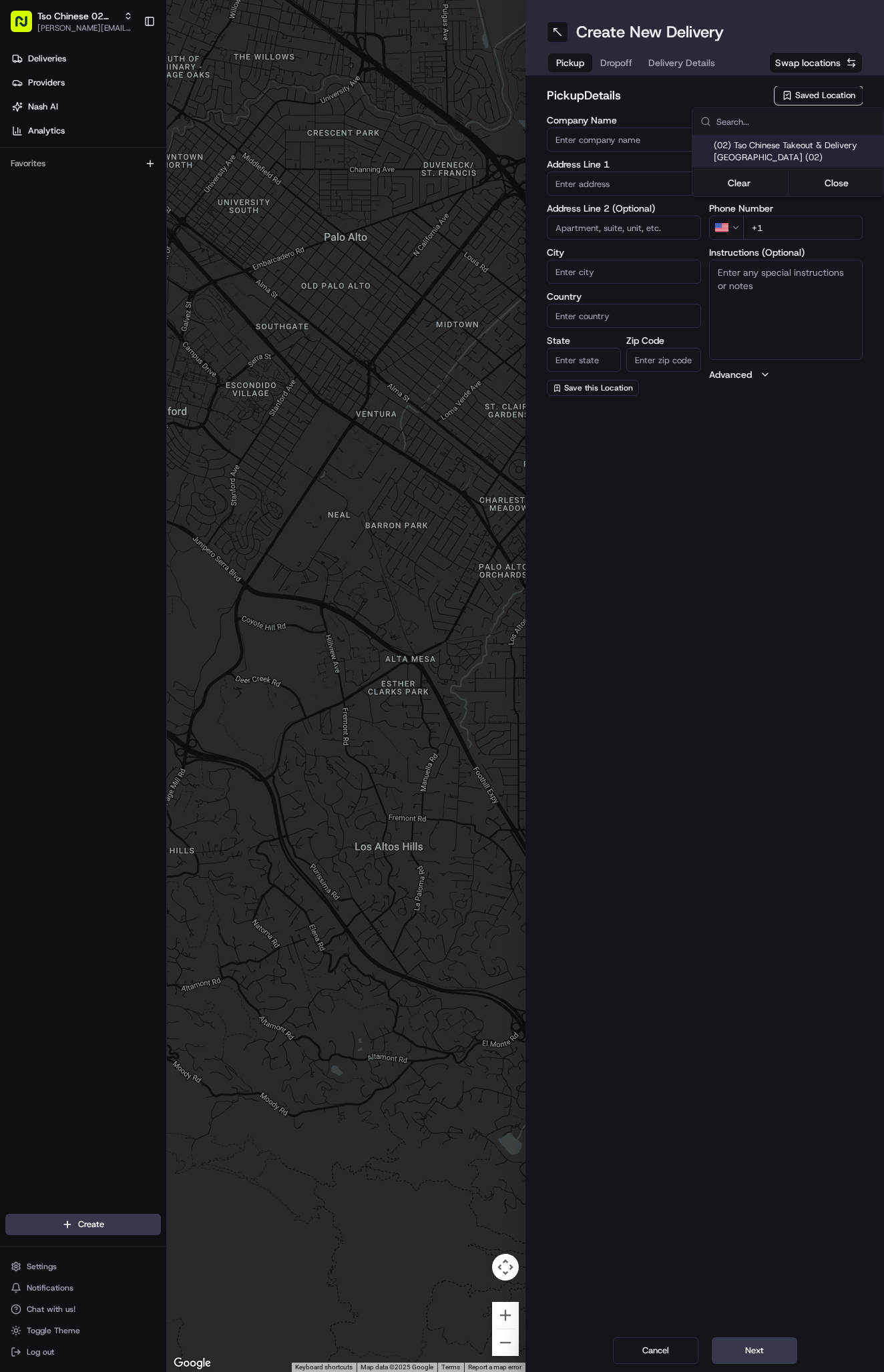
type input "[EMAIL_ADDRESS][DOMAIN_NAME]"
type input "[PHONE_NUMBER]"
type textarea "Submit a picture displaying address & food as Proof of Delivery. Envía una foto…"
type input "[STREET_ADDRESS]"
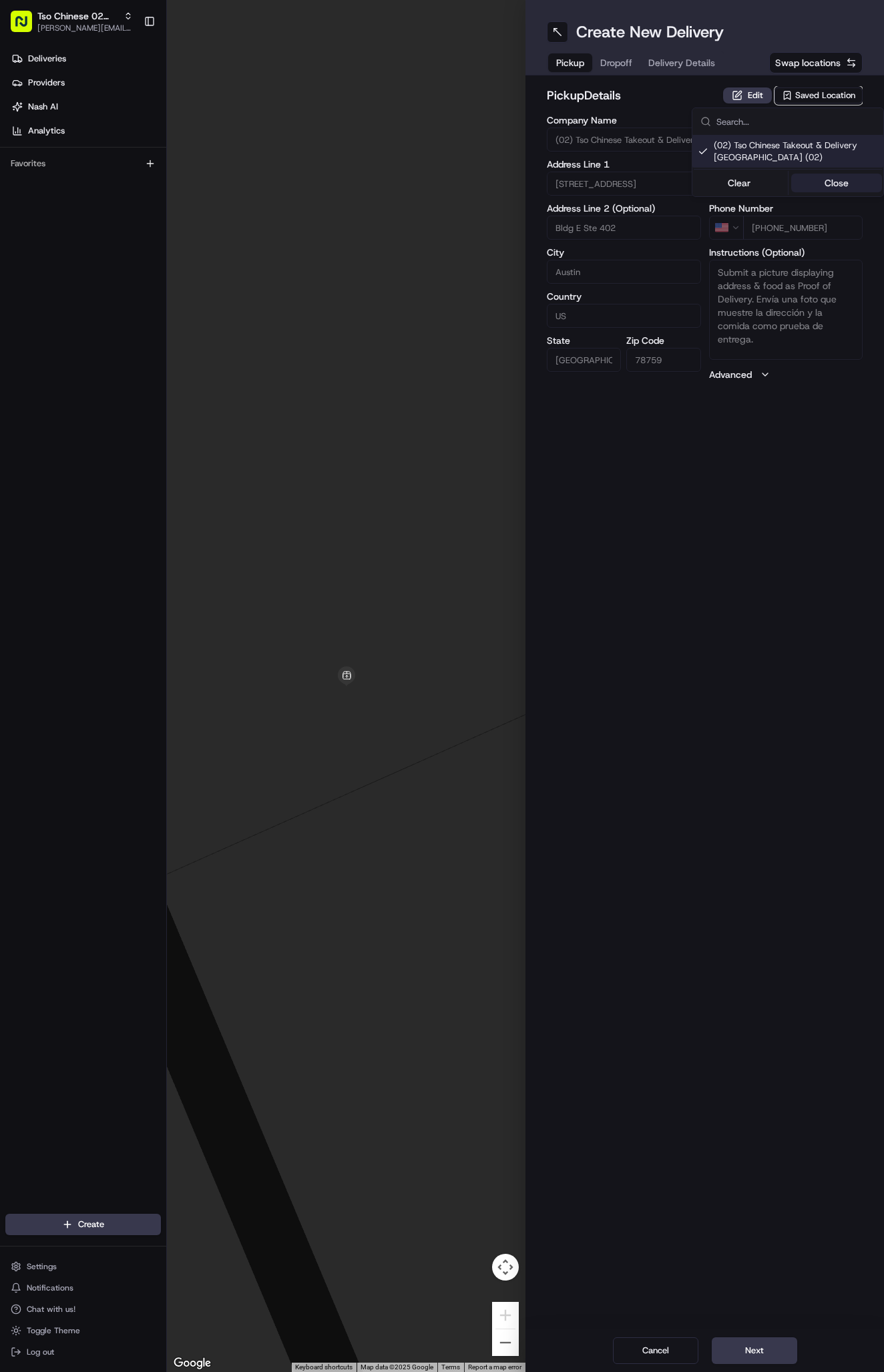
click at [836, 184] on button "Close" at bounding box center [837, 182] width 92 height 19
click at [699, 67] on span "Delivery Details" at bounding box center [682, 63] width 67 height 14
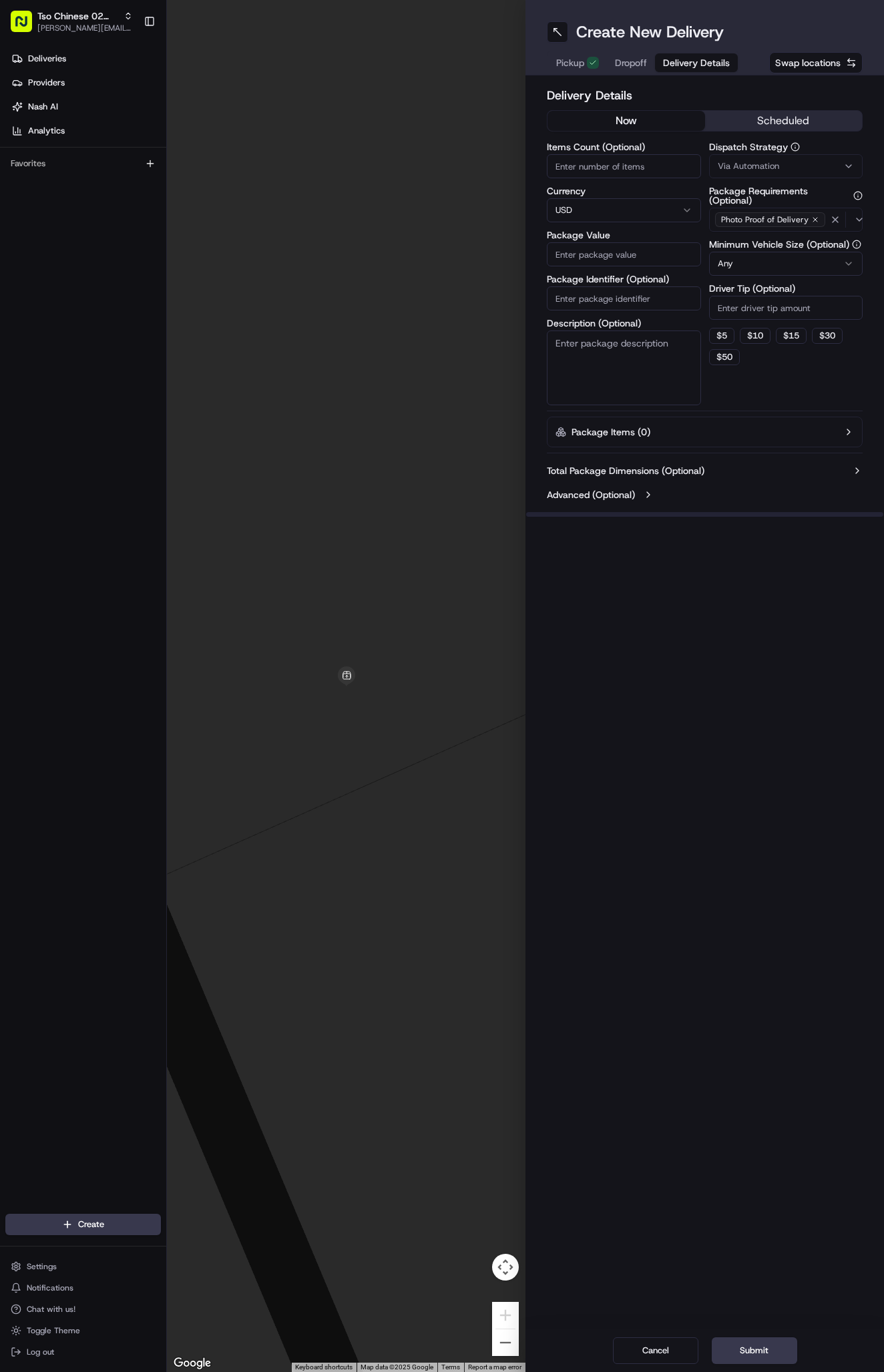
click at [735, 155] on button "Via Automation" at bounding box center [786, 166] width 154 height 24
click at [756, 240] on span "Tso Arbor Strategy" at bounding box center [796, 238] width 164 height 12
click at [849, 268] on button "Close" at bounding box center [837, 264] width 92 height 19
click at [806, 303] on input "Driver Tip (Optional)" at bounding box center [786, 308] width 154 height 24
type input "2"
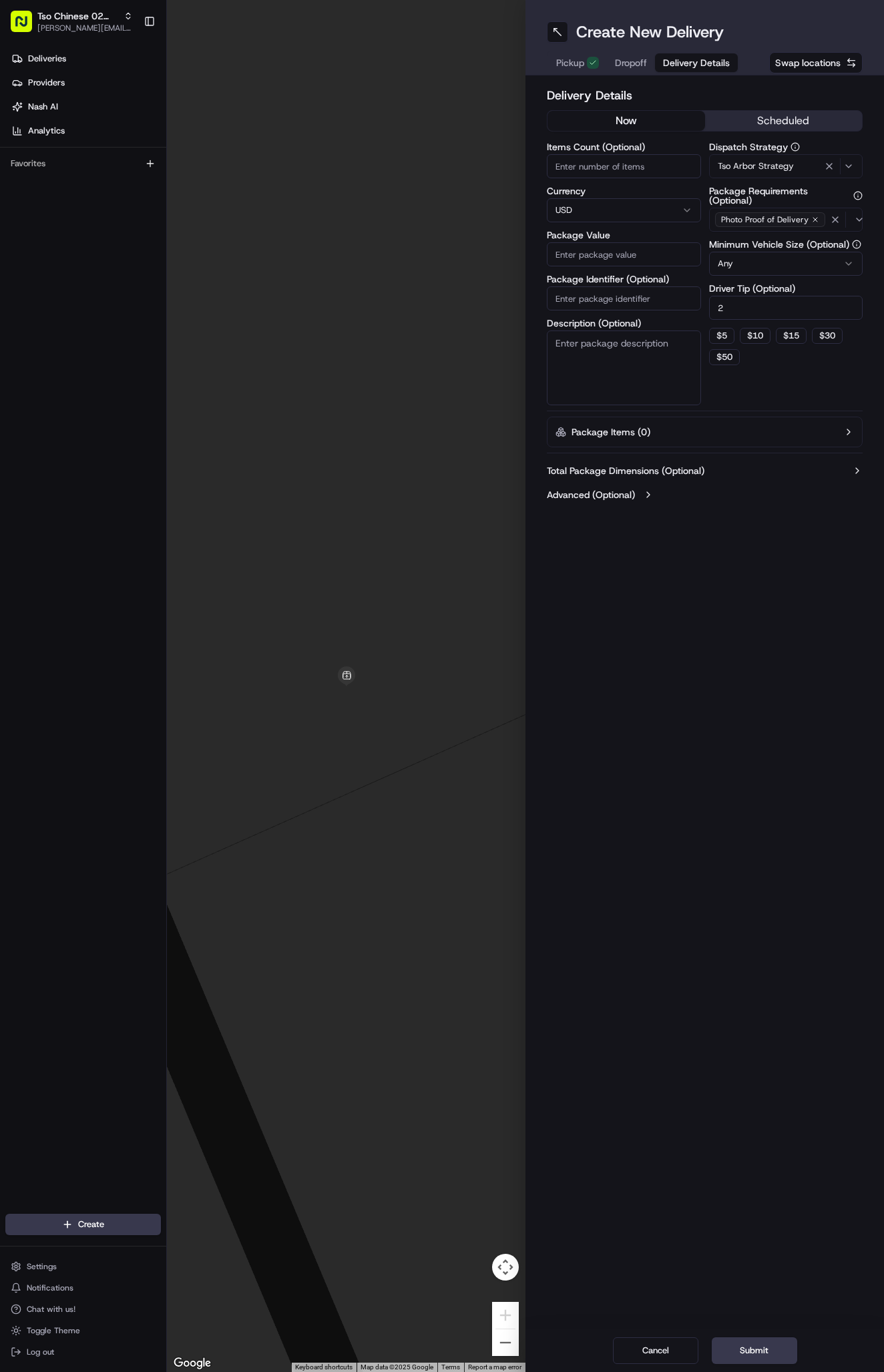
click at [652, 306] on input "Package Identifier (Optional)" at bounding box center [624, 299] width 154 height 24
paste input "#RAHXGQE"
type input "#RAHXGQE"
click at [606, 251] on input "Package Value" at bounding box center [624, 255] width 154 height 24
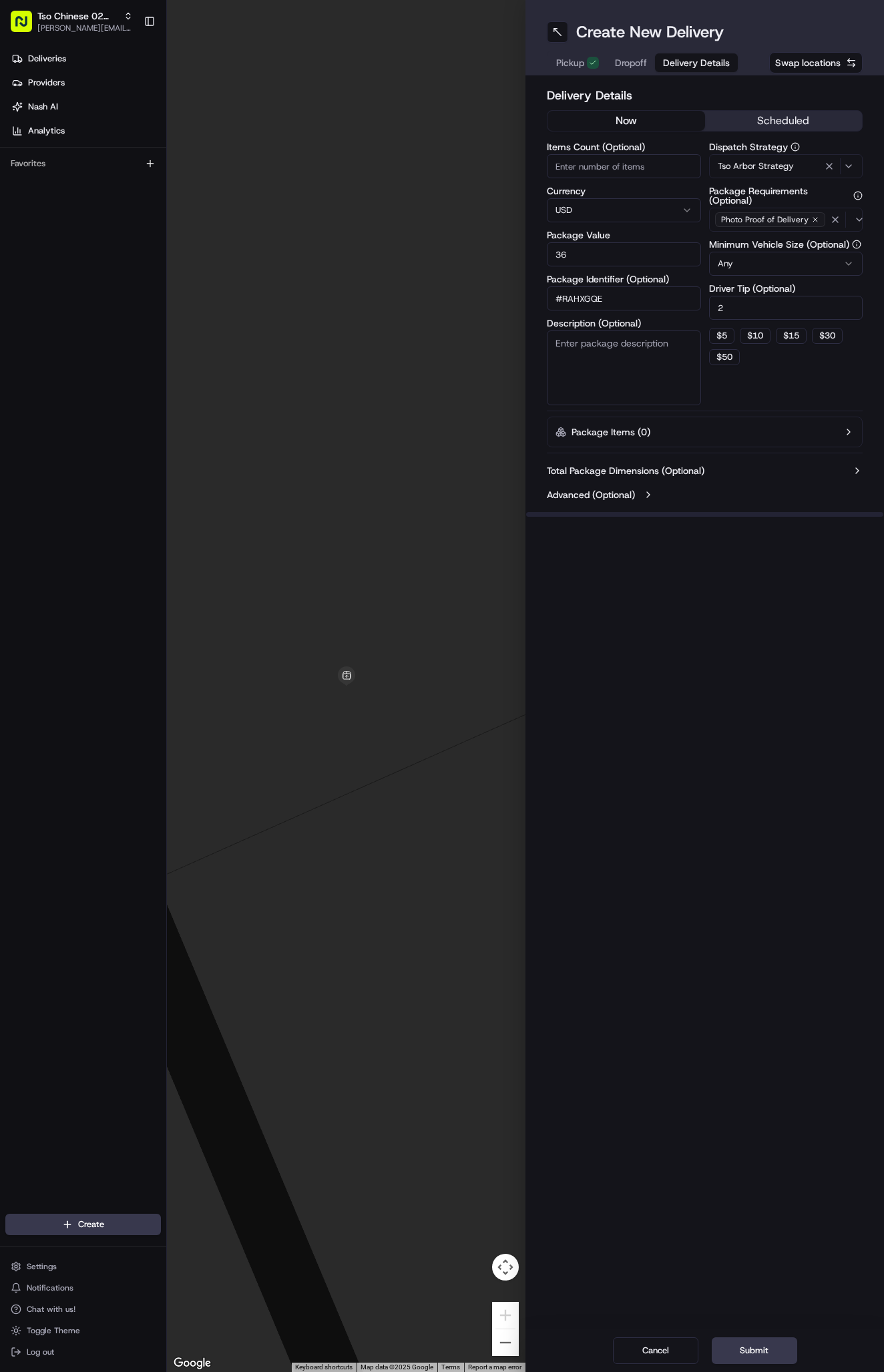
type input "36.7"
click at [629, 67] on span "Dropoff" at bounding box center [631, 63] width 32 height 14
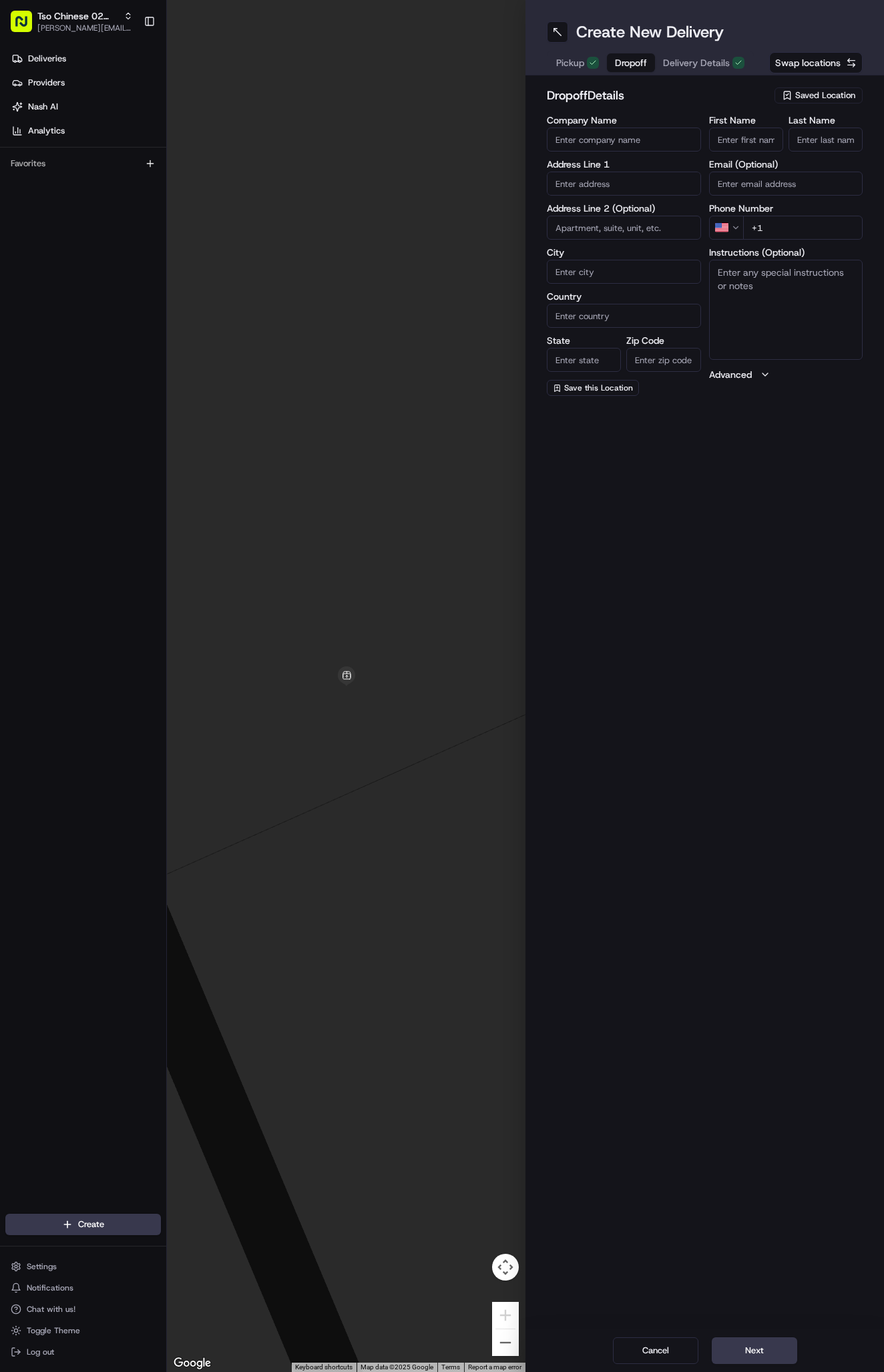
paste input "Nikki Seals"
type input "Nikki Seals"
type input "."
click at [836, 225] on input "+1" at bounding box center [803, 228] width 120 height 24
click at [811, 220] on input "+1" at bounding box center [803, 228] width 120 height 24
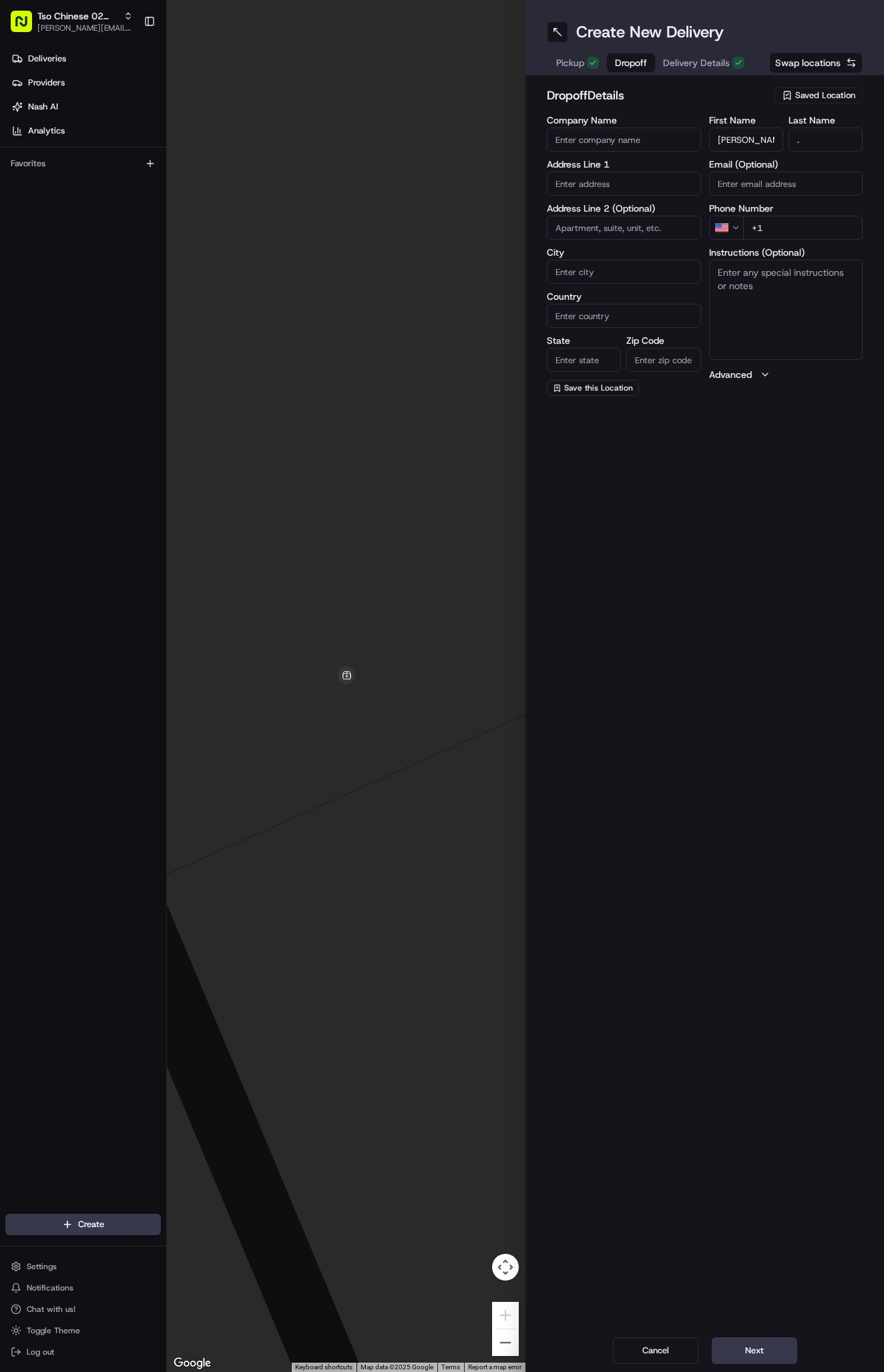
click at [800, 225] on input "+1" at bounding box center [803, 228] width 120 height 24
paste input "512 498 8962"
type input "+1 512 498 8962"
click at [598, 181] on input "text" at bounding box center [624, 184] width 154 height 24
paste input "1303 Dwyce Dr"
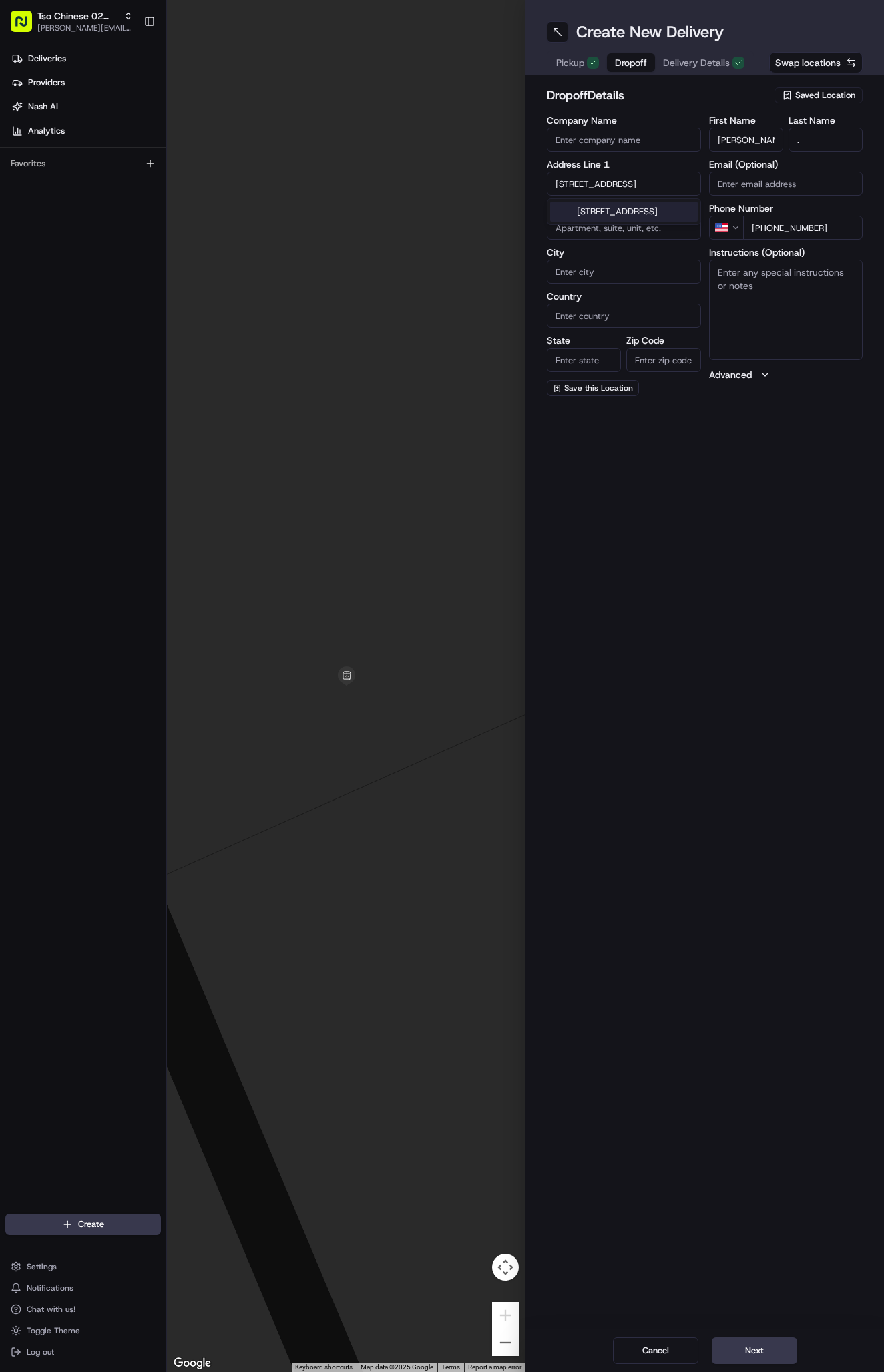
click at [627, 205] on div "1303 Dwyce Dr, Austin, TX" at bounding box center [624, 211] width 147 height 20
type input "1303 Dwyce Dr, Austin, TX 78757, USA"
type input "Austin"
type input "[GEOGRAPHIC_DATA]"
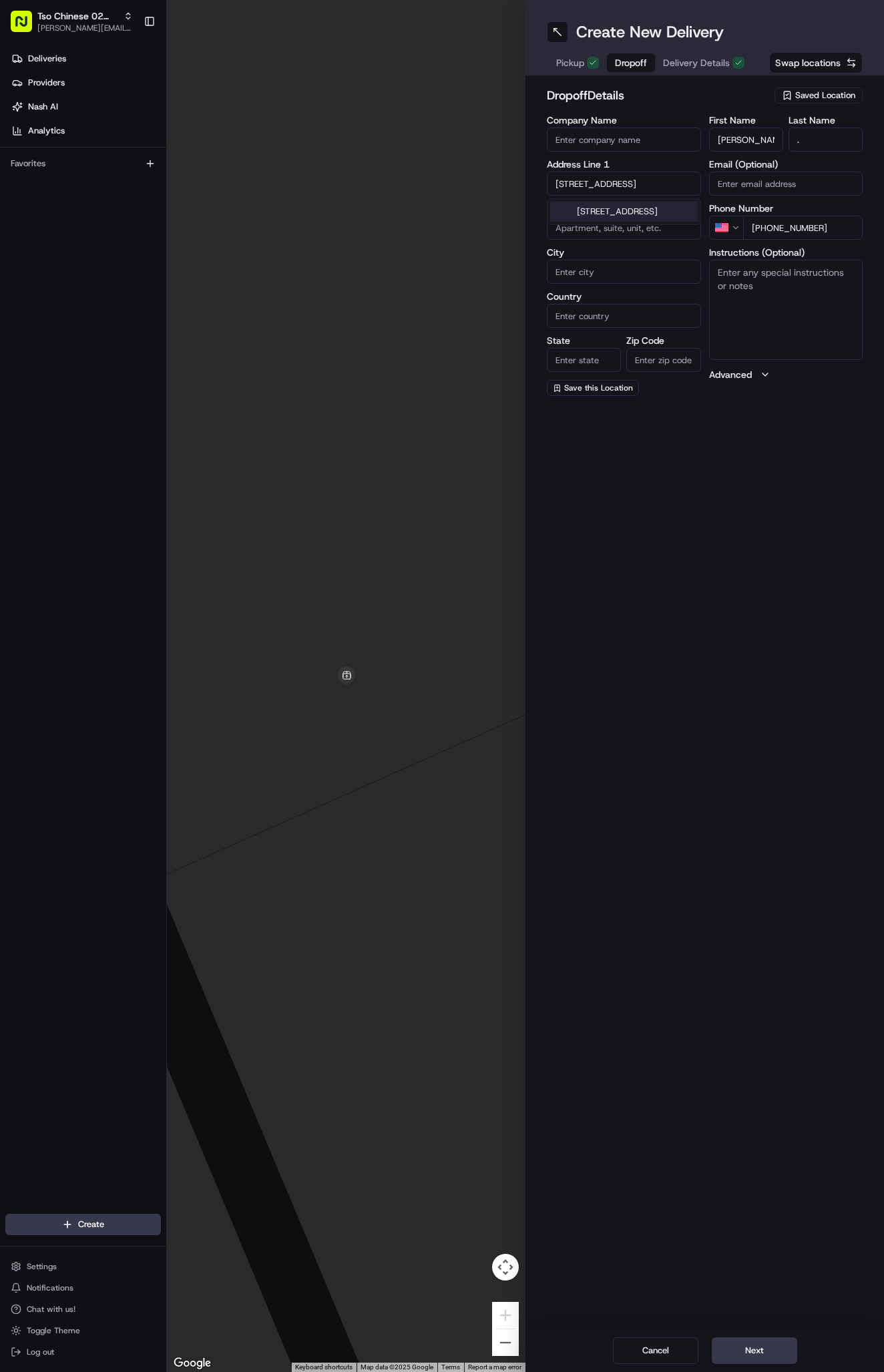
type input "78757"
type input "1303 Dwyce Drive"
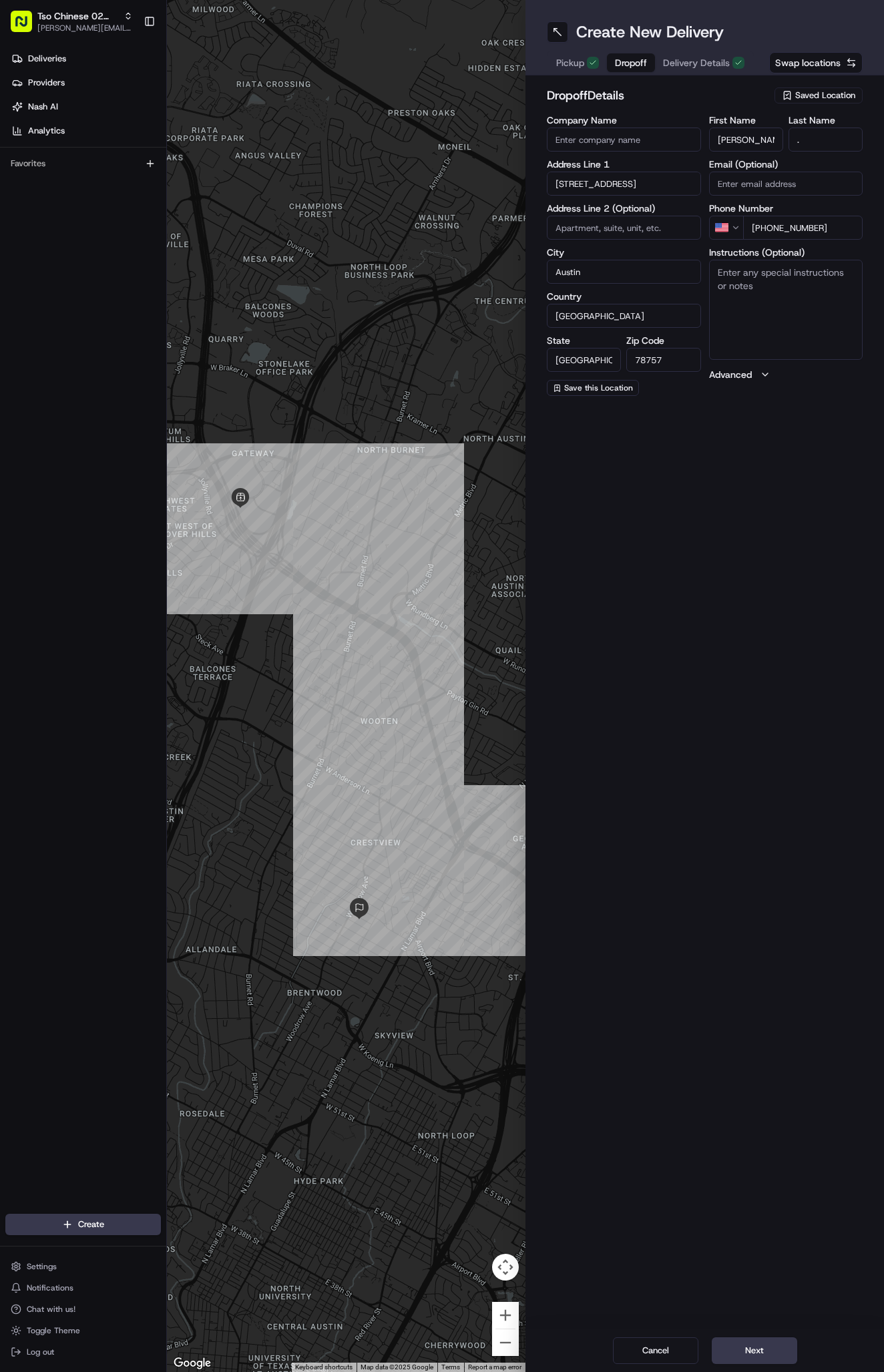
click at [692, 58] on span "Delivery Details" at bounding box center [696, 63] width 67 height 14
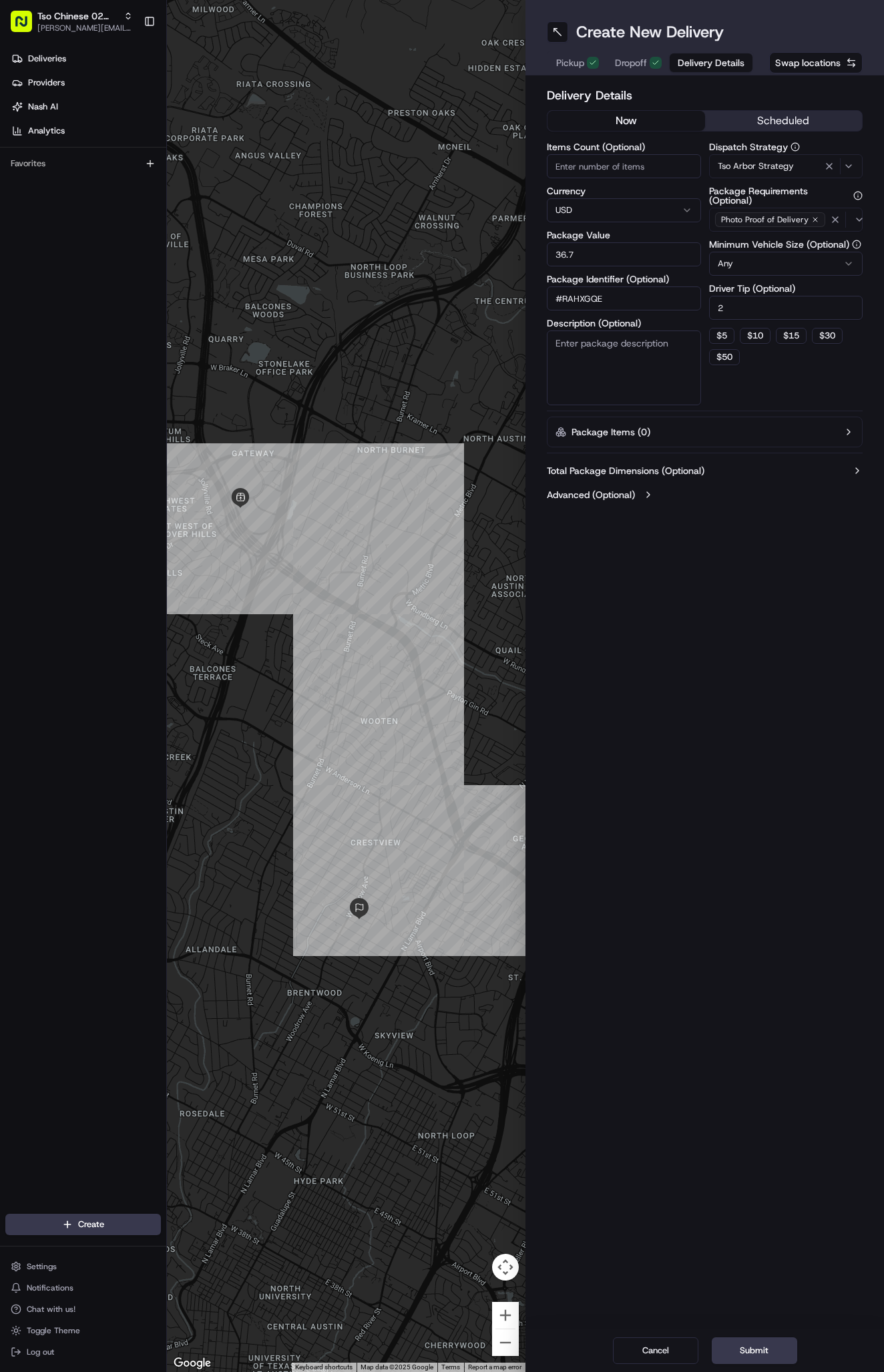
click at [627, 60] on span "Dropoff" at bounding box center [631, 63] width 32 height 14
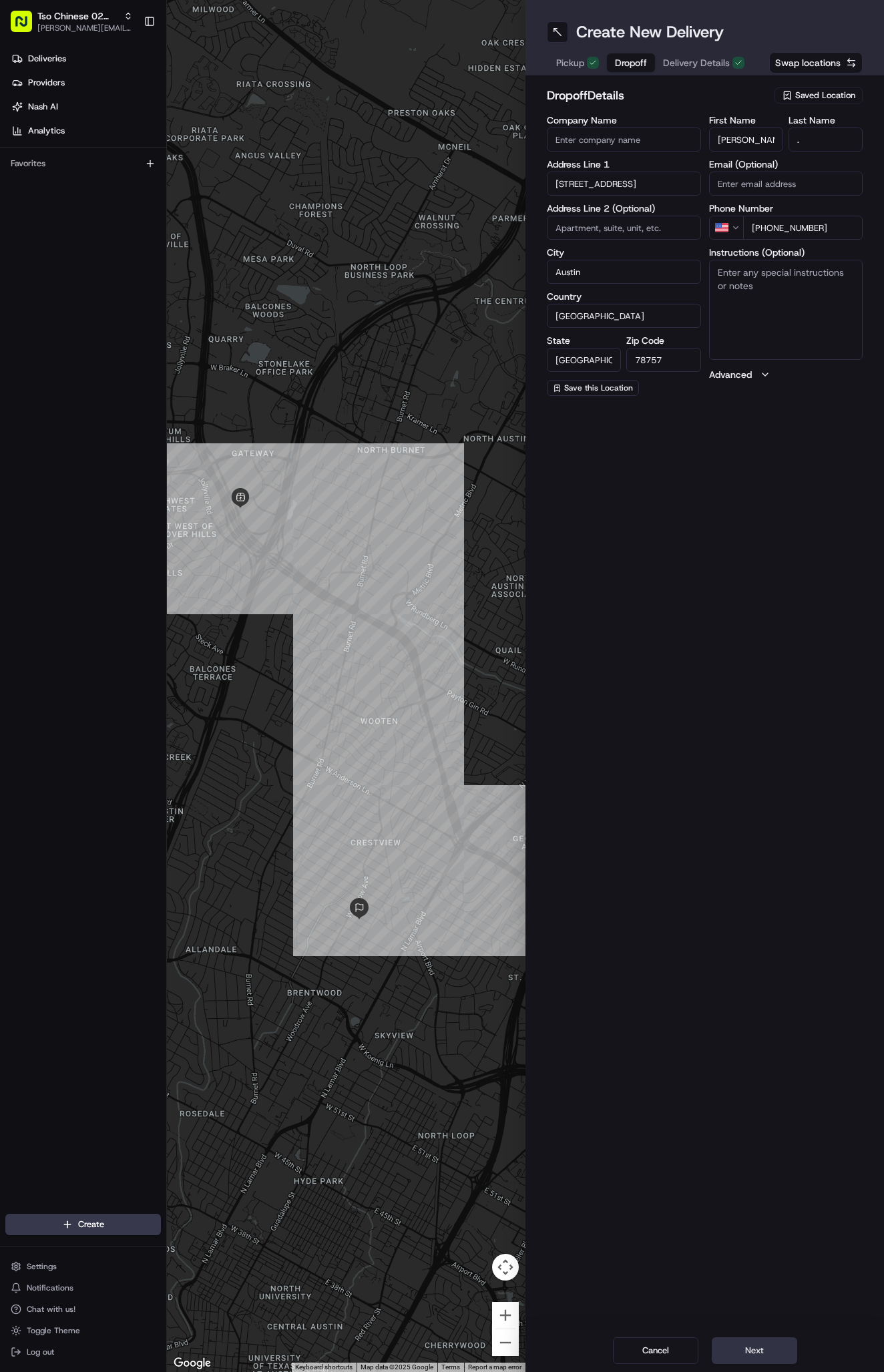
click at [748, 1353] on button "Next" at bounding box center [754, 1350] width 85 height 27
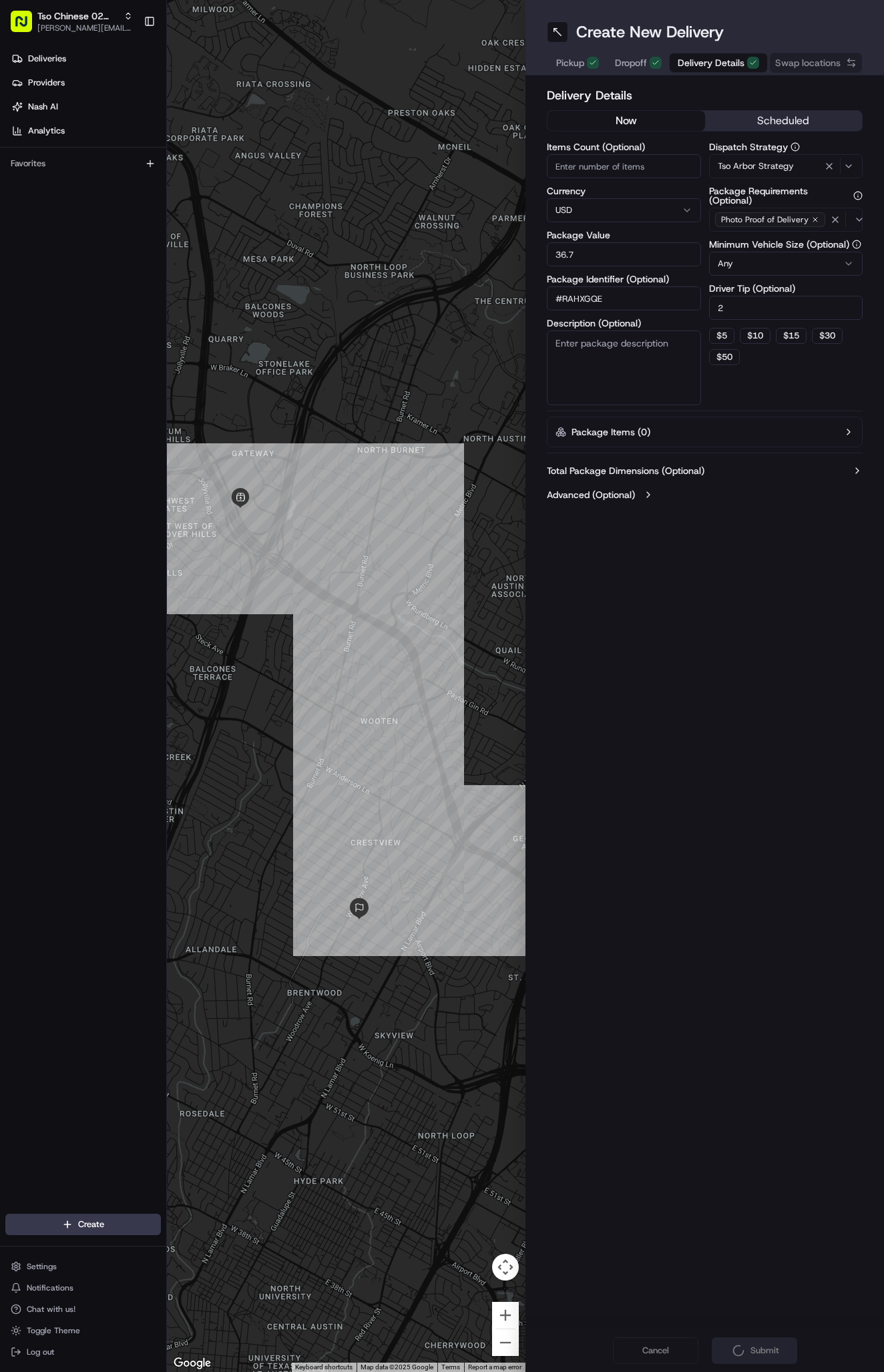
click at [748, 1353] on div "Cancel Submit" at bounding box center [704, 1350] width 359 height 43
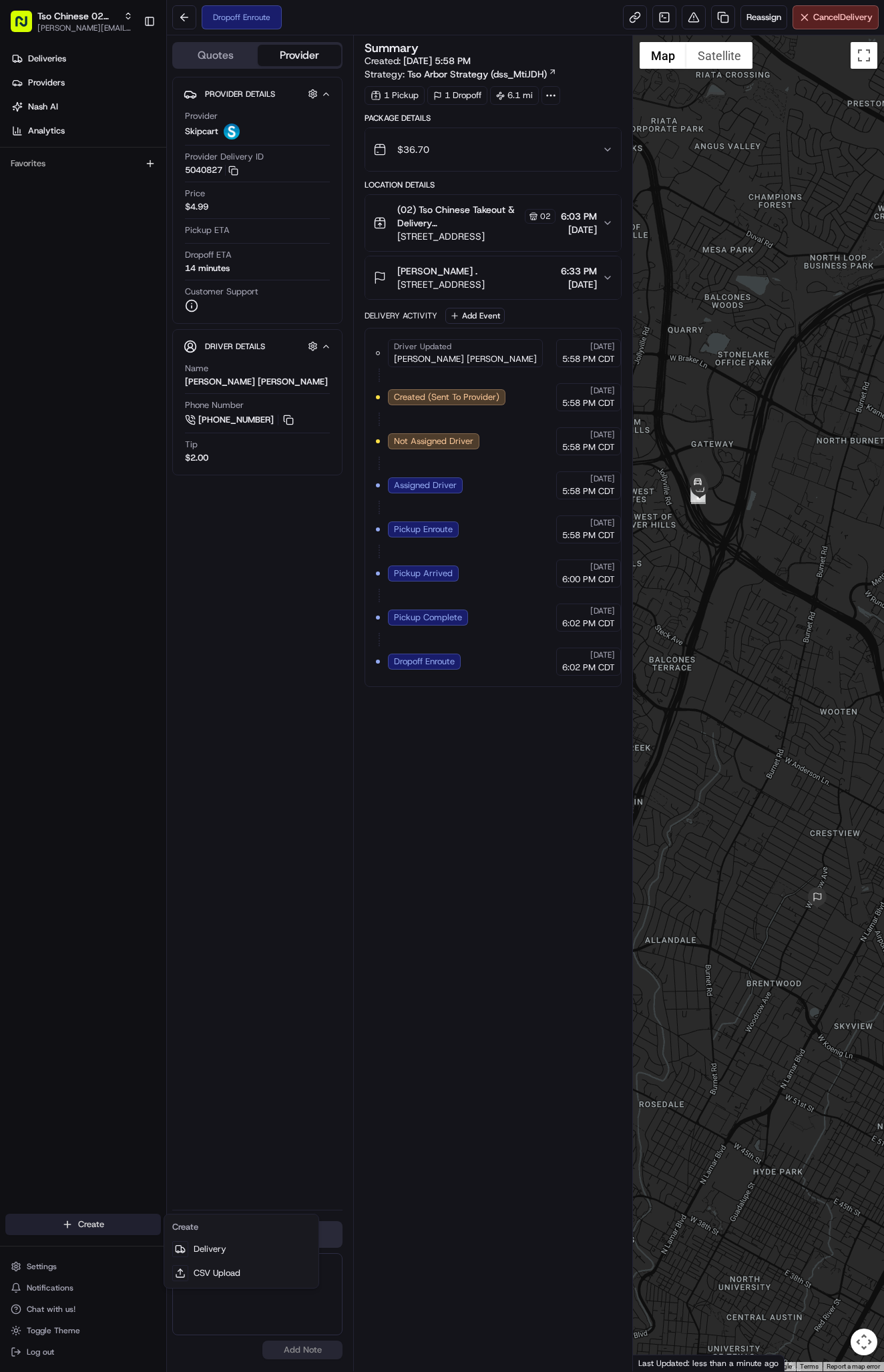
click at [88, 1225] on html "Tso Chinese 02 Arbor antonia@tsochinese.com Toggle Sidebar Deliveries Providers…" at bounding box center [442, 686] width 884 height 1372
click at [214, 1258] on link "Delivery" at bounding box center [241, 1250] width 149 height 24
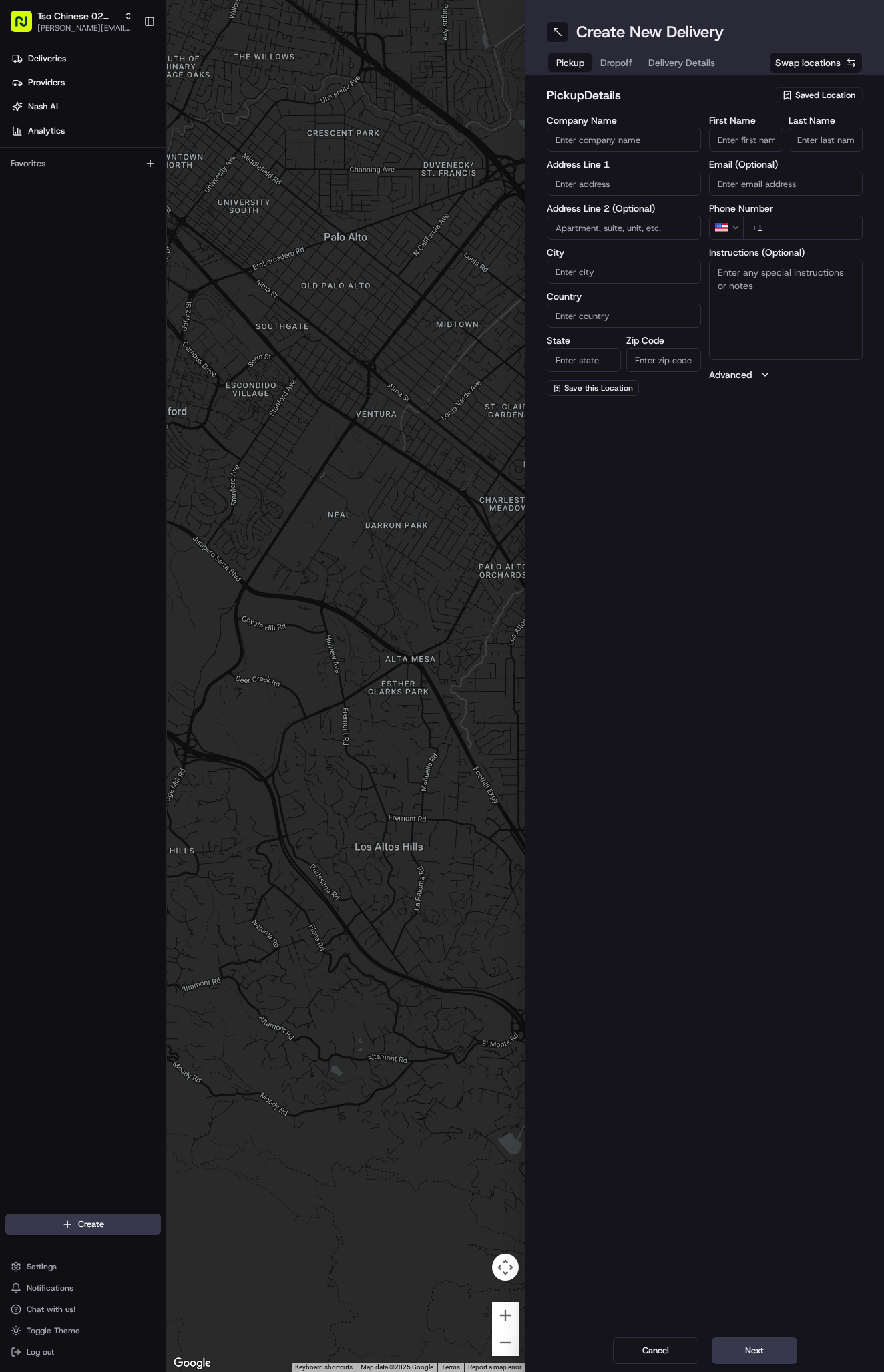
click at [825, 96] on span "Saved Location" at bounding box center [825, 95] width 60 height 12
click at [821, 143] on span "(02) Tso Chinese Takeout & Delivery [GEOGRAPHIC_DATA] (02)" at bounding box center [796, 151] width 164 height 24
type input "(02) Tso Chinese Takeout & Delivery [GEOGRAPHIC_DATA]"
type input "Bldg E Ste 402"
type input "Austin"
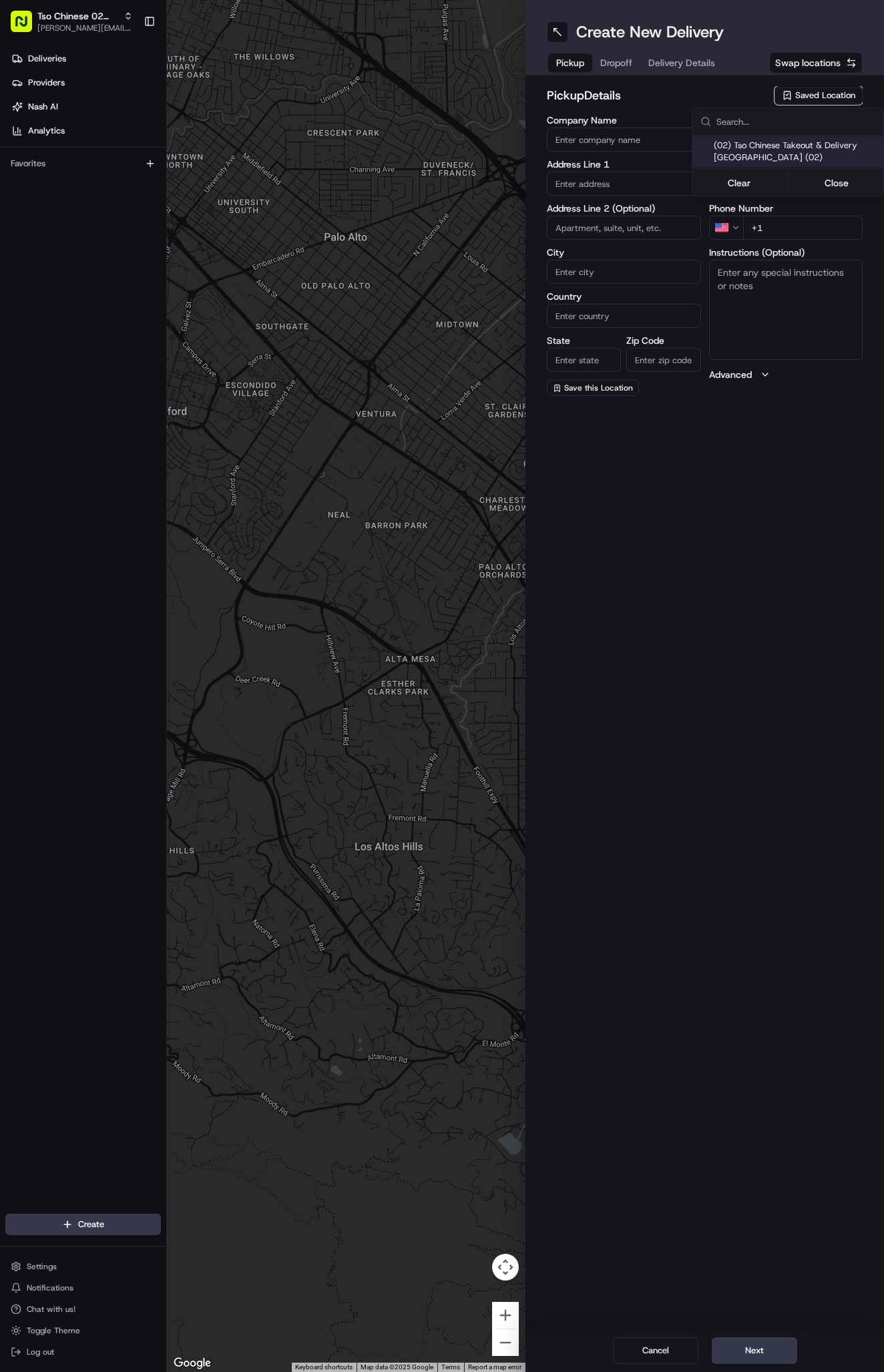
type input "US"
type input "[GEOGRAPHIC_DATA]"
type input "78759"
type input "Tso Chinese"
type input "Arboretum Crossing Manager"
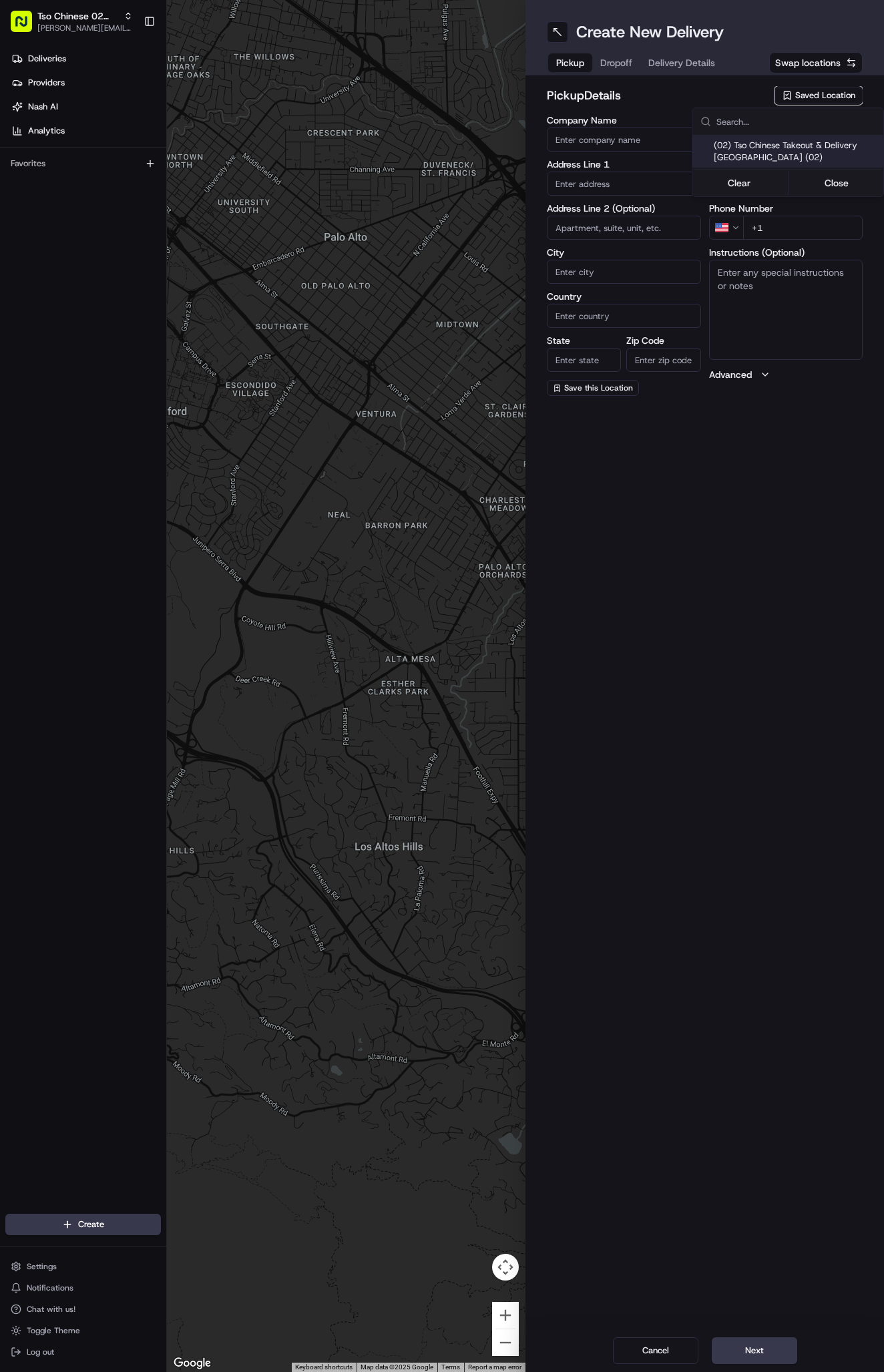
type input "[EMAIL_ADDRESS][DOMAIN_NAME]"
type input "[PHONE_NUMBER]"
type textarea "Submit a picture displaying address & food as Proof of Delivery. Envía una foto…"
type input "[STREET_ADDRESS]"
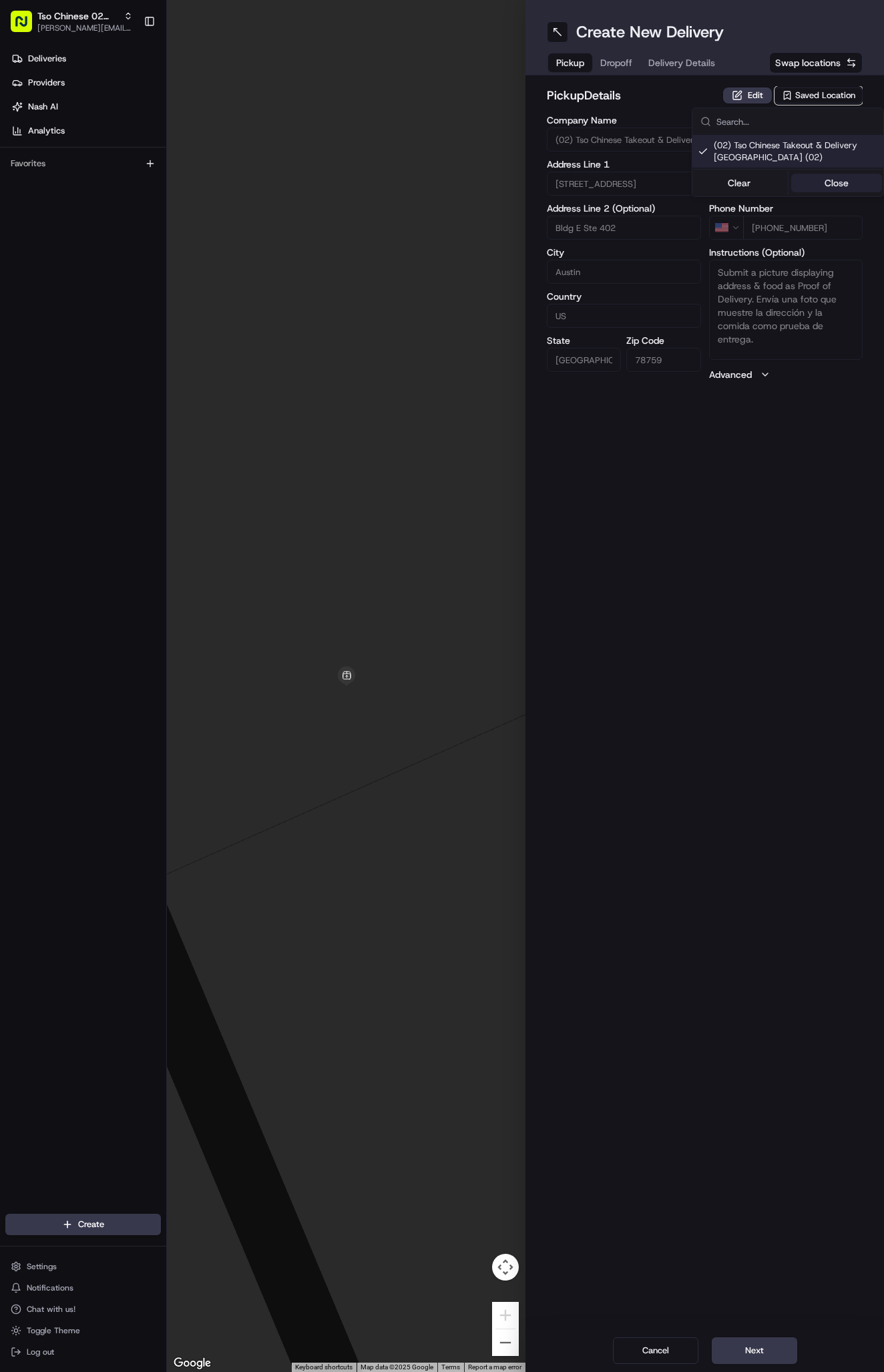
click at [826, 178] on button "Close" at bounding box center [837, 182] width 92 height 19
click at [685, 64] on span "Delivery Details" at bounding box center [682, 63] width 67 height 14
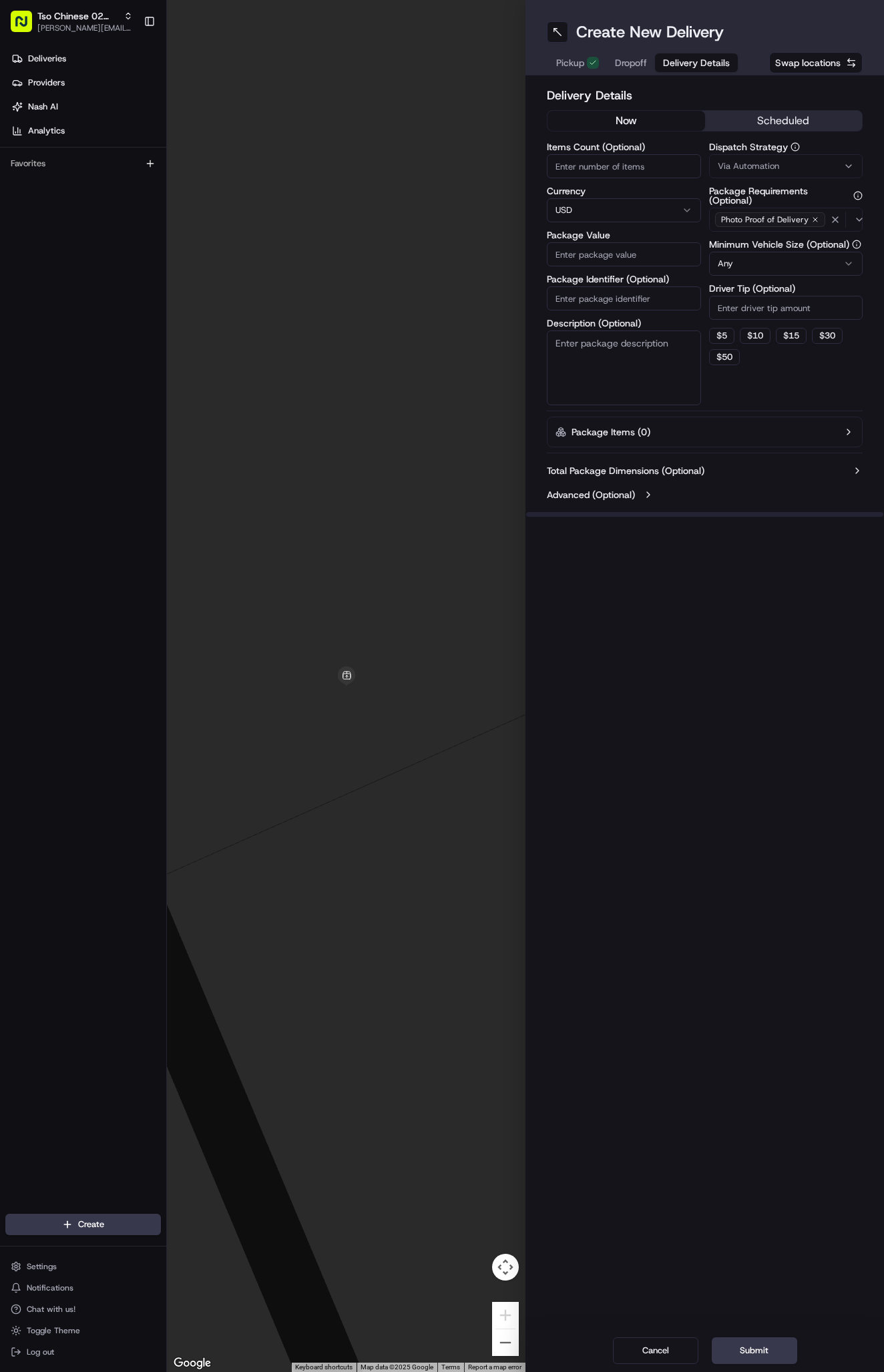
click at [753, 166] on span "Via Automation" at bounding box center [749, 166] width 61 height 12
click at [766, 232] on div "Tso Arbor Strategy" at bounding box center [787, 238] width 191 height 20
click at [828, 271] on button "Close" at bounding box center [837, 264] width 92 height 19
click at [770, 311] on input "Driver Tip (Optional)" at bounding box center [786, 308] width 154 height 24
type input "2"
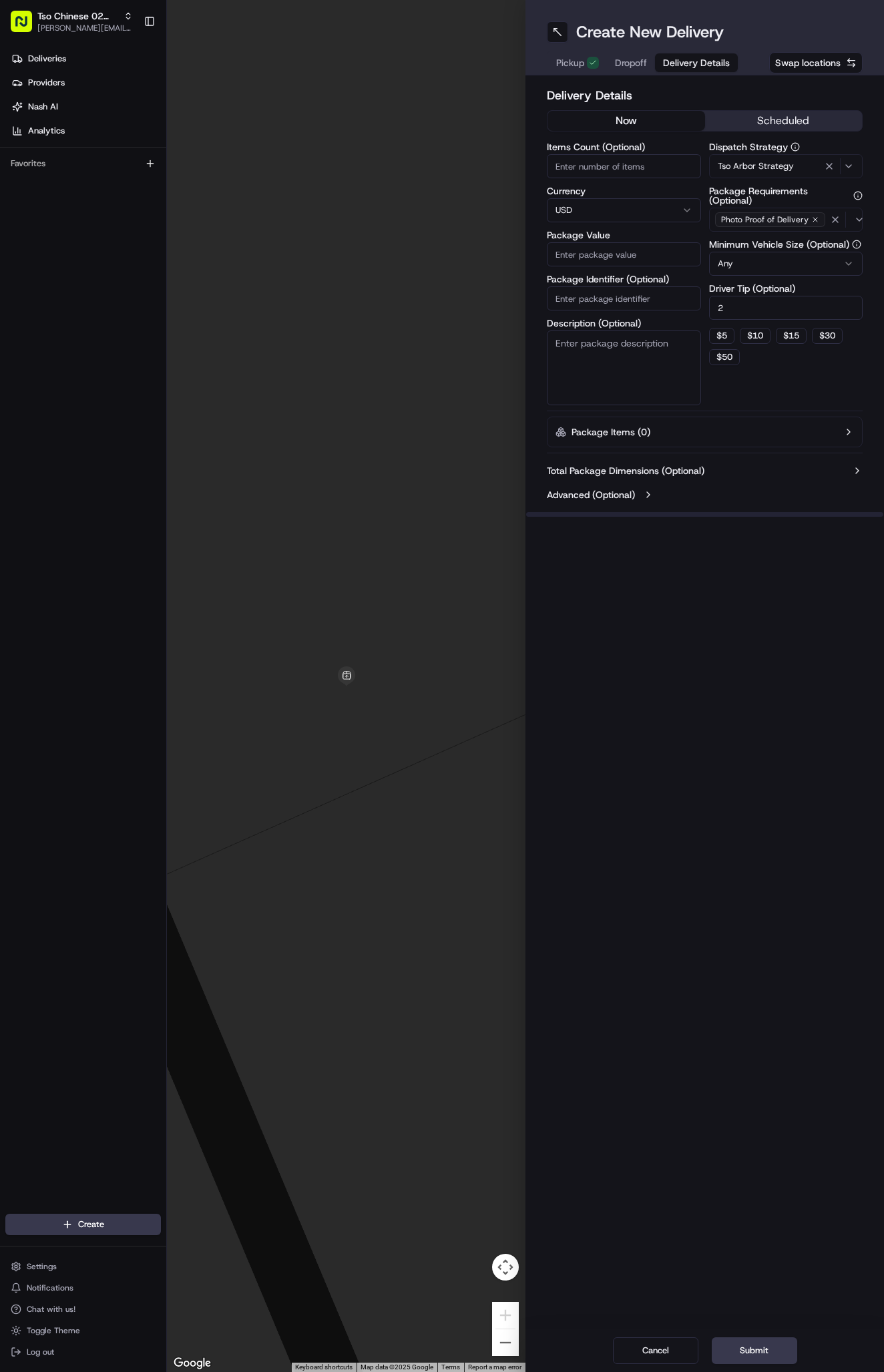
click at [661, 296] on input "Package Identifier (Optional)" at bounding box center [624, 299] width 154 height 24
click at [646, 298] on input "Package Identifier (Optional)" at bounding box center [624, 299] width 154 height 24
paste input "#Q0XWXB4"
type input "#Q0XWXB4"
click at [627, 255] on input "Package Value" at bounding box center [624, 255] width 154 height 24
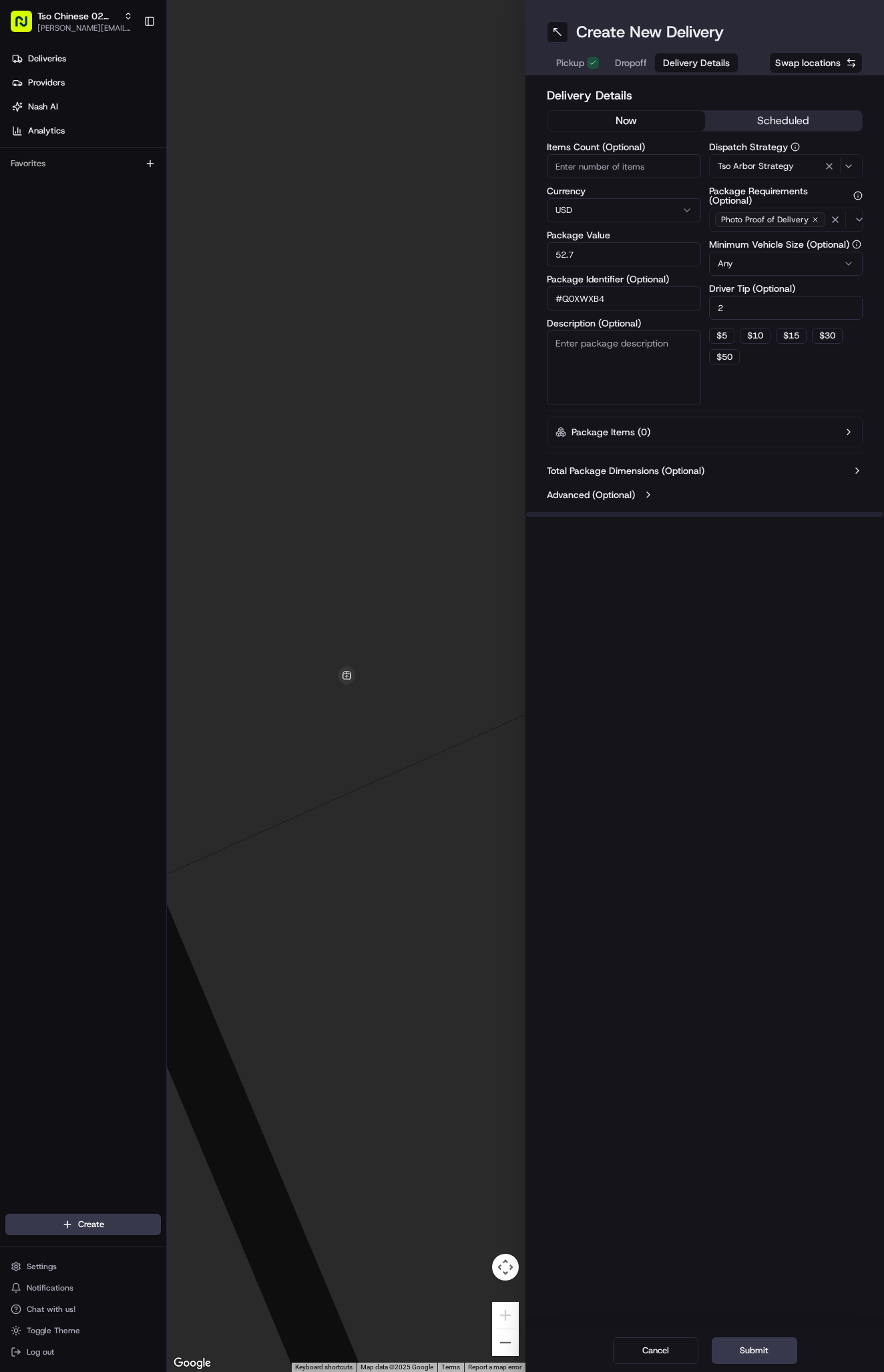
type input "52.77"
click at [633, 58] on span "Dropoff" at bounding box center [631, 63] width 32 height 14
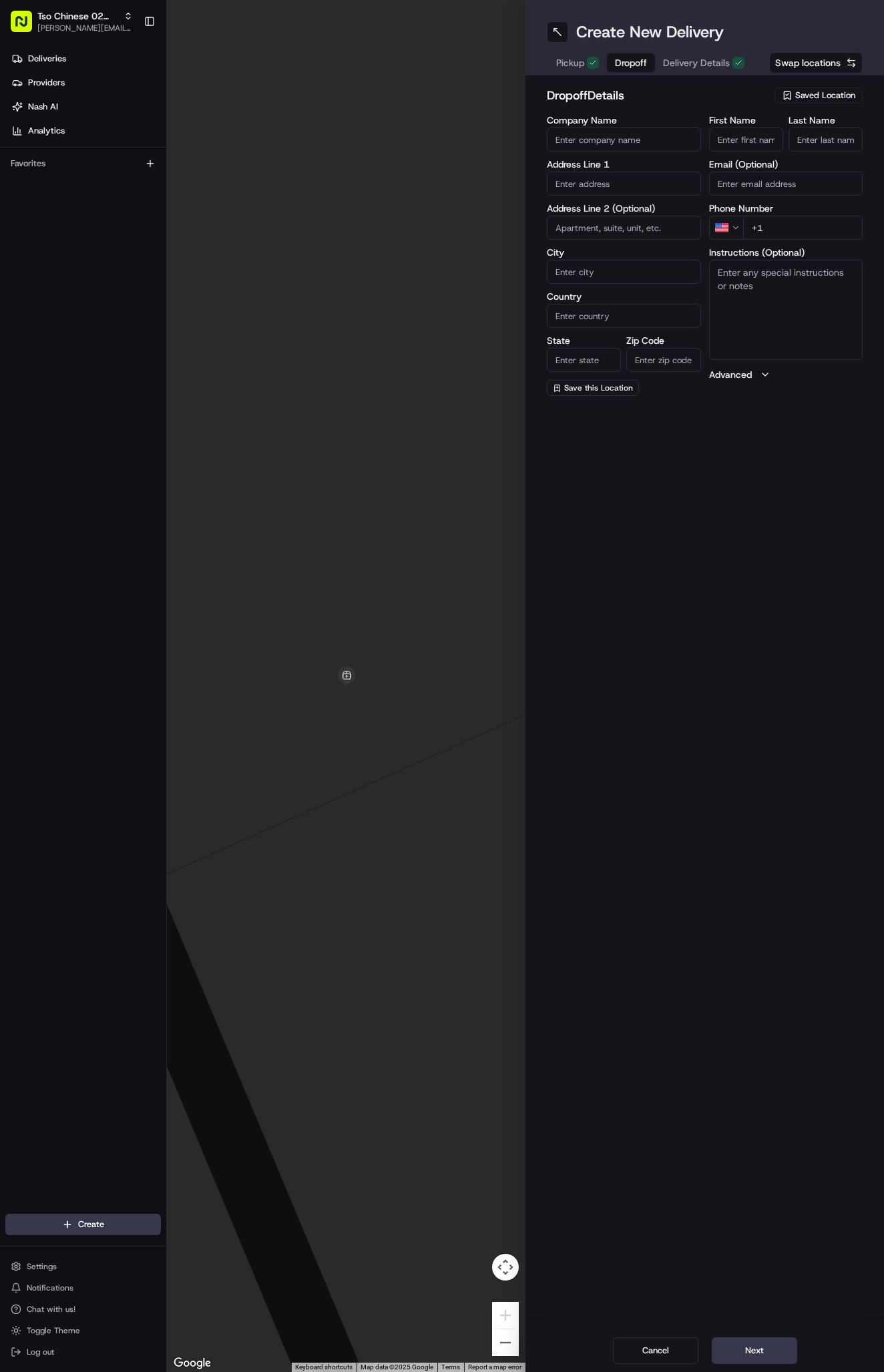
click at [740, 142] on input "First Name" at bounding box center [746, 139] width 74 height 24
paste input "Hazel Morris"
type input "Hazel Morris"
type input "."
click at [795, 228] on input "+1" at bounding box center [803, 228] width 120 height 24
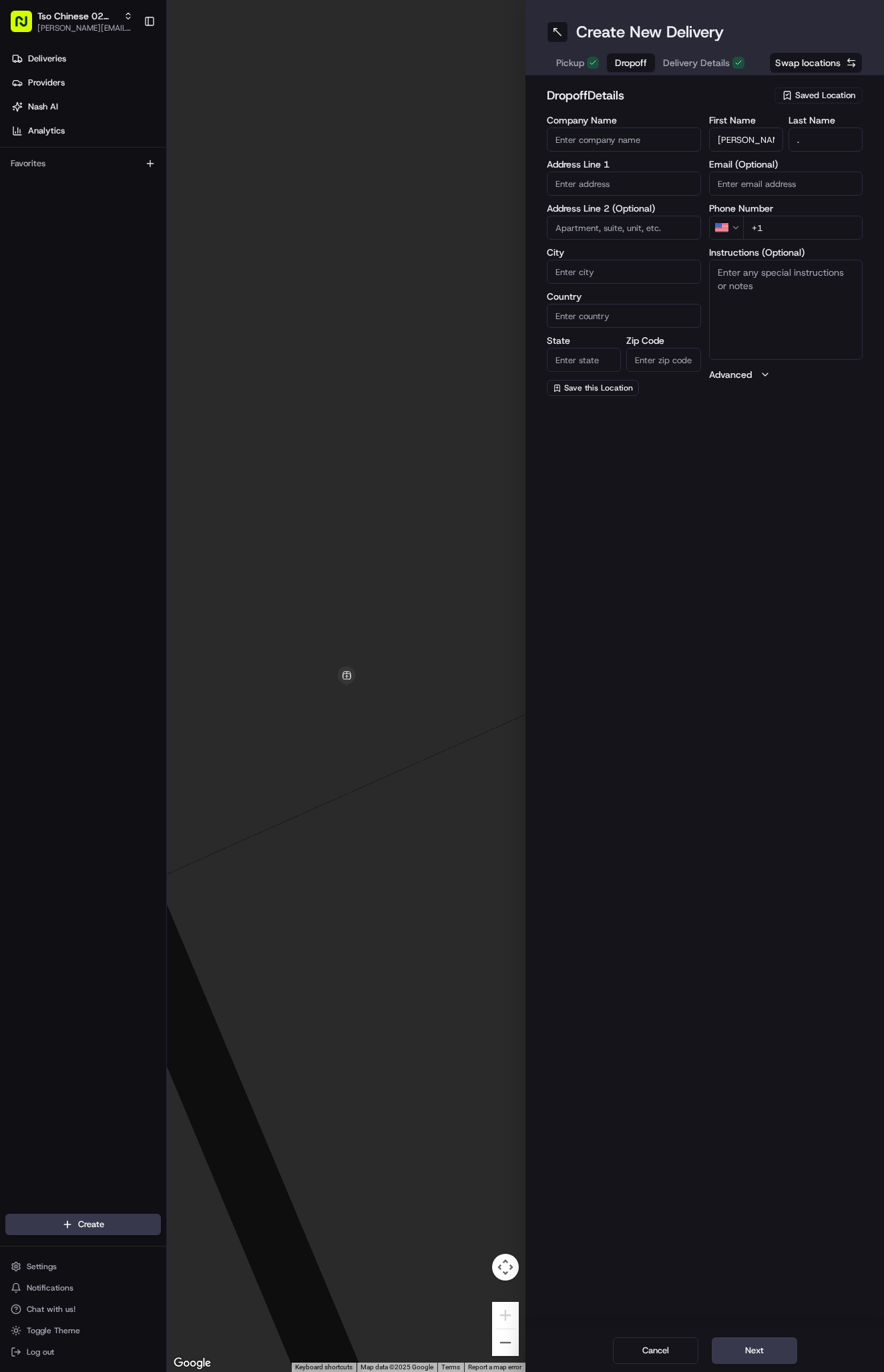
paste input "361 813 7873"
type input "+1 361 813 7873"
paste input "9803 Baden Ln"
click at [643, 206] on div "9803 Baden Ln, Austin, TX" at bounding box center [624, 211] width 147 height 20
type input "9803 Baden Ln, Austin, TX 78754, USA"
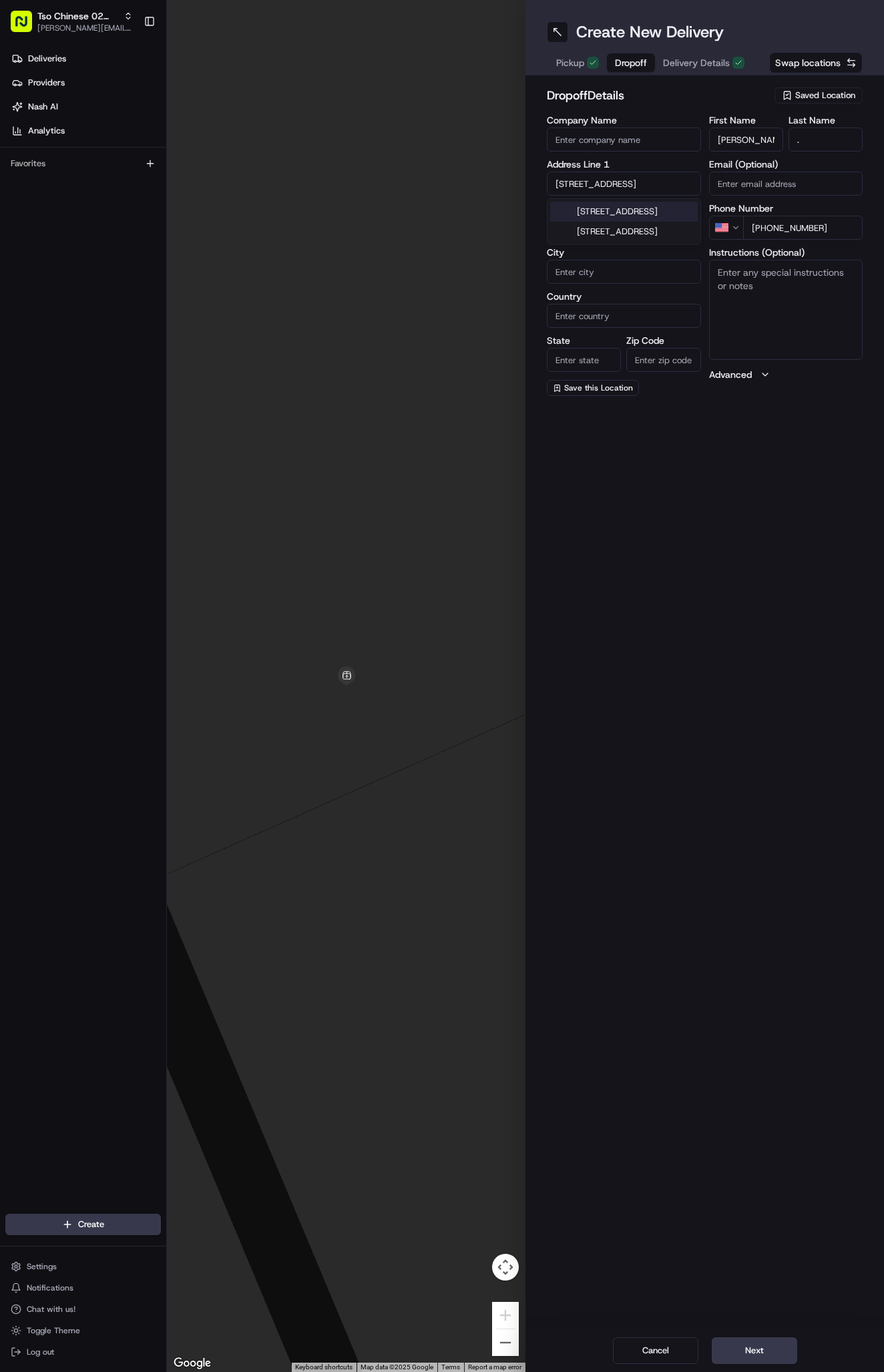
type input "Austin"
type input "[GEOGRAPHIC_DATA]"
type input "78754"
type input "9803 Baden Lane"
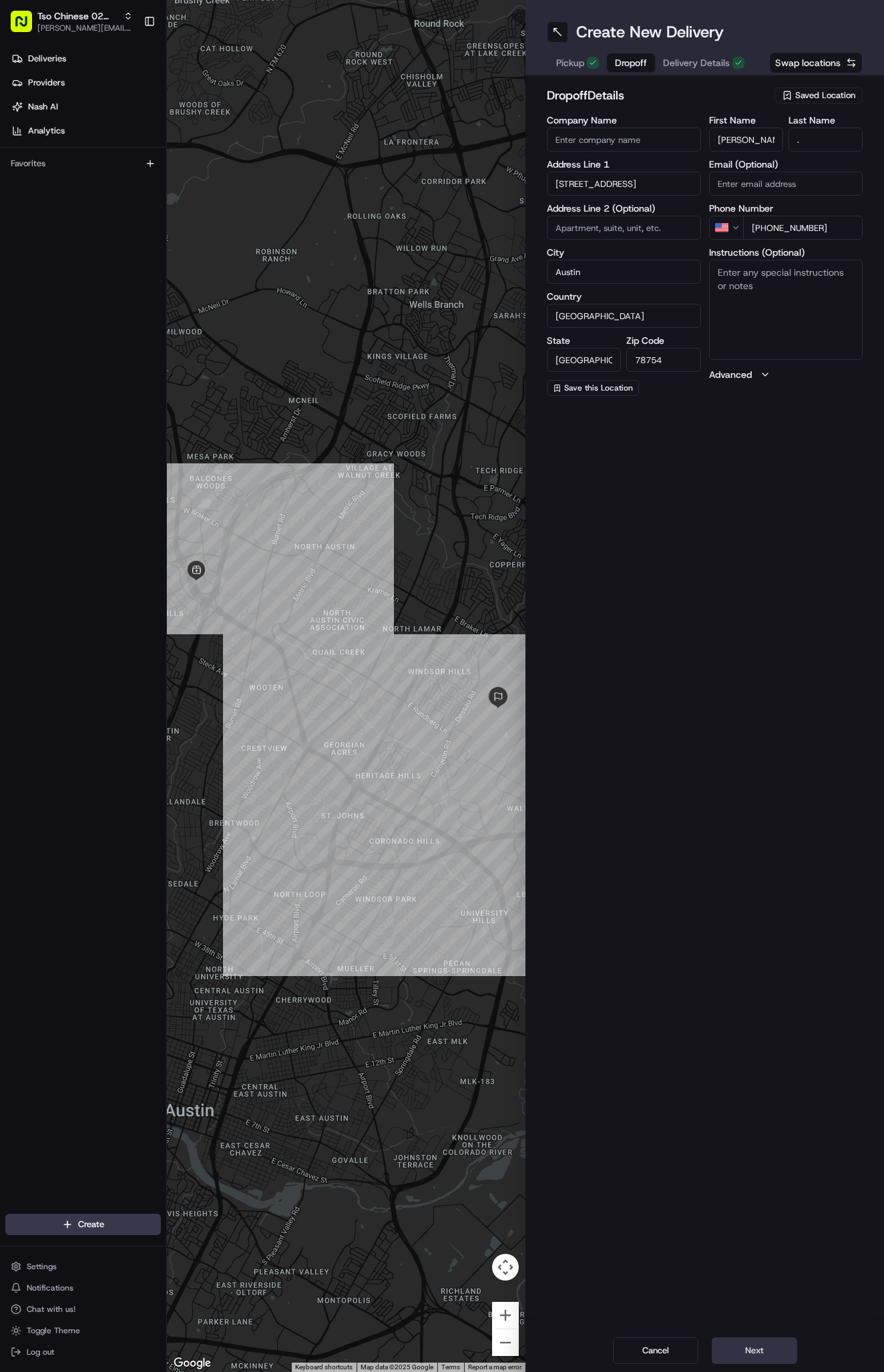
click at [742, 1353] on button "Next" at bounding box center [754, 1350] width 85 height 27
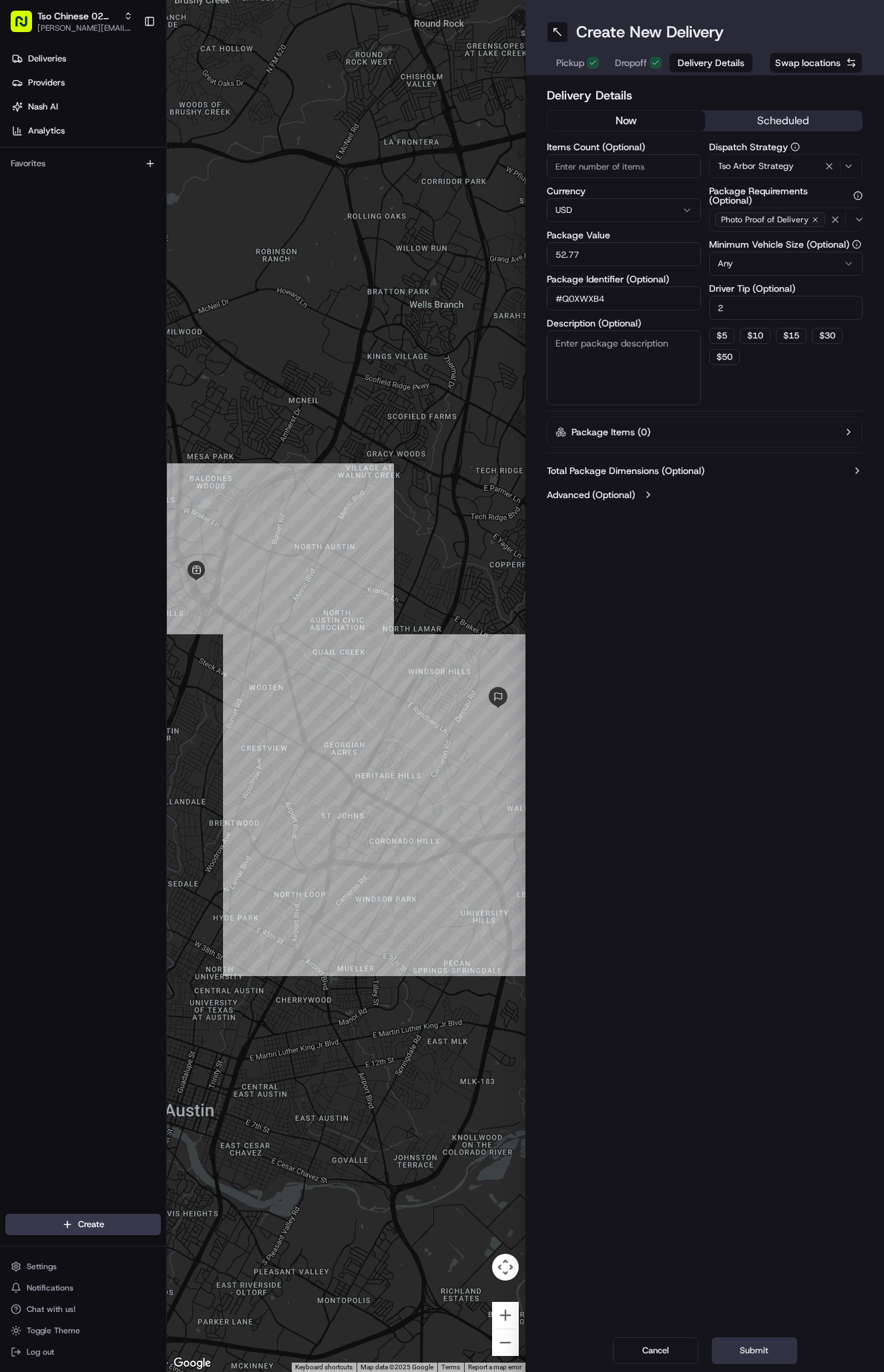
click at [742, 1353] on button "Submit" at bounding box center [754, 1350] width 85 height 27
click at [742, 1353] on div "Cancel Submit" at bounding box center [704, 1350] width 359 height 43
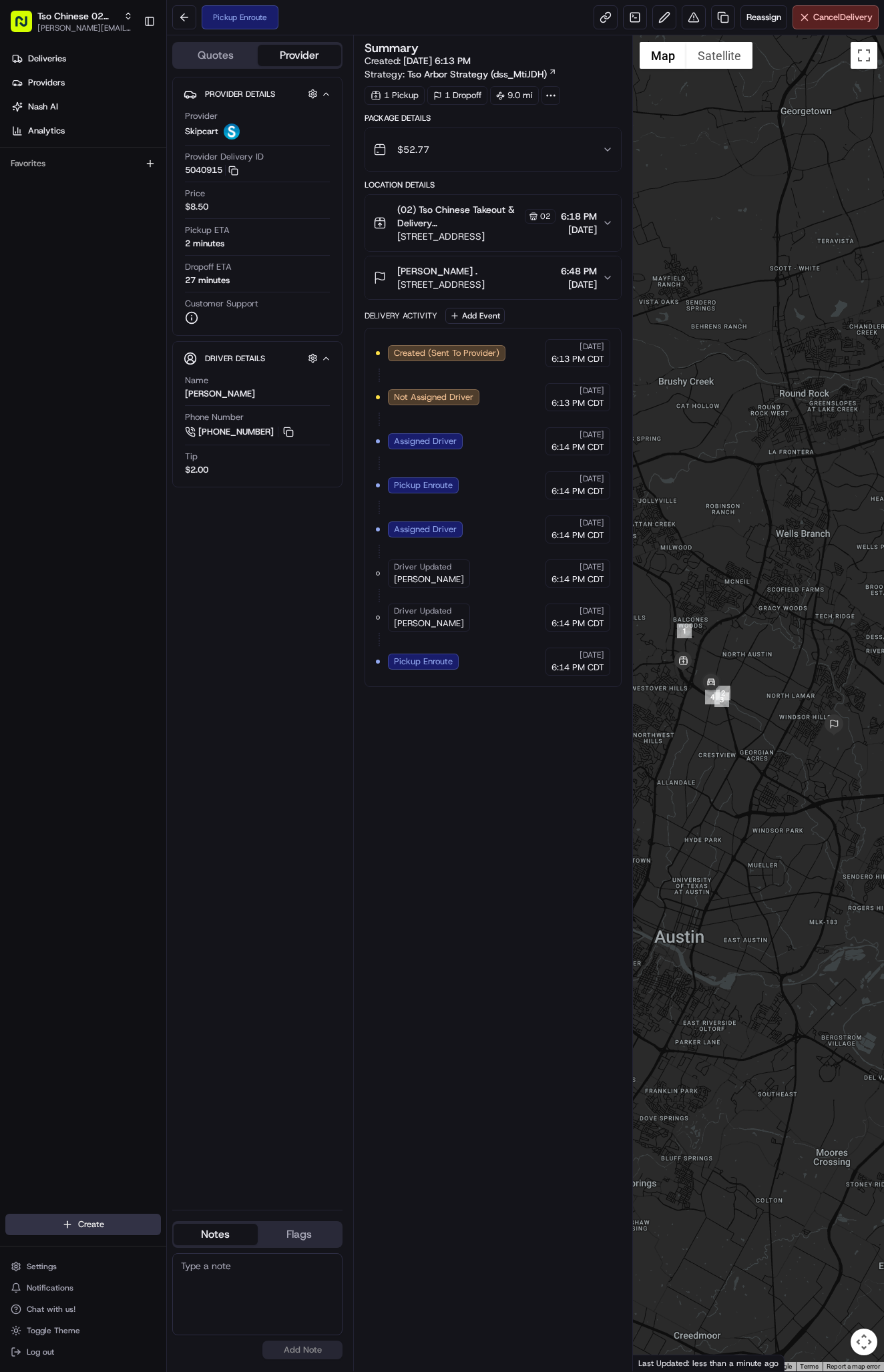
click at [118, 1219] on html "Tso Chinese 02 Arbor [PERSON_NAME][EMAIL_ADDRESS][DOMAIN_NAME] Toggle Sidebar D…" at bounding box center [442, 686] width 884 height 1372
click at [238, 1252] on link "Delivery" at bounding box center [241, 1250] width 149 height 24
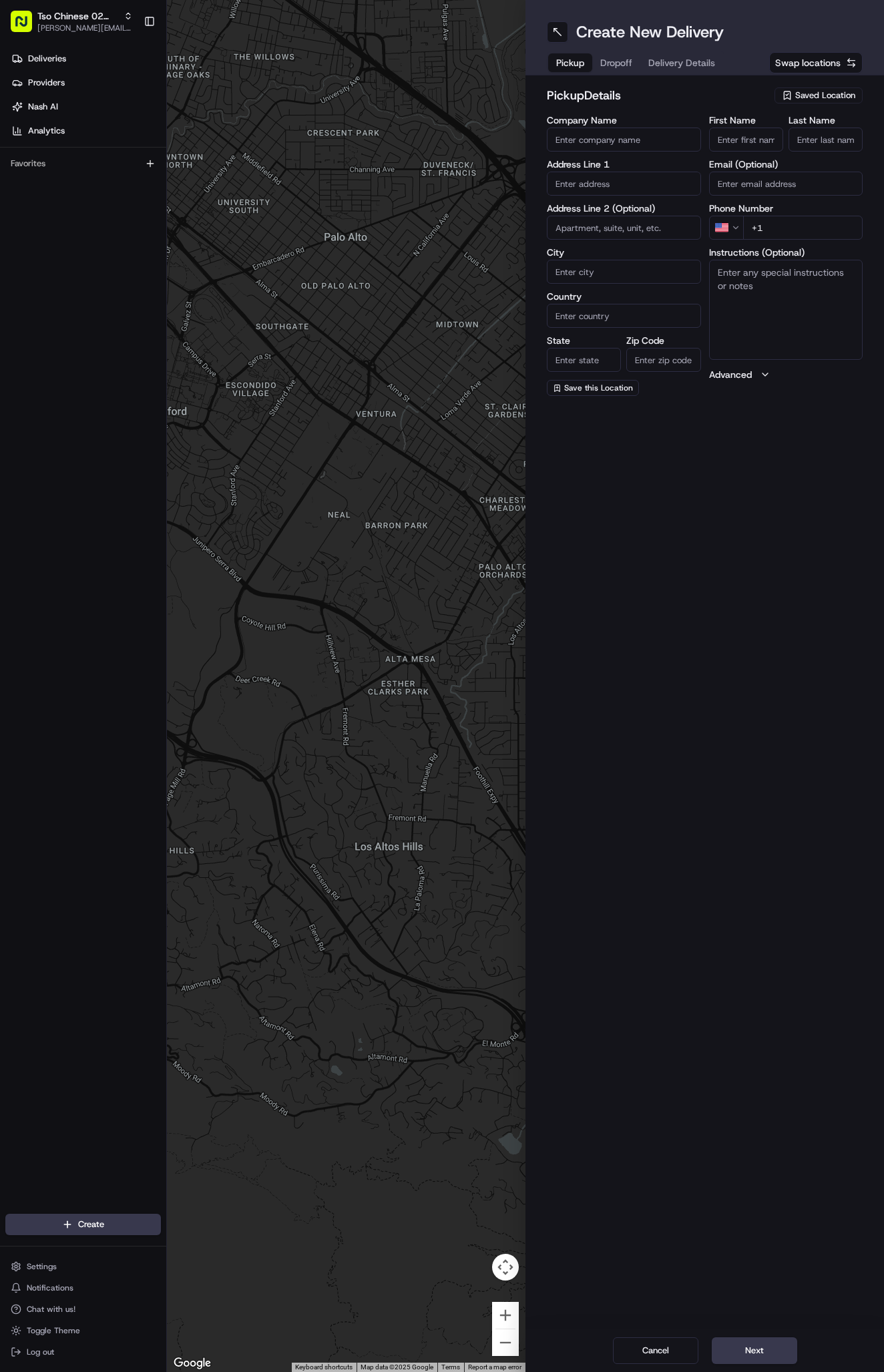
click at [813, 100] on span "Saved Location" at bounding box center [825, 95] width 60 height 12
click at [816, 143] on span "(02) Tso Chinese Takeout & Delivery [GEOGRAPHIC_DATA] (02)" at bounding box center [796, 151] width 164 height 24
type input "(02) Tso Chinese Takeout & Delivery [GEOGRAPHIC_DATA]"
type input "Bldg E Ste 402"
type input "Austin"
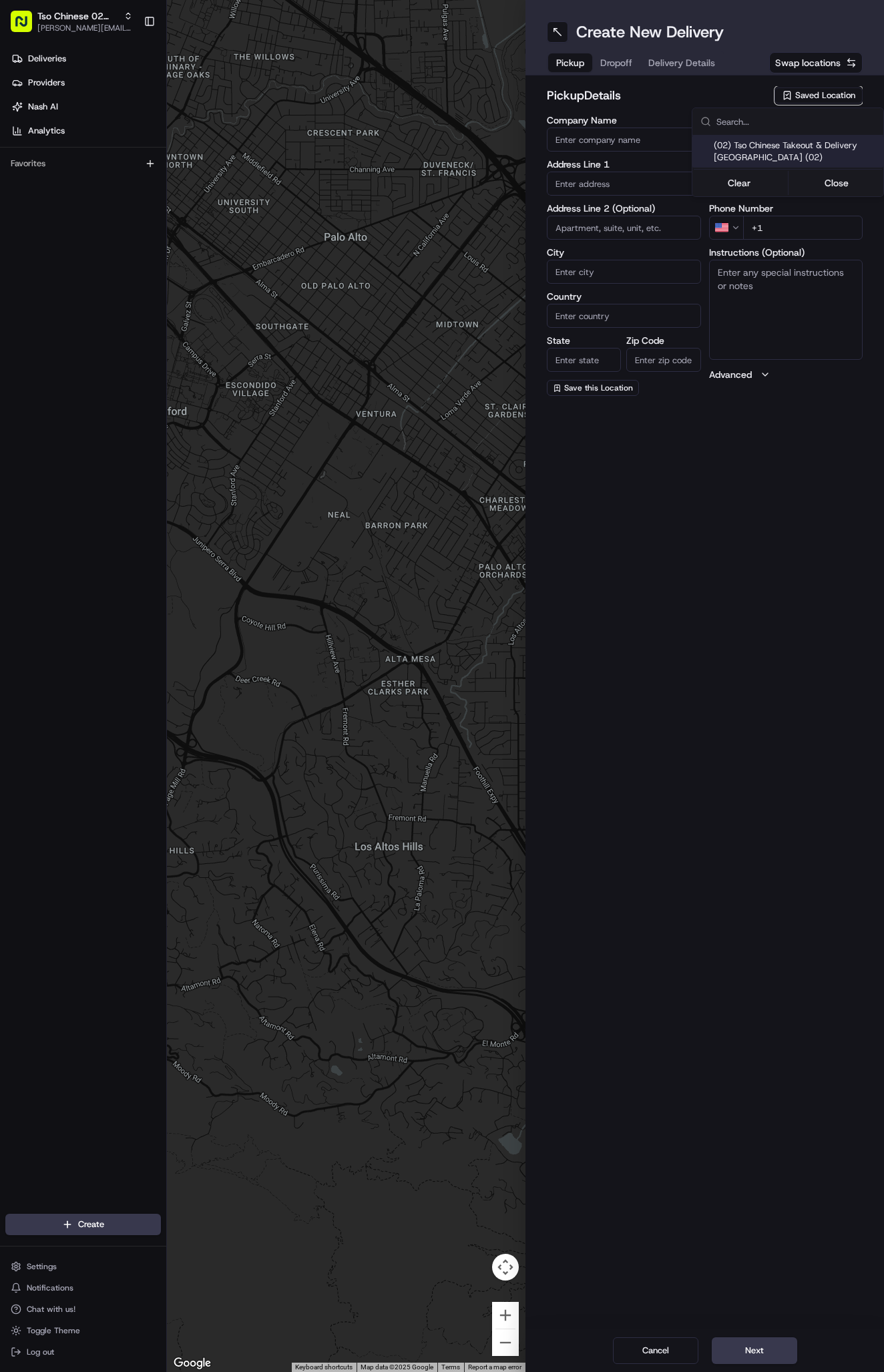
type input "US"
type input "[GEOGRAPHIC_DATA]"
type input "78759"
type input "Tso Chinese"
type input "Arboretum Crossing Manager"
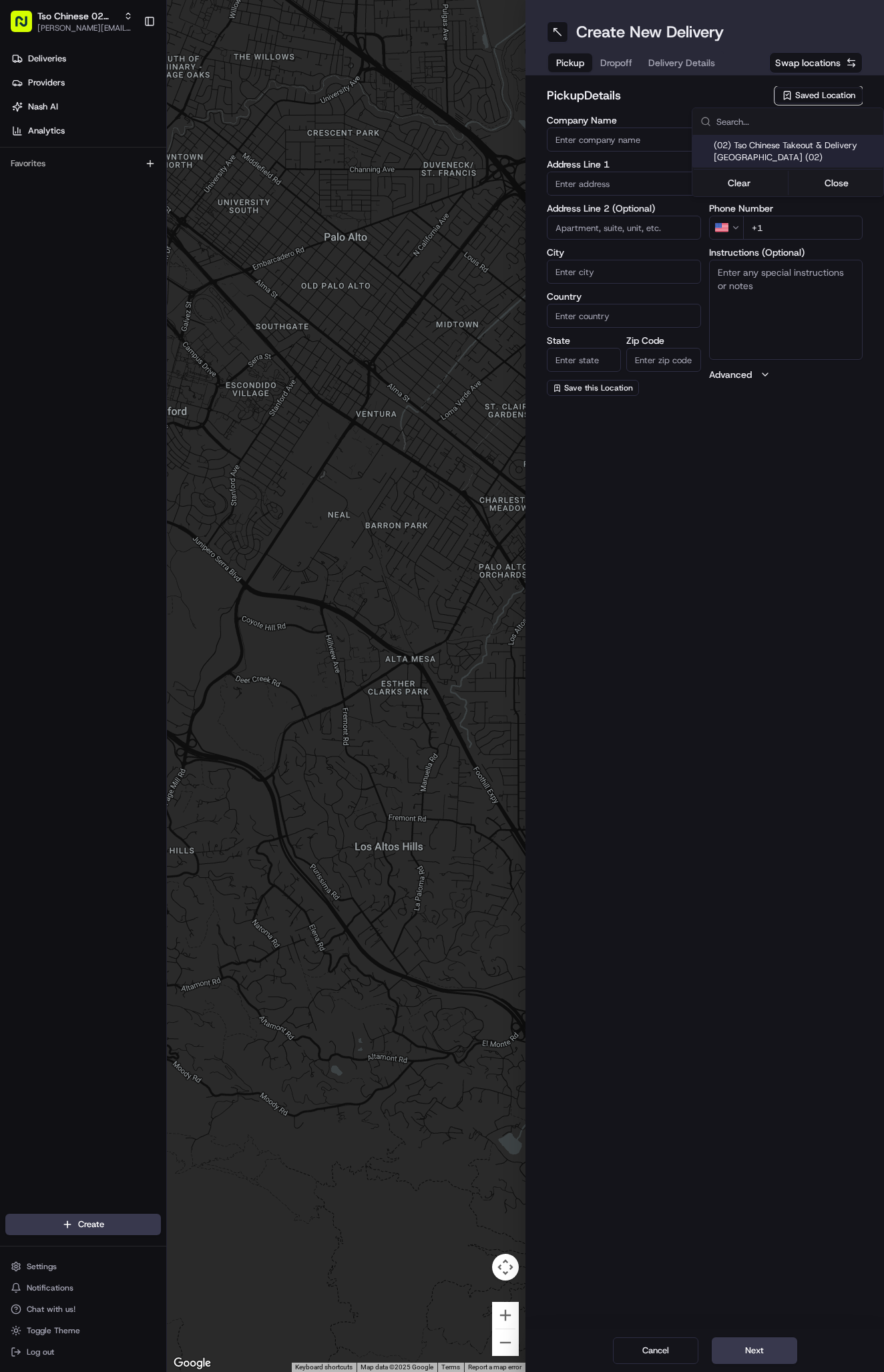
type input "[EMAIL_ADDRESS][DOMAIN_NAME]"
type input "[PHONE_NUMBER]"
type textarea "Submit a picture displaying address & food as Proof of Delivery. Envía una foto…"
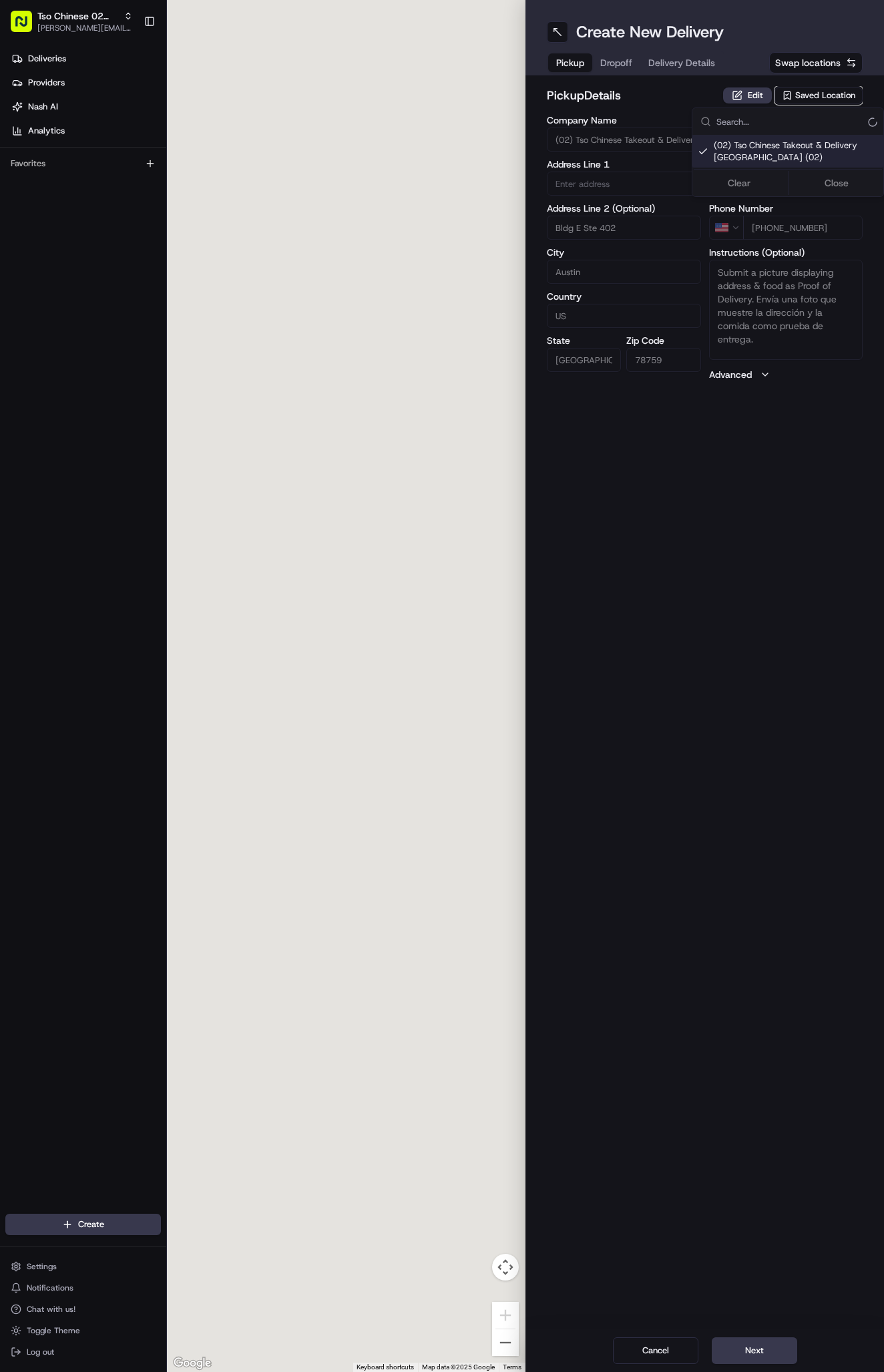
type input "[STREET_ADDRESS]"
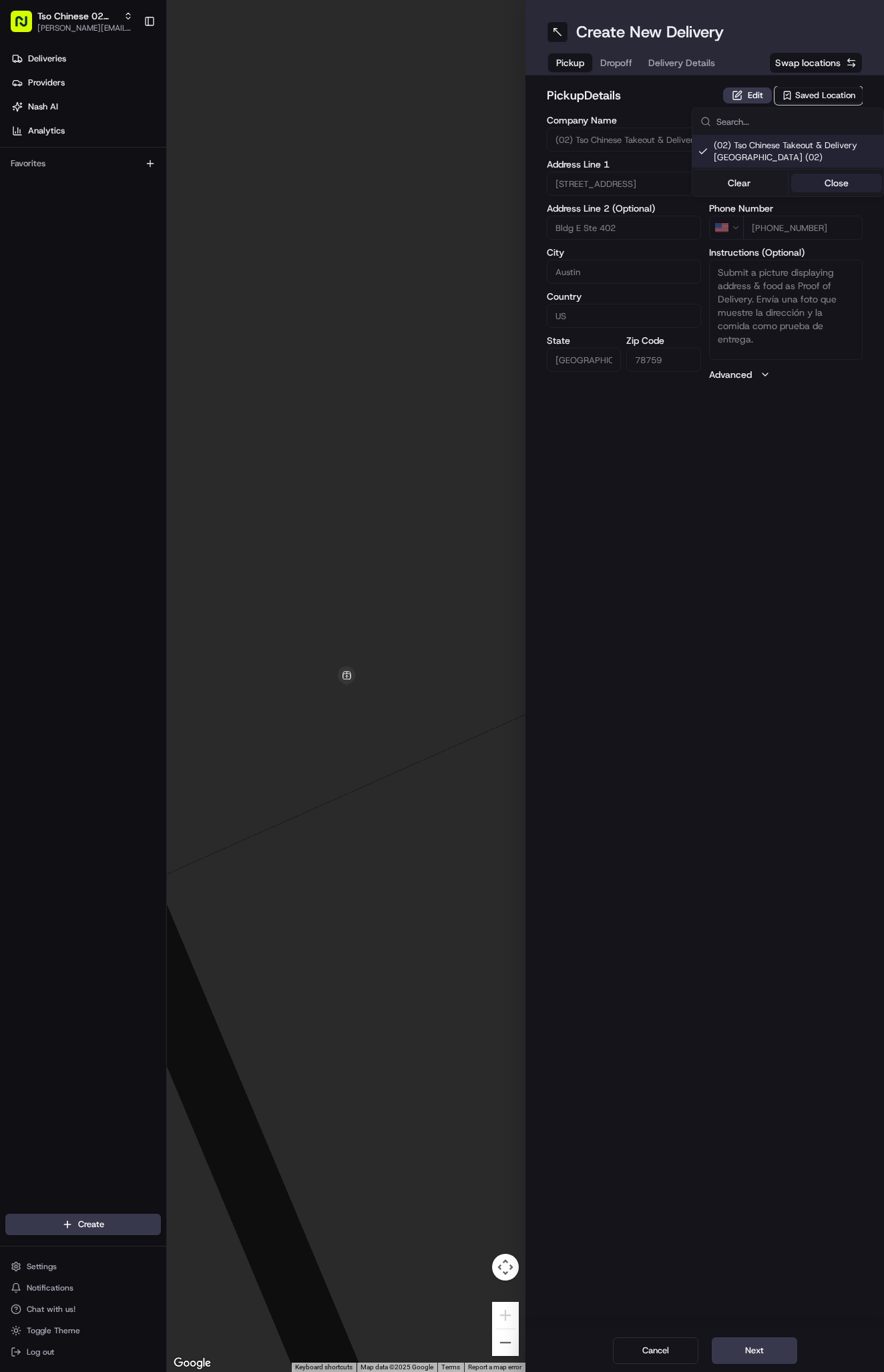
click at [832, 185] on button "Close" at bounding box center [837, 182] width 92 height 19
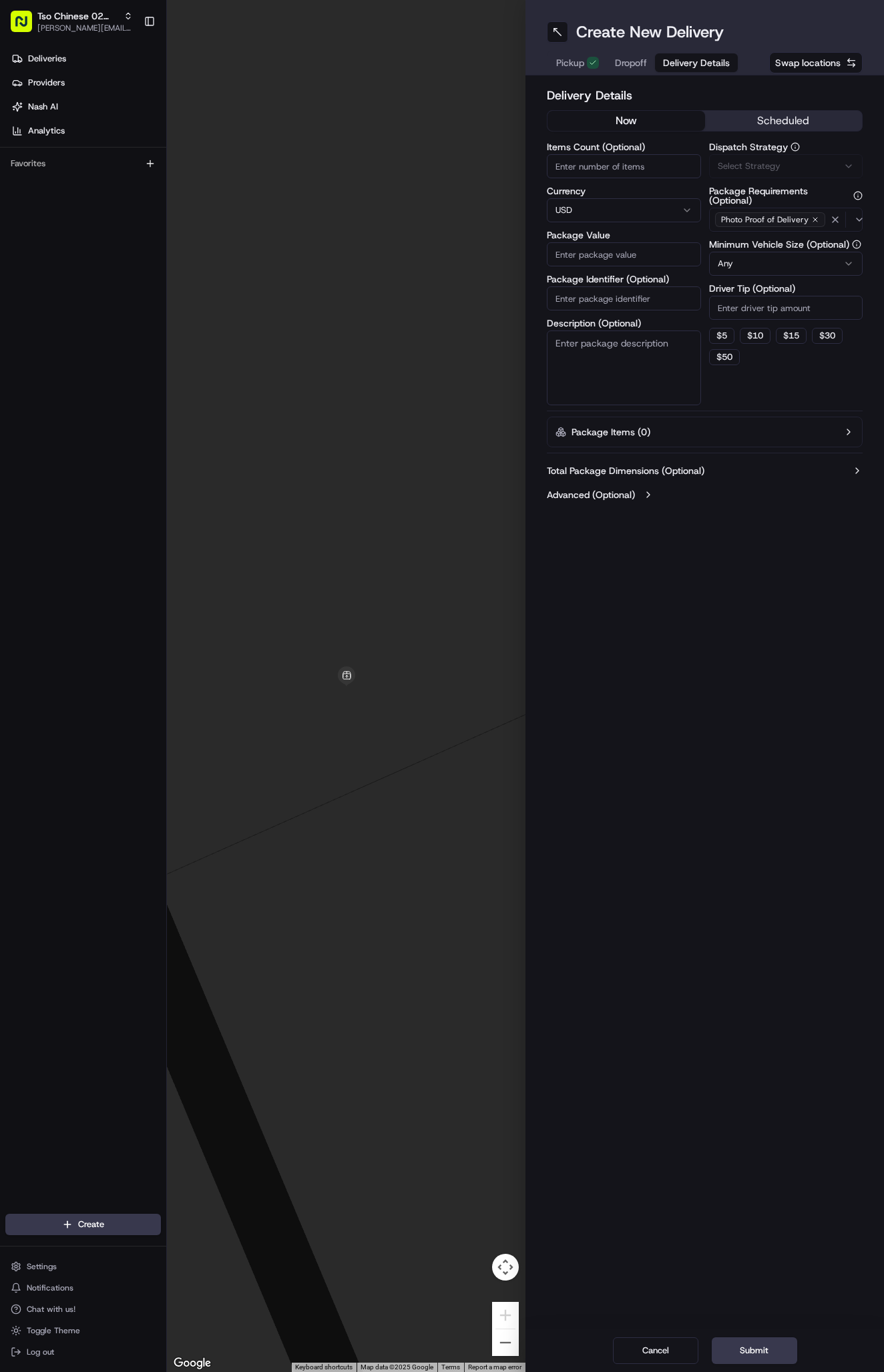
click at [673, 64] on span "Delivery Details" at bounding box center [696, 63] width 67 height 14
click at [728, 164] on span "Via Automation" at bounding box center [749, 166] width 61 height 12
click at [745, 232] on div "Tso Arbor Strategy" at bounding box center [787, 238] width 191 height 20
click at [816, 262] on button "Close" at bounding box center [837, 264] width 92 height 19
click at [738, 308] on input "Driver Tip (Optional)" at bounding box center [786, 308] width 154 height 24
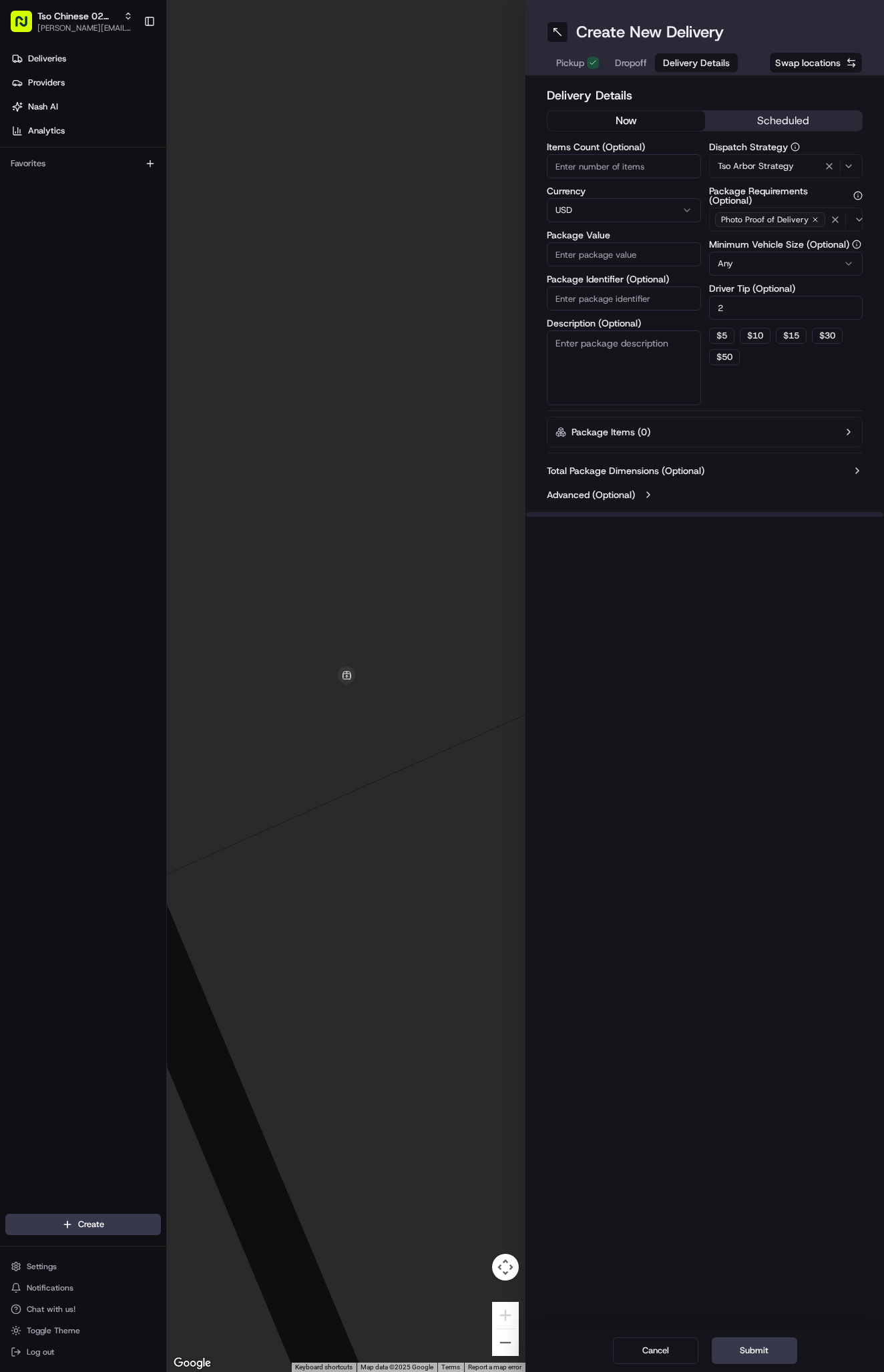
type input "2"
click at [626, 306] on input "Package Identifier (Optional)" at bounding box center [624, 299] width 154 height 24
click at [620, 296] on input "Package Identifier (Optional)" at bounding box center [624, 299] width 154 height 24
paste input "#F8BLM9H"
type input "#F8BLM9H"
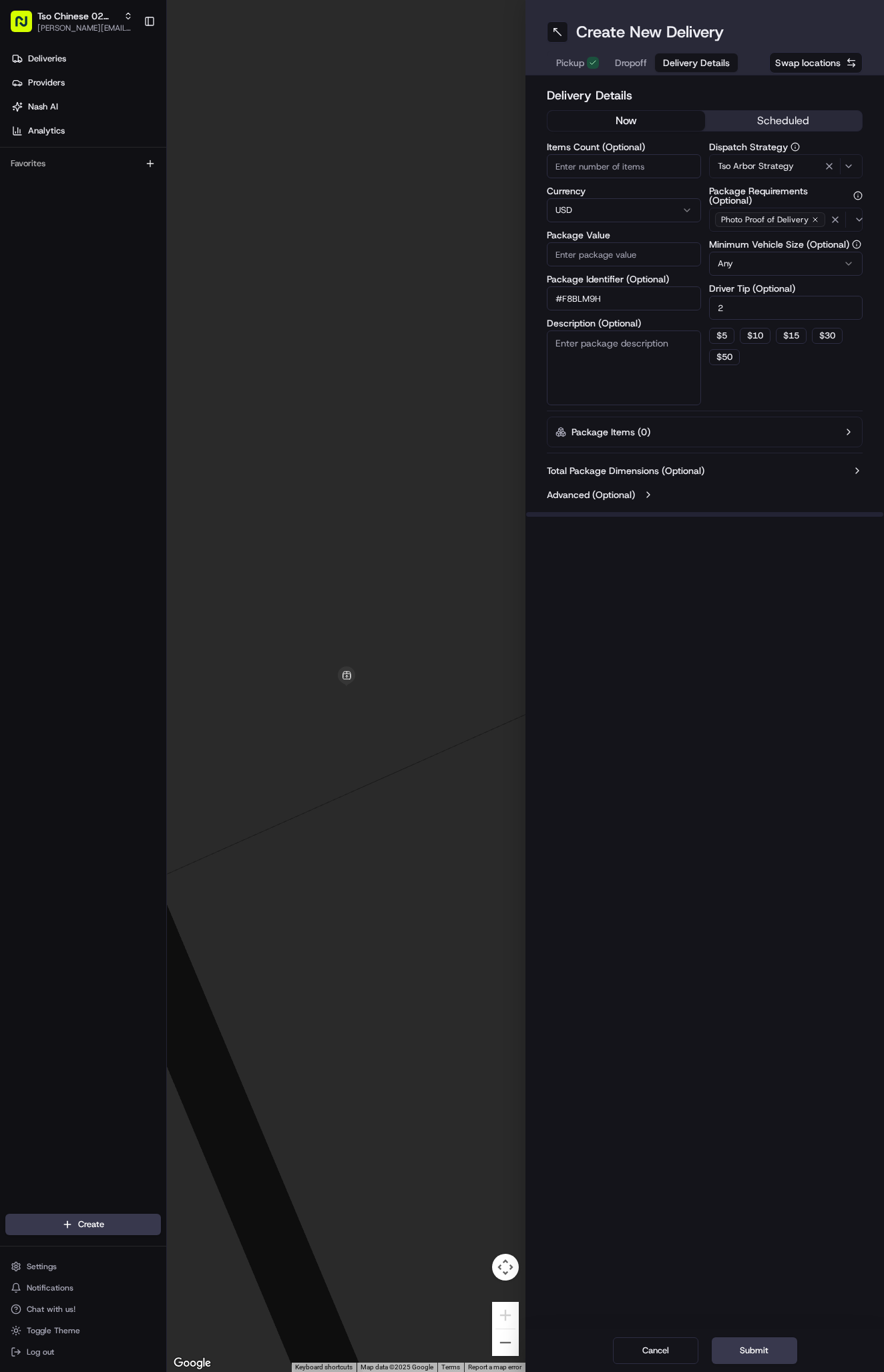
click at [613, 259] on input "Package Value" at bounding box center [624, 255] width 154 height 24
type input "52.83"
click at [633, 64] on span "Dropoff" at bounding box center [631, 63] width 32 height 14
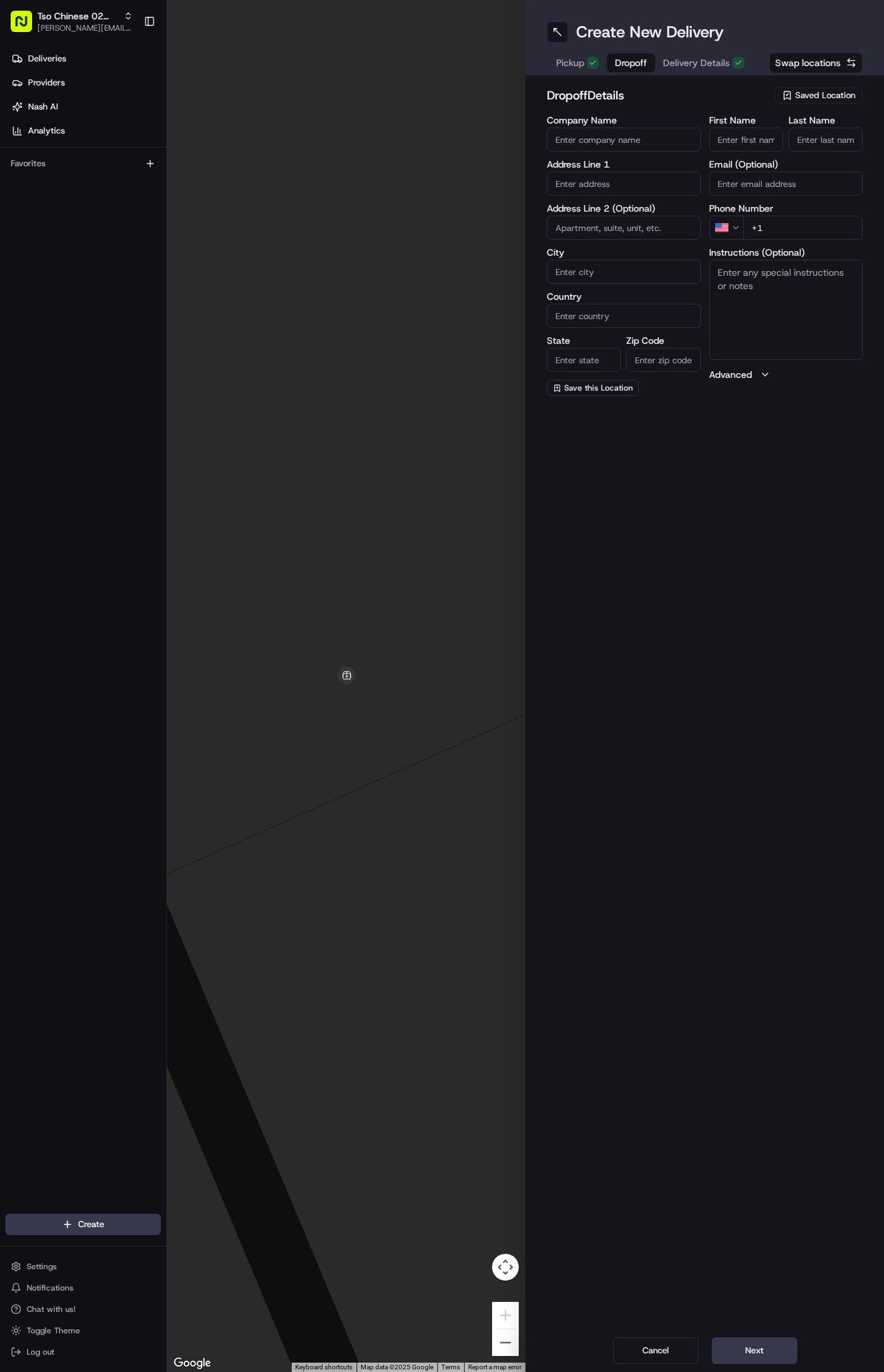
paste input "[PERSON_NAME]"
type input "[PERSON_NAME]"
type input "."
paste input "[PHONE_NUMBER]"
type input "[PHONE_NUMBER]"
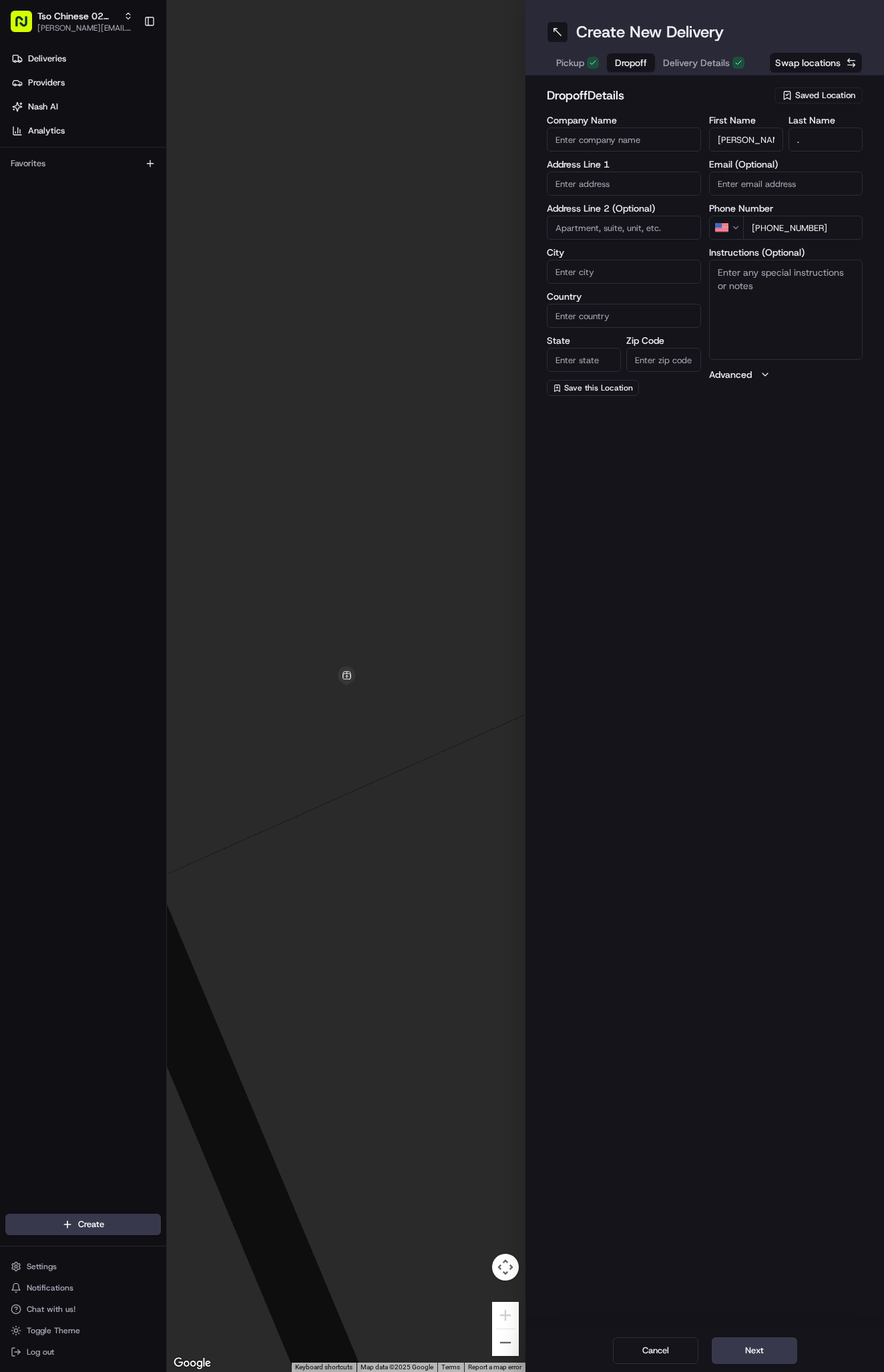
click at [587, 181] on input "text" at bounding box center [624, 184] width 154 height 24
paste input "10103 Rutland Vlg E"
click at [630, 217] on div "[STREET_ADDRESS]" at bounding box center [624, 211] width 147 height 20
type input "[STREET_ADDRESS]"
type input "Austin"
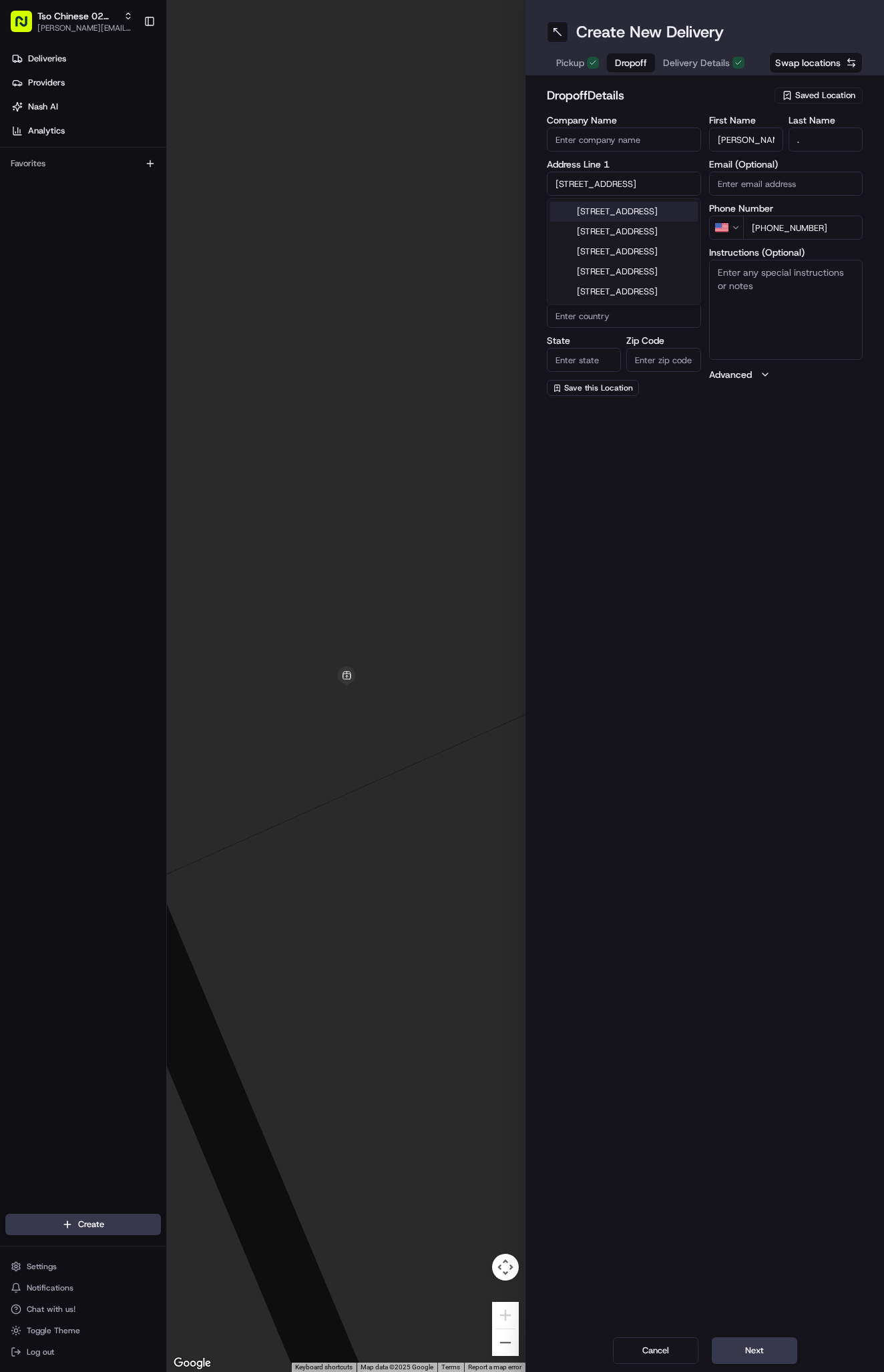
type input "[GEOGRAPHIC_DATA]"
type input "78758"
type input "[STREET_ADDRESS]"
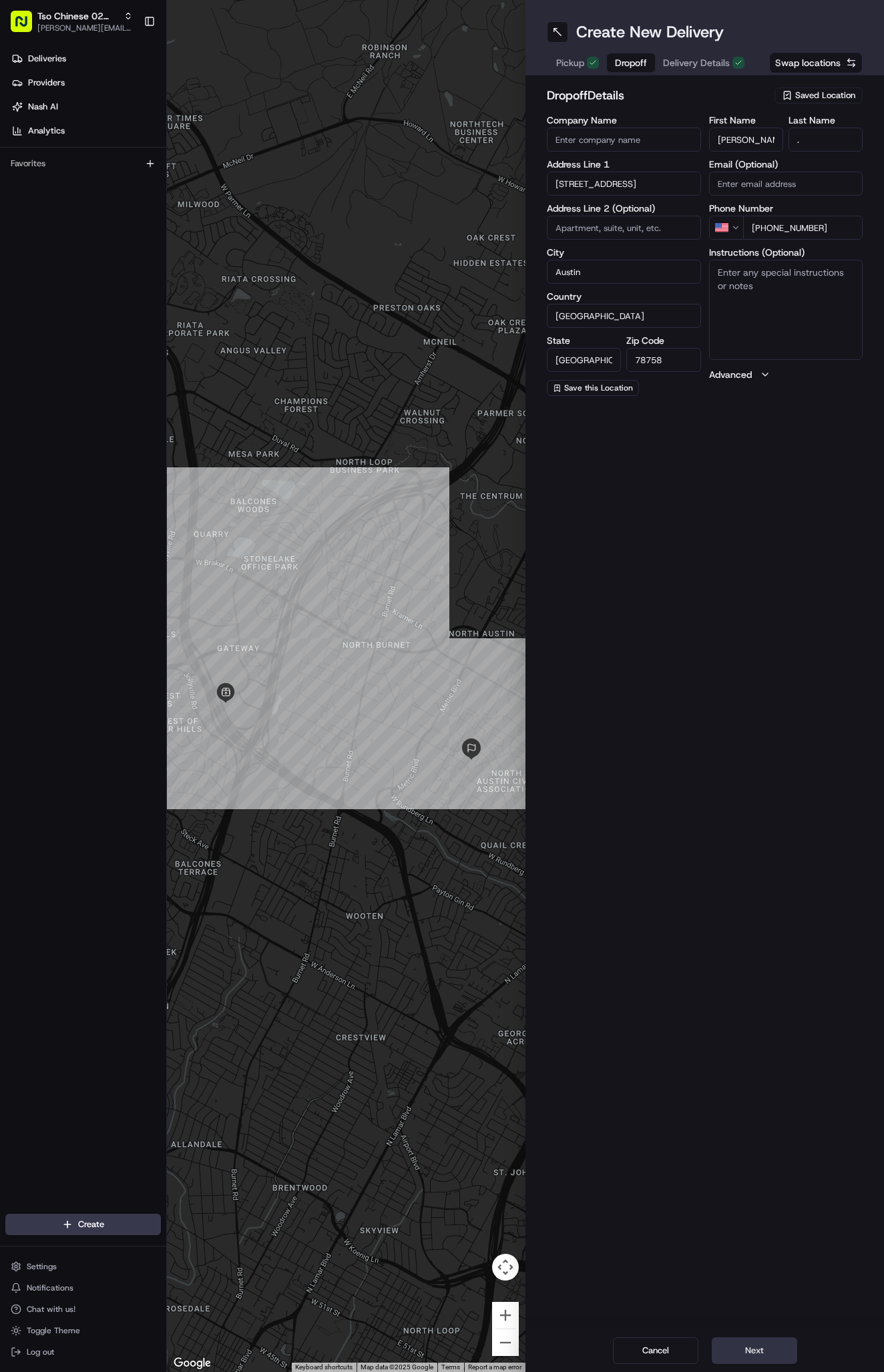
click at [751, 1342] on button "Next" at bounding box center [754, 1350] width 85 height 27
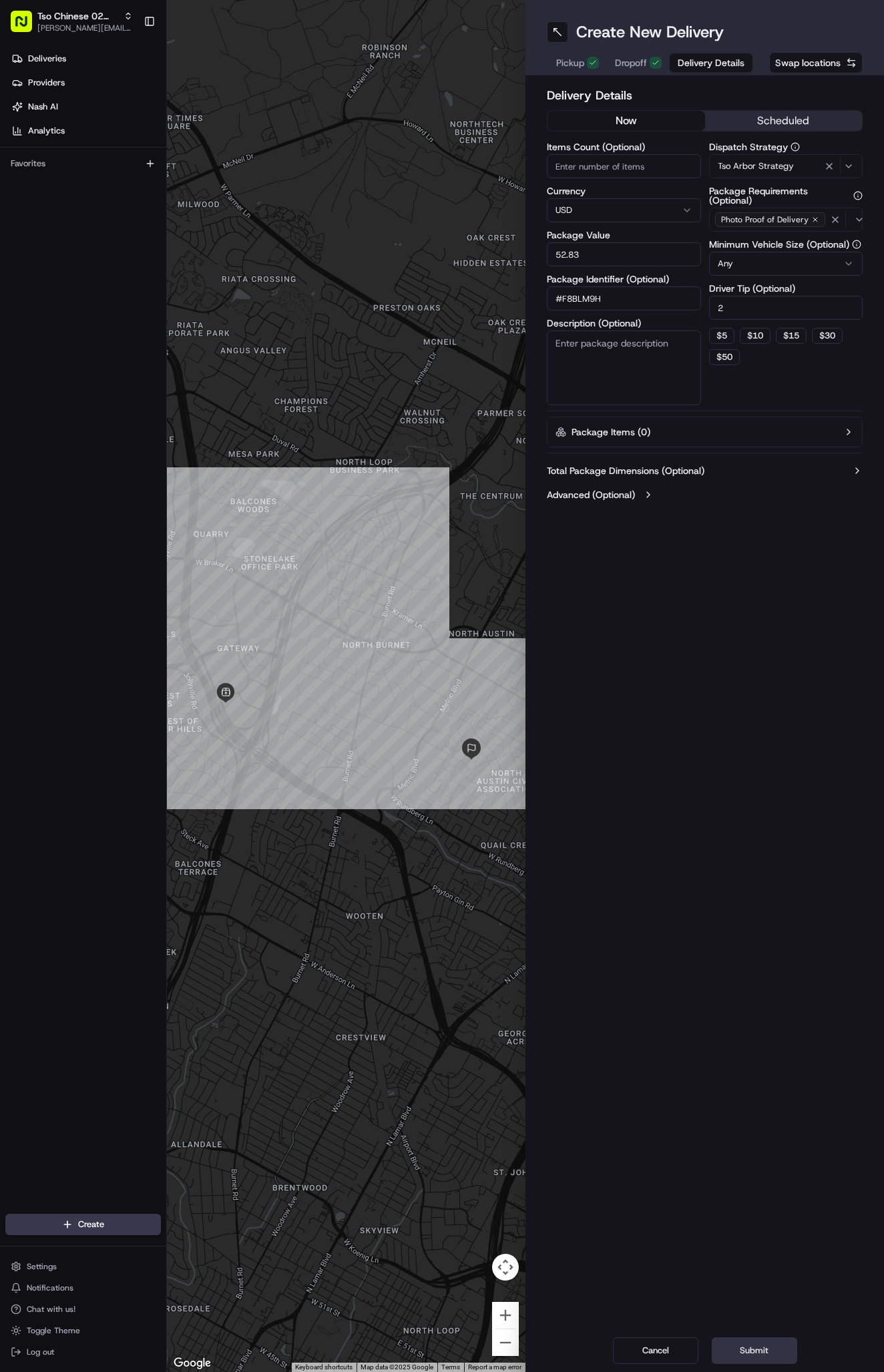
click at [751, 1342] on button "Submit" at bounding box center [754, 1350] width 85 height 27
click at [751, 1342] on div "Cancel Submit" at bounding box center [704, 1350] width 359 height 43
